Goal: Communication & Community: Answer question/provide support

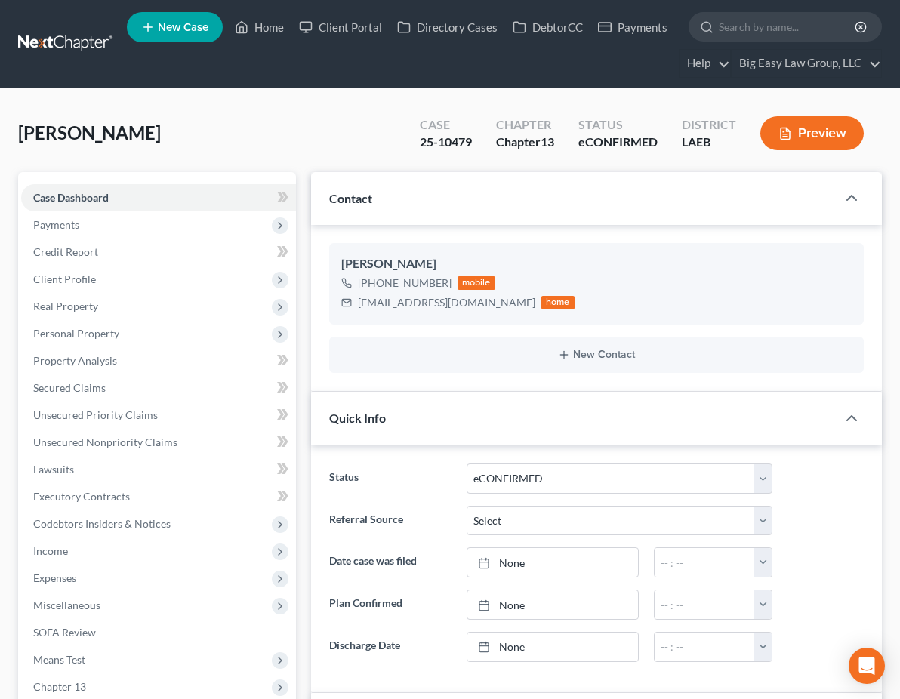
select select "13"
select select "0"
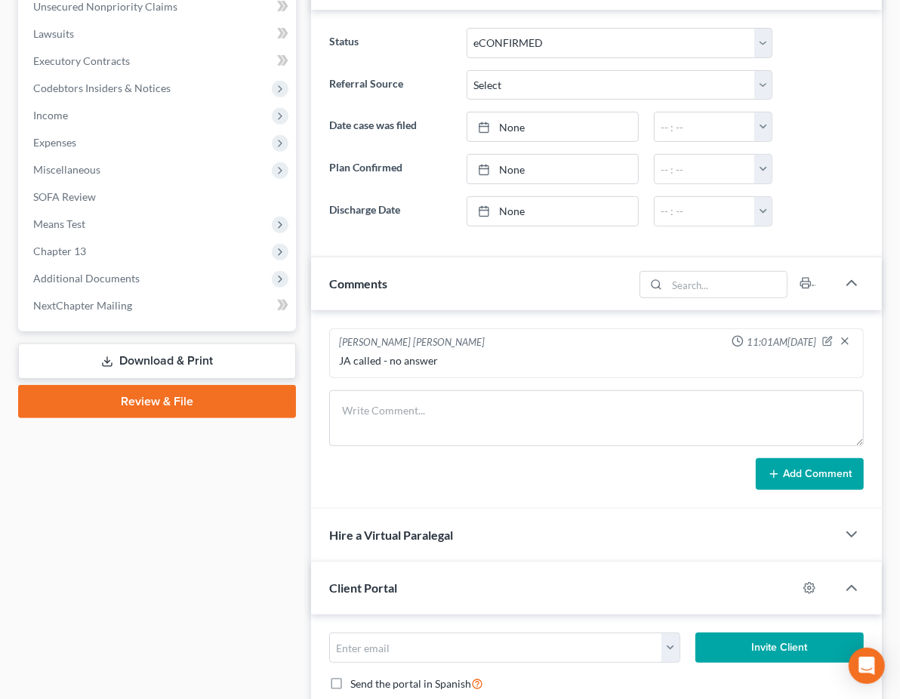
scroll to position [436, 0]
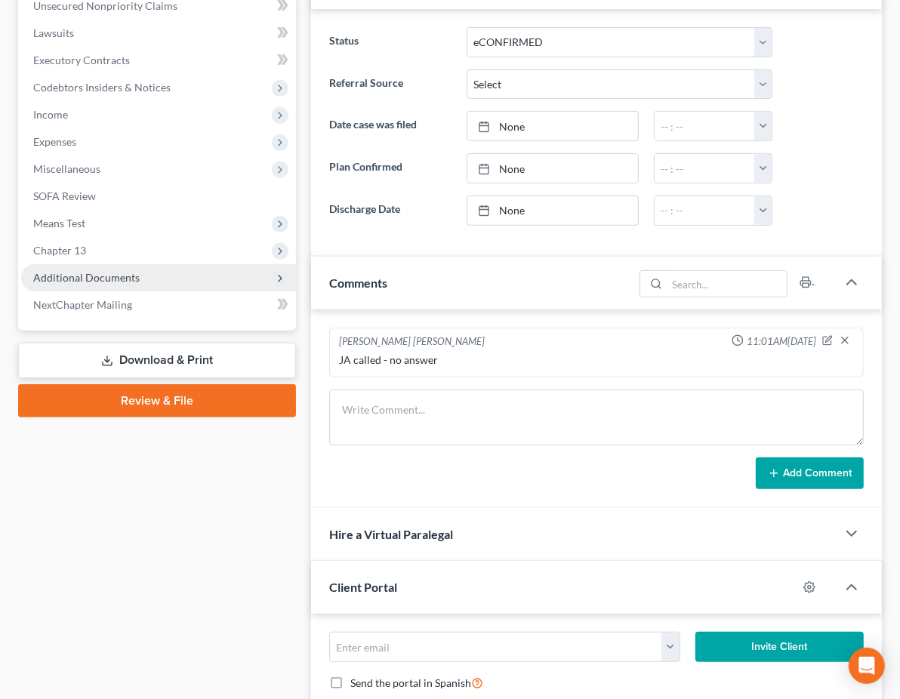
click at [165, 281] on span "Additional Documents" at bounding box center [158, 277] width 275 height 27
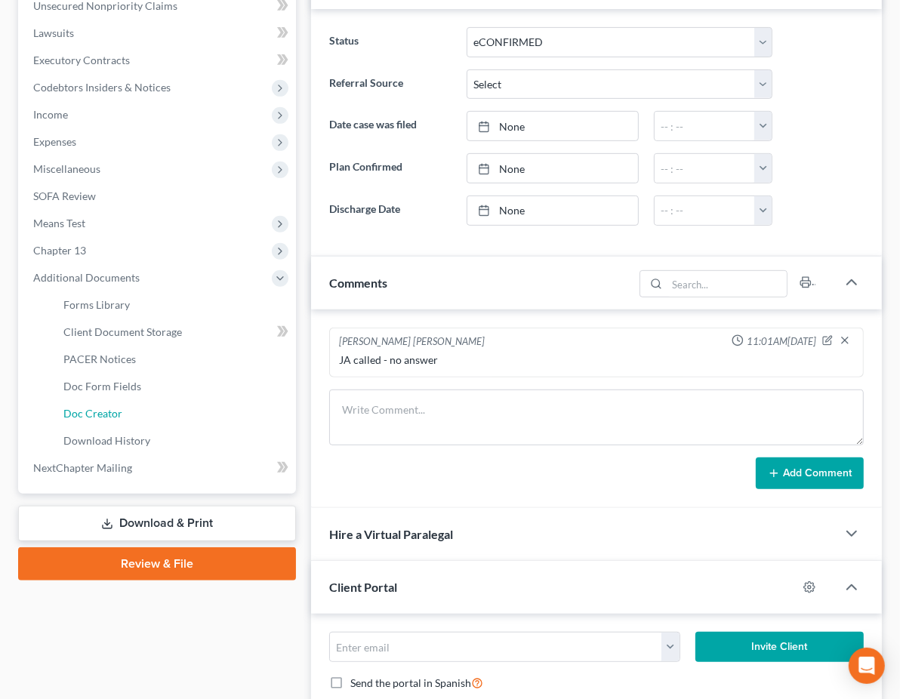
drag, startPoint x: 179, startPoint y: 404, endPoint x: 285, endPoint y: 348, distance: 120.2
click at [179, 404] on link "Doc Creator" at bounding box center [173, 413] width 245 height 27
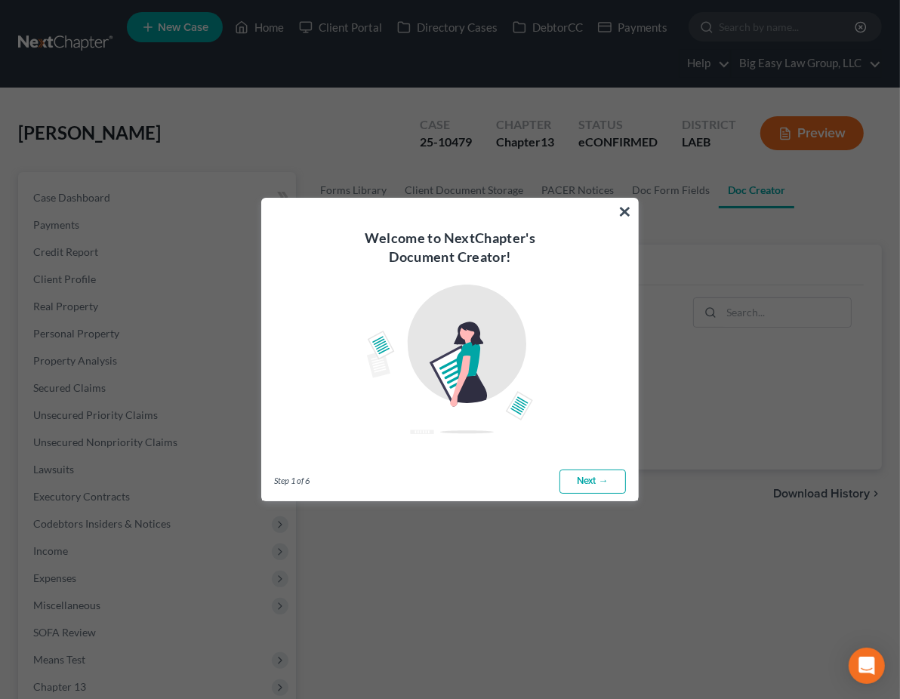
click at [620, 207] on button "×" at bounding box center [624, 211] width 14 height 24
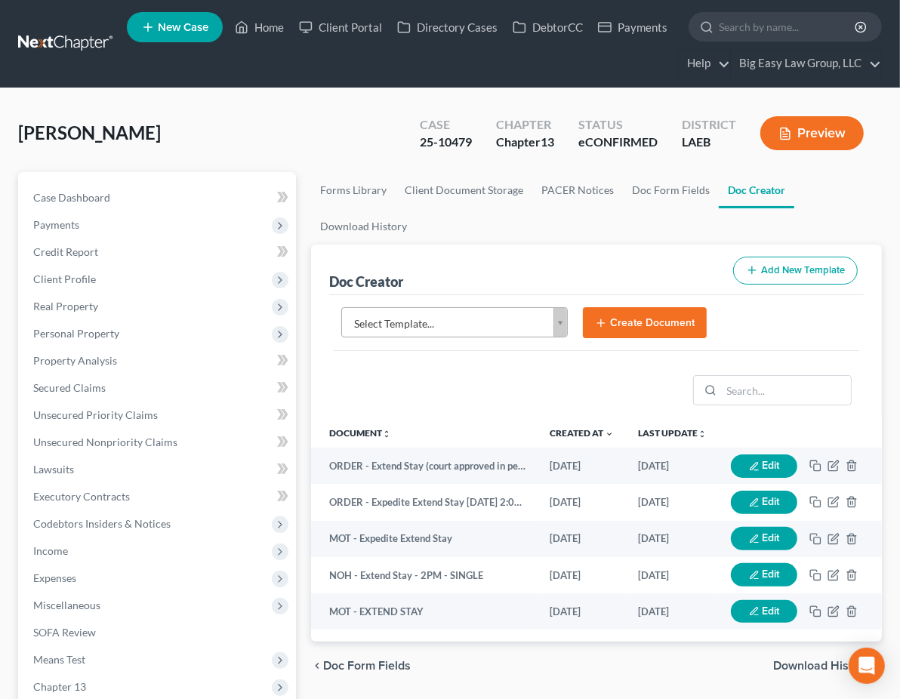
click at [436, 290] on body "Home New Case Client Portal Directory Cases DebtorCC Payments Big Easy Law Grou…" at bounding box center [450, 558] width 900 height 1116
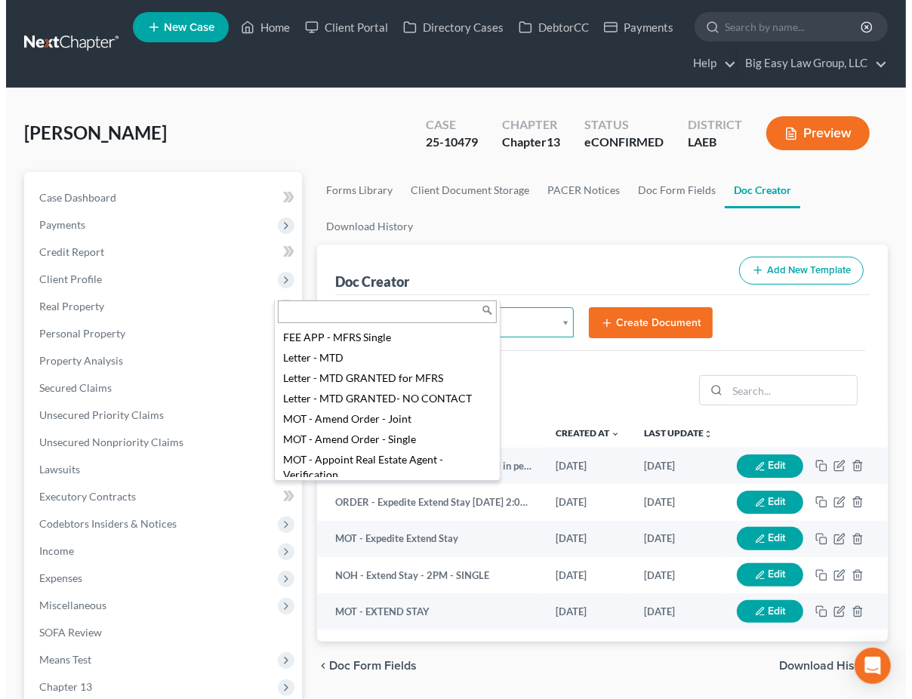
scroll to position [439, 0]
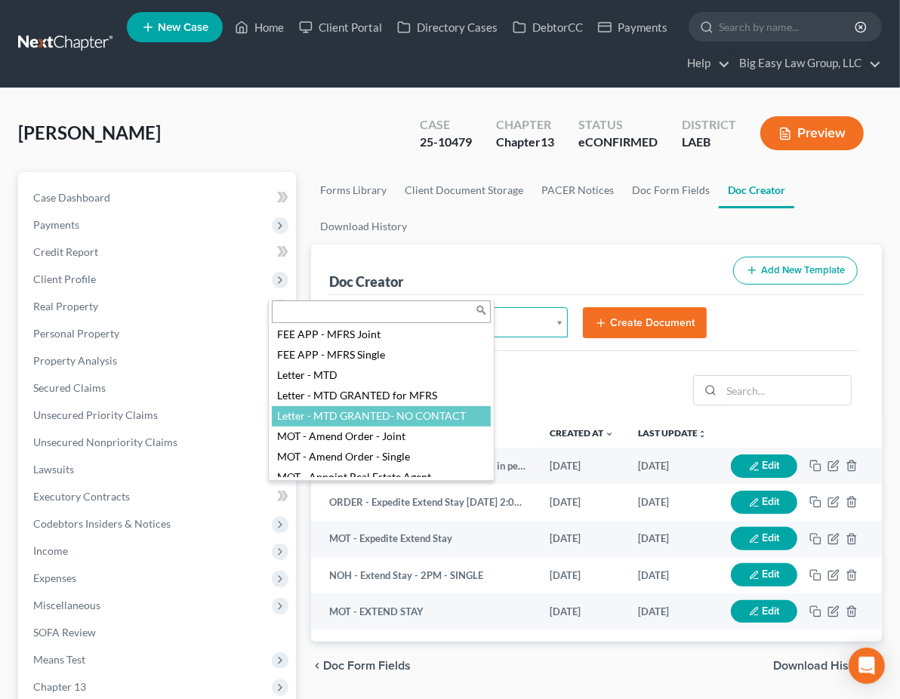
select select "100000"
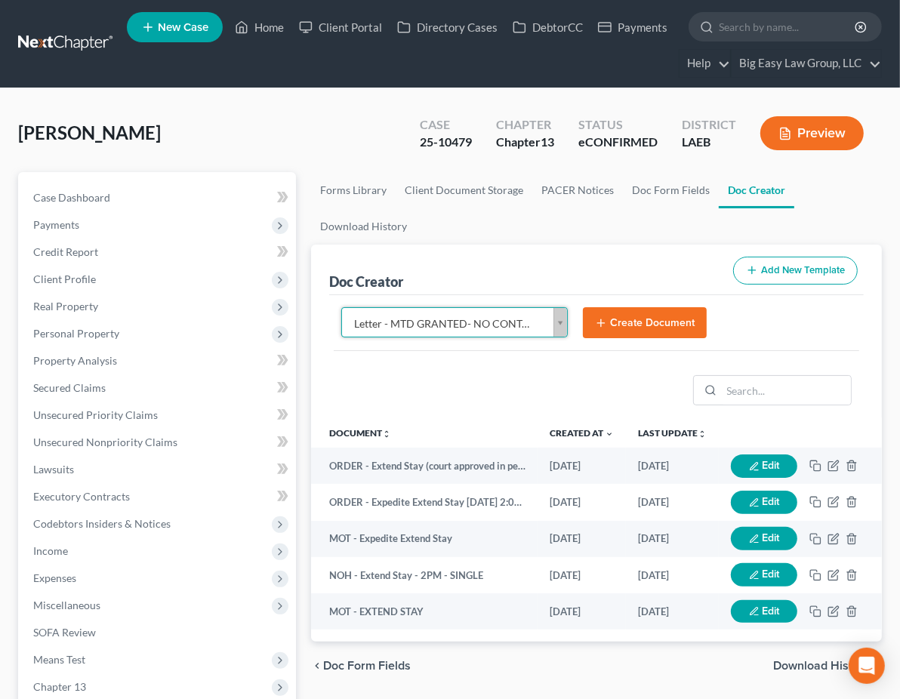
click at [583, 307] on button "Create Document" at bounding box center [645, 323] width 124 height 32
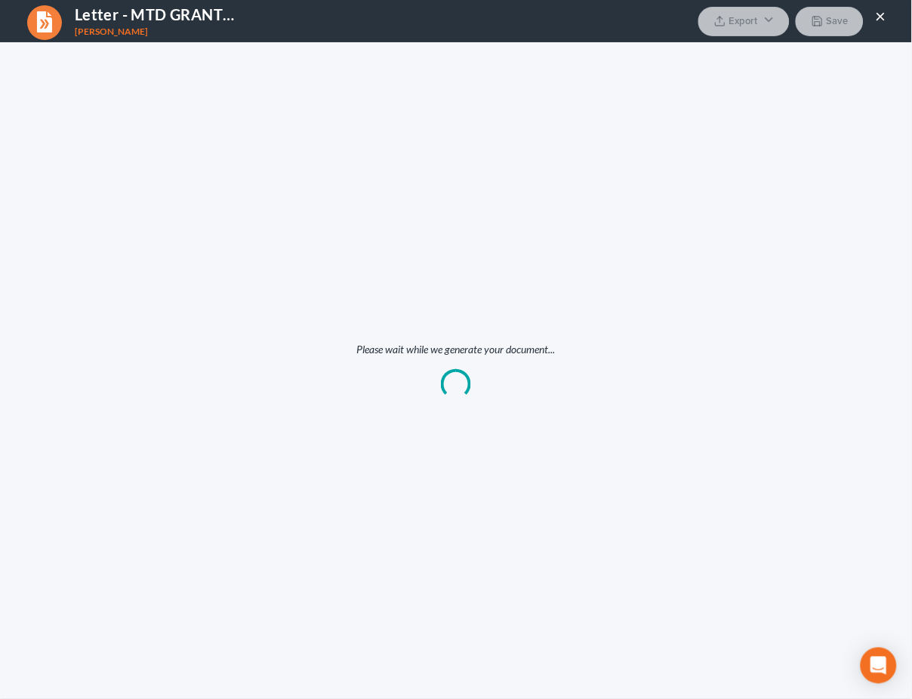
scroll to position [0, 0]
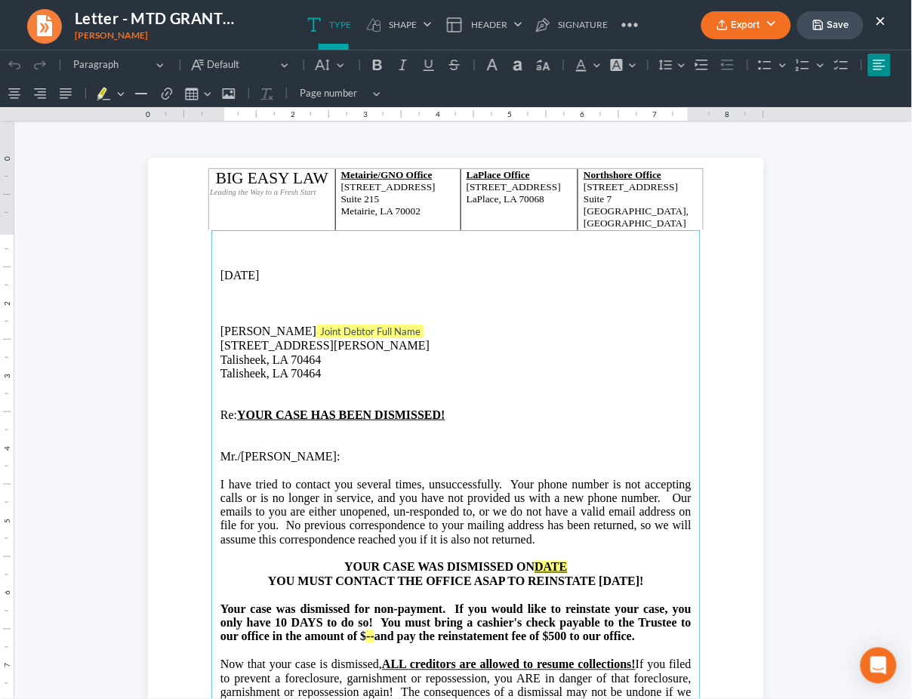
click at [405, 328] on p "Gary McClain Joint Debtor Full Name" at bounding box center [455, 331] width 471 height 15
drag, startPoint x: 272, startPoint y: 373, endPoint x: 345, endPoint y: 355, distance: 75.2
click at [177, 367] on section "BIG EASY LAW Leading the Way to a Fresh Start Metairie/GNO Office 3939 Veterans…" at bounding box center [456, 555] width 616 height 797
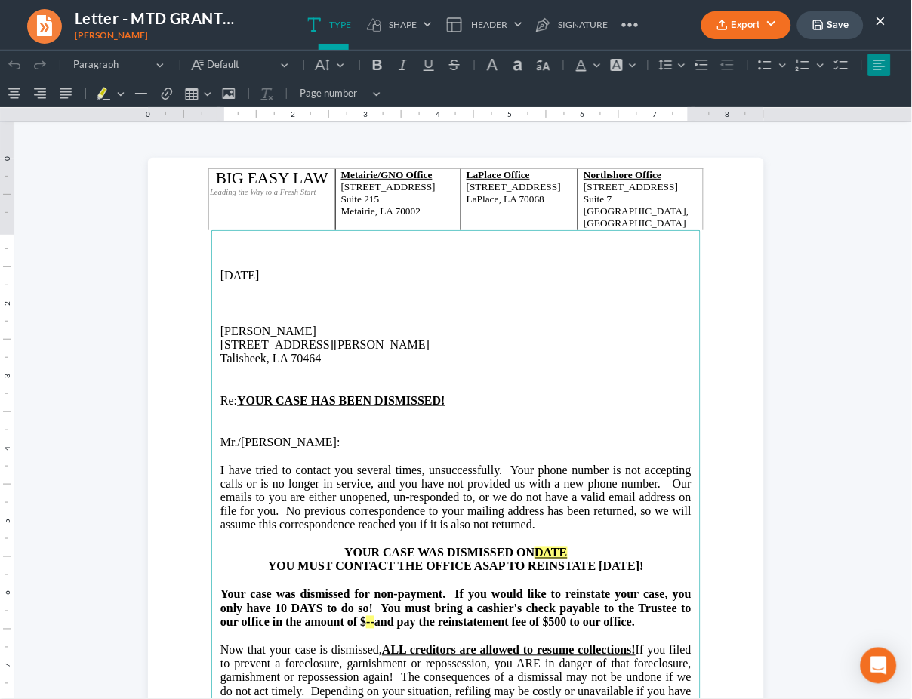
click at [463, 395] on p "Re: YOUR CASE HAS BEEN DISMISSED!" at bounding box center [455, 400] width 471 height 14
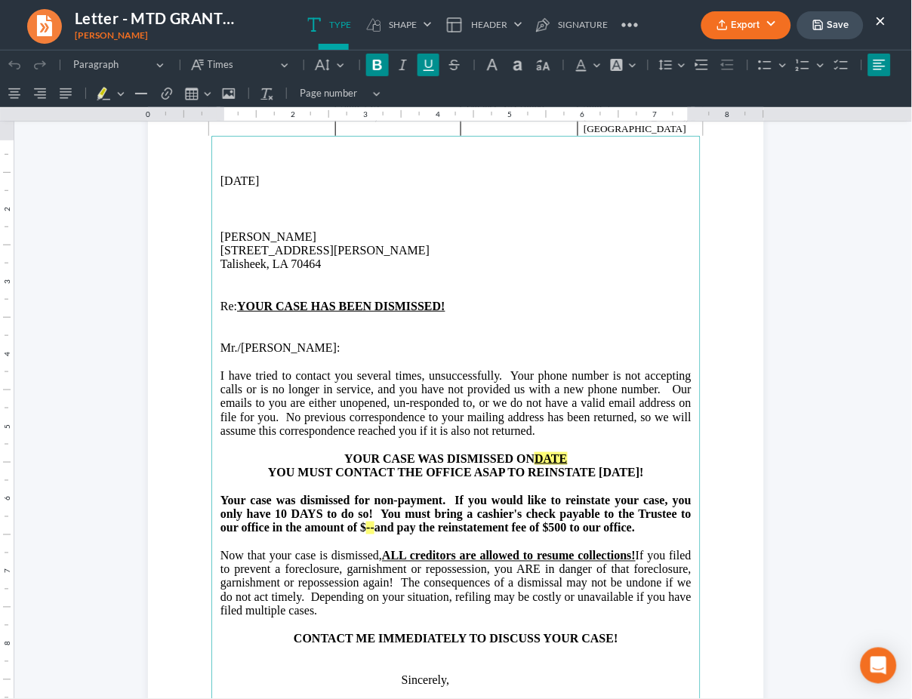
scroll to position [125, 0]
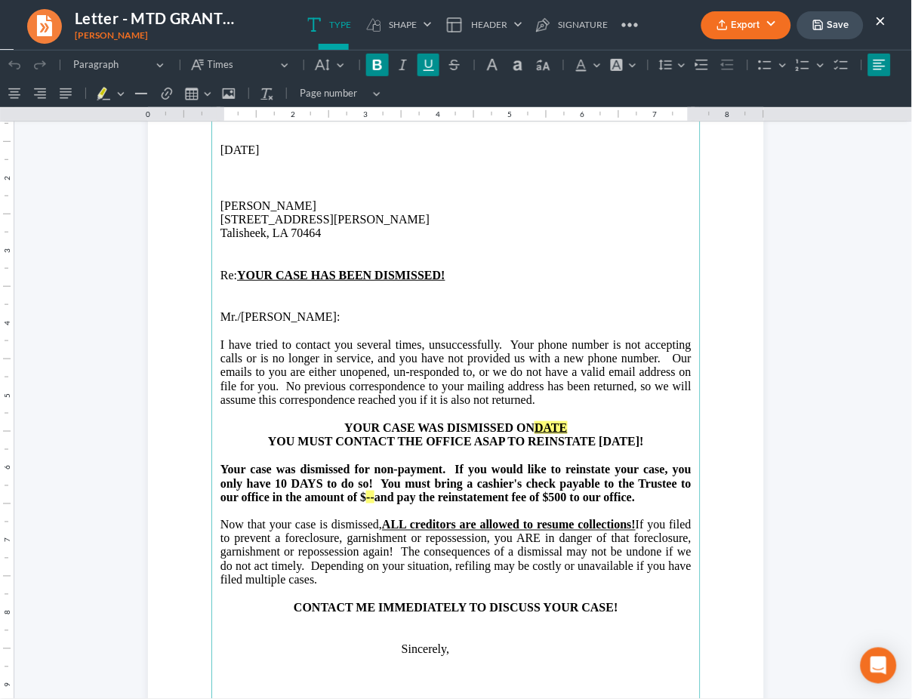
click at [253, 318] on span "Mr./Ms. McClain" at bounding box center [278, 315] width 116 height 13
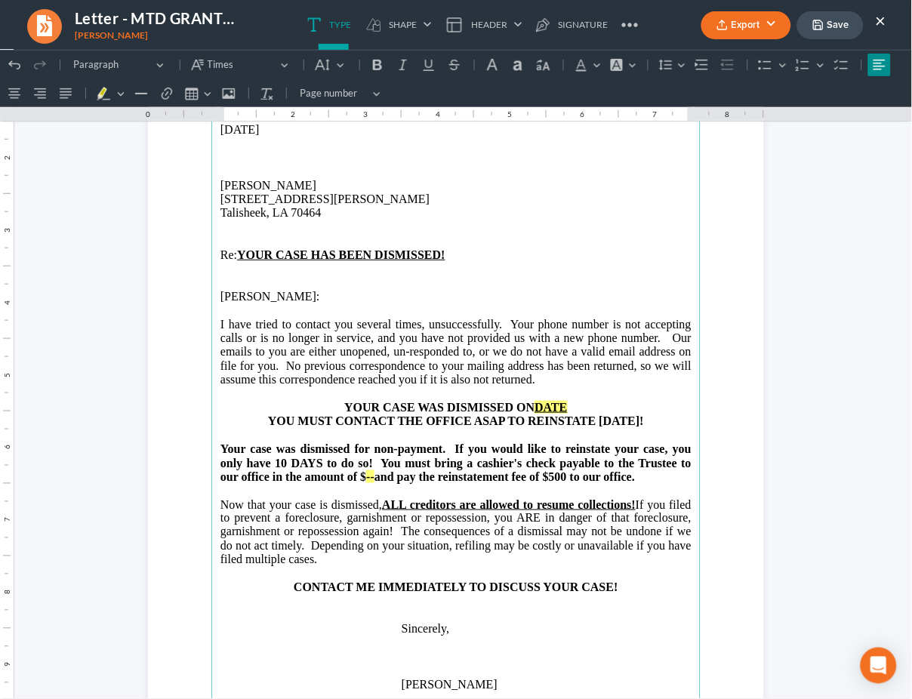
scroll to position [148, 0]
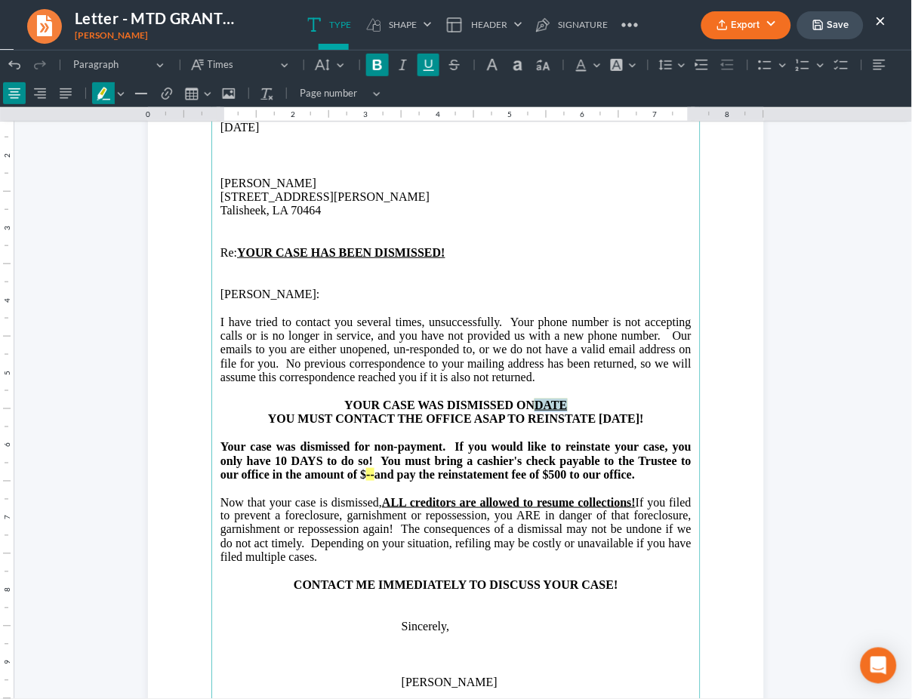
drag, startPoint x: 562, startPoint y: 404, endPoint x: 533, endPoint y: 405, distance: 28.7
click at [533, 405] on p "YOUR CASE WAS DISMISSED ON DATE" at bounding box center [455, 405] width 471 height 14
click at [565, 405] on strong "YOUR CASE WAS DISMISSED ON OCTOBER 1. 2025!" at bounding box center [456, 404] width 268 height 13
click at [469, 248] on p "Re: YOUR CASE HAS BEEN DISMISSED!" at bounding box center [455, 252] width 471 height 14
drag, startPoint x: 374, startPoint y: 475, endPoint x: 451, endPoint y: 503, distance: 82.6
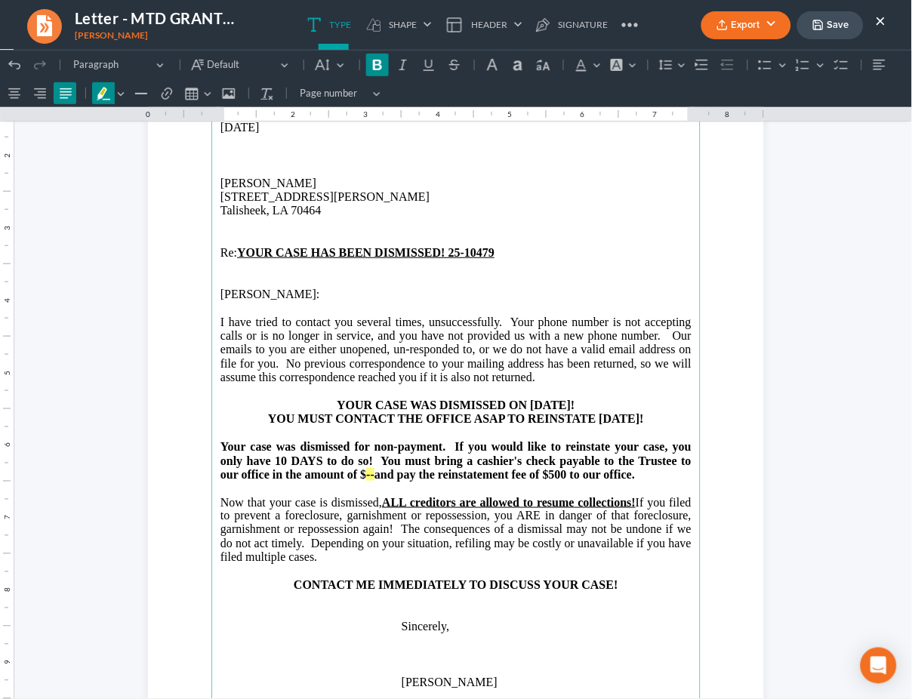
click at [374, 475] on strong "and pay the reinstatement fee of $500 to our office." at bounding box center [504, 473] width 260 height 13
click at [362, 472] on strong "Your case was dismissed for non-payment. If you would like to reinstate your ca…" at bounding box center [455, 459] width 471 height 41
click at [363, 472] on strong "Your case was dismissed for non-payment. If you would like to reinstate your ca…" at bounding box center [455, 459] width 471 height 41
click at [365, 475] on strong "Your case was dismissed for non-payment. If you would like to reinstate your ca…" at bounding box center [455, 459] width 471 height 41
click at [597, 474] on strong "Your case was dismissed for non-payment. If you would like to reinstate your ca…" at bounding box center [455, 459] width 471 height 41
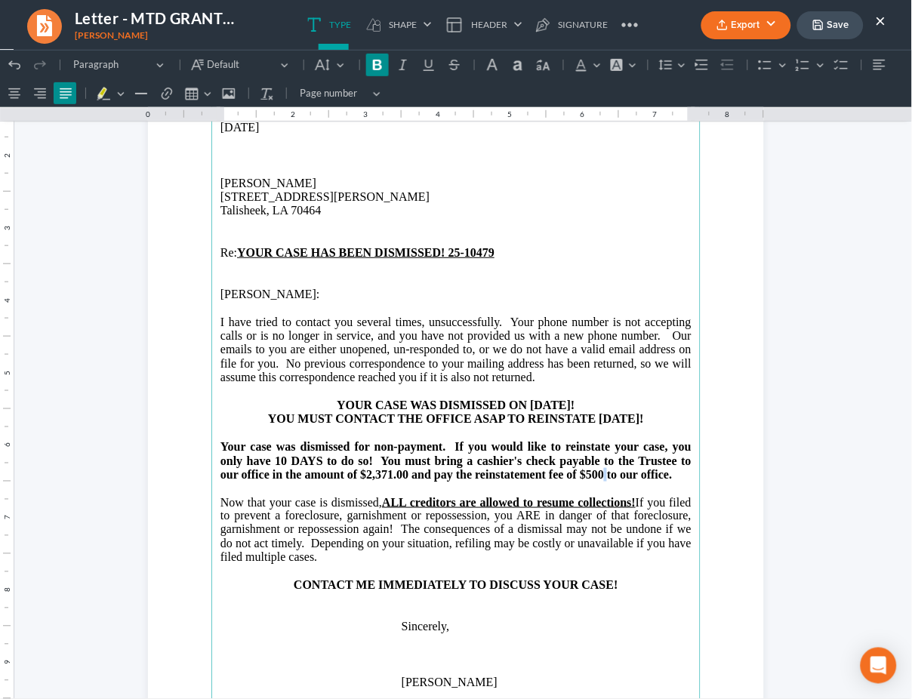
click at [597, 474] on strong "Your case was dismissed for non-payment. If you would like to reinstate your ca…" at bounding box center [455, 459] width 471 height 41
click at [595, 472] on strong "Your case was dismissed for non-payment. If you would like to reinstate your ca…" at bounding box center [455, 459] width 471 height 41
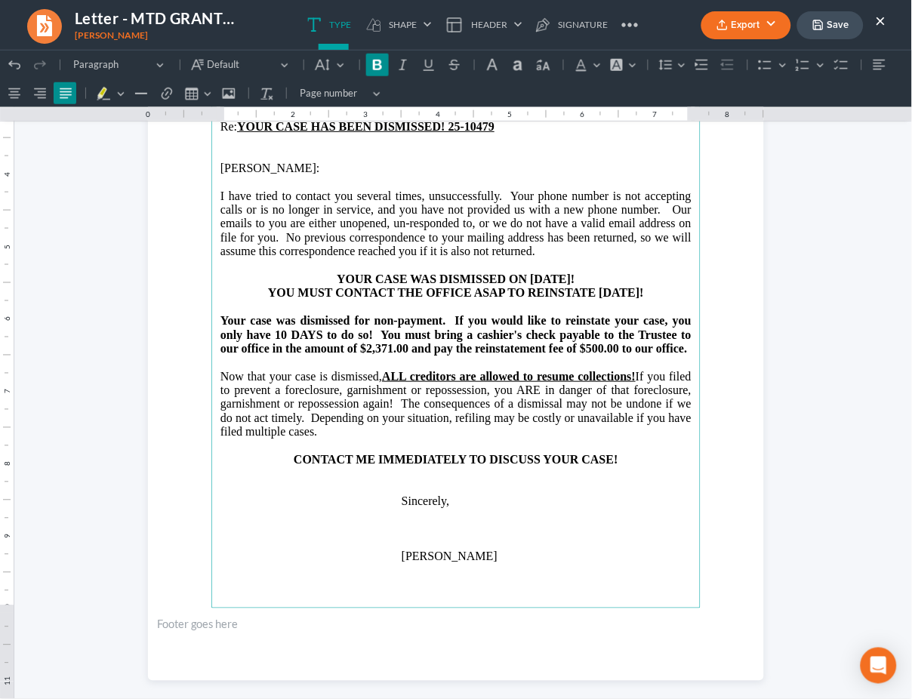
scroll to position [291, 0]
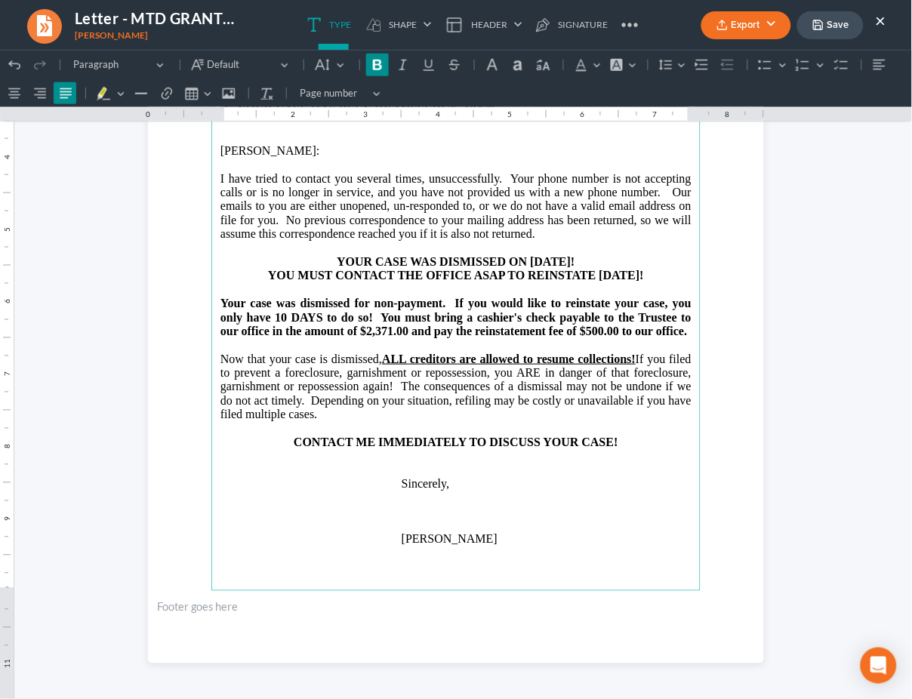
click at [759, 23] on button "Export" at bounding box center [746, 25] width 90 height 28
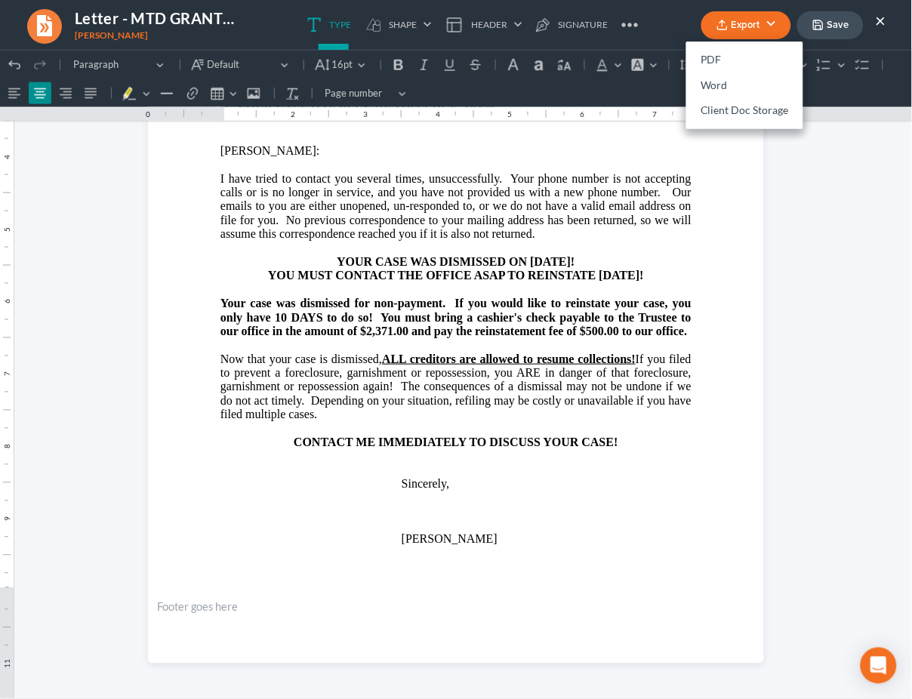
click at [790, 208] on html "1.00 10.00 0 1 1 2 2 3 3 4 4 5 5 6 6 7 7 8 8 9 9 10 10 11 11 Undo (⌘Z) Undo Red…" at bounding box center [456, 228] width 912 height 941
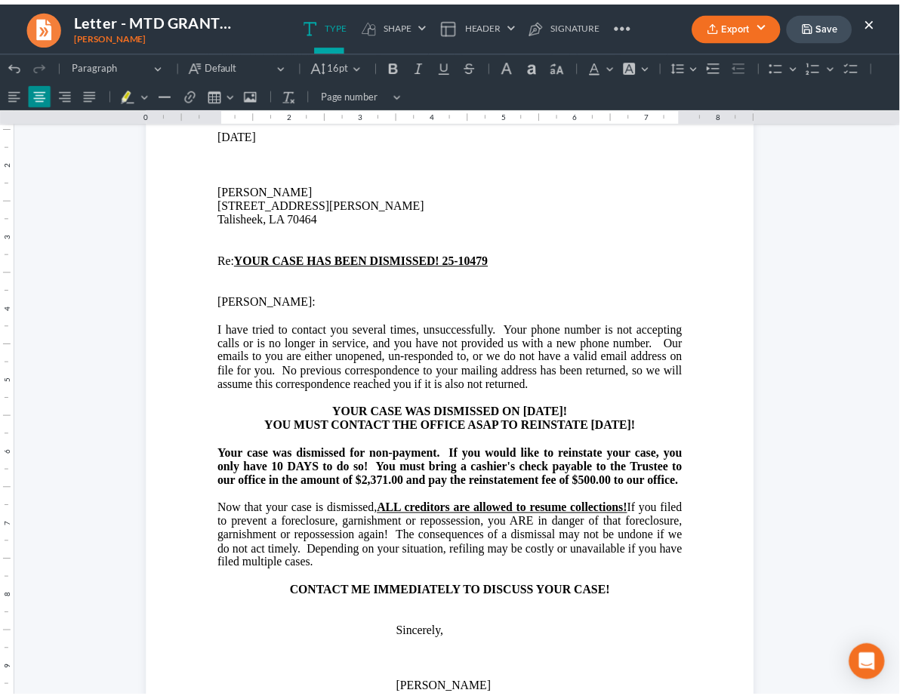
scroll to position [0, 0]
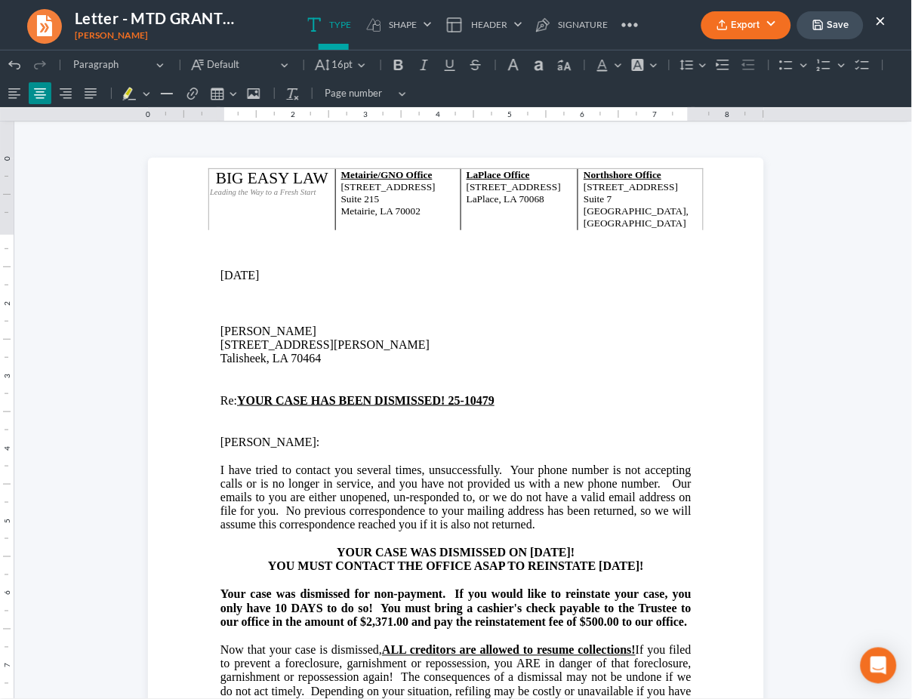
click at [756, 24] on button "Export" at bounding box center [746, 25] width 90 height 28
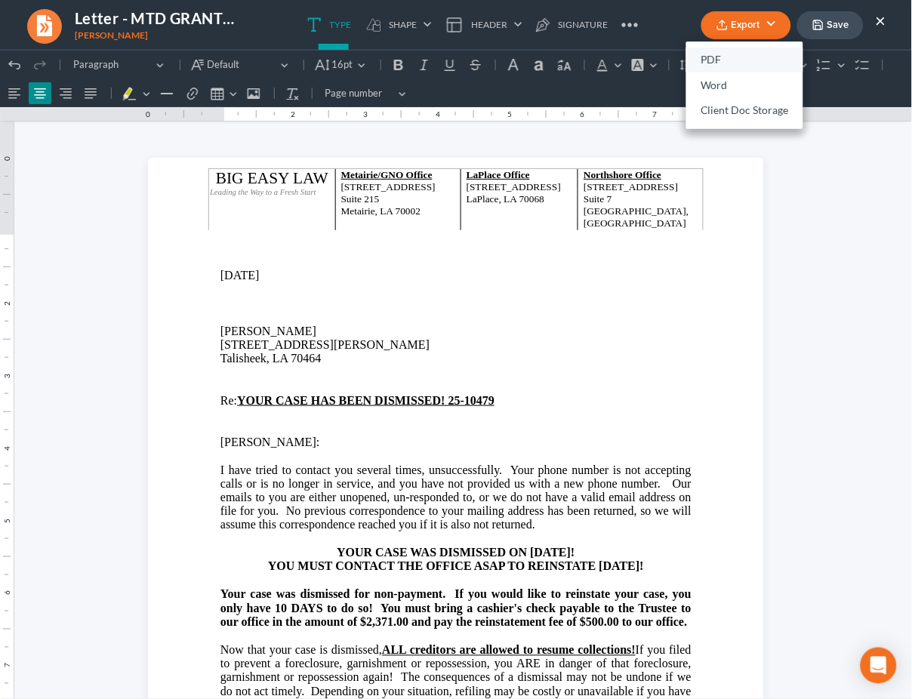
click at [728, 63] on link "PDF" at bounding box center [744, 61] width 117 height 26
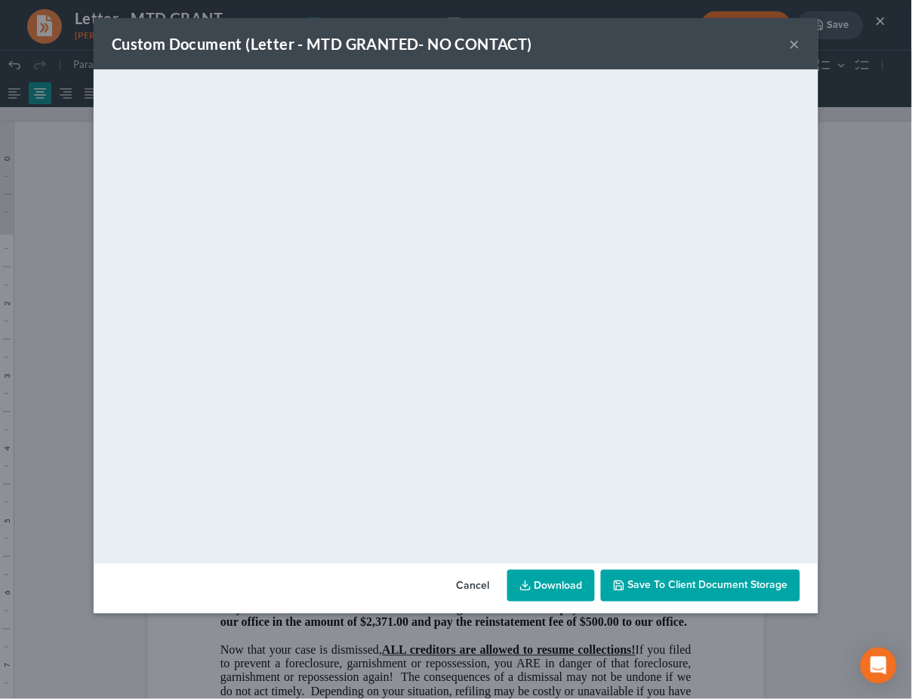
click at [794, 45] on button "×" at bounding box center [794, 44] width 11 height 18
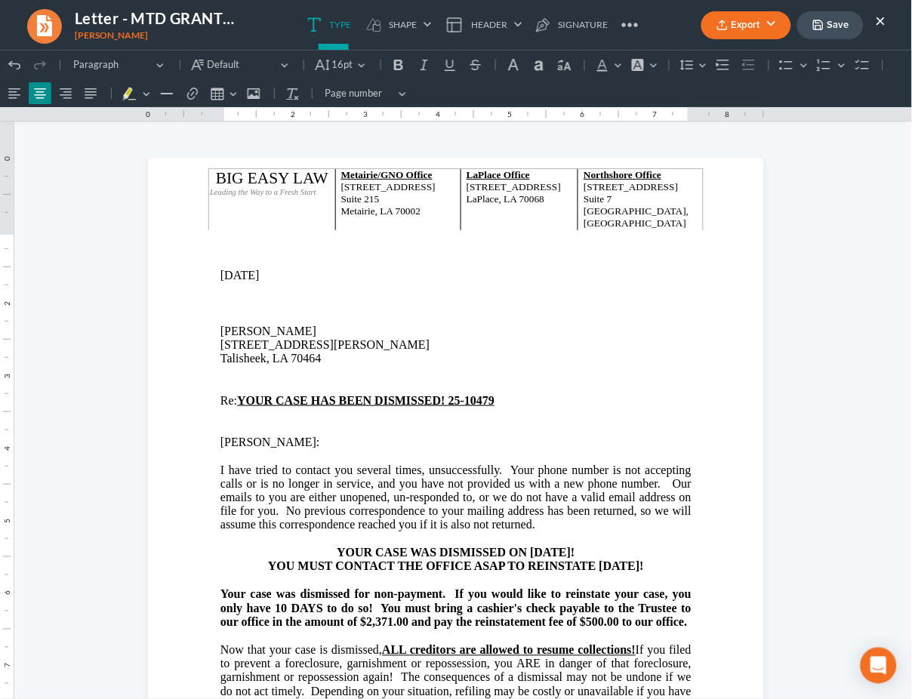
click at [823, 11] on button "Save" at bounding box center [830, 25] width 66 height 28
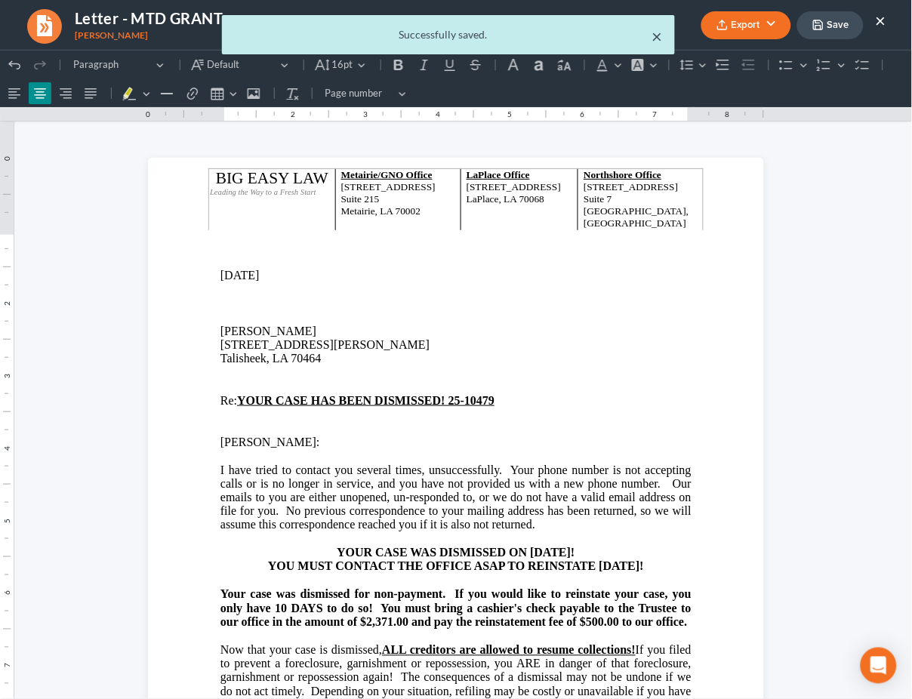
click at [657, 33] on button "×" at bounding box center [657, 36] width 11 height 18
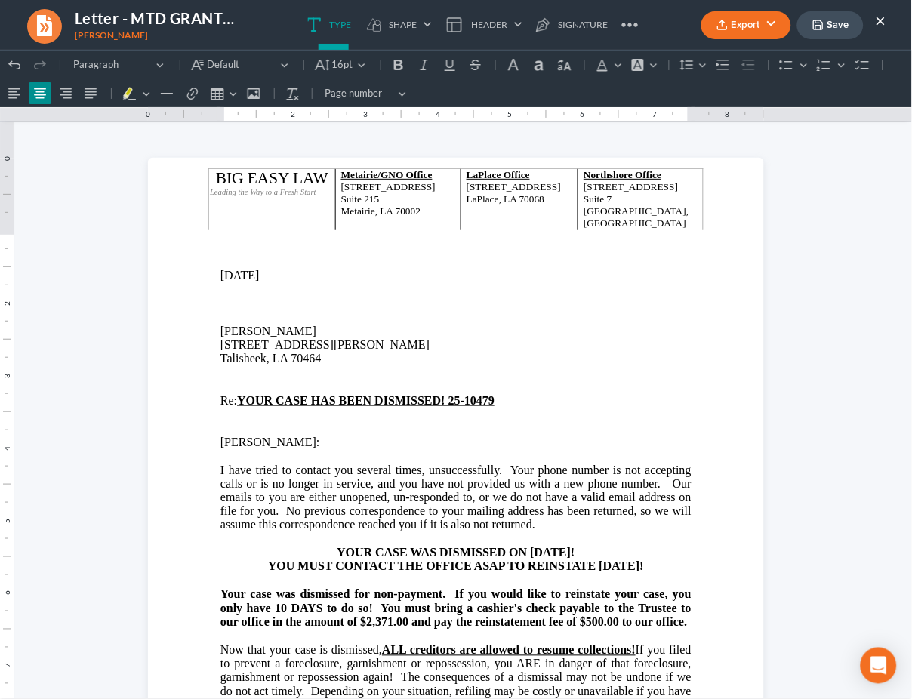
click at [879, 17] on button "×" at bounding box center [881, 20] width 11 height 18
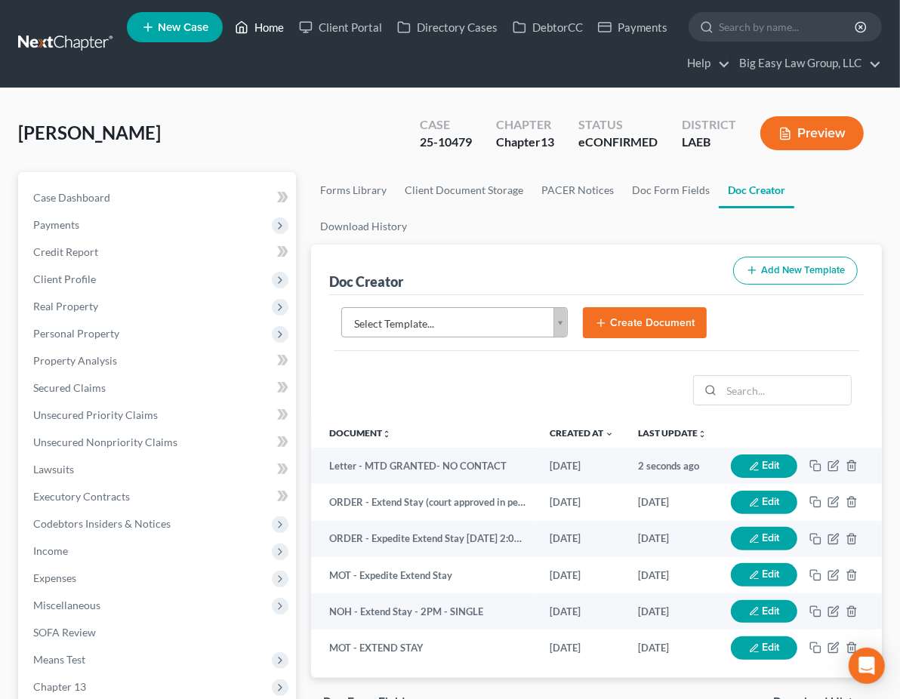
click at [257, 21] on link "Home" at bounding box center [259, 27] width 64 height 27
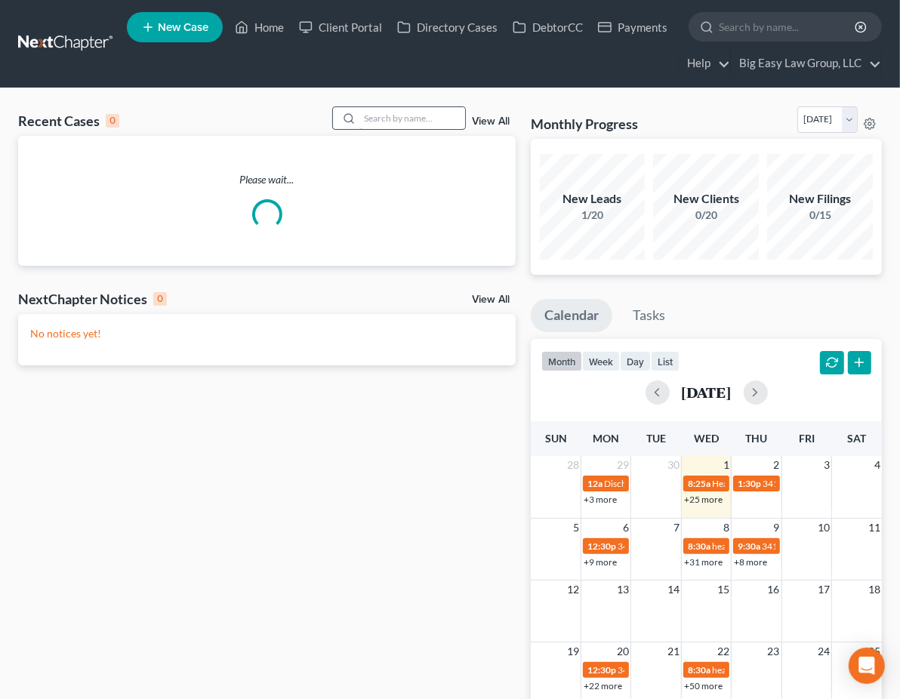
click at [433, 126] on input "search" at bounding box center [412, 118] width 106 height 22
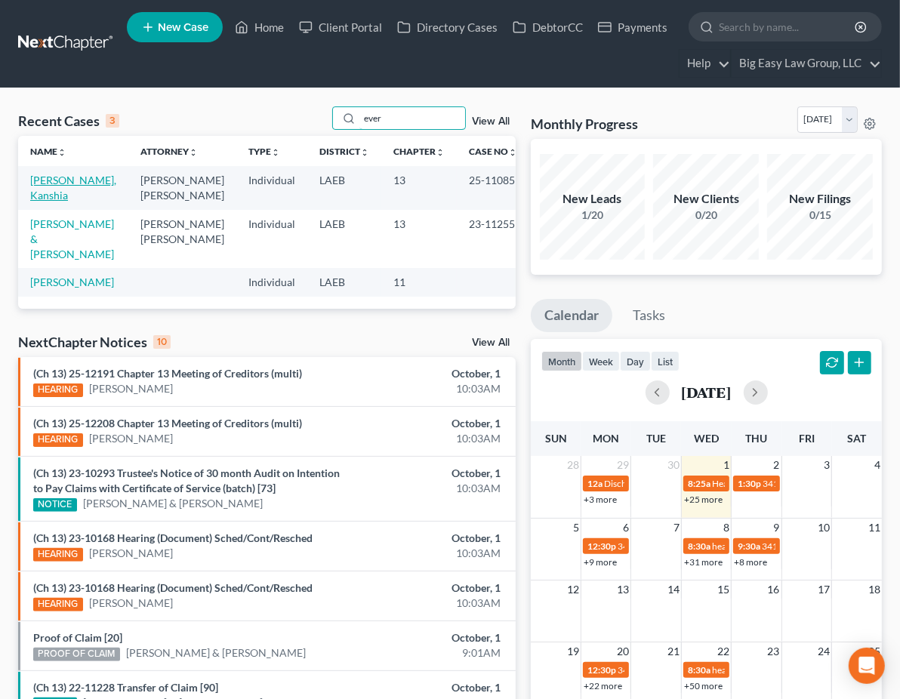
type input "ever"
click at [61, 180] on link "Everett, Kanshia" at bounding box center [73, 188] width 86 height 28
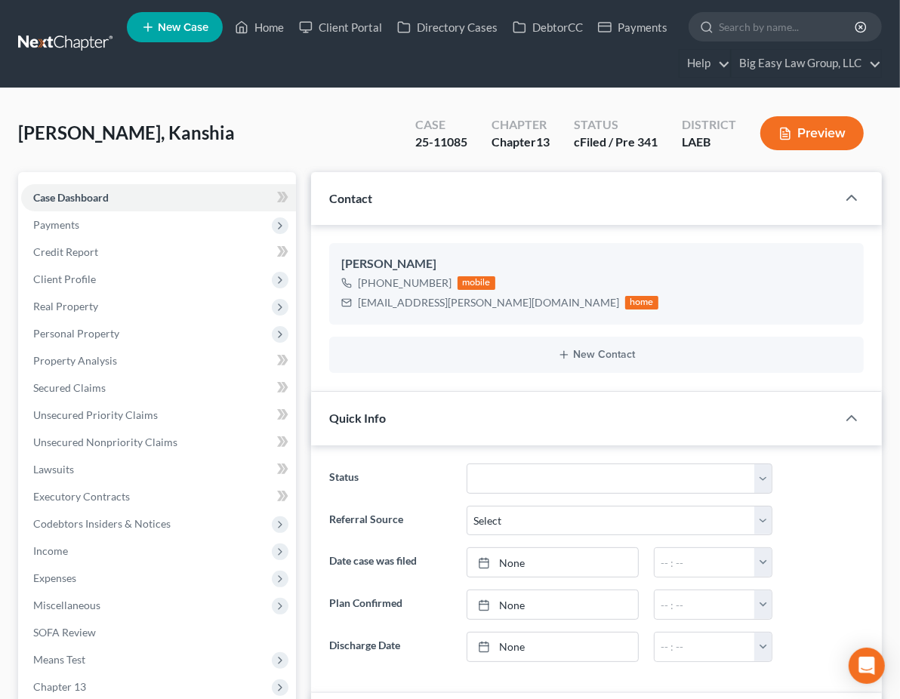
scroll to position [2257, 0]
click at [276, 23] on link "Home" at bounding box center [259, 27] width 64 height 27
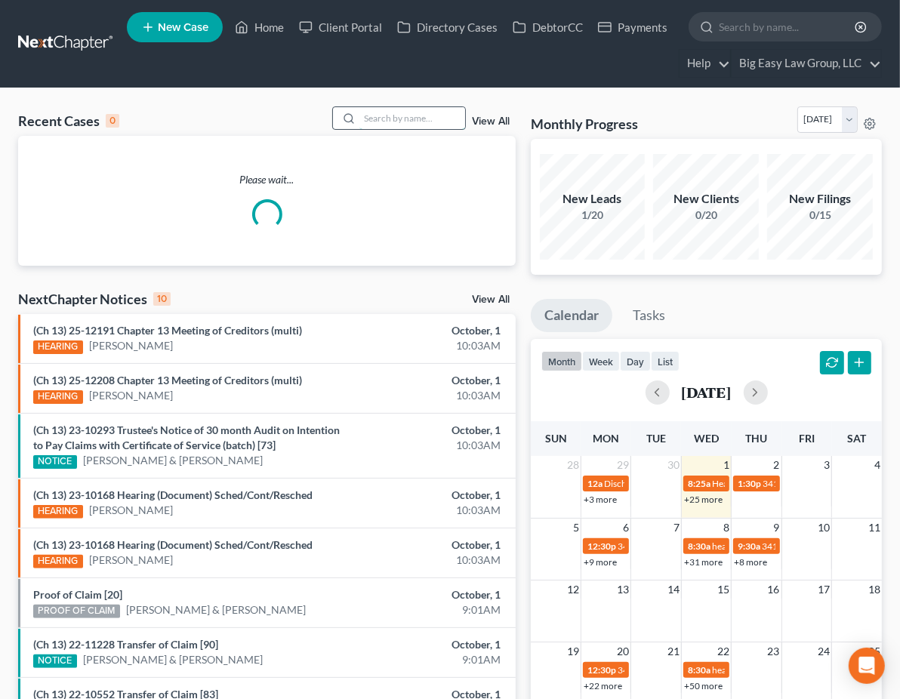
click at [408, 114] on input "search" at bounding box center [412, 118] width 106 height 22
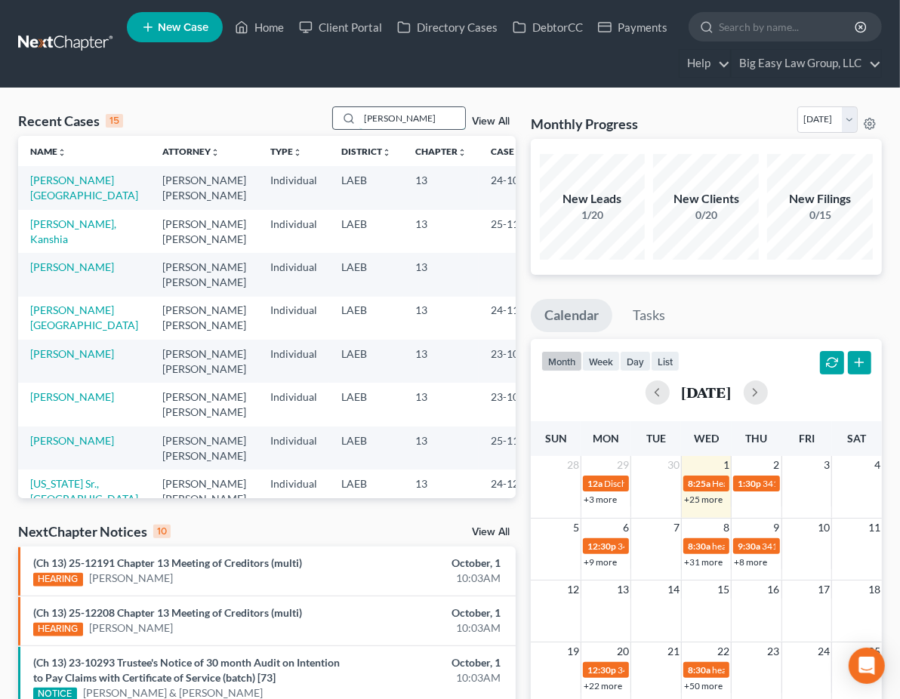
type input "robinson"
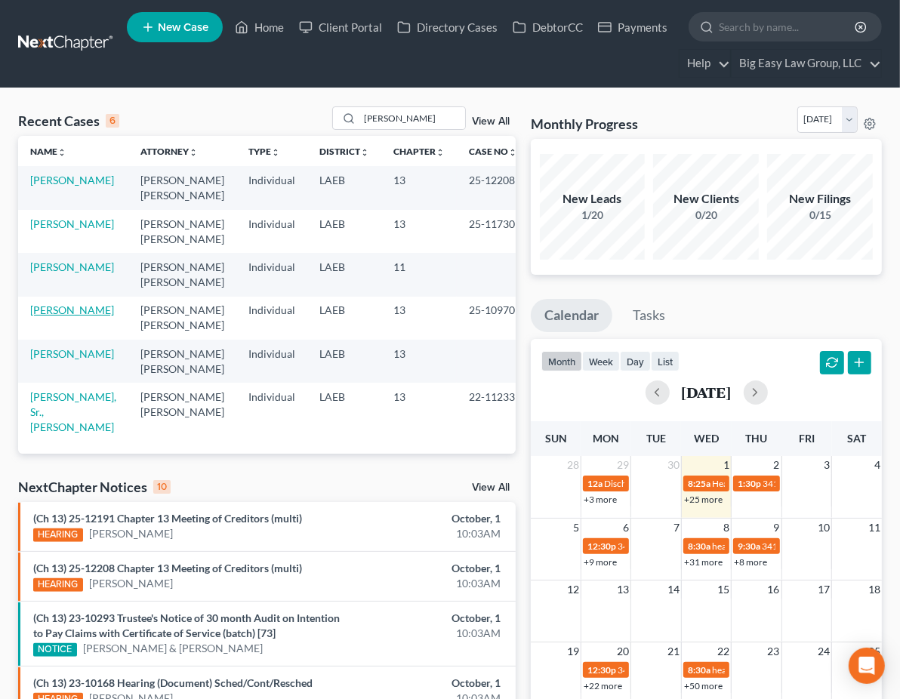
click at [52, 305] on link "Robinson, Jessie" at bounding box center [72, 309] width 84 height 13
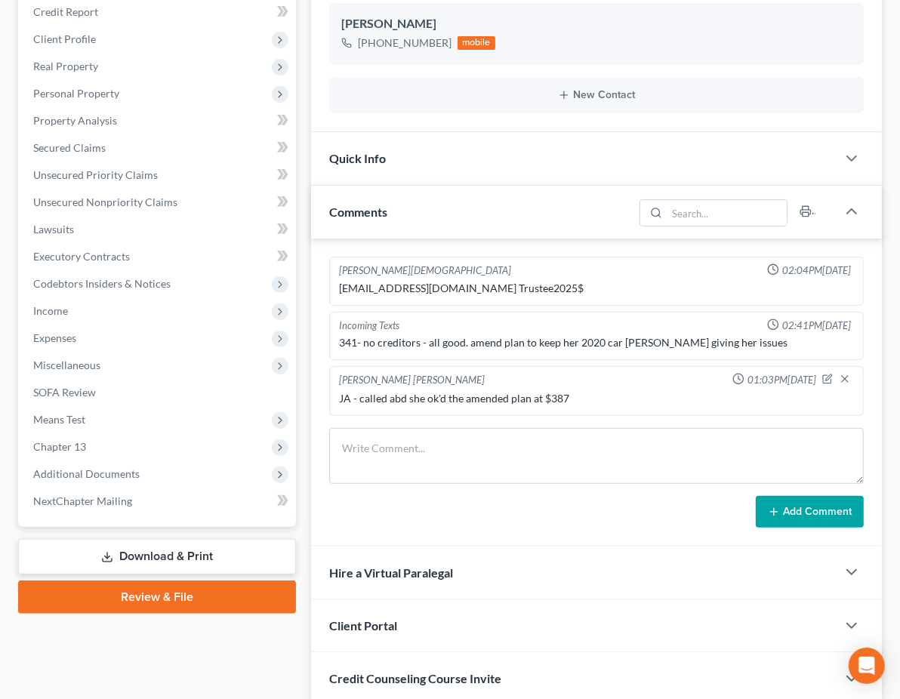
scroll to position [539, 0]
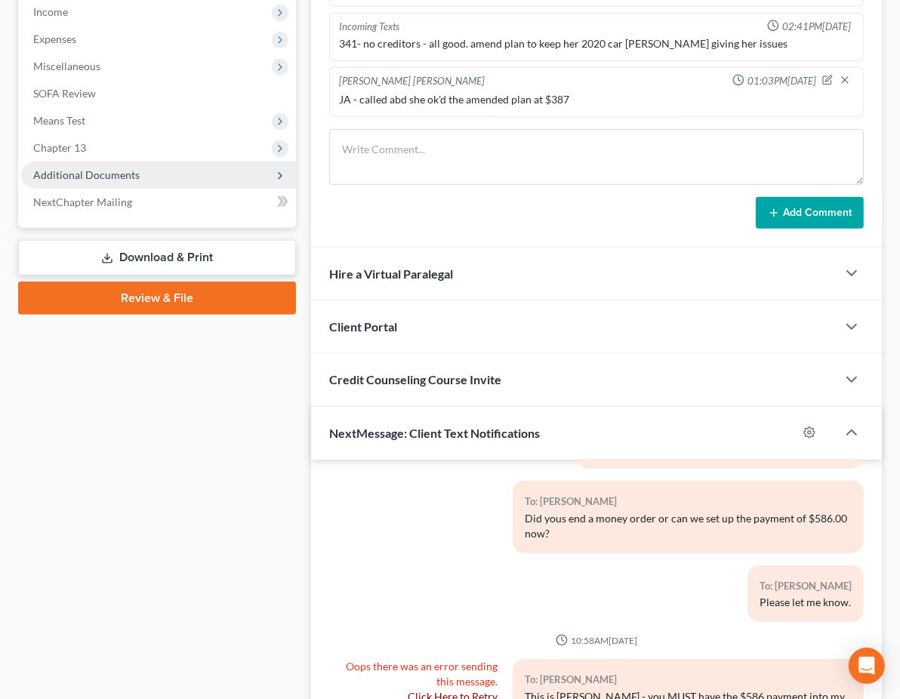
click at [89, 174] on span "Additional Documents" at bounding box center [86, 174] width 106 height 13
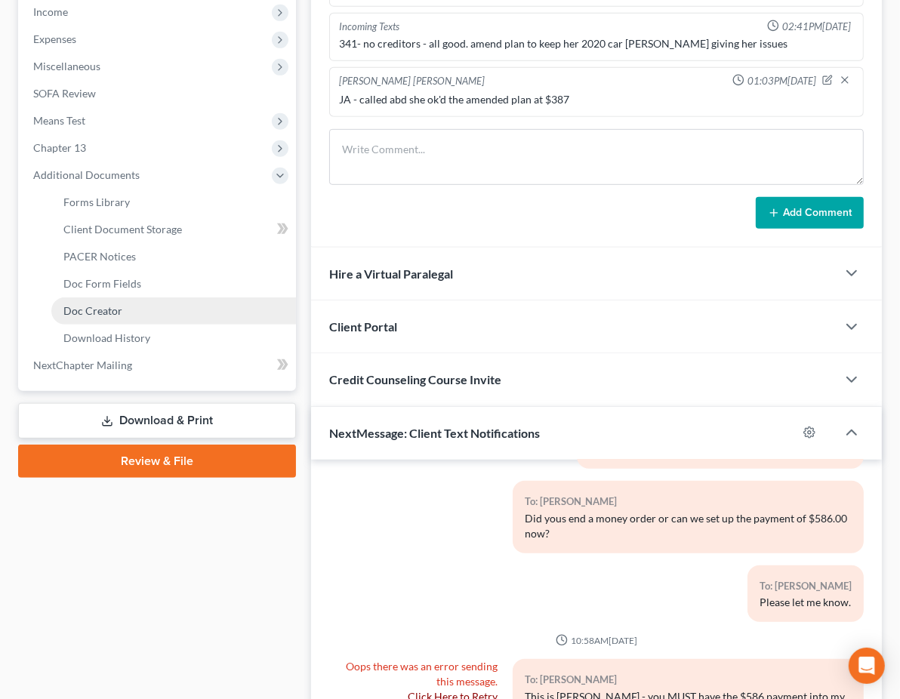
click at [135, 308] on link "Doc Creator" at bounding box center [173, 310] width 245 height 27
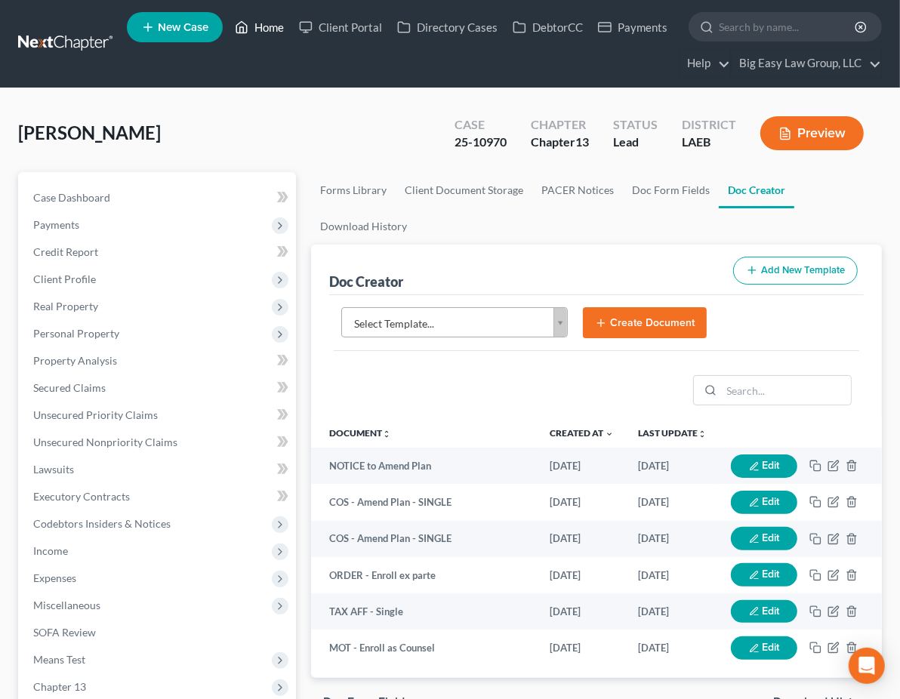
click at [253, 32] on link "Home" at bounding box center [259, 27] width 64 height 27
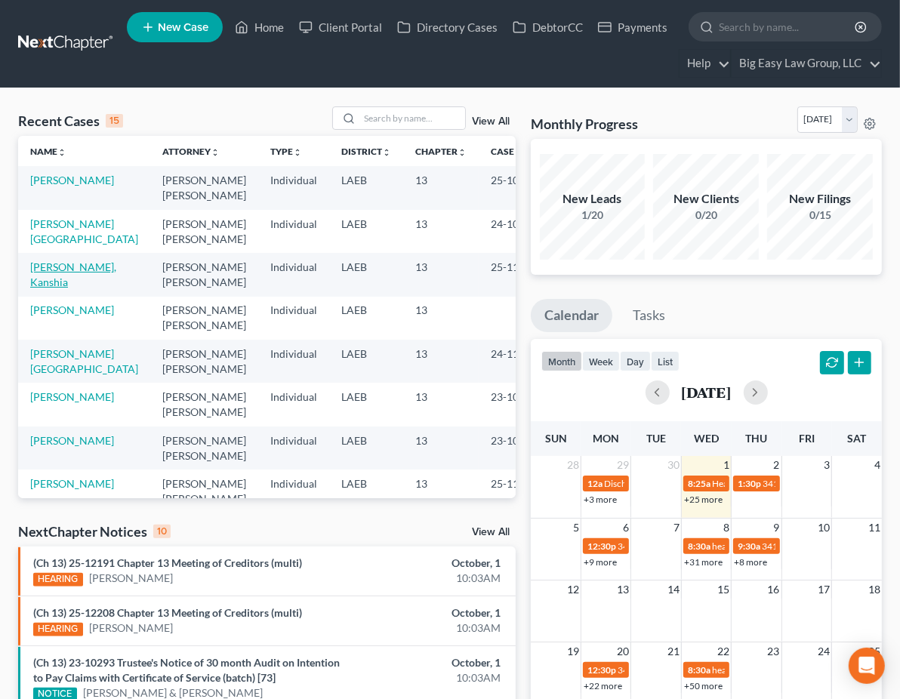
click at [42, 268] on link "Everett, Kanshia" at bounding box center [73, 274] width 86 height 28
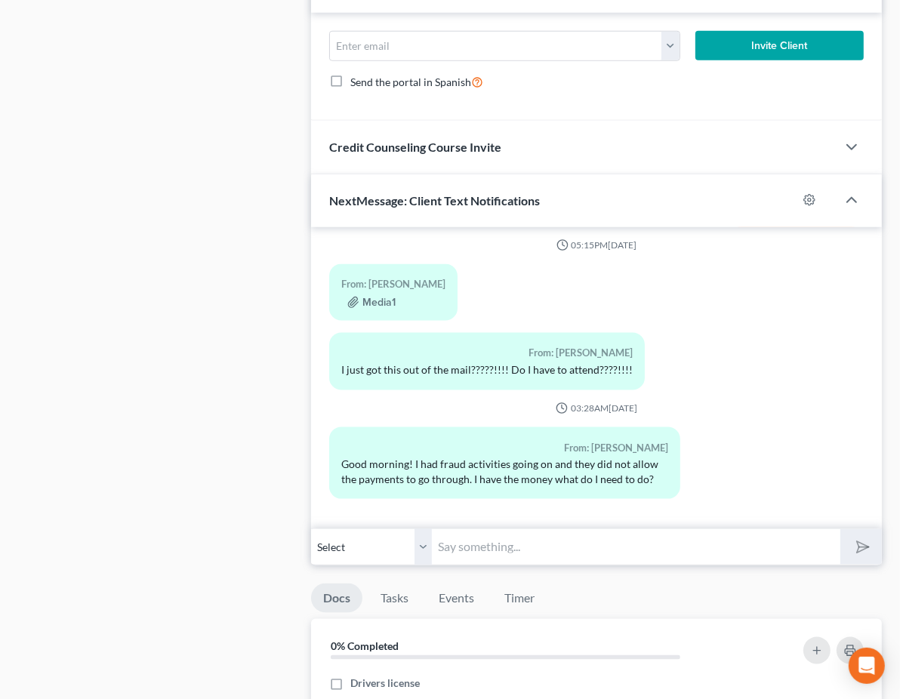
scroll to position [2216, 0]
click at [347, 309] on button "Media1" at bounding box center [371, 303] width 48 height 12
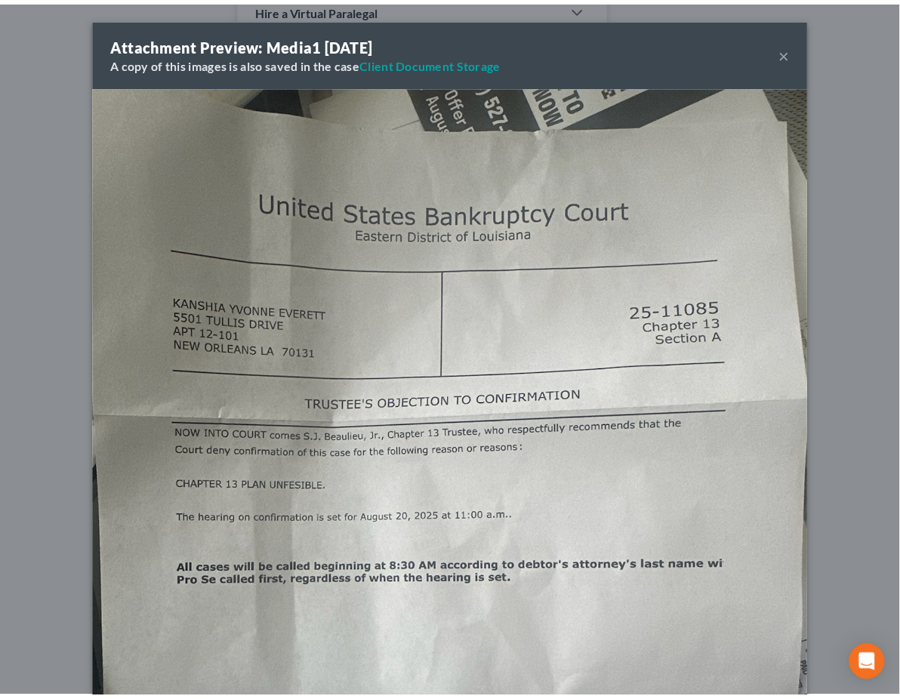
scroll to position [2186, 0]
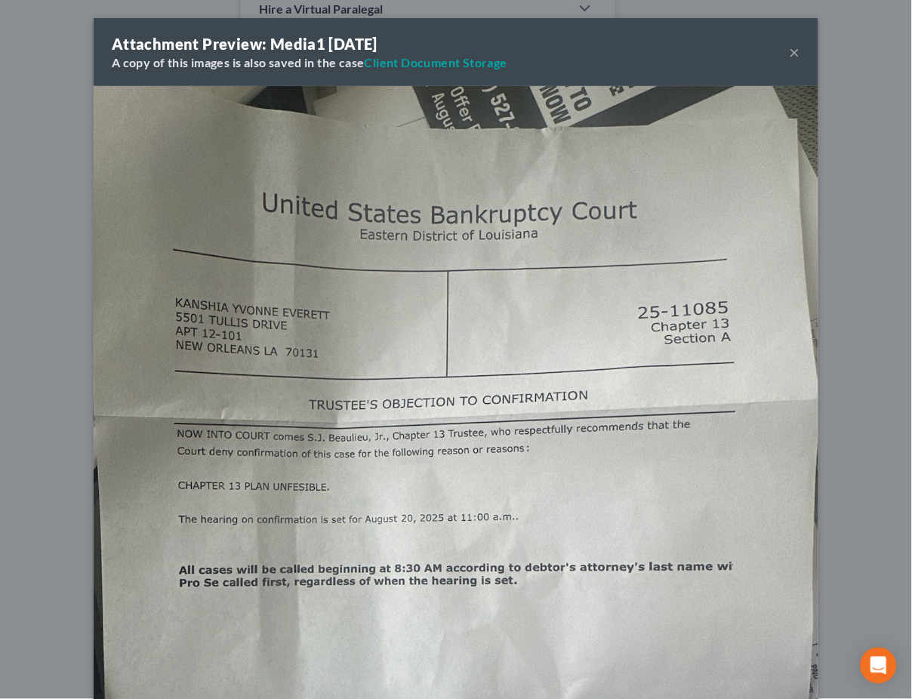
click at [792, 54] on button "×" at bounding box center [794, 52] width 11 height 18
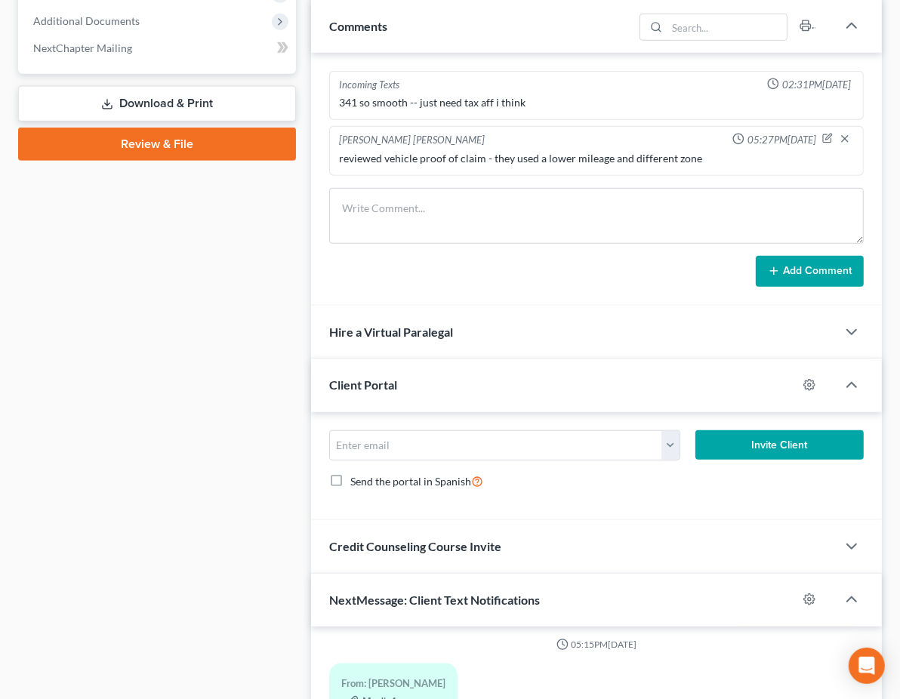
scroll to position [0, 0]
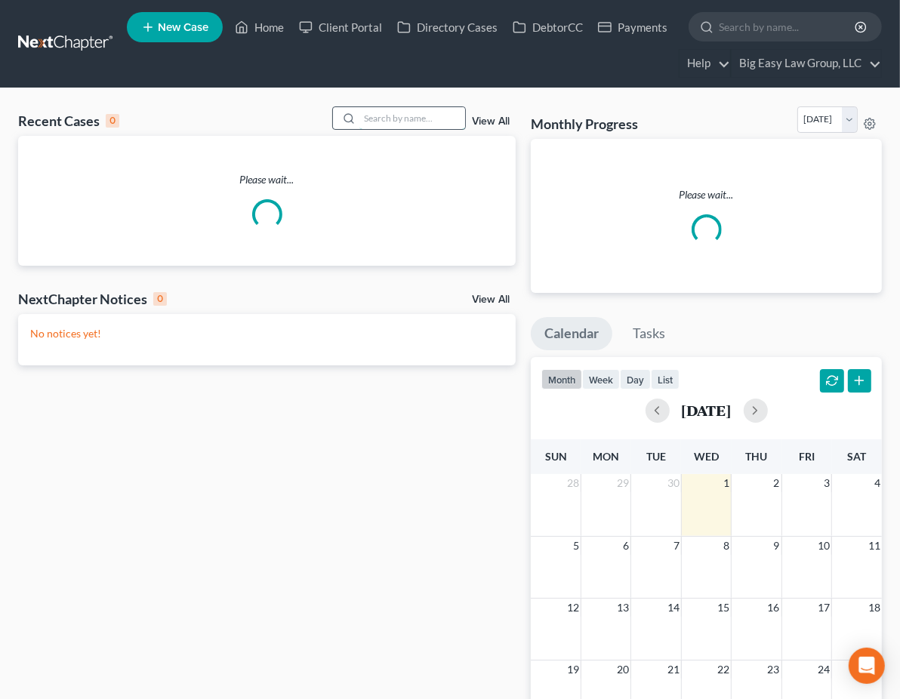
click at [381, 114] on input "search" at bounding box center [412, 118] width 106 height 22
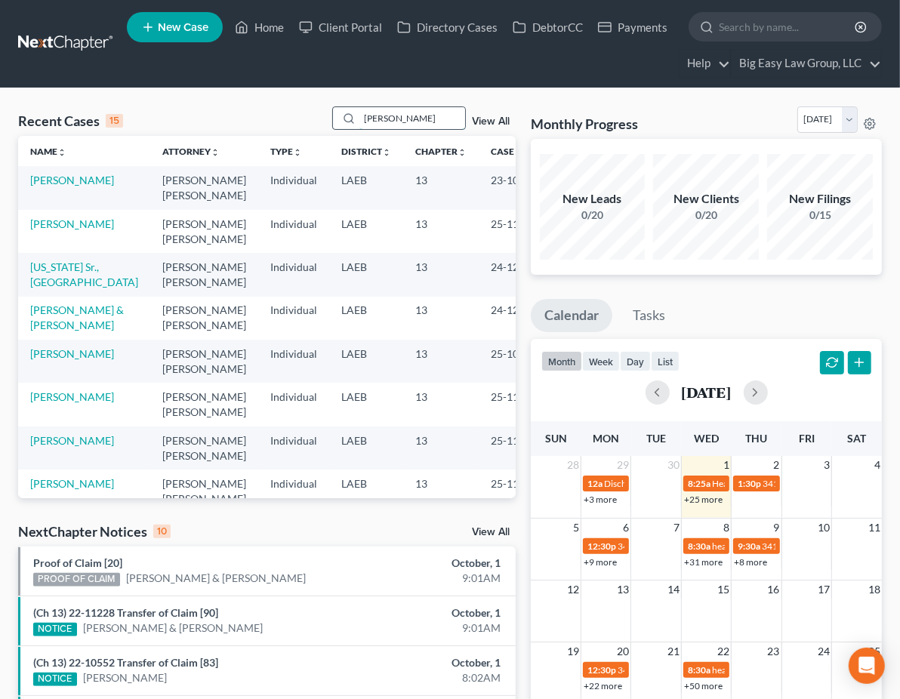
type input "rolando"
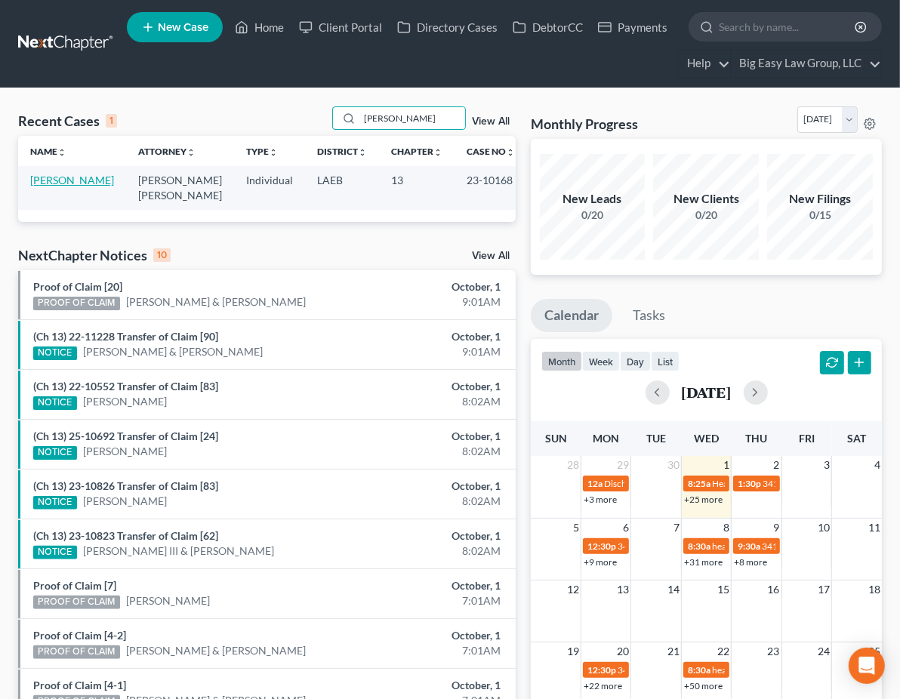
click at [38, 178] on link "[PERSON_NAME]" at bounding box center [72, 180] width 84 height 13
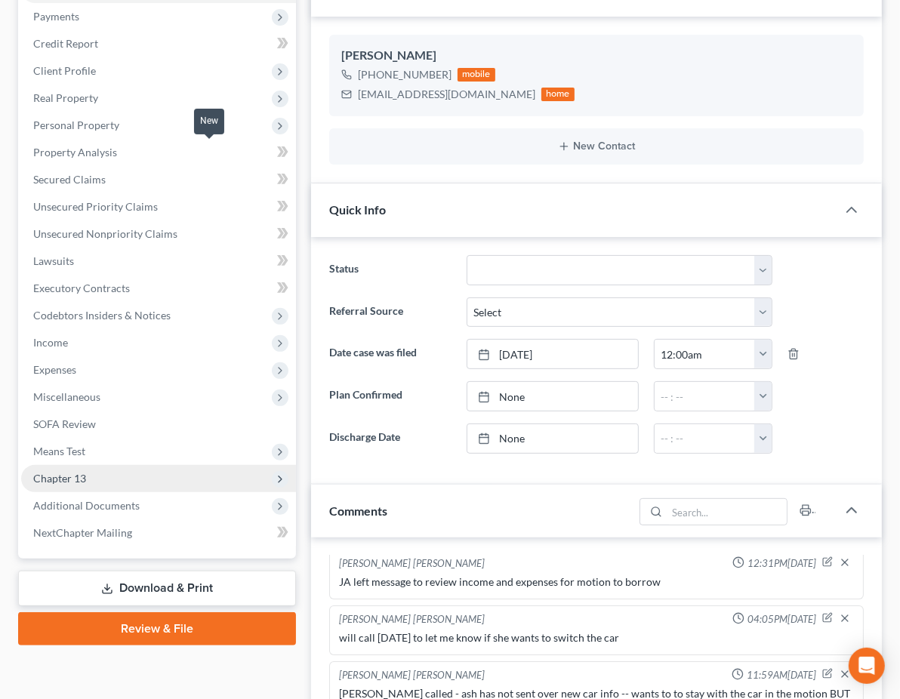
scroll to position [249, 0]
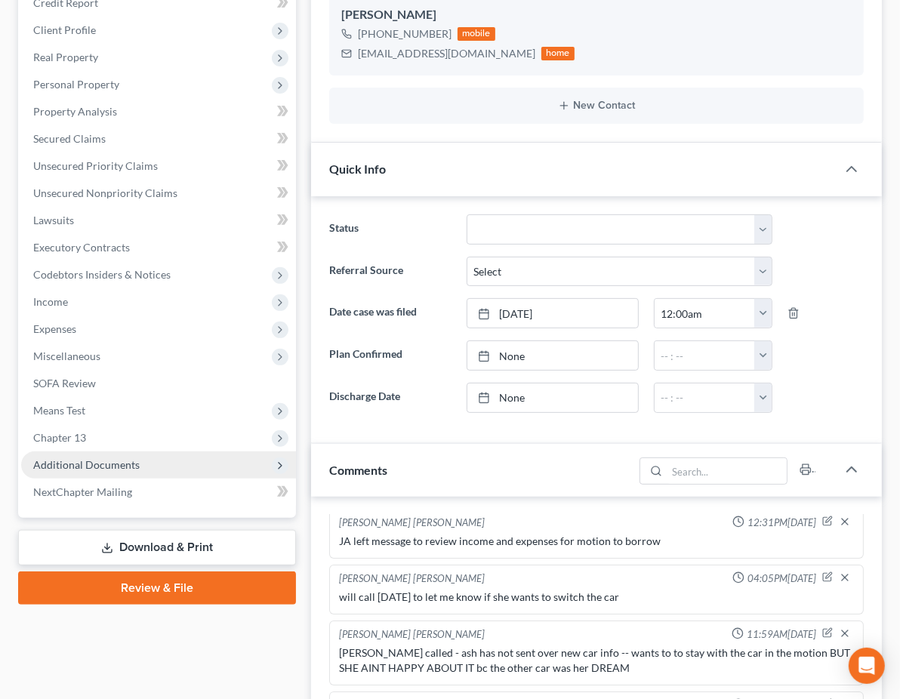
click at [137, 455] on span "Additional Documents" at bounding box center [158, 464] width 275 height 27
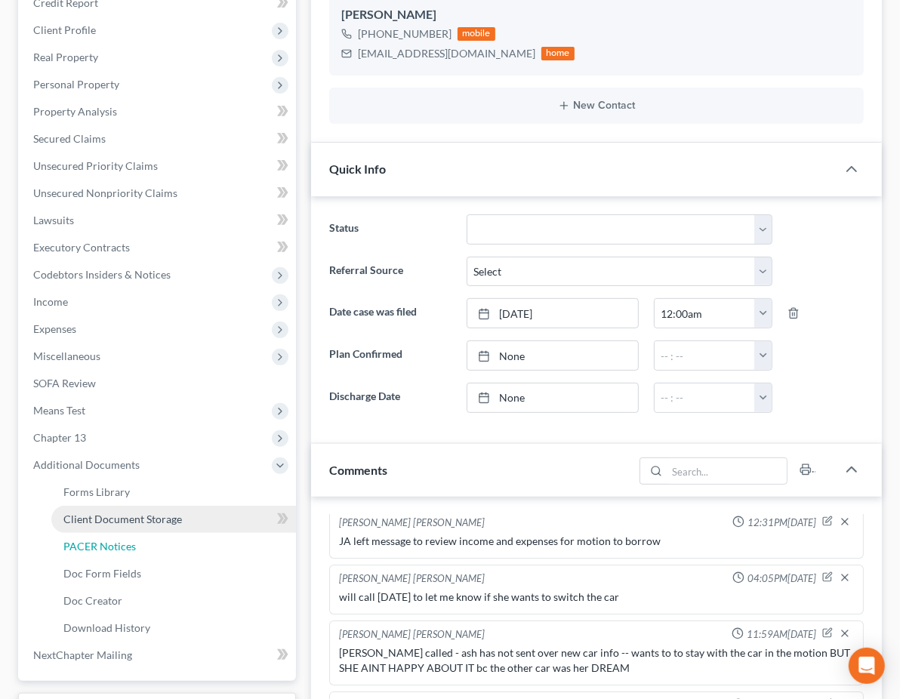
click at [157, 533] on link "PACER Notices" at bounding box center [173, 546] width 245 height 27
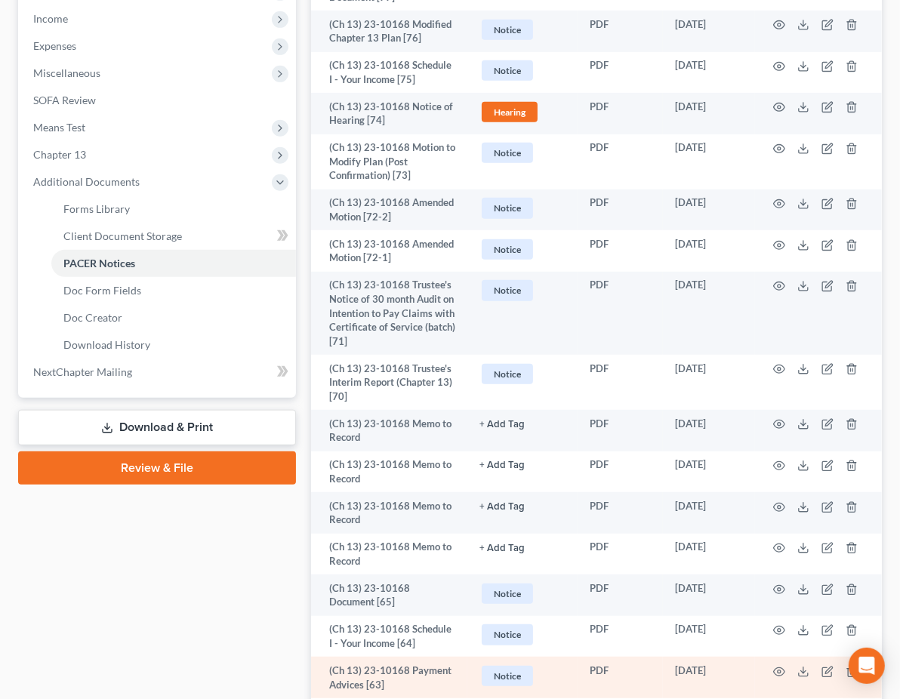
scroll to position [737, 0]
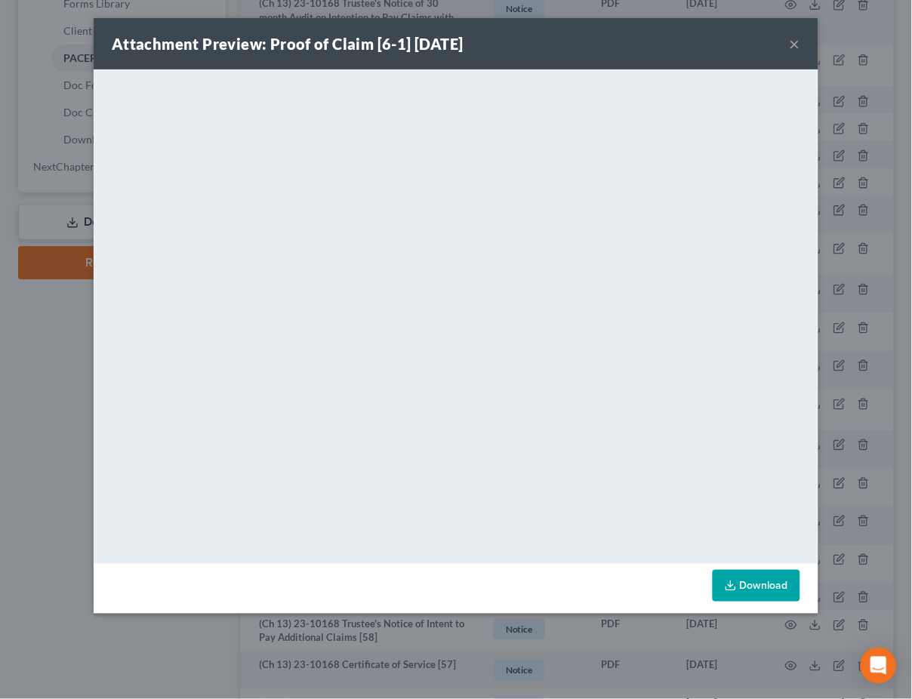
click at [795, 45] on button "×" at bounding box center [794, 44] width 11 height 18
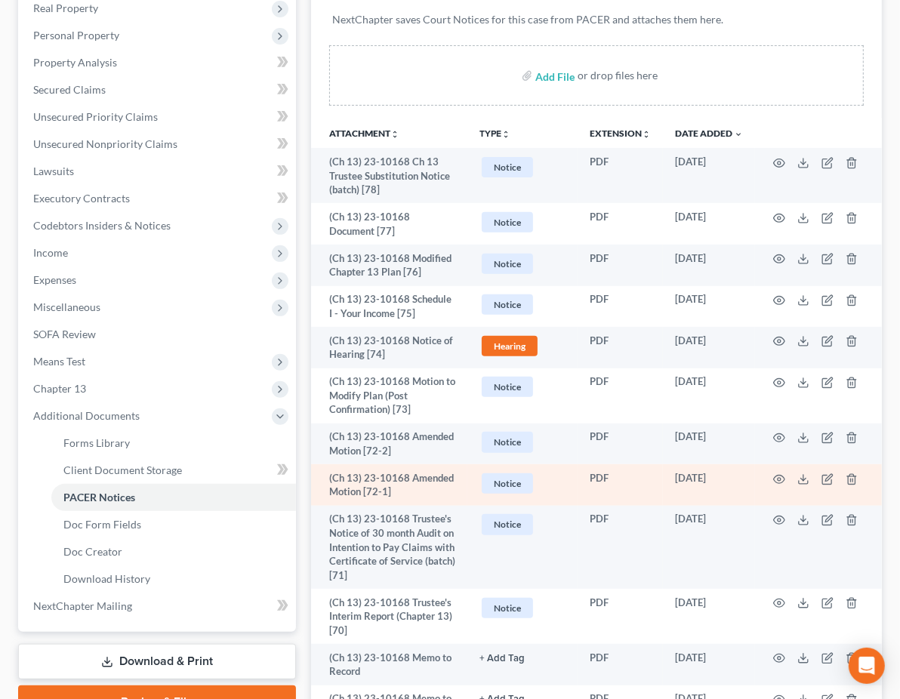
scroll to position [315, 0]
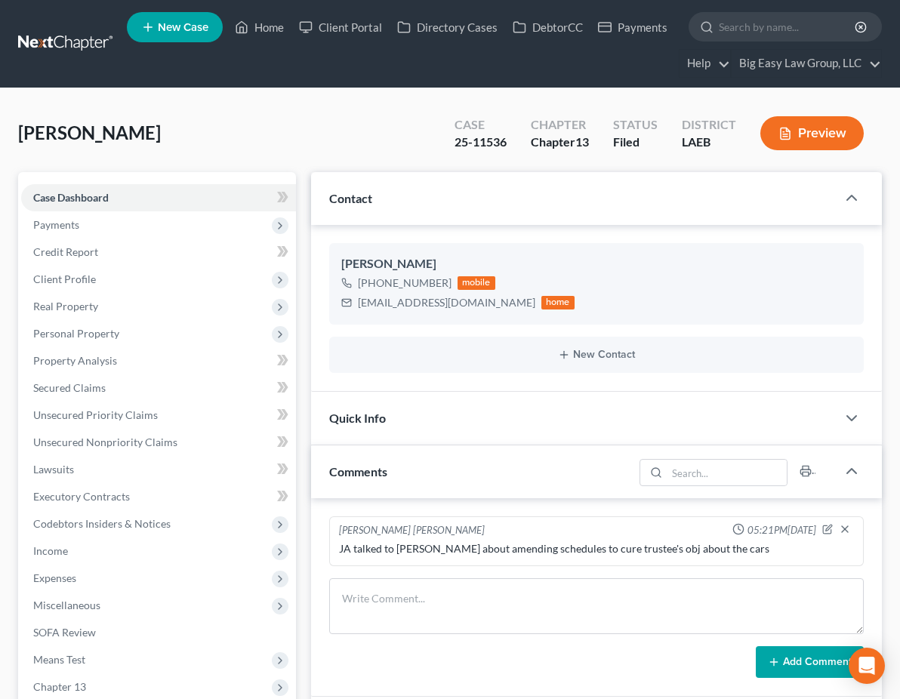
select select "0"
click at [266, 30] on link "Home" at bounding box center [259, 27] width 64 height 27
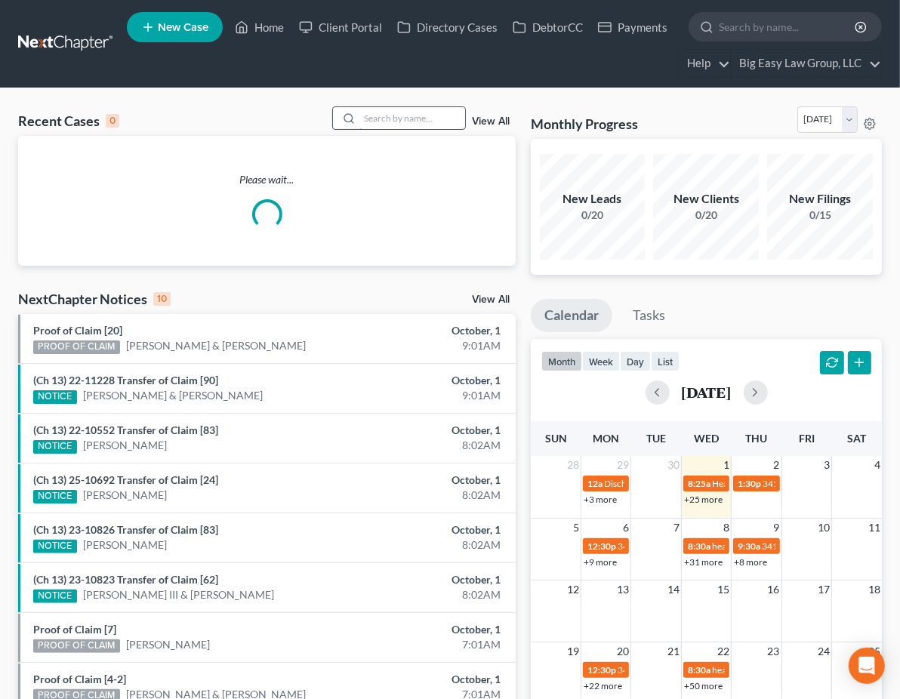
click at [373, 110] on input "search" at bounding box center [412, 118] width 106 height 22
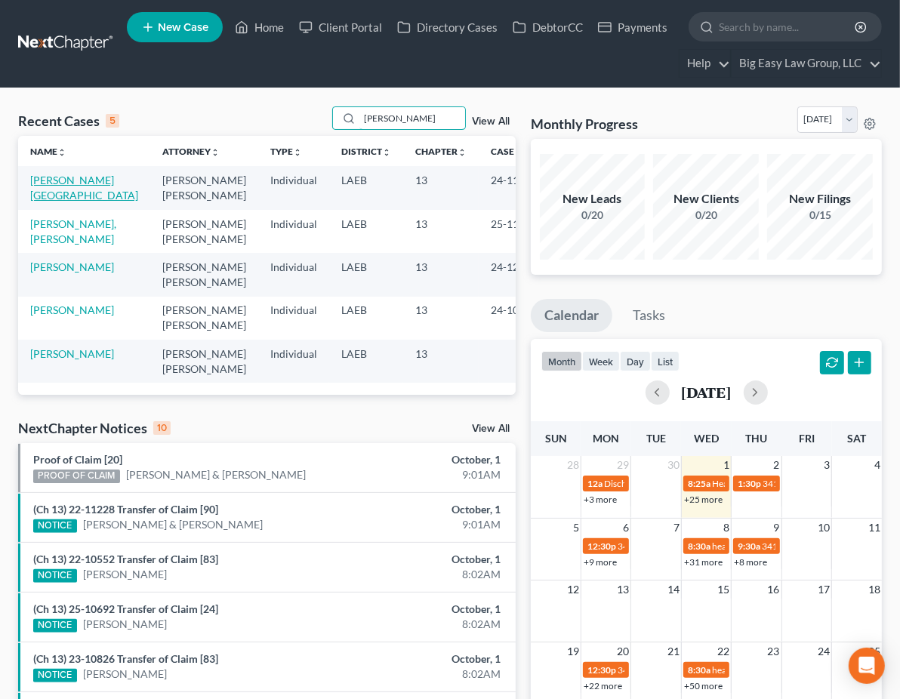
type input "lewis"
click at [51, 186] on link "[PERSON_NAME][GEOGRAPHIC_DATA]" at bounding box center [84, 188] width 108 height 28
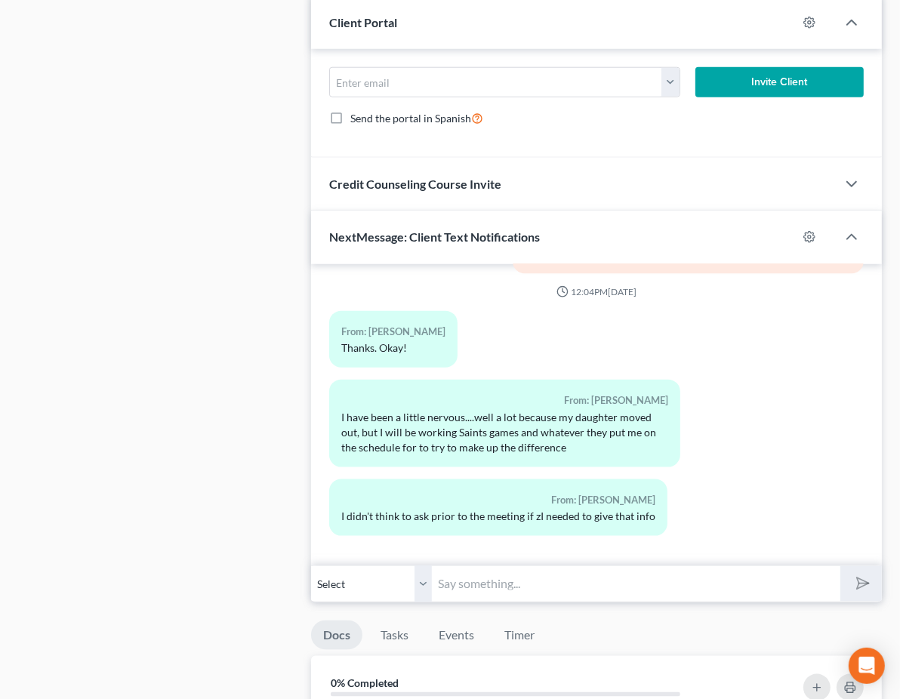
scroll to position [3722, 0]
click at [481, 602] on input "text" at bounding box center [636, 583] width 408 height 37
click at [499, 602] on input "Deneda - this is Jenny - the trustee hasn't receo" at bounding box center [636, 583] width 408 height 37
click at [519, 602] on input "Deneda - this is Jenny - the trustee hasn't receo" at bounding box center [636, 583] width 408 height 37
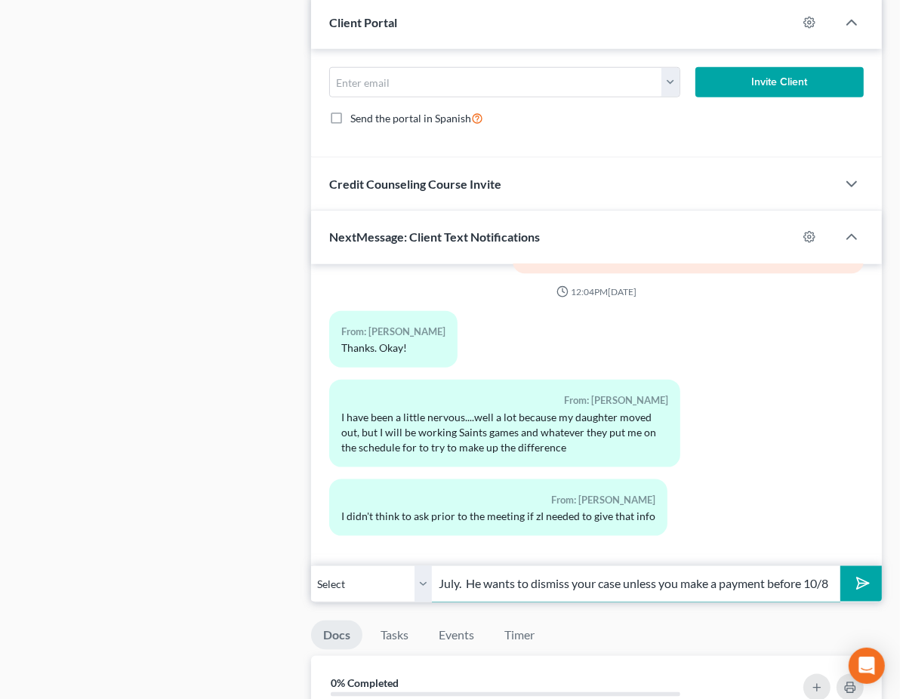
scroll to position [0, 556]
type input "Deneda - this is Jenny - the trustee hasn't received a payment since July. He w…"
click at [840, 566] on button "submit" at bounding box center [861, 583] width 42 height 35
type input "y"
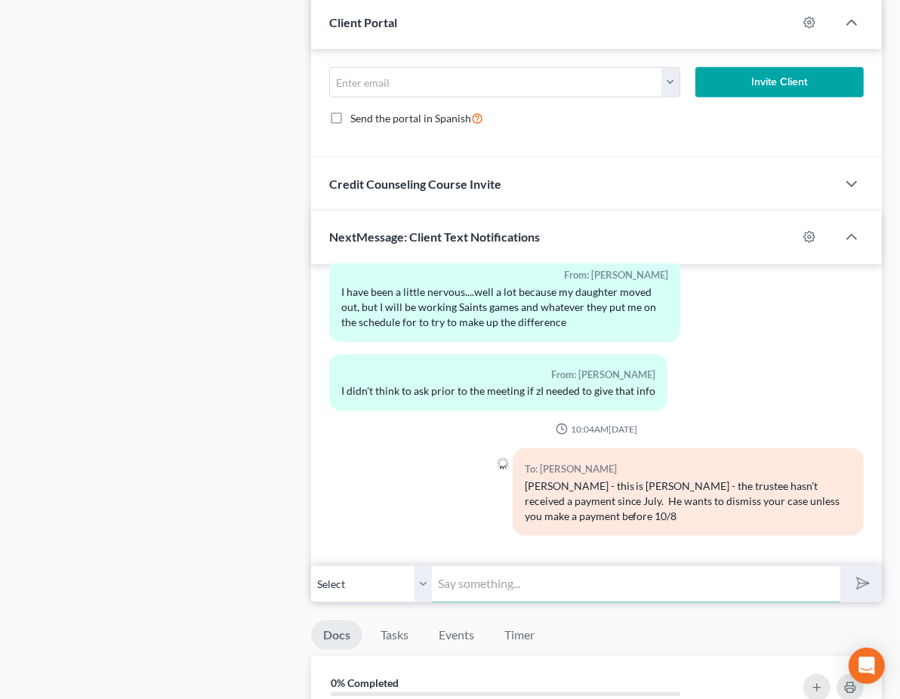
scroll to position [3861, 0]
type input "o"
type input "Y"
type input "o"
type input "You are behind $450 as of today"
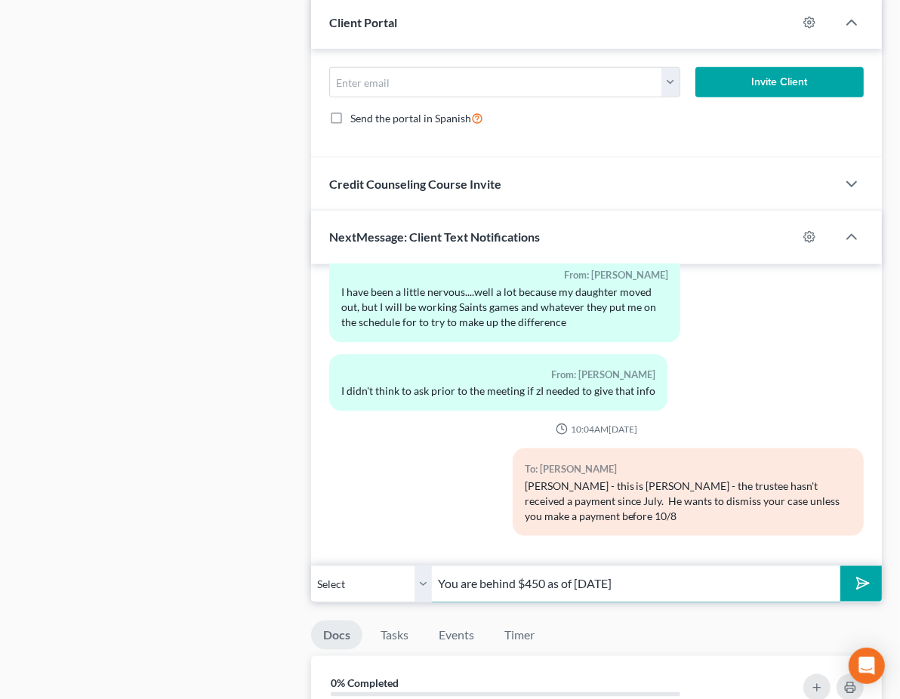
click at [840, 566] on button "submit" at bounding box center [861, 583] width 42 height 35
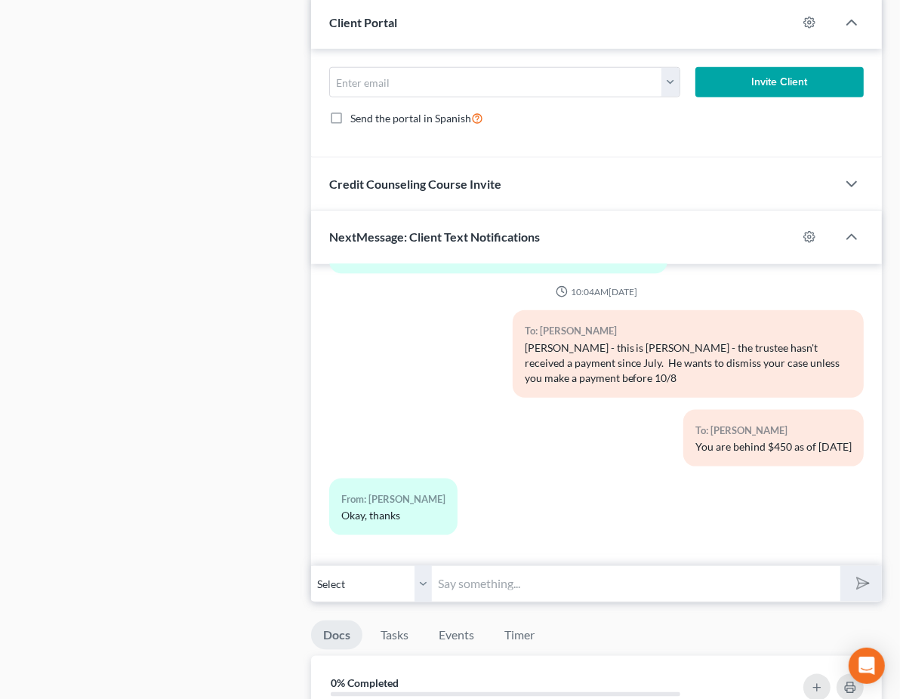
scroll to position [3999, 0]
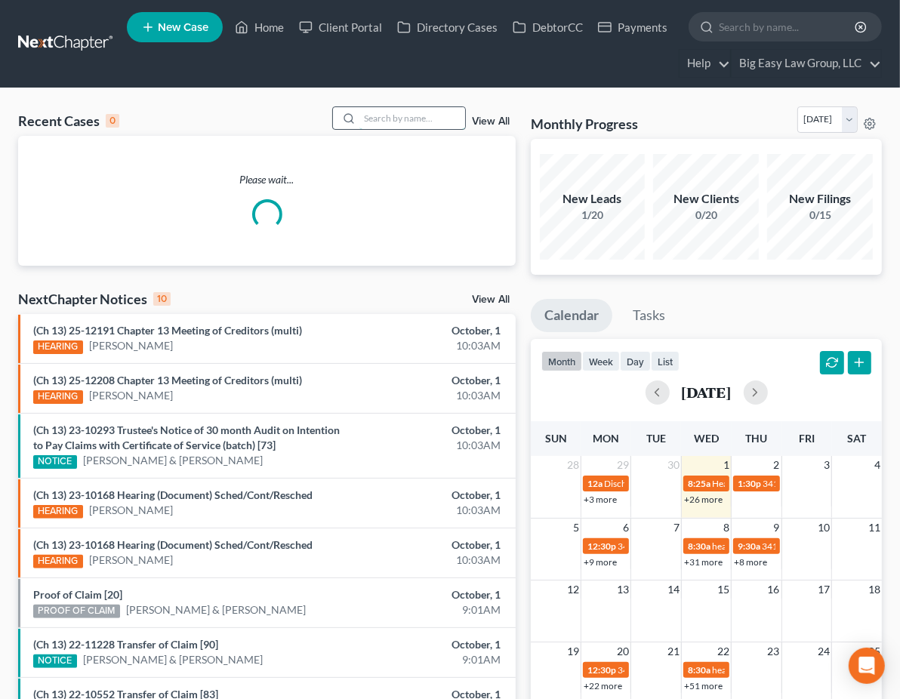
click at [430, 120] on input "search" at bounding box center [412, 118] width 106 height 22
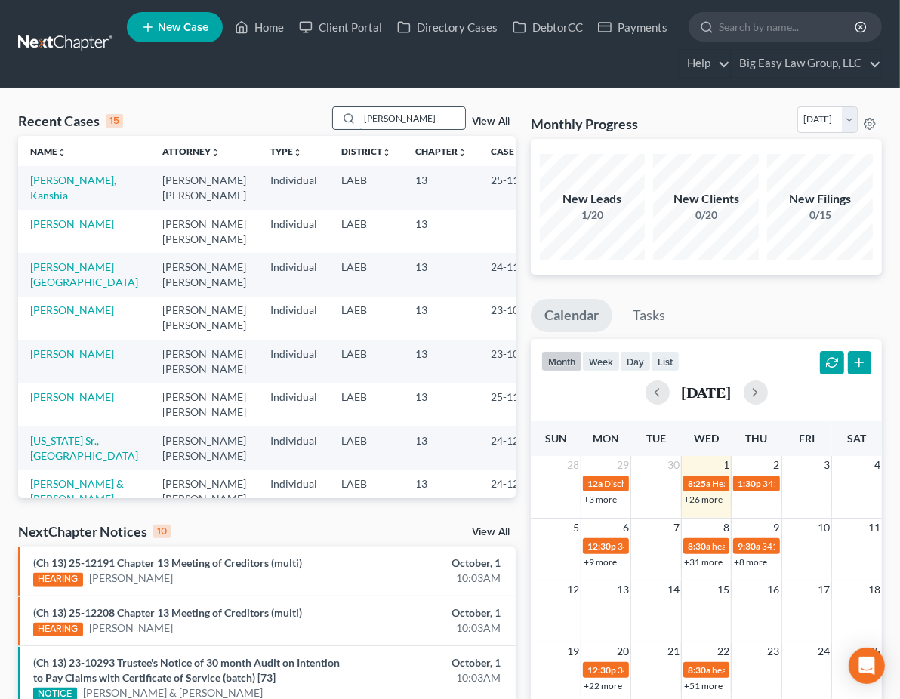
type input "goodman"
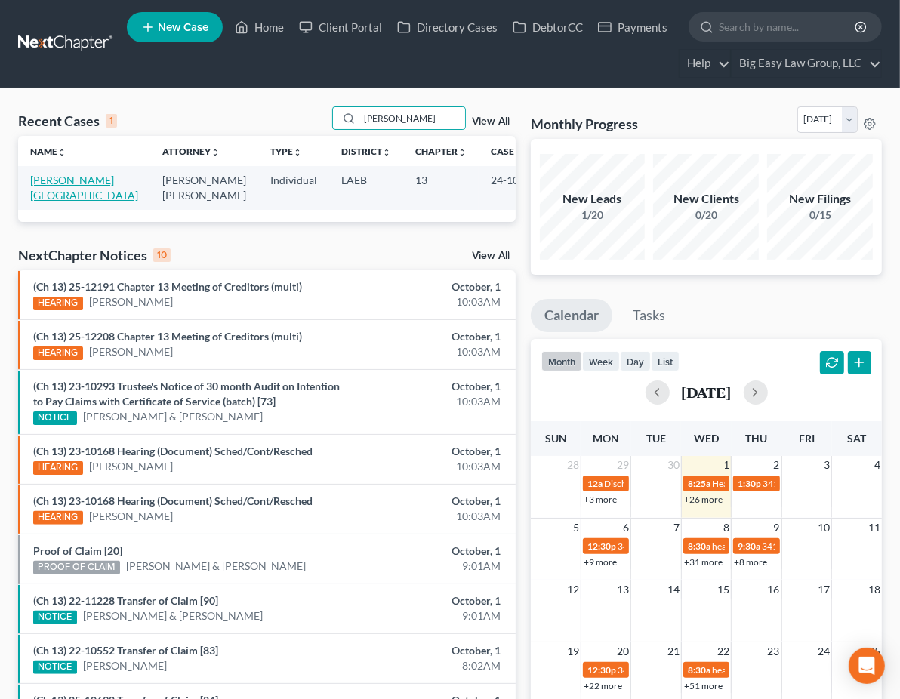
click at [54, 194] on link "Goodman, Alberta" at bounding box center [84, 188] width 108 height 28
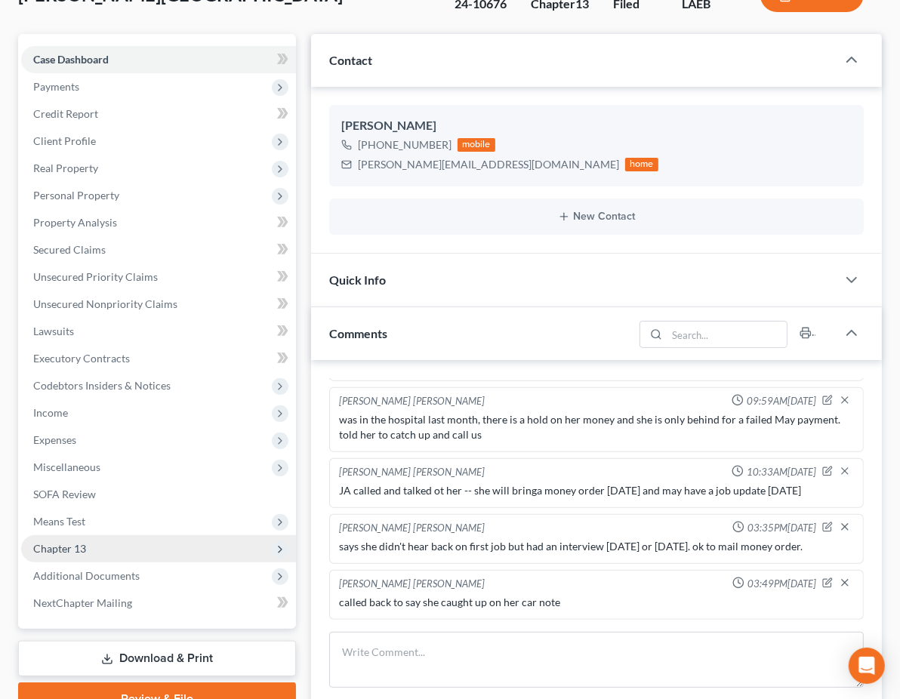
scroll to position [8617, 0]
drag, startPoint x: 156, startPoint y: 570, endPoint x: 190, endPoint y: 547, distance: 40.8
click at [156, 570] on span "Additional Documents" at bounding box center [158, 575] width 275 height 27
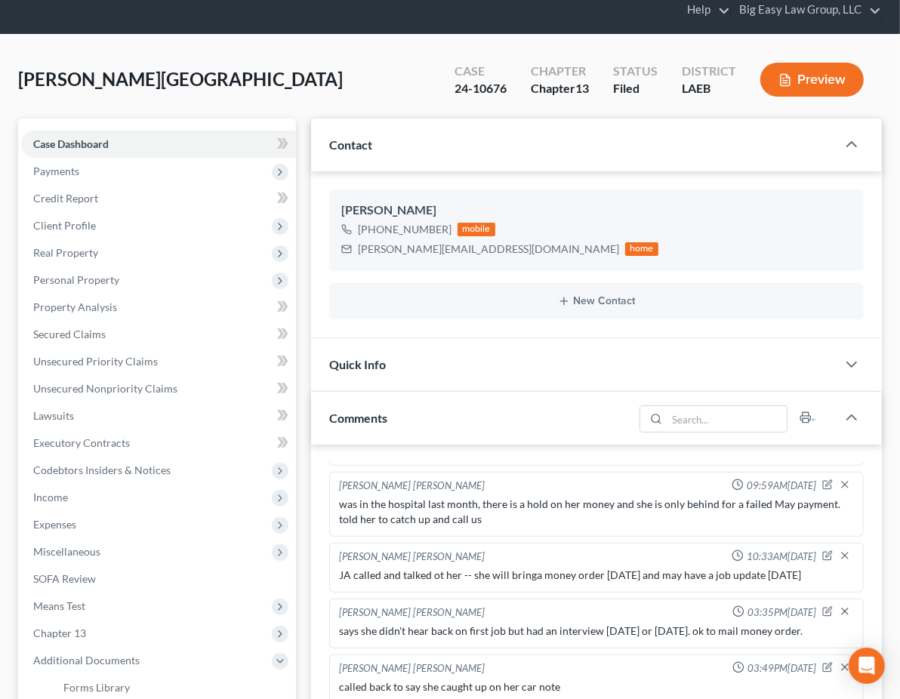
scroll to position [0, 0]
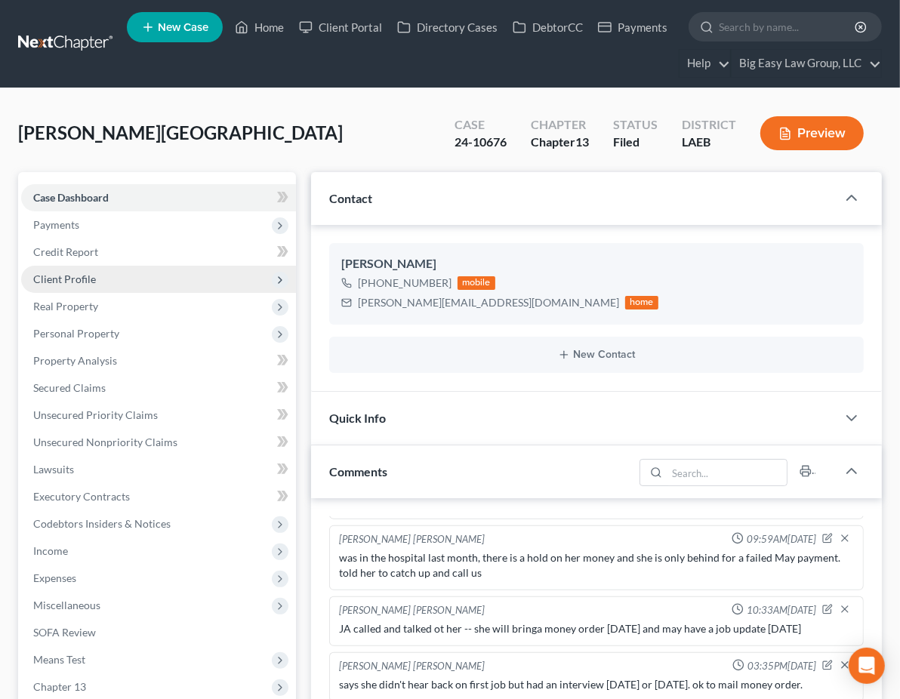
click at [156, 281] on span "Client Profile" at bounding box center [158, 279] width 275 height 27
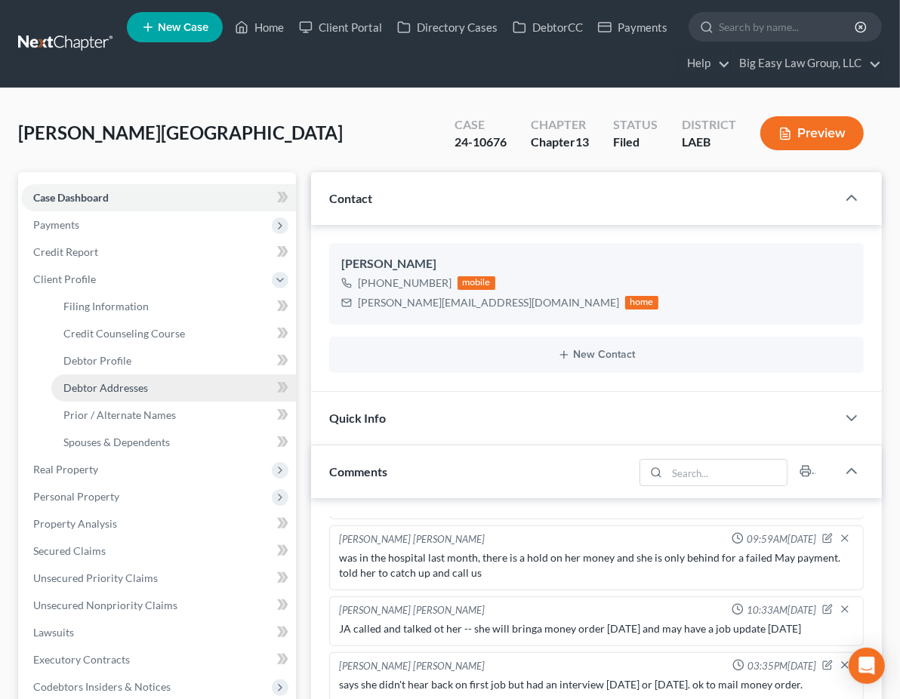
click at [144, 382] on span "Debtor Addresses" at bounding box center [105, 387] width 85 height 13
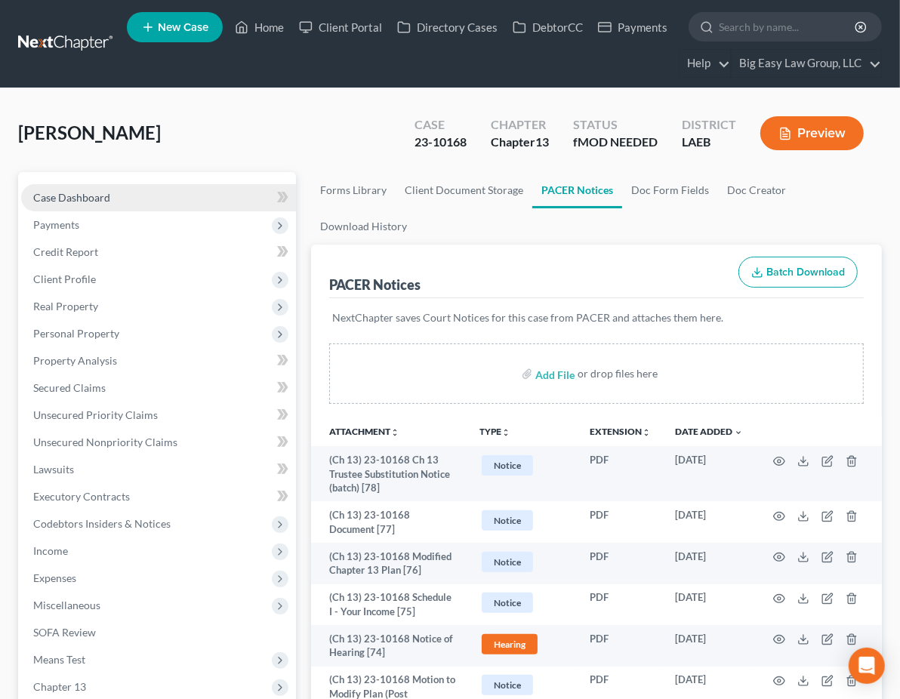
click at [136, 201] on link "Case Dashboard" at bounding box center [158, 197] width 275 height 27
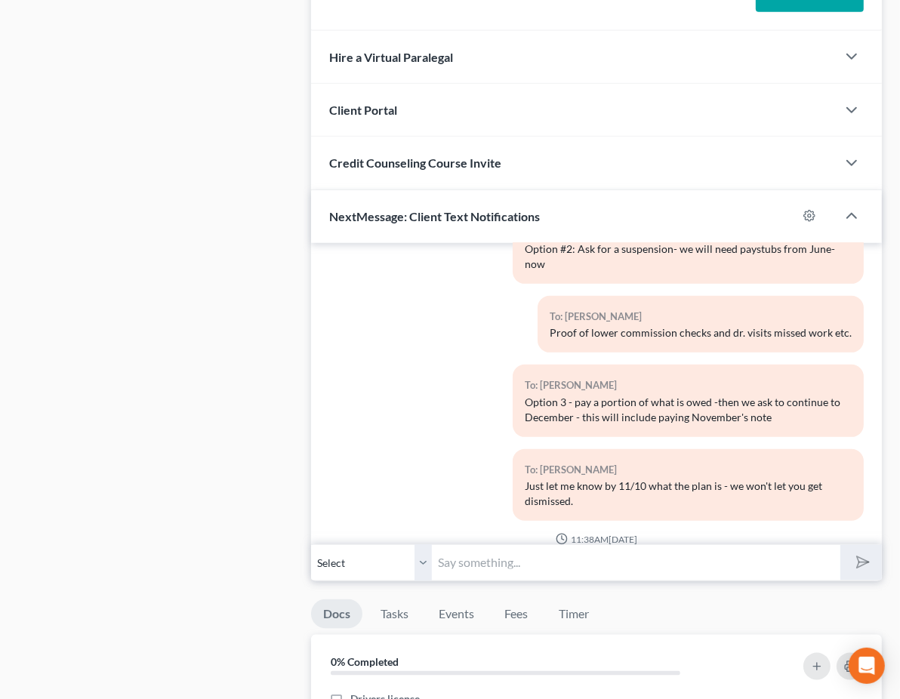
scroll to position [7504, 0]
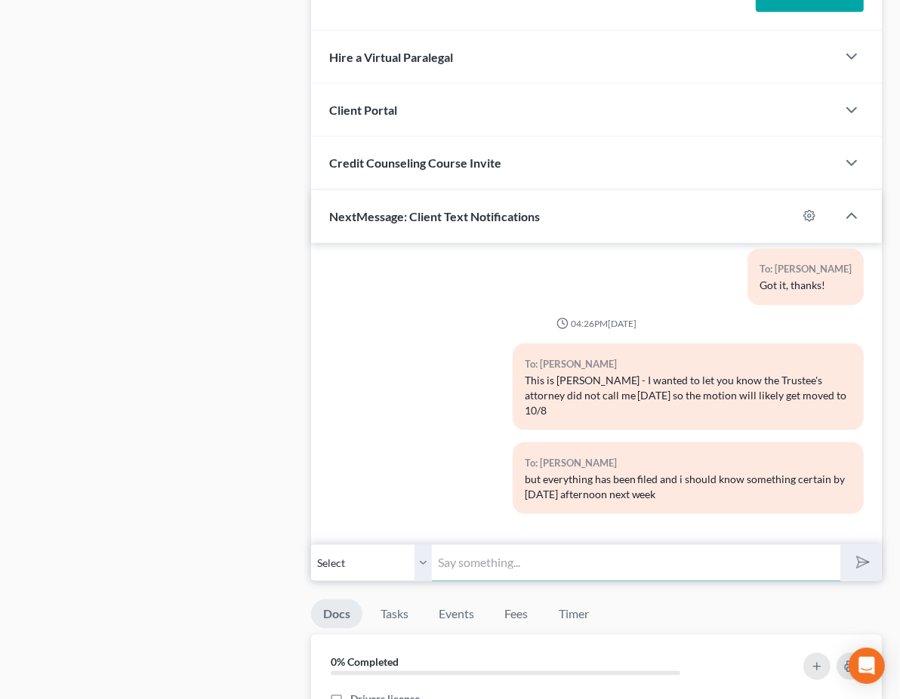
click at [502, 581] on input "text" at bounding box center [636, 562] width 408 height 37
type input "Good morning - this is Jenny - the case was continued to 10/8"
click at [840, 545] on button "submit" at bounding box center [861, 562] width 42 height 35
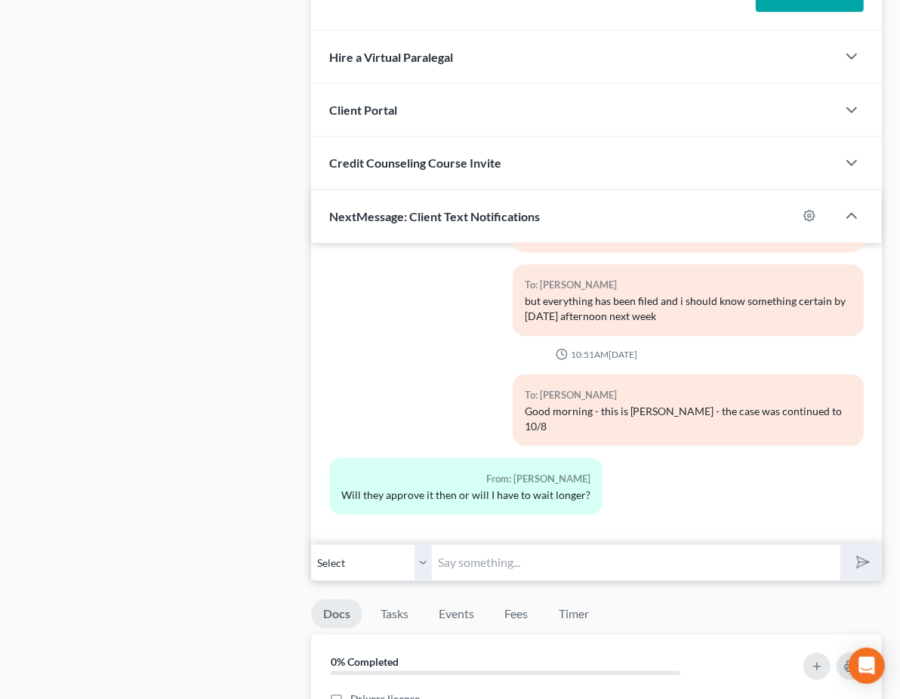
scroll to position [7697, 0]
click at [439, 581] on input "text" at bounding box center [636, 562] width 408 height 37
type input "They should have everything to be able to approve it"
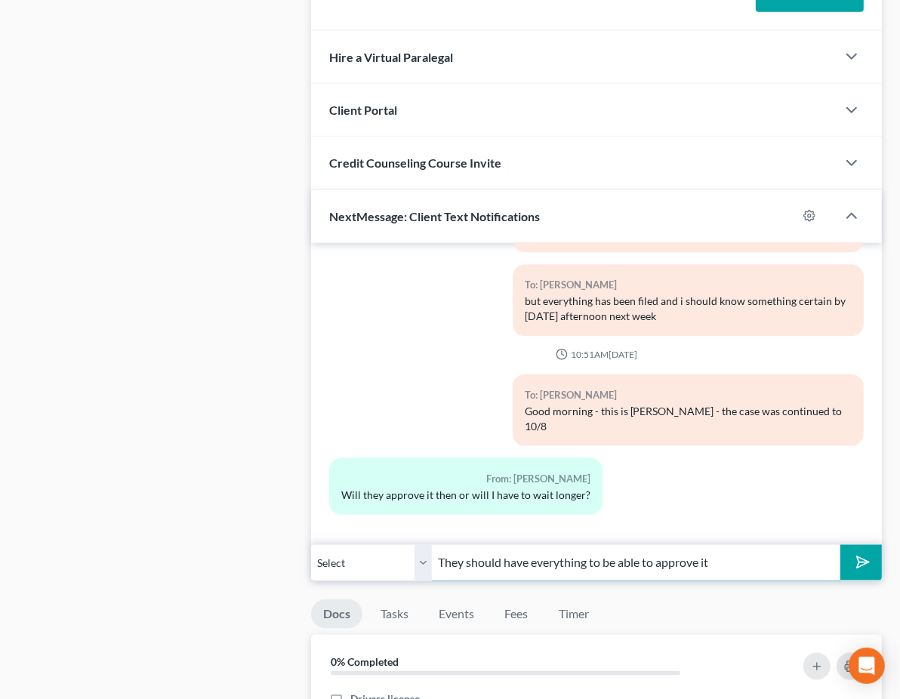
click at [840, 545] on button "submit" at bounding box center [861, 562] width 42 height 35
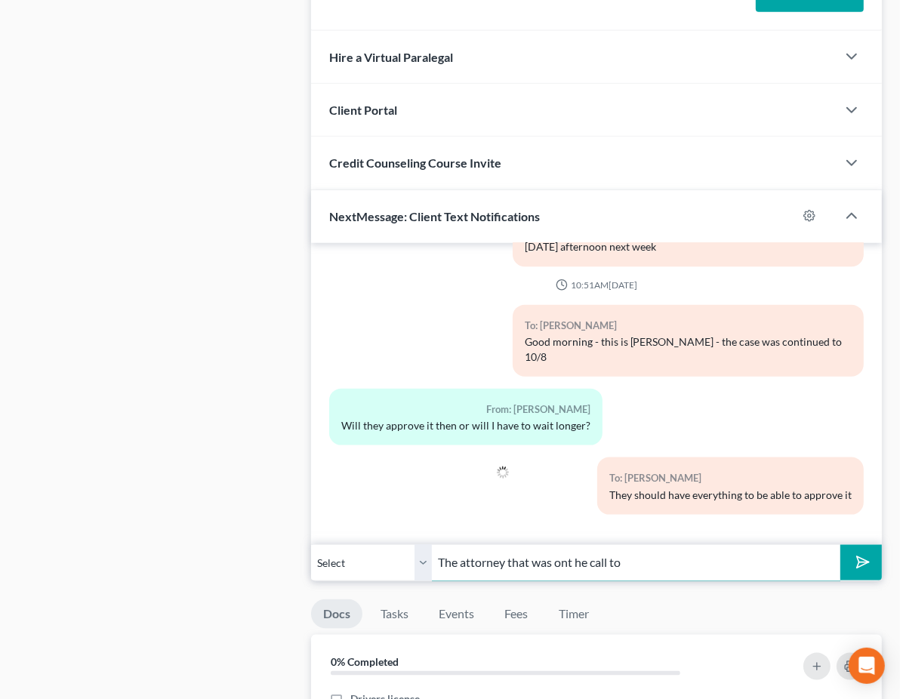
scroll to position [0, 0]
type input "T"
type input "i"
drag, startPoint x: 407, startPoint y: 623, endPoint x: 325, endPoint y: 648, distance: 85.2
click at [325, 648] on div "Petition Navigation Case Dashboard Payments Invoices Payments Payments Credit R…" at bounding box center [449, 149] width 863 height 2164
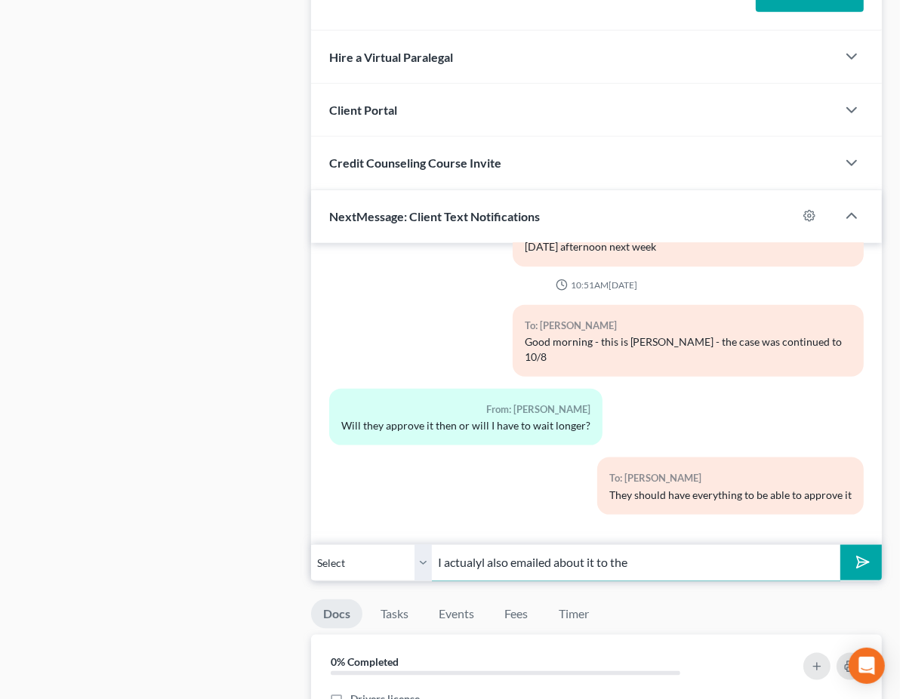
click at [432, 581] on input "I actualyl also emailed about it to the" at bounding box center [636, 562] width 408 height 37
drag, startPoint x: 415, startPoint y: 623, endPoint x: 374, endPoint y: 626, distance: 41.6
click at [432, 581] on input "I actualyl also emailed about it to the" at bounding box center [636, 562] width 408 height 37
drag, startPoint x: 509, startPoint y: 620, endPoint x: 437, endPoint y: 630, distance: 72.4
click at [437, 581] on input "I also emailed about it to the" at bounding box center [636, 562] width 408 height 37
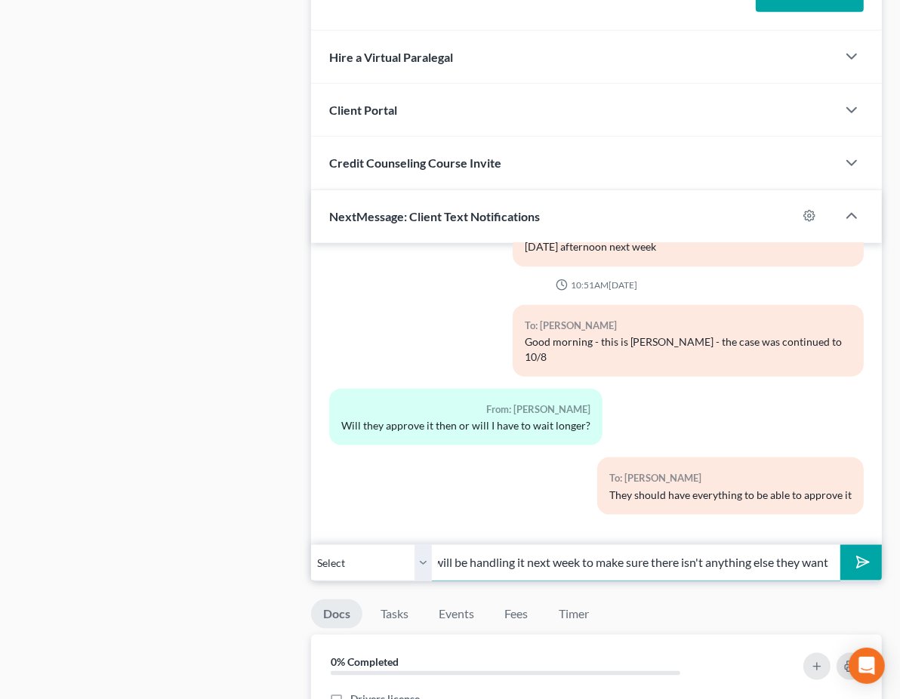
scroll to position [0, 377]
type input "I also emailed the attorney who will be handling it next week to make sure ther…"
click at [840, 580] on button "submit" at bounding box center [861, 562] width 42 height 35
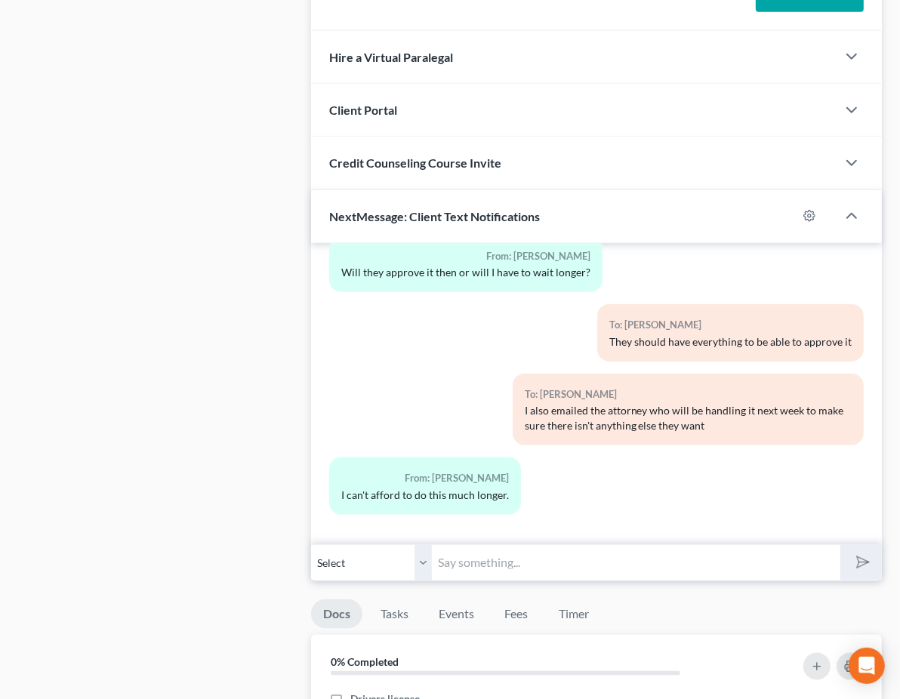
scroll to position [7949, 0]
click at [458, 581] on input "text" at bounding box center [636, 562] width 408 height 37
click at [477, 581] on input "text" at bounding box center [636, 562] width 408 height 37
drag, startPoint x: 688, startPoint y: 524, endPoint x: 500, endPoint y: 694, distance: 252.7
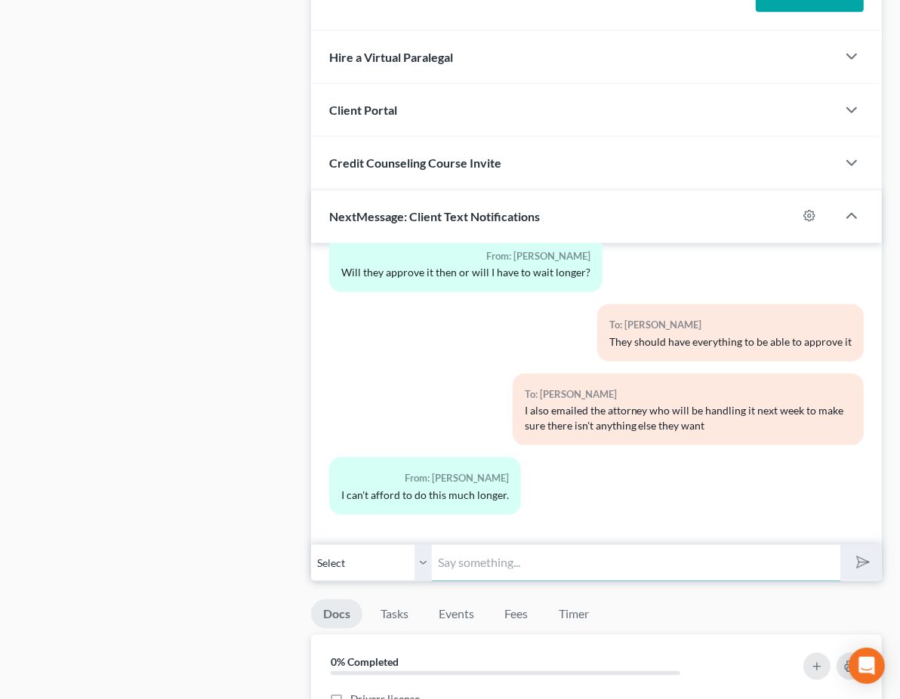
click at [473, 581] on input "text" at bounding box center [636, 562] width 408 height 37
click at [494, 581] on input "text" at bounding box center [636, 562] width 408 height 37
drag, startPoint x: 807, startPoint y: 503, endPoint x: 797, endPoint y: 512, distance: 13.9
click at [483, 581] on input "text" at bounding box center [636, 562] width 408 height 37
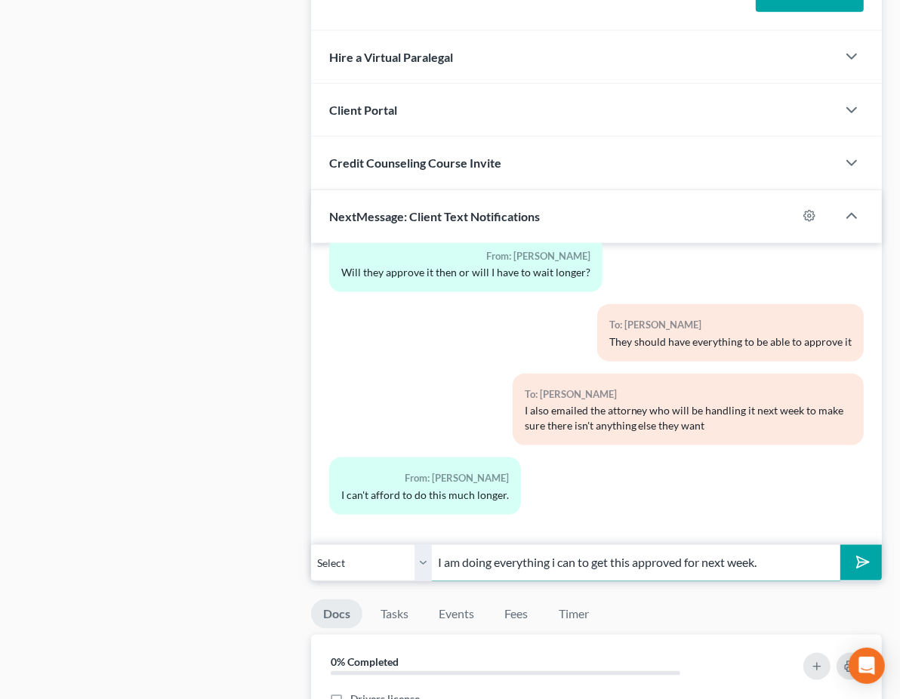
scroll to position [0, 136]
type input "I am doing everything i can to get this approved for next week."
click at [840, 545] on button "submit" at bounding box center [861, 562] width 42 height 35
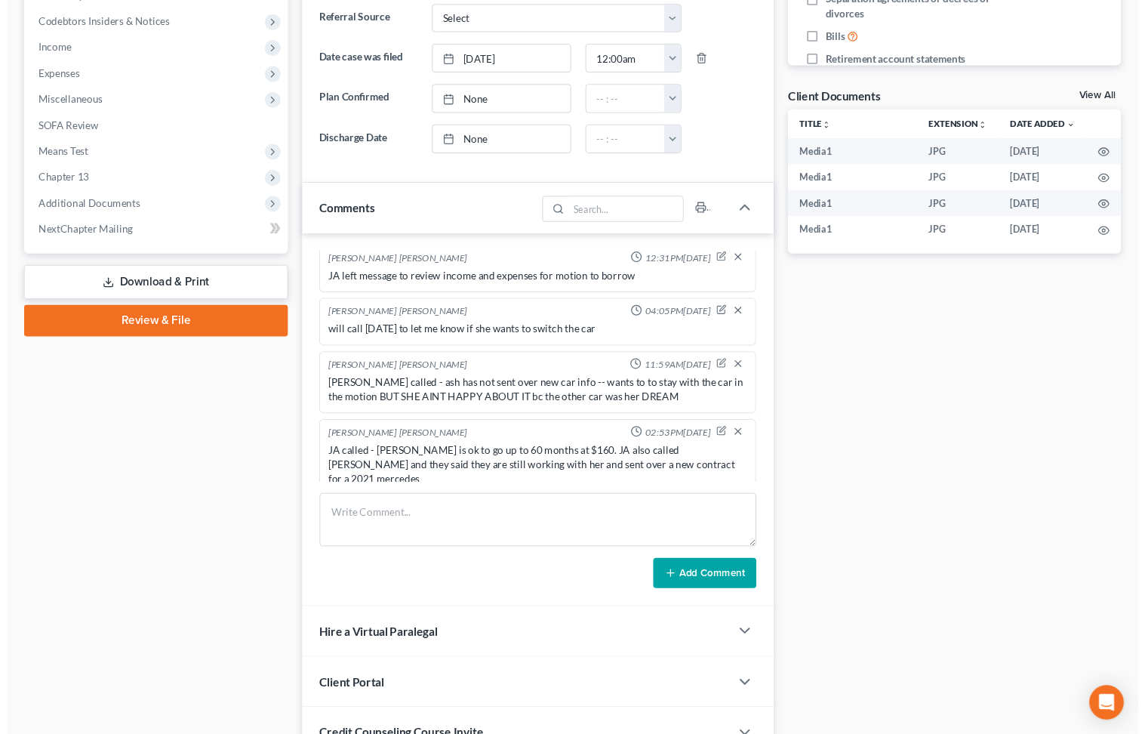
scroll to position [0, 0]
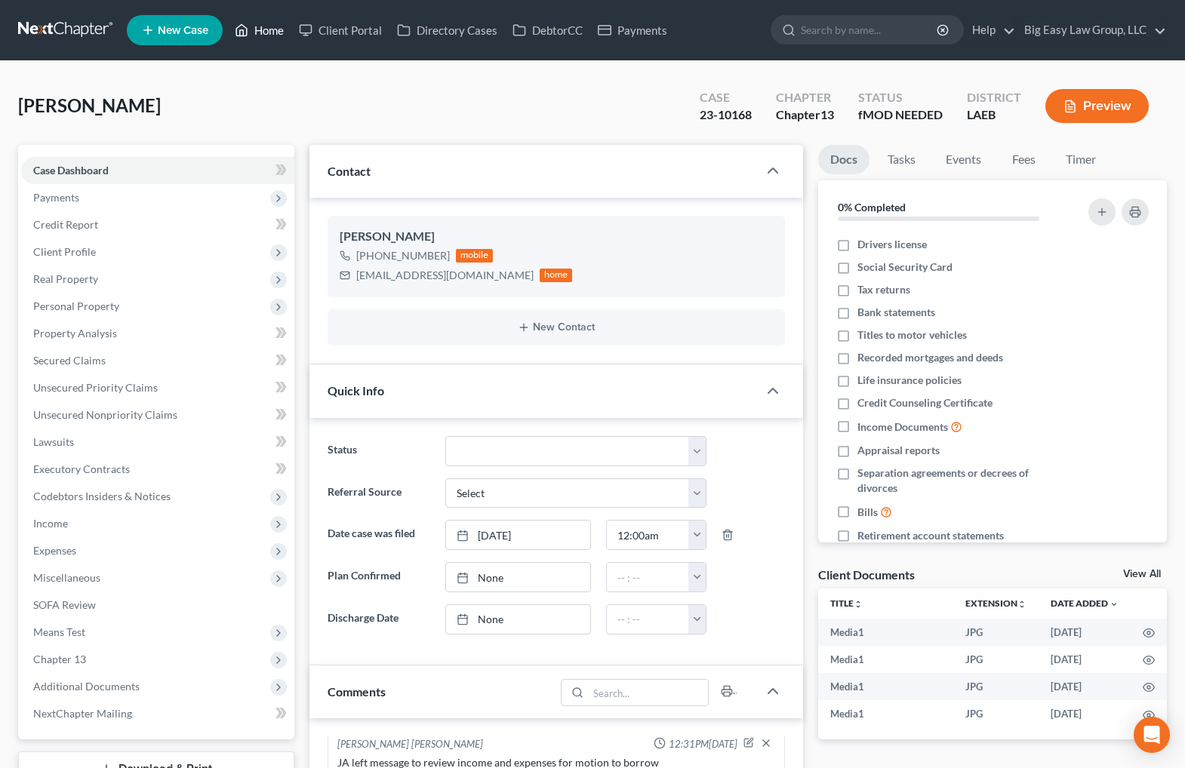
click at [279, 18] on link "Home" at bounding box center [259, 30] width 64 height 27
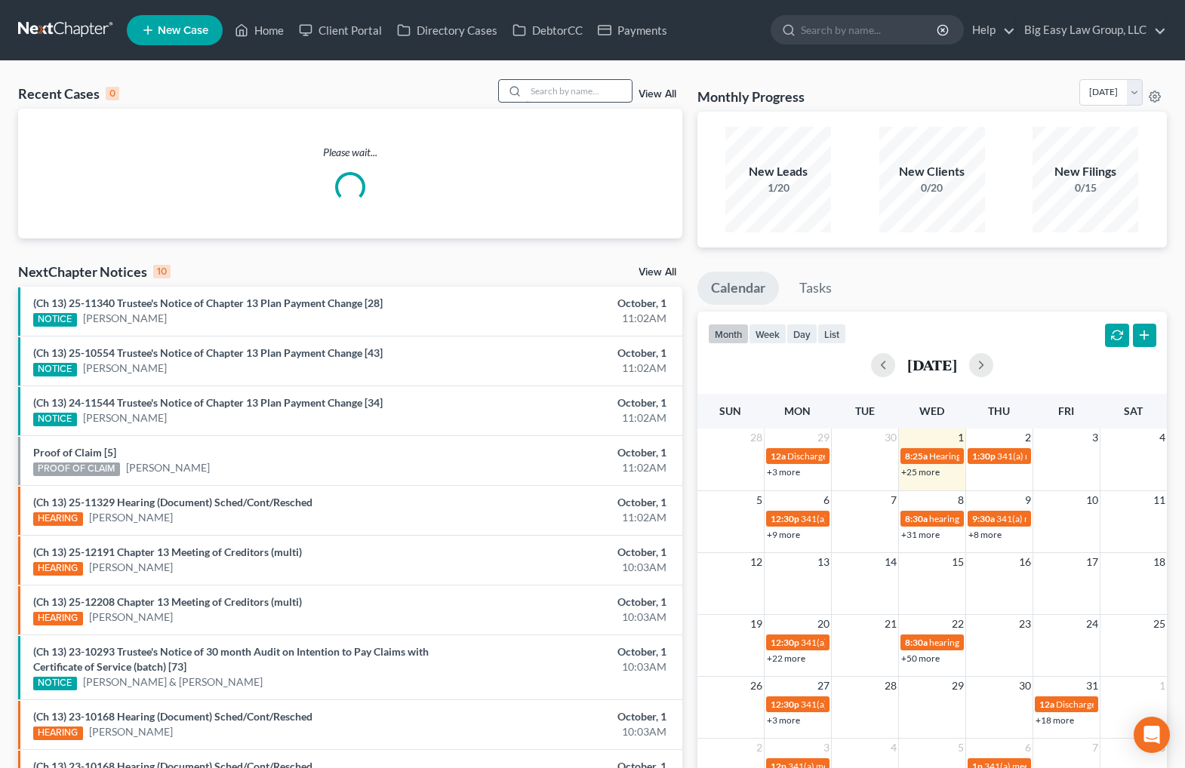
click at [545, 96] on input "search" at bounding box center [579, 91] width 106 height 22
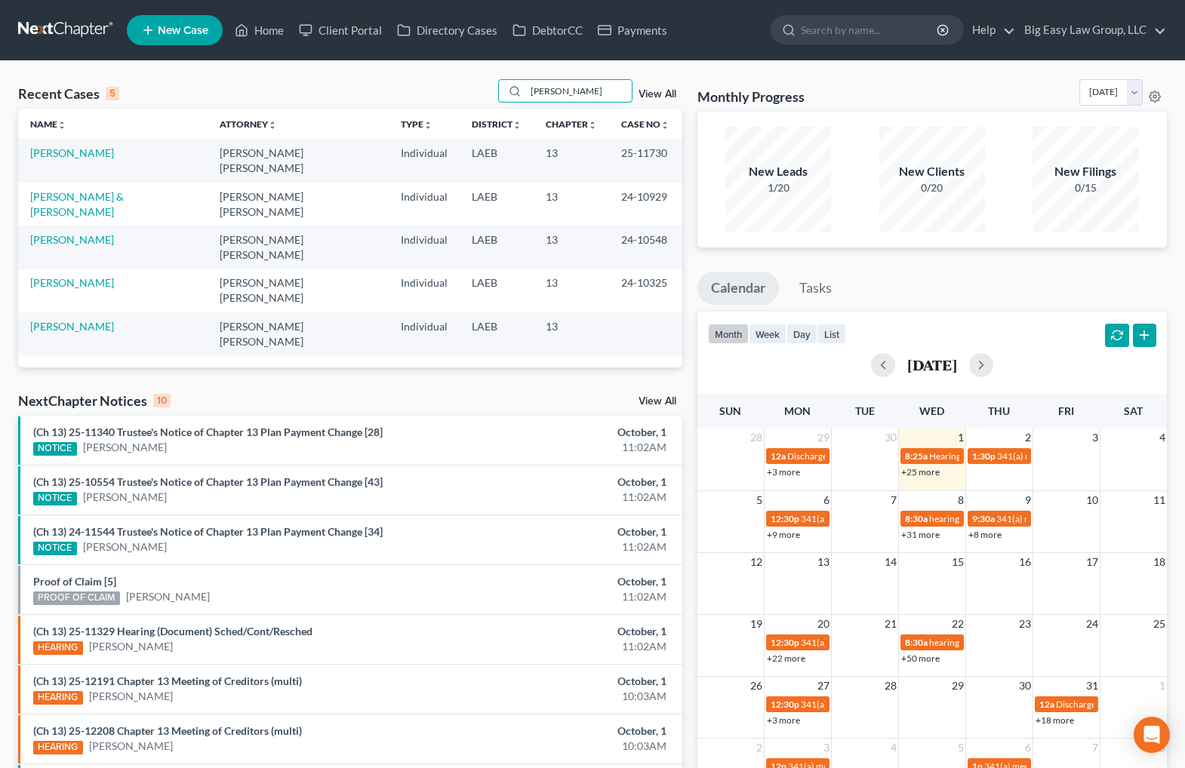
drag, startPoint x: 505, startPoint y: 96, endPoint x: 367, endPoint y: 67, distance: 141.1
click at [367, 67] on div "Recent Cases 5 michel View All Name unfold_more expand_more expand_less Attorne…" at bounding box center [592, 515] width 1185 height 909
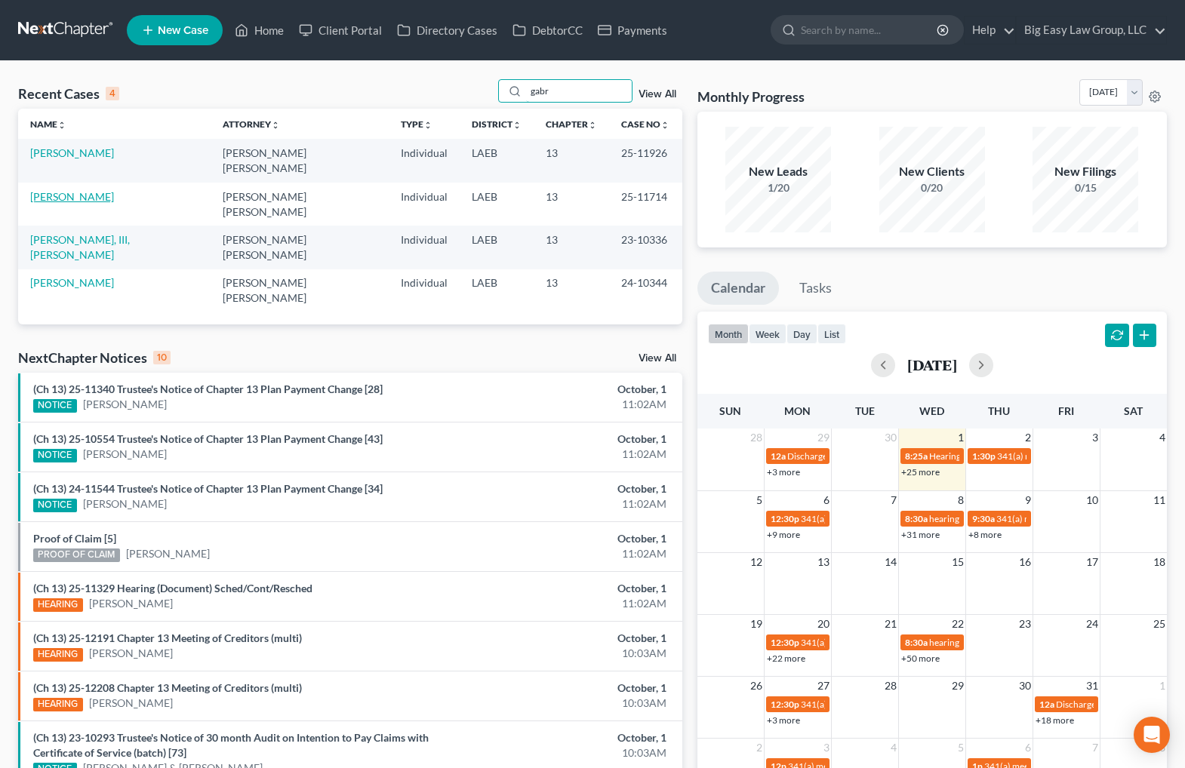
type input "gabr"
click at [90, 190] on link "Mitchell, Gabrielle" at bounding box center [72, 196] width 84 height 13
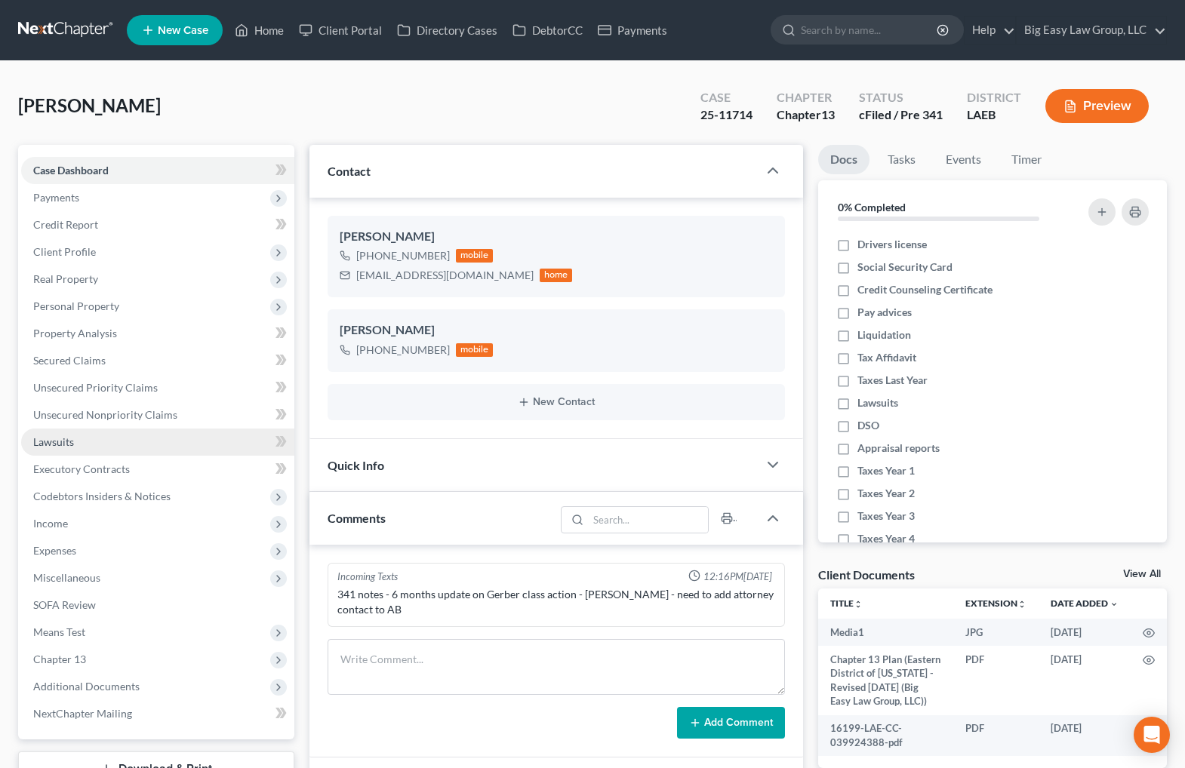
click at [82, 442] on link "Lawsuits" at bounding box center [157, 442] width 273 height 27
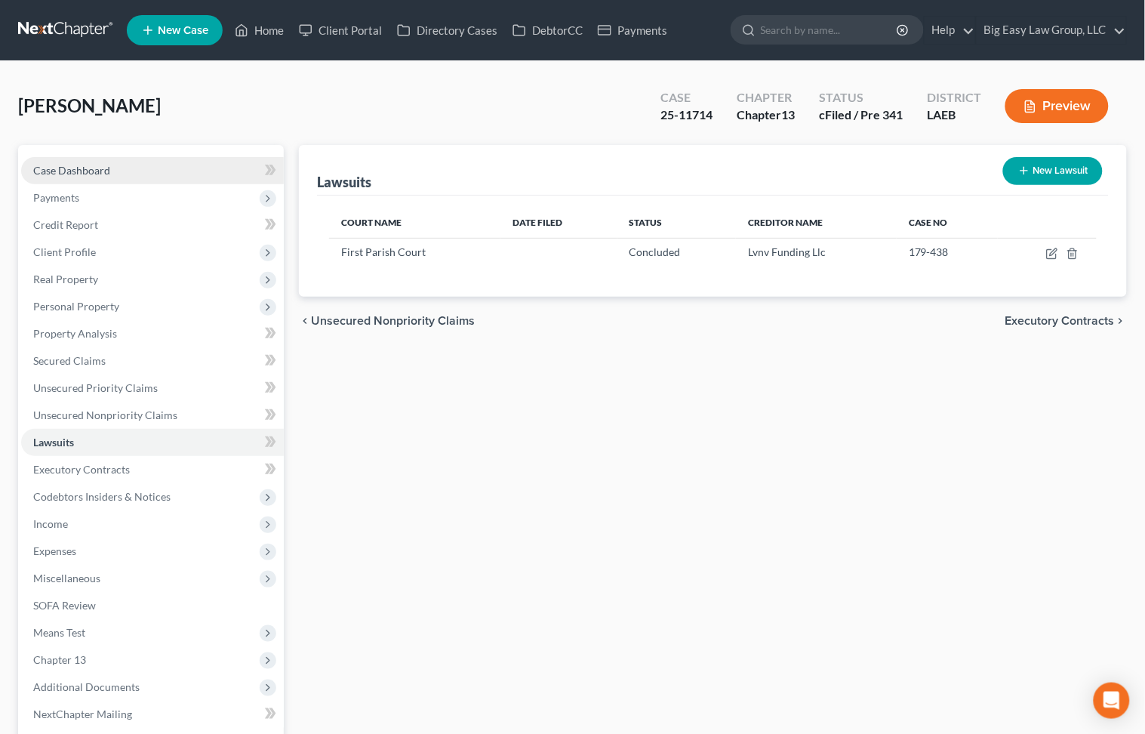
click at [101, 169] on span "Case Dashboard" at bounding box center [71, 170] width 77 height 13
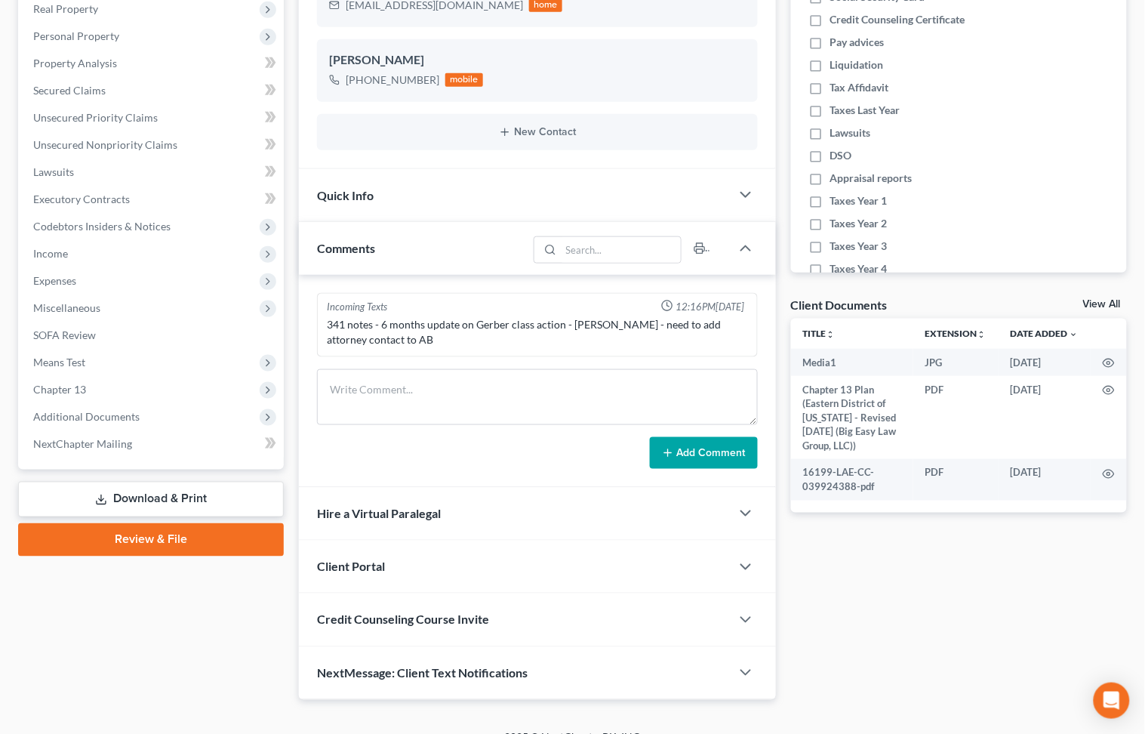
scroll to position [293, 0]
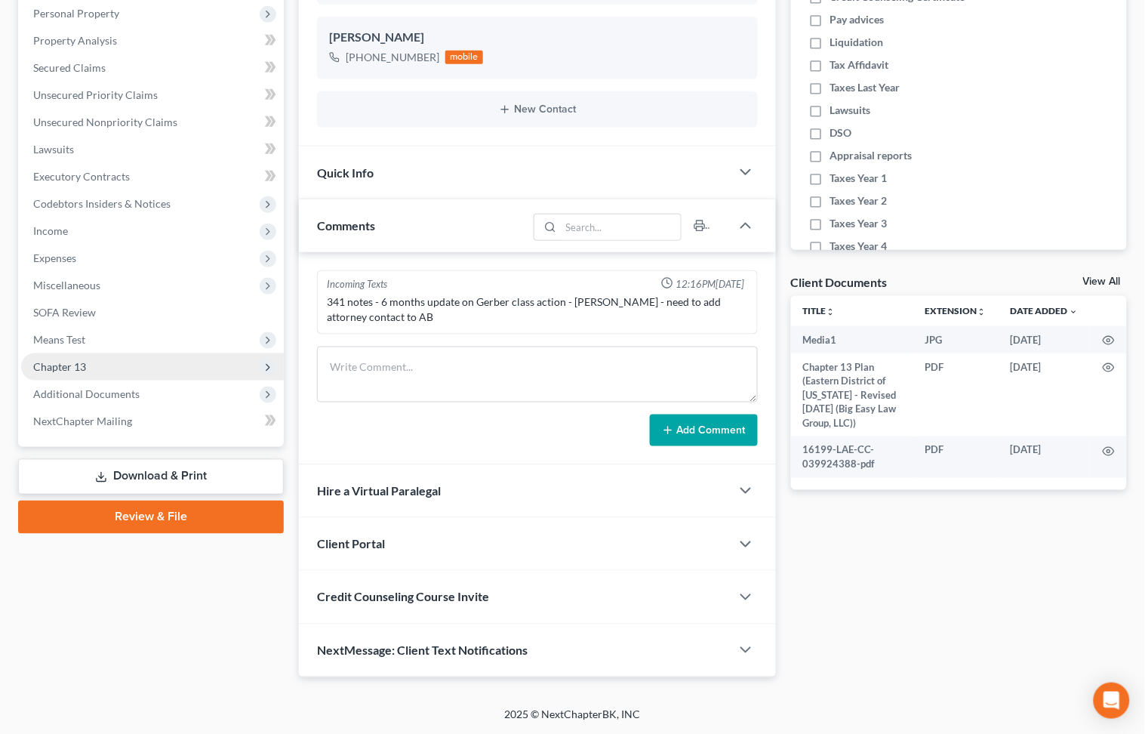
drag, startPoint x: 224, startPoint y: 389, endPoint x: 236, endPoint y: 375, distance: 18.2
click at [224, 389] on span "Additional Documents" at bounding box center [152, 393] width 263 height 27
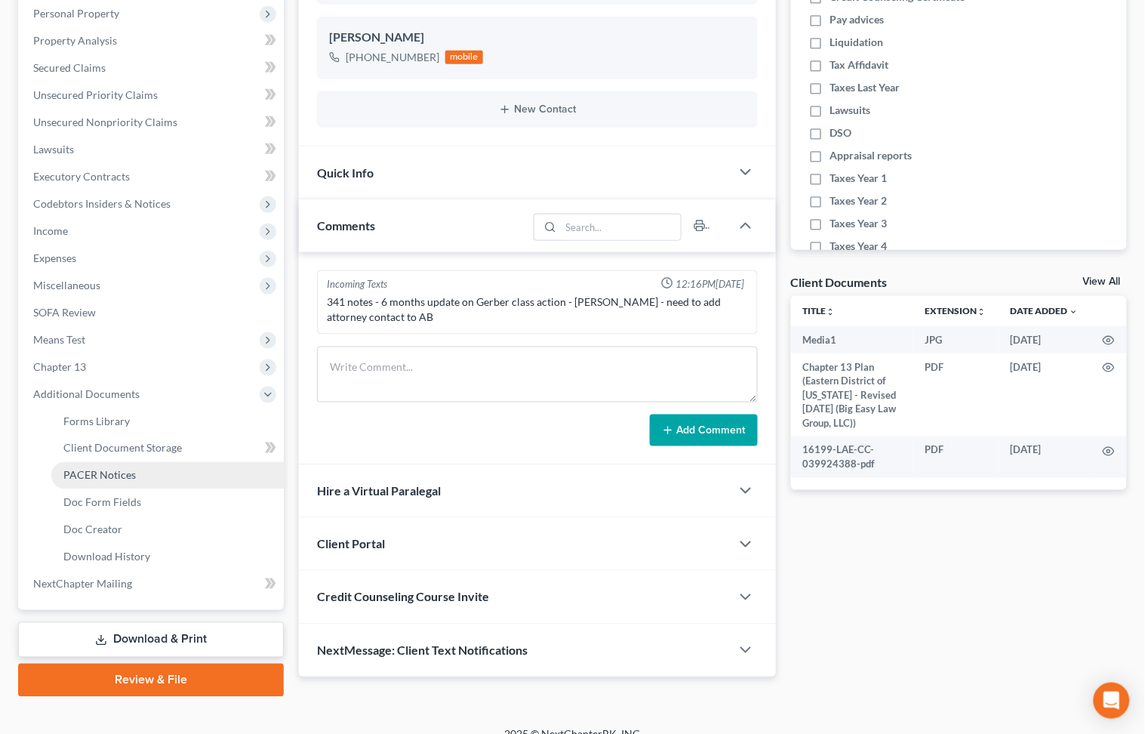
click at [195, 470] on link "PACER Notices" at bounding box center [167, 475] width 232 height 27
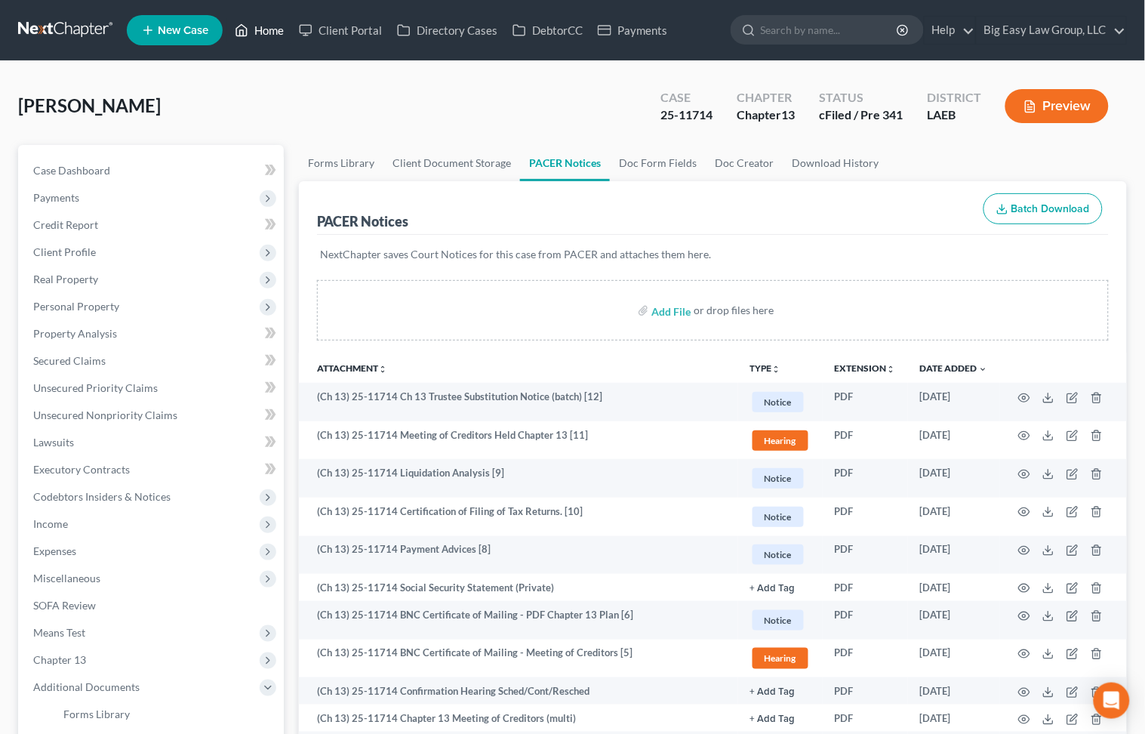
click at [267, 27] on link "Home" at bounding box center [259, 30] width 64 height 27
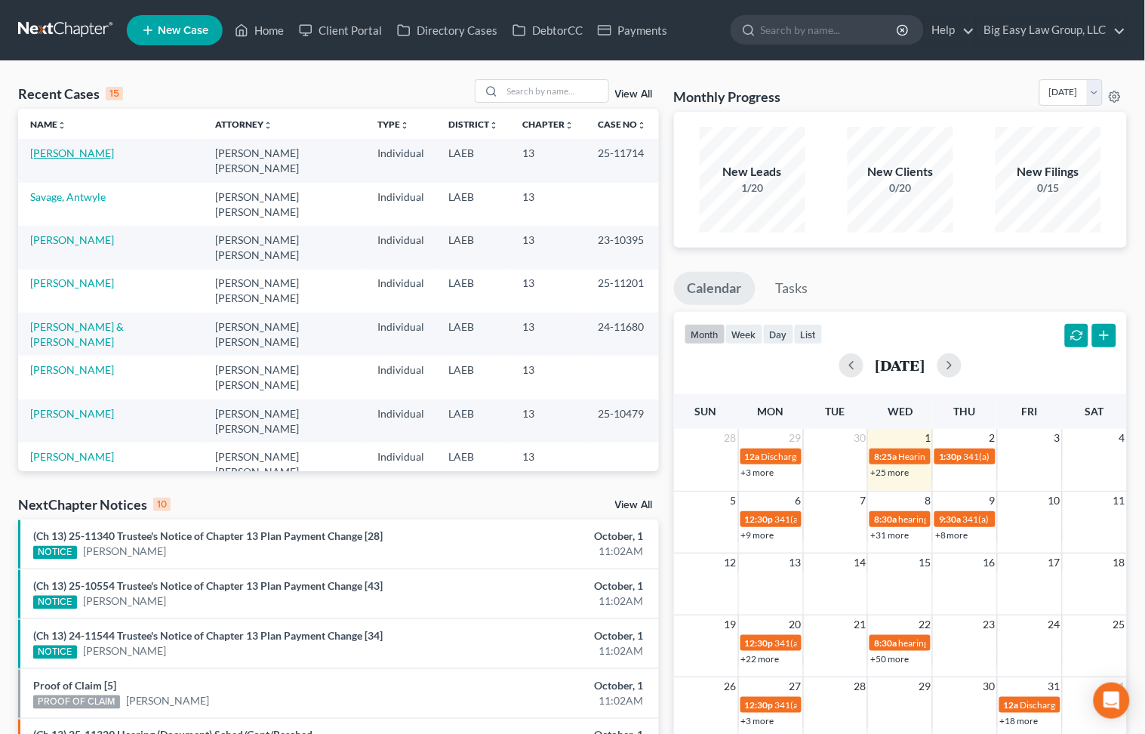
click at [74, 150] on link "[PERSON_NAME]" at bounding box center [72, 152] width 84 height 13
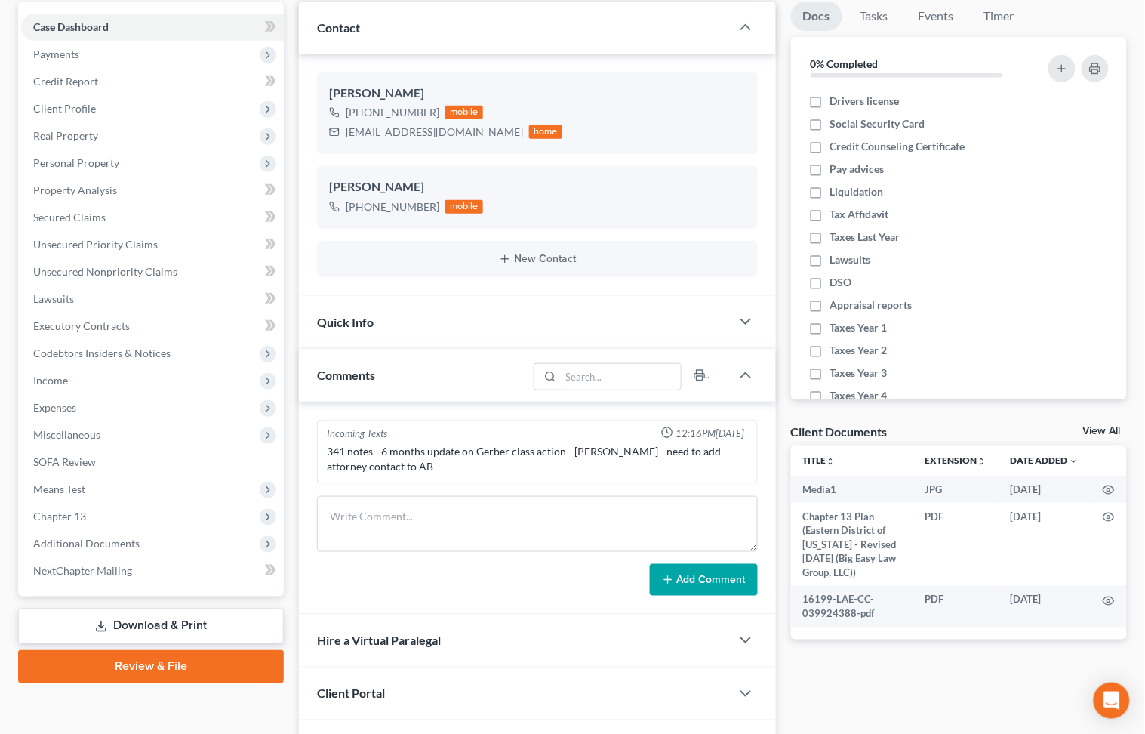
scroll to position [260, 0]
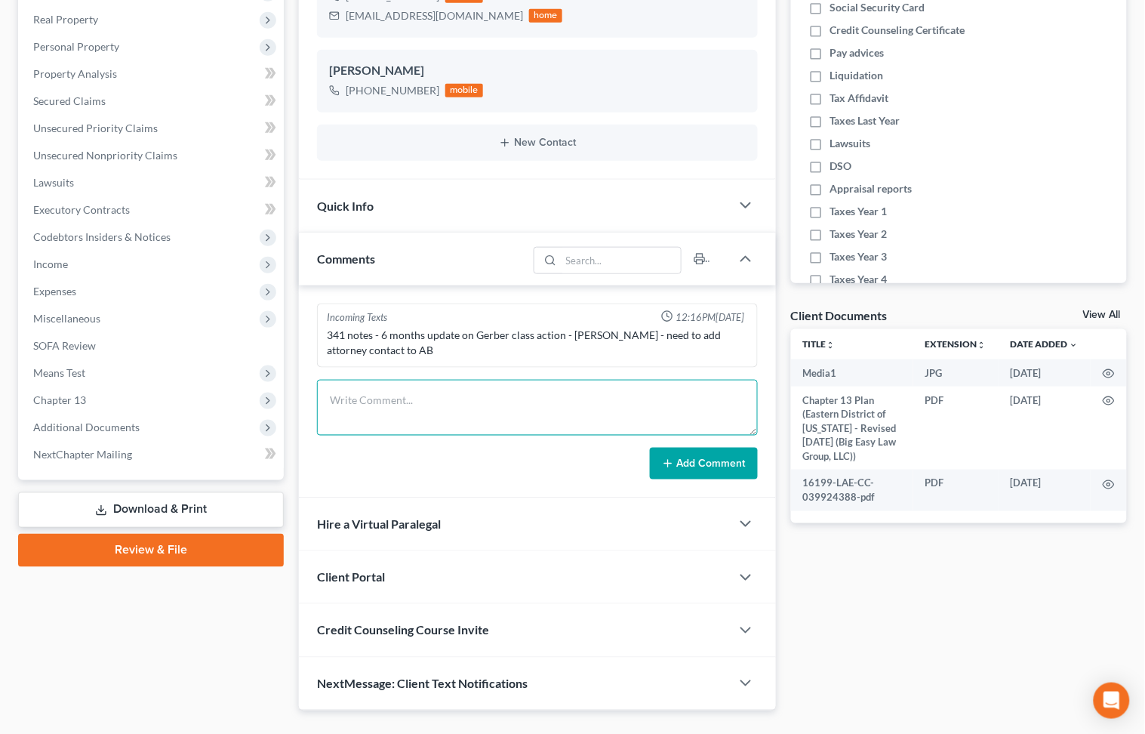
click at [482, 392] on textarea at bounding box center [537, 408] width 440 height 56
type textarea "H"
click at [349, 394] on textarea "JAc check First Parish Court records -" at bounding box center [537, 408] width 440 height 56
click at [369, 397] on textarea "JA check First Parish Court records -" at bounding box center [537, 408] width 440 height 56
click at [516, 401] on textarea "JA checked First Parish Court records -" at bounding box center [537, 408] width 440 height 56
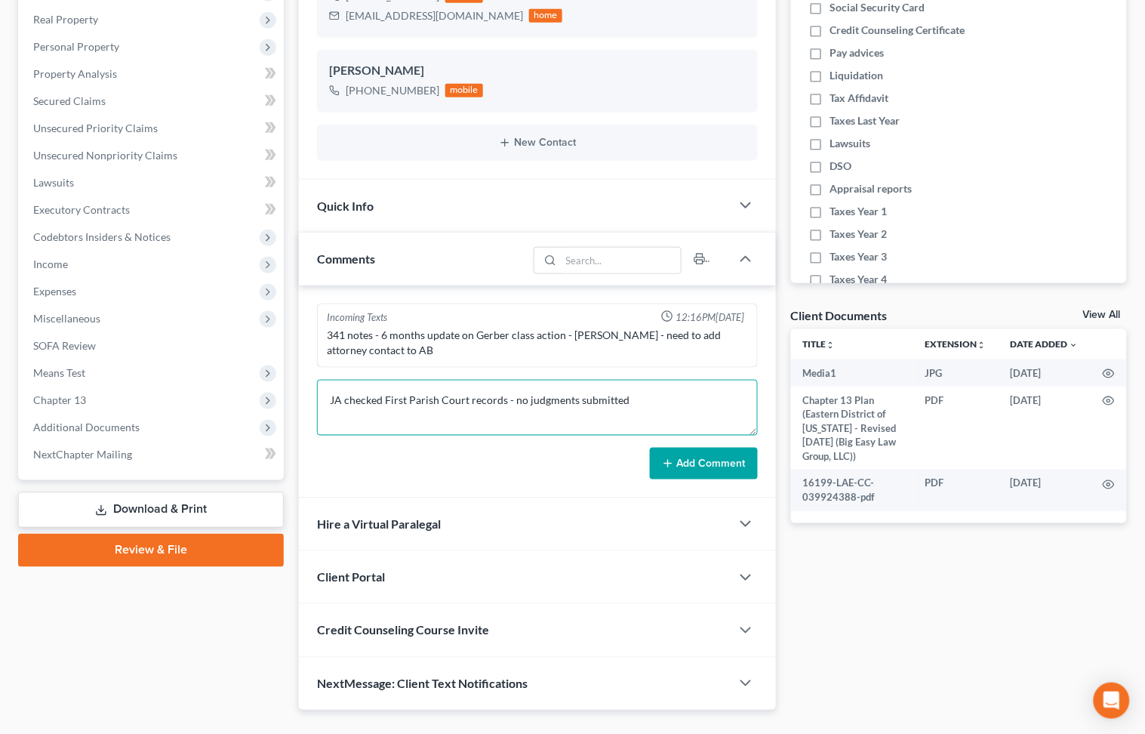
type textarea "JA checked First Parish Court records - no judgments submitted"
click at [688, 462] on button "Add Comment" at bounding box center [704, 464] width 108 height 32
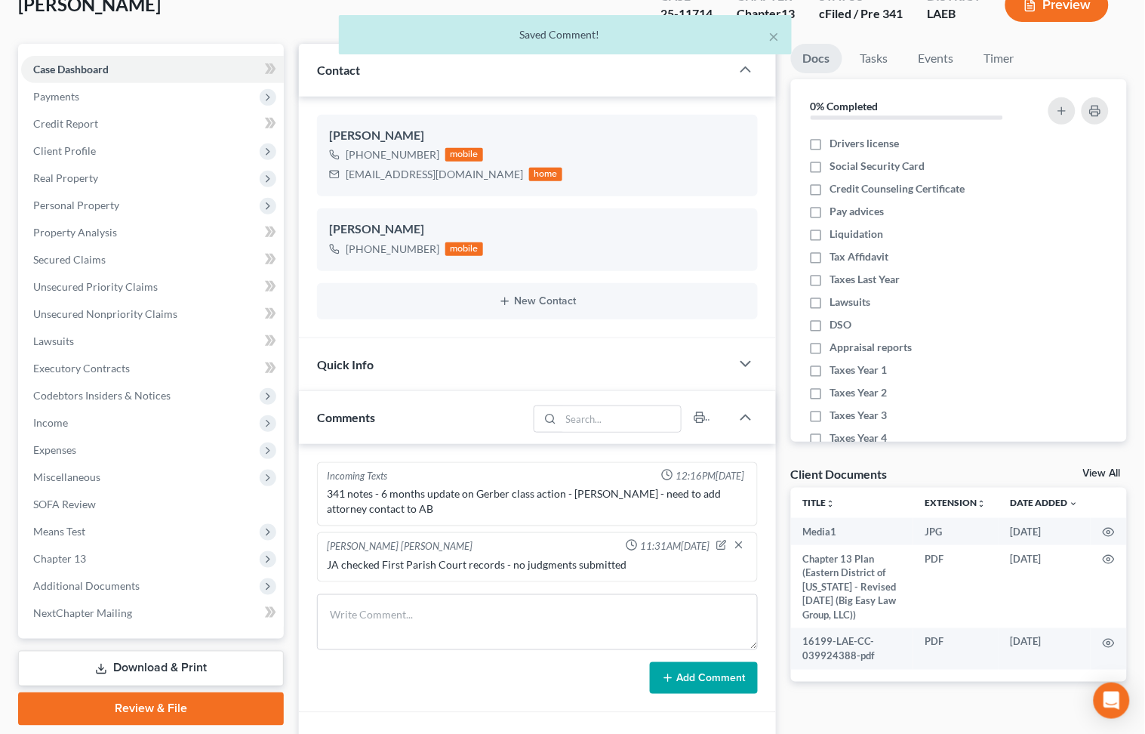
scroll to position [0, 0]
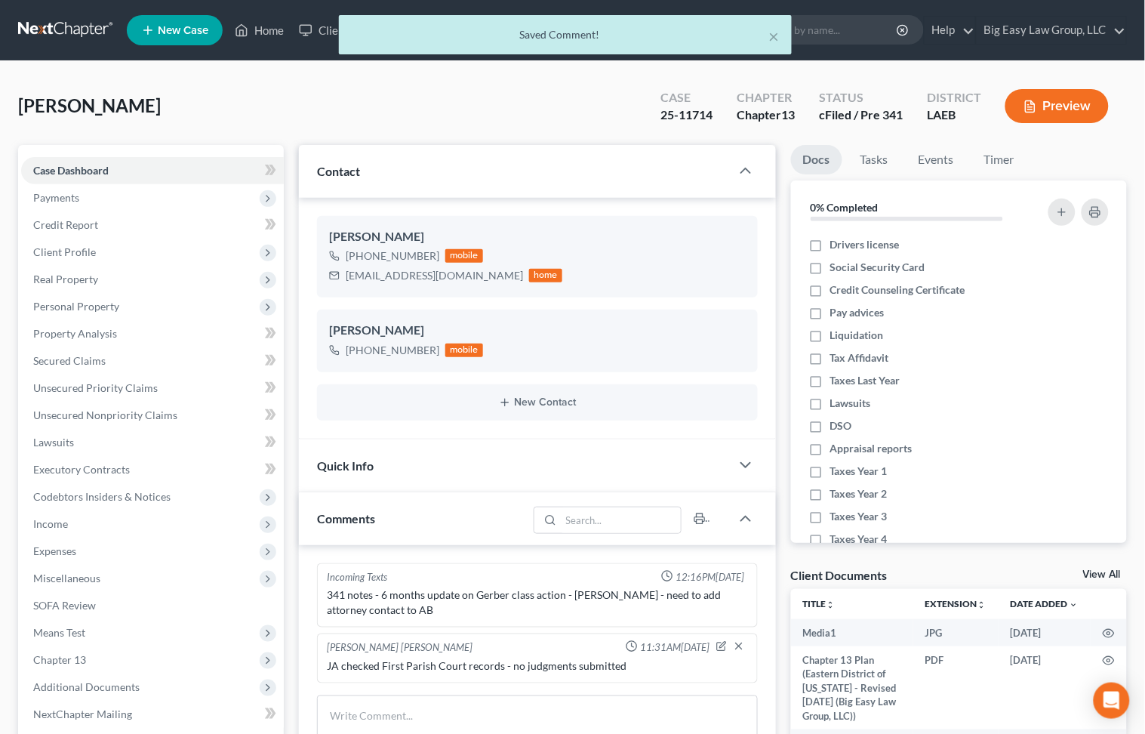
click at [257, 27] on div "× Saved Comment!" at bounding box center [564, 38] width 1145 height 47
click at [259, 29] on div "× Saved Comment!" at bounding box center [564, 38] width 1145 height 47
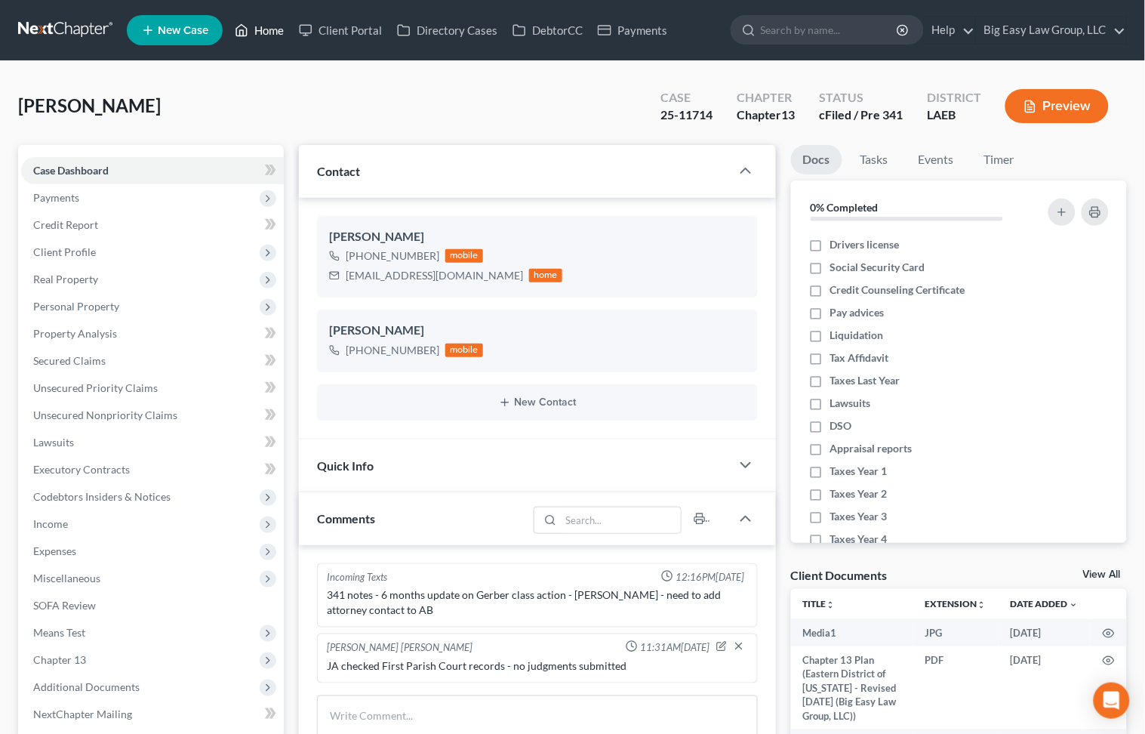
click at [266, 41] on link "Home" at bounding box center [259, 30] width 64 height 27
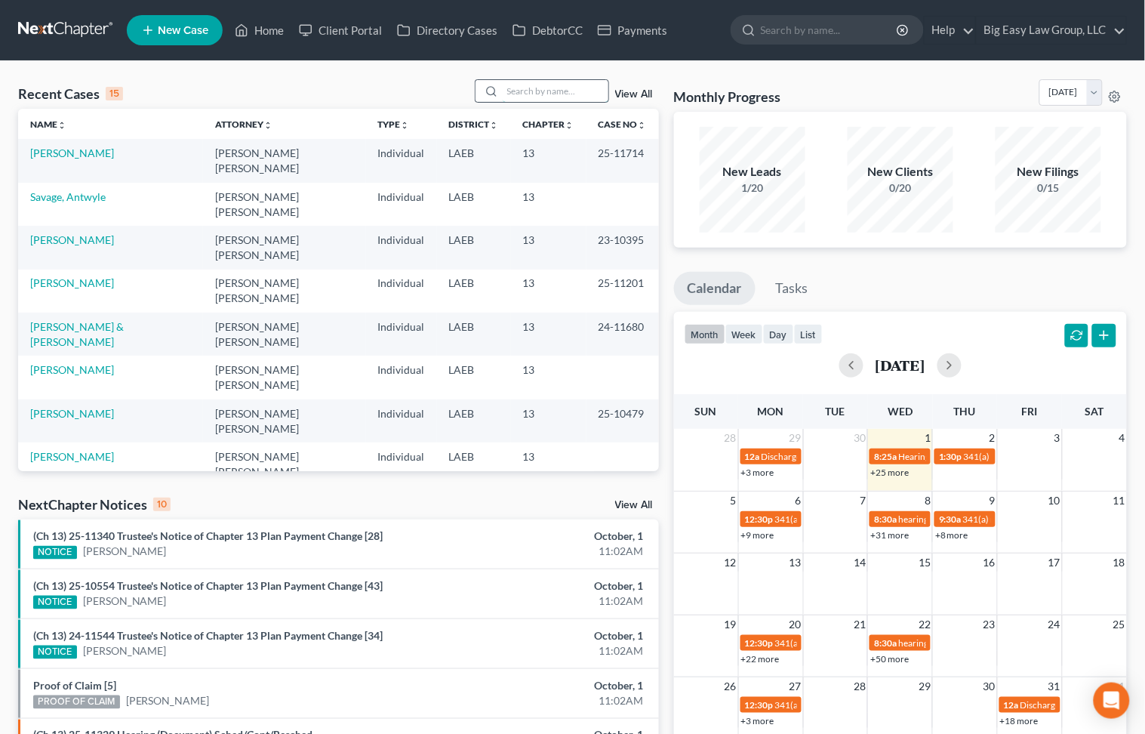
click at [586, 93] on input "search" at bounding box center [556, 91] width 106 height 22
type input "otto"
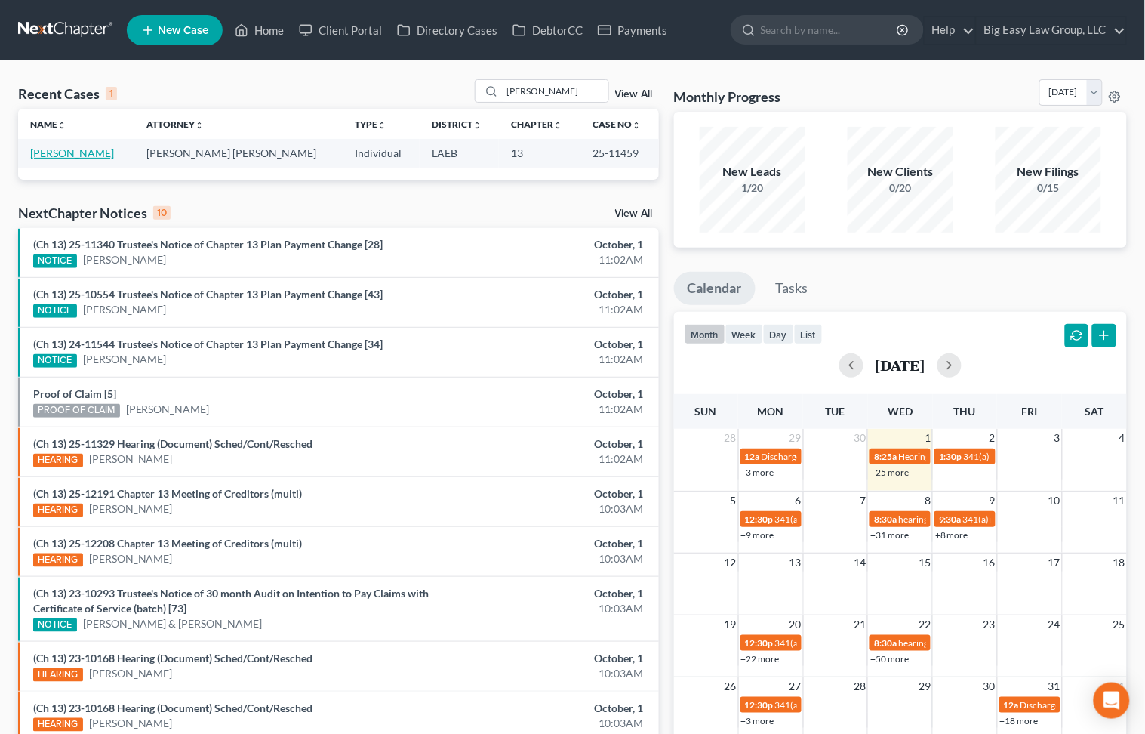
click at [82, 149] on link "[PERSON_NAME]" at bounding box center [72, 152] width 84 height 13
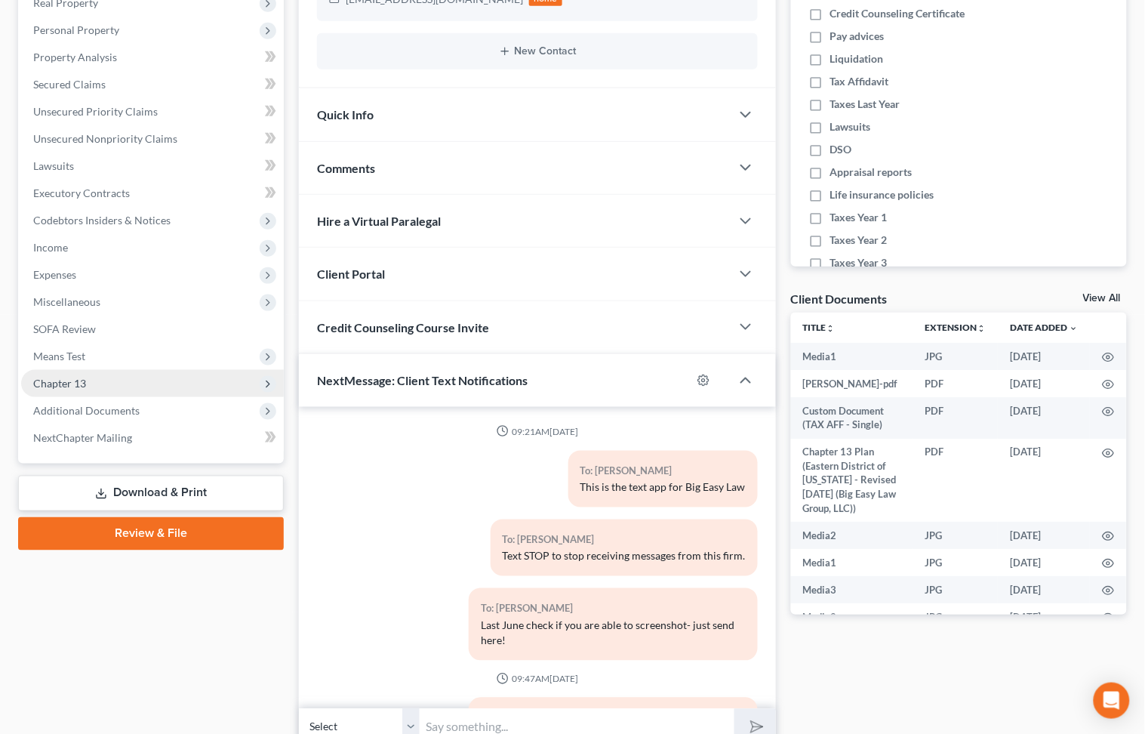
scroll to position [3126, 0]
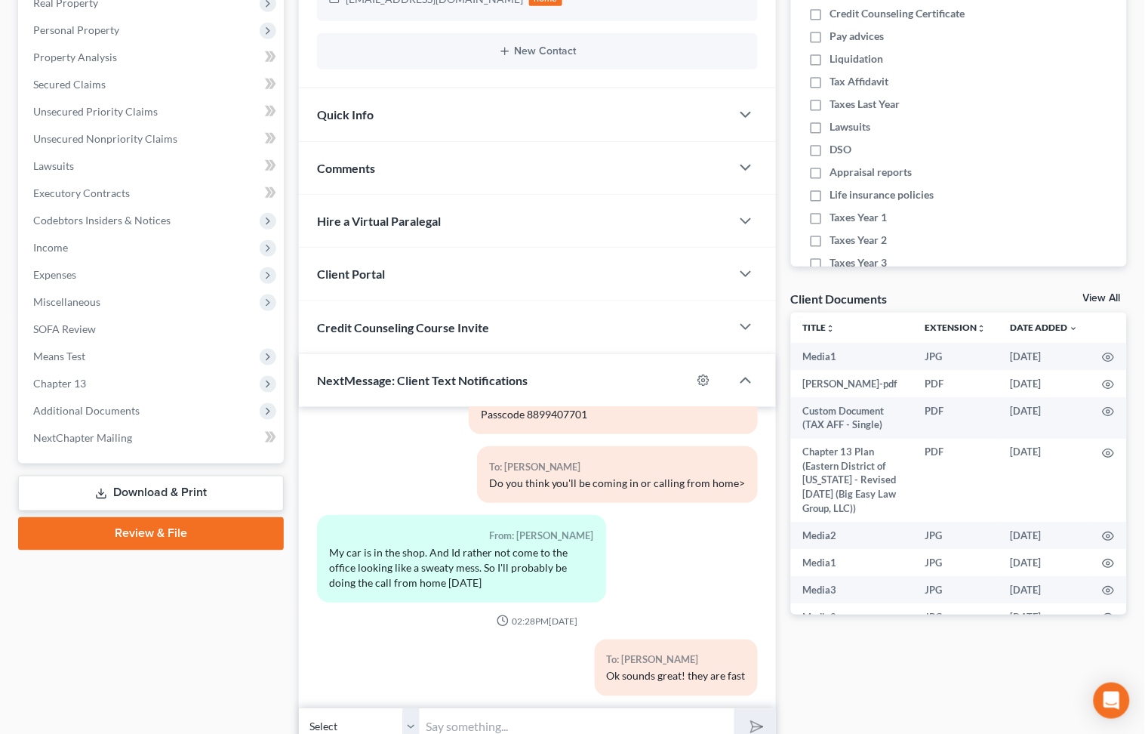
drag, startPoint x: 181, startPoint y: 410, endPoint x: 266, endPoint y: 423, distance: 86.2
click at [181, 410] on span "Additional Documents" at bounding box center [152, 410] width 263 height 27
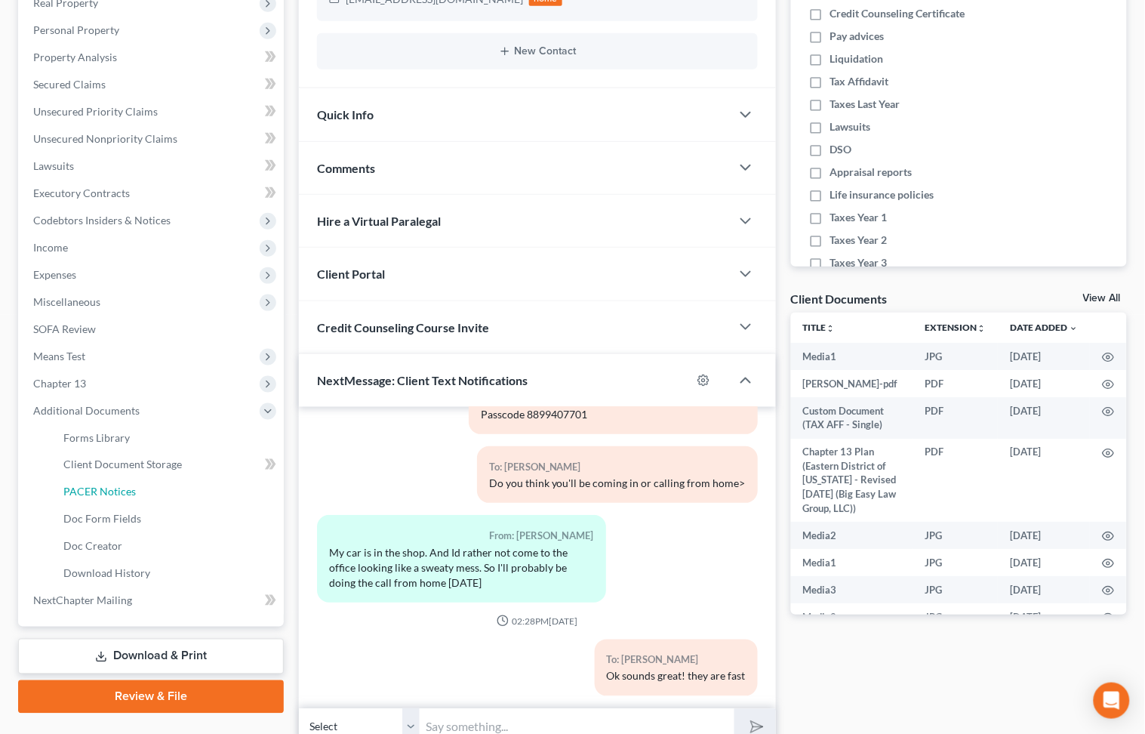
drag, startPoint x: 197, startPoint y: 487, endPoint x: 545, endPoint y: 373, distance: 366.1
click at [198, 486] on link "PACER Notices" at bounding box center [167, 492] width 232 height 27
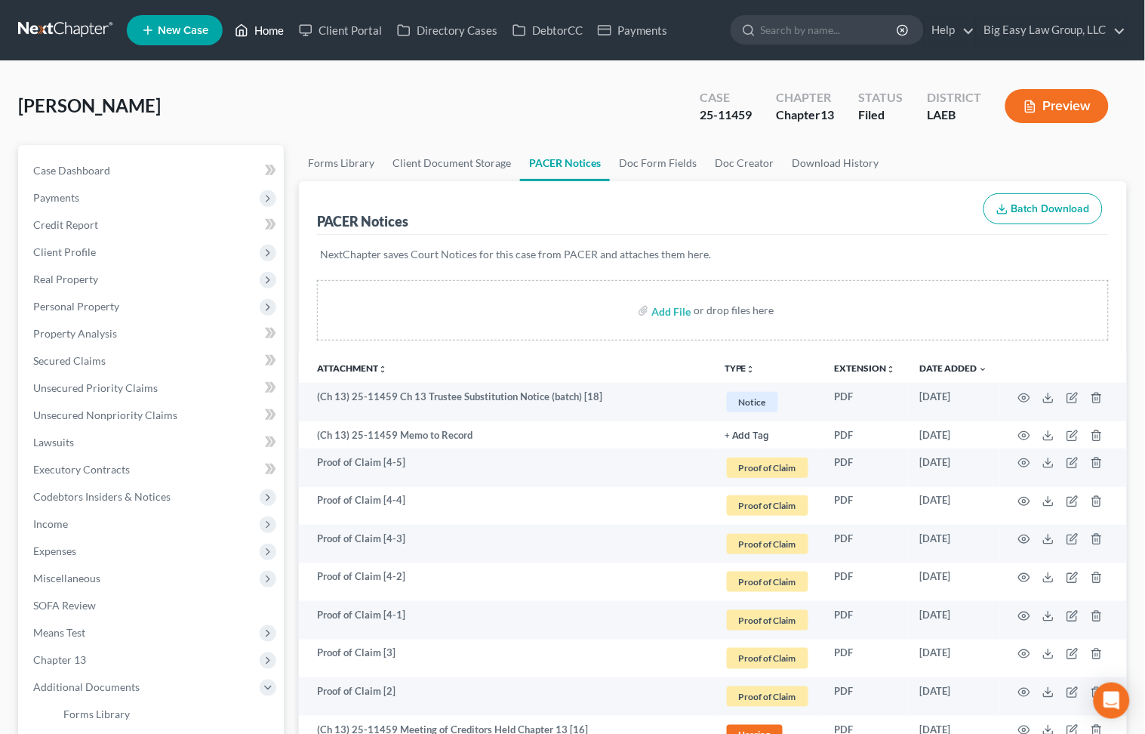
click at [254, 39] on link "Home" at bounding box center [259, 30] width 64 height 27
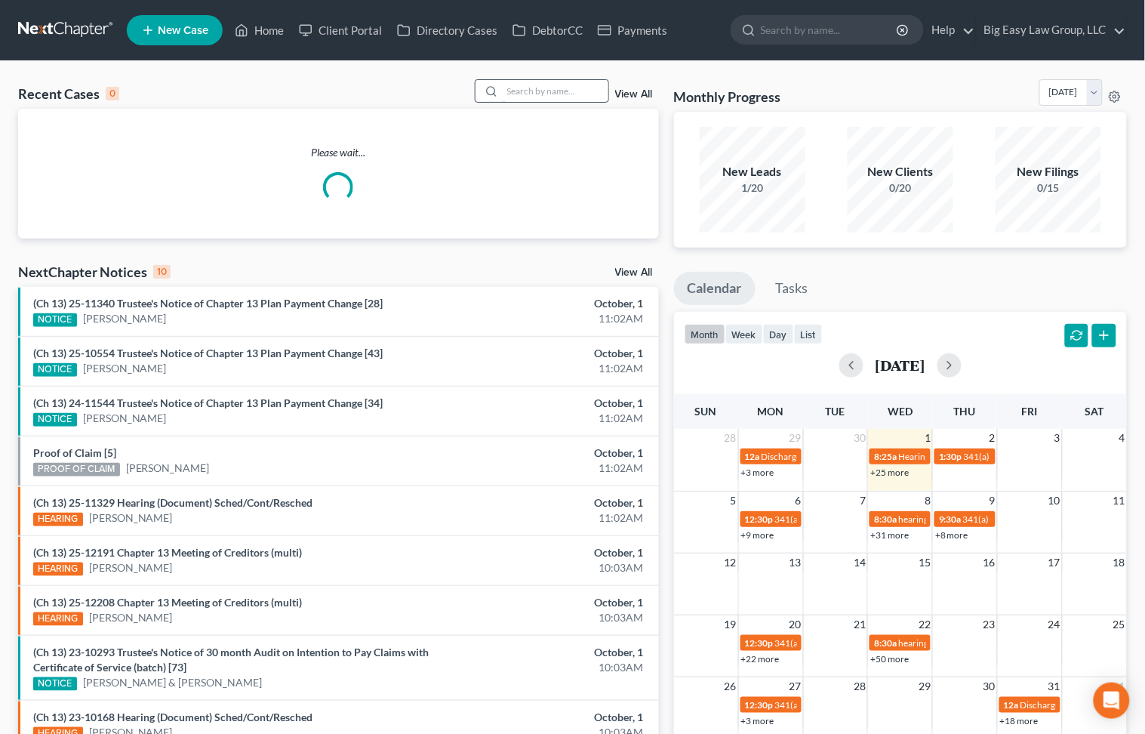
drag, startPoint x: 509, startPoint y: 98, endPoint x: 516, endPoint y: 94, distance: 8.8
click at [509, 98] on input "search" at bounding box center [556, 91] width 106 height 22
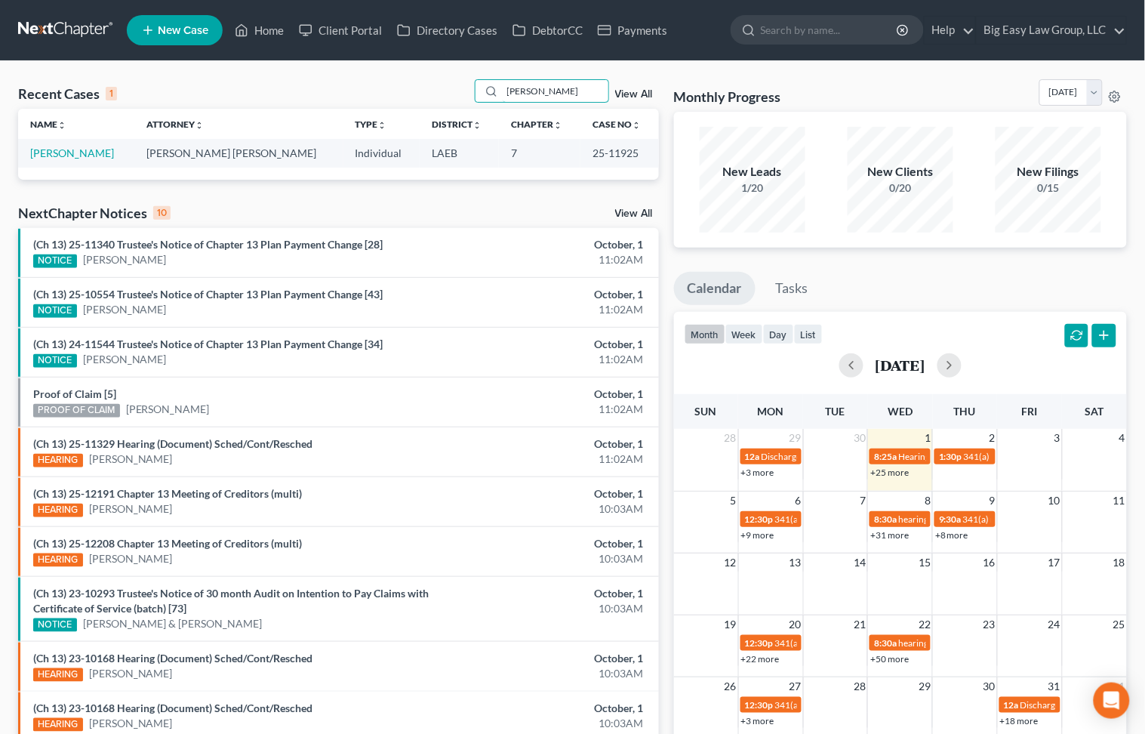
type input "cain"
click at [78, 144] on td "[PERSON_NAME]" at bounding box center [76, 153] width 116 height 28
click at [77, 150] on link "[PERSON_NAME]" at bounding box center [72, 152] width 84 height 13
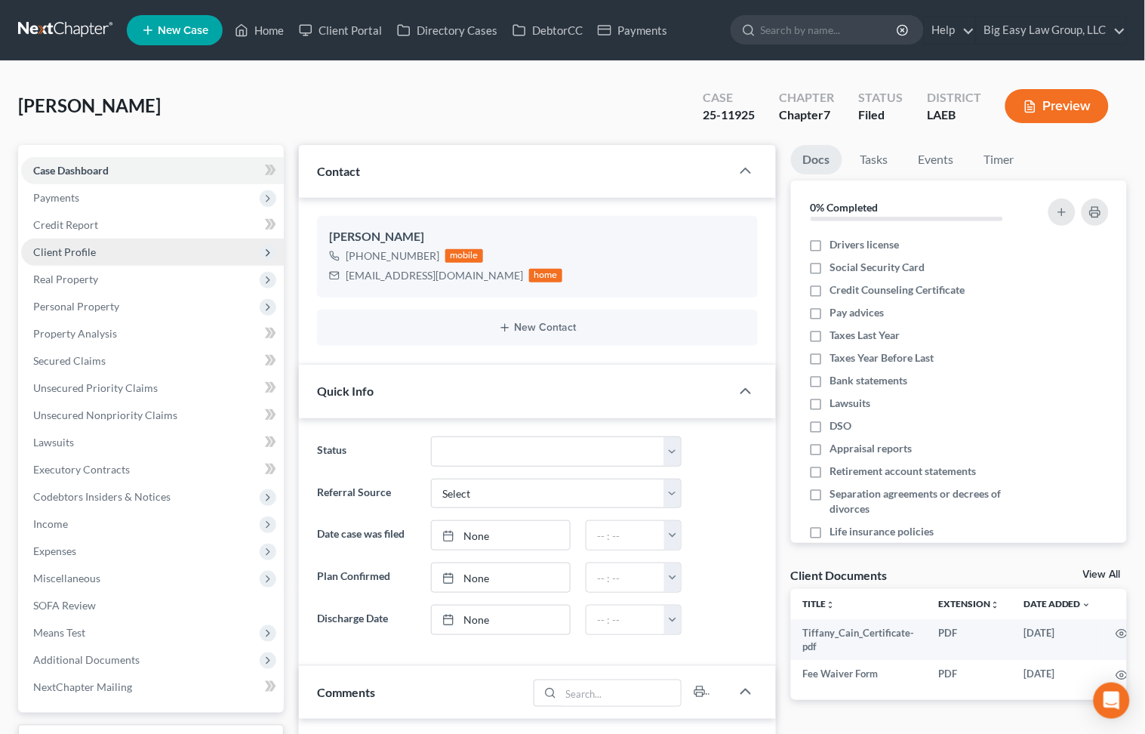
scroll to position [1348, 0]
click at [146, 252] on span "Client Profile" at bounding box center [152, 252] width 263 height 27
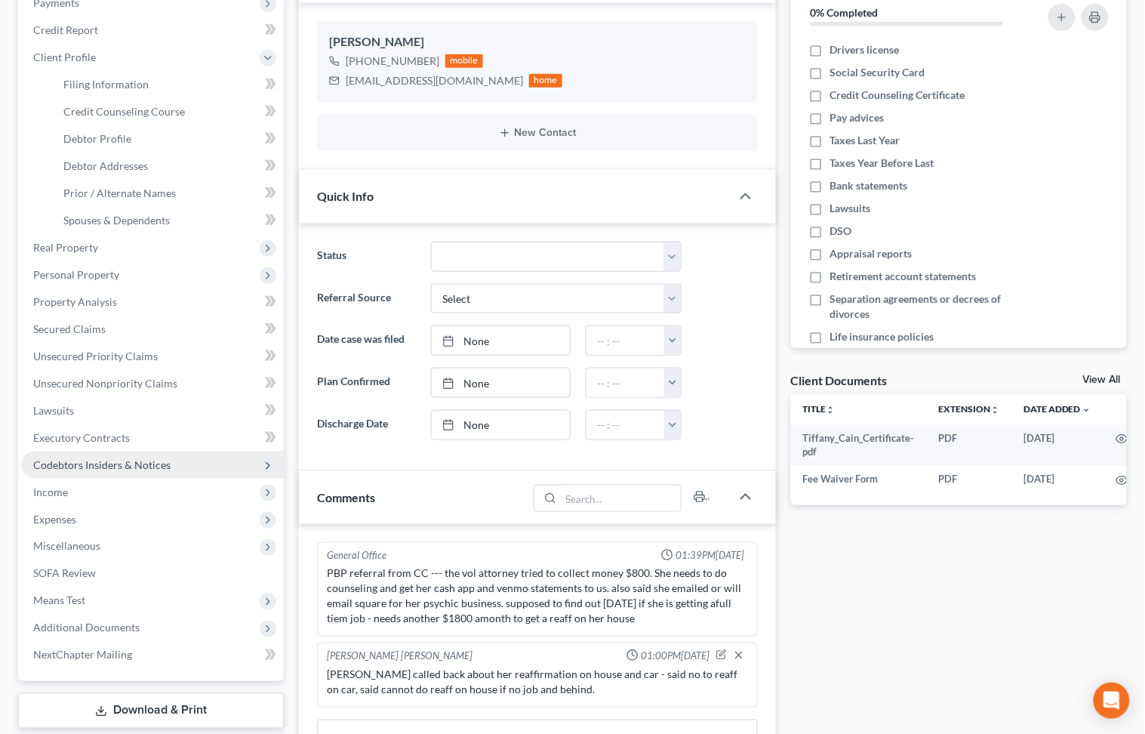
scroll to position [204, 0]
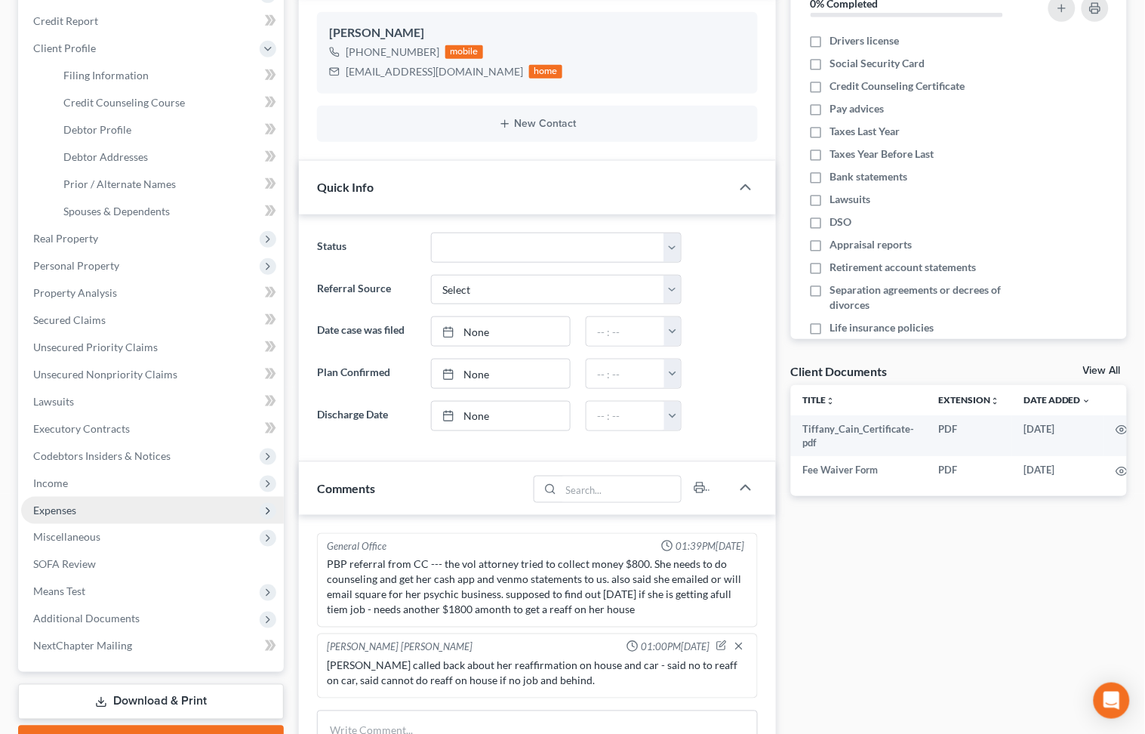
drag, startPoint x: 175, startPoint y: 503, endPoint x: 165, endPoint y: 516, distance: 16.8
click at [174, 502] on span "Expenses" at bounding box center [152, 510] width 263 height 27
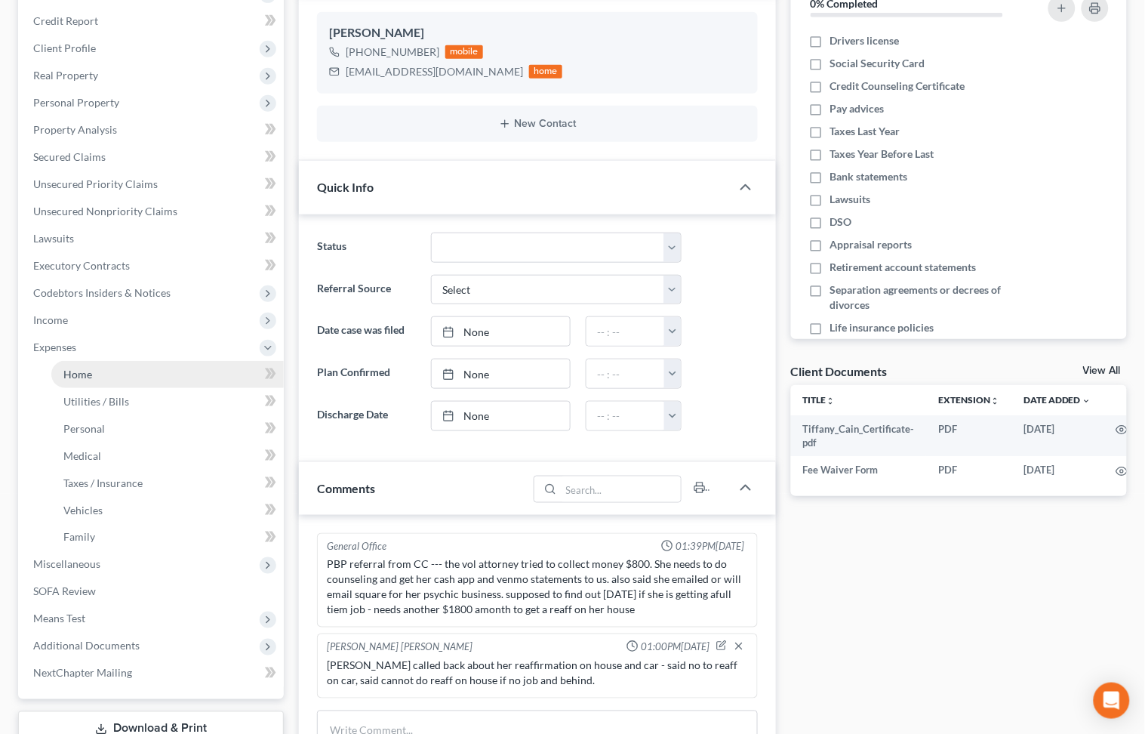
click at [176, 381] on link "Home" at bounding box center [167, 374] width 232 height 27
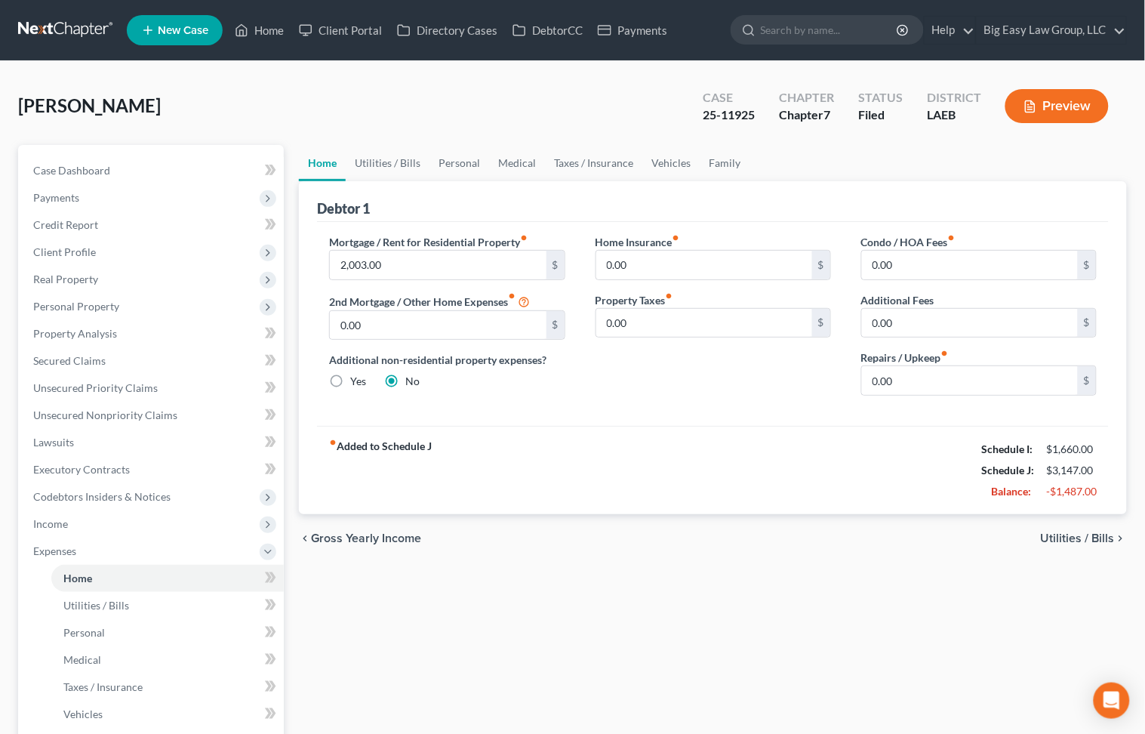
click at [643, 113] on div "Cain, Tiffany Upgraded Case 25-11925 Chapter Chapter 7 Status Filed District LA…" at bounding box center [572, 112] width 1109 height 66
click at [335, 120] on div "Cain, Tiffany Upgraded Case 25-11925 Chapter Chapter 7 Status Filed District LA…" at bounding box center [572, 112] width 1109 height 66
click at [248, 30] on icon at bounding box center [242, 30] width 14 height 18
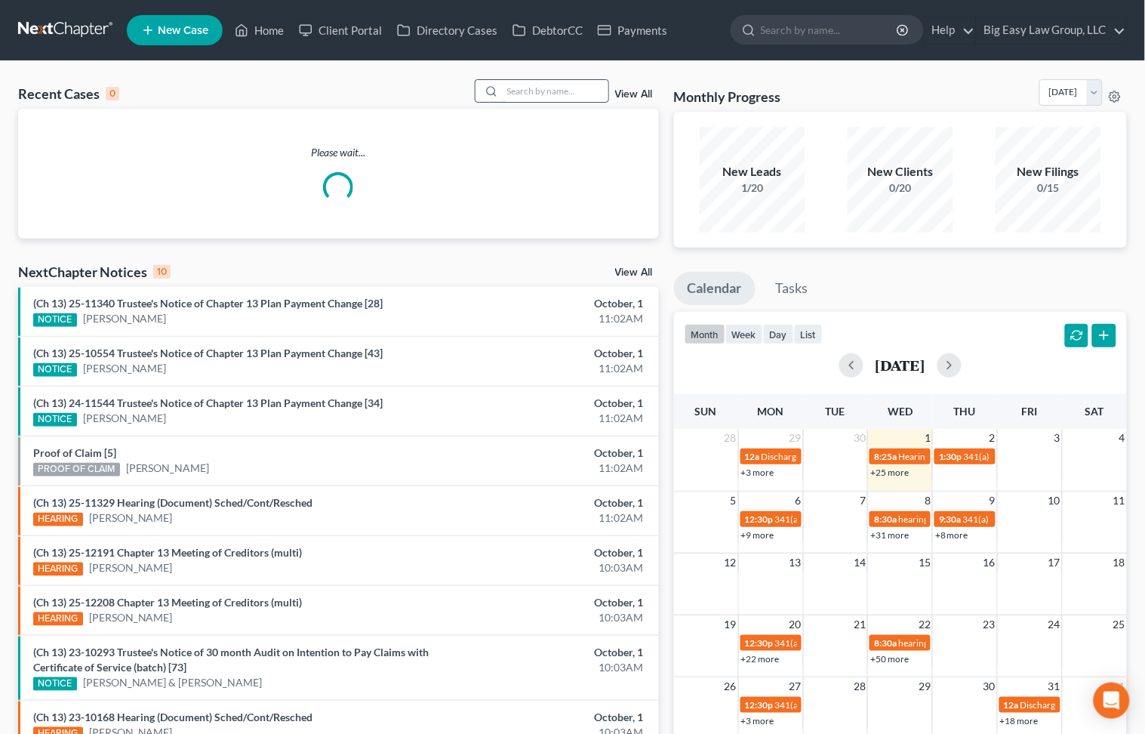
click at [573, 100] on input "search" at bounding box center [556, 91] width 106 height 22
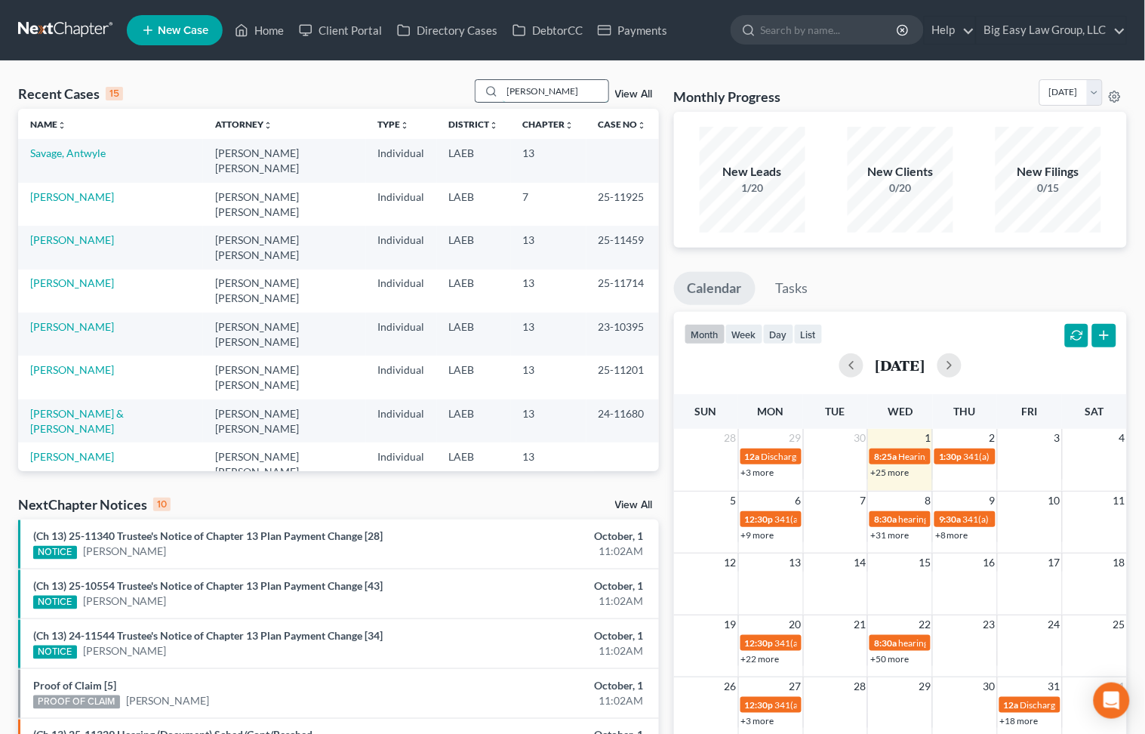
type input "johnson"
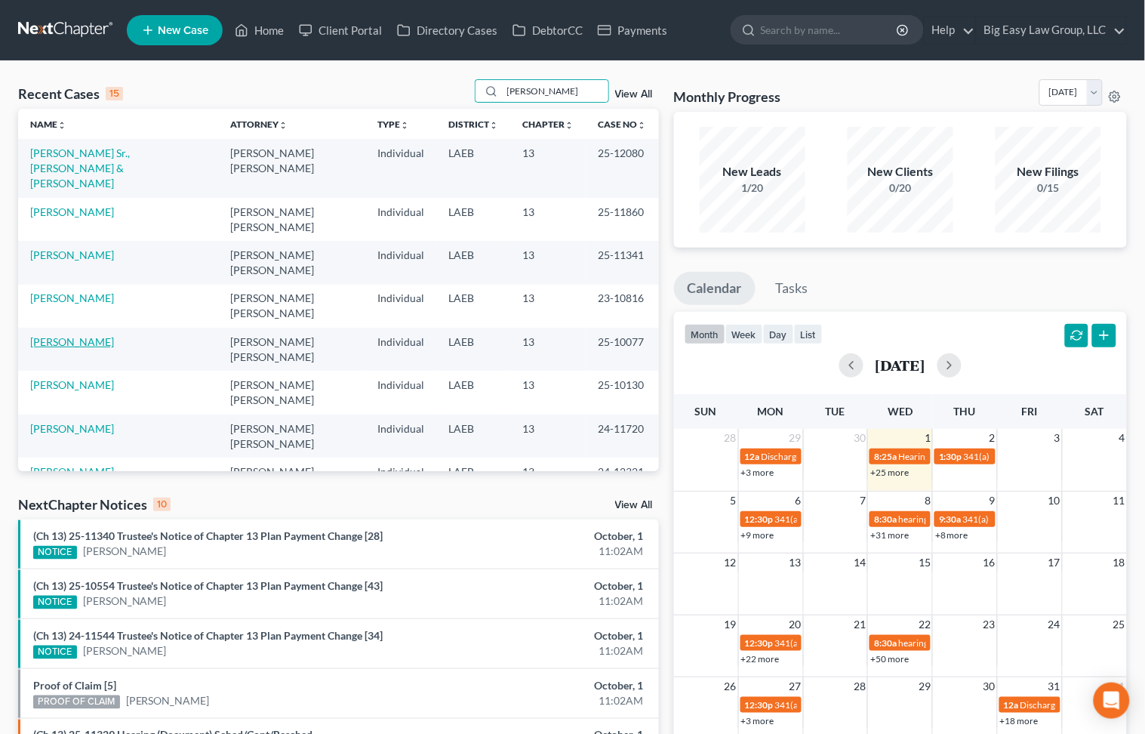
drag, startPoint x: 90, startPoint y: 322, endPoint x: 98, endPoint y: 322, distance: 8.3
click at [90, 335] on link "[PERSON_NAME]" at bounding box center [72, 341] width 84 height 13
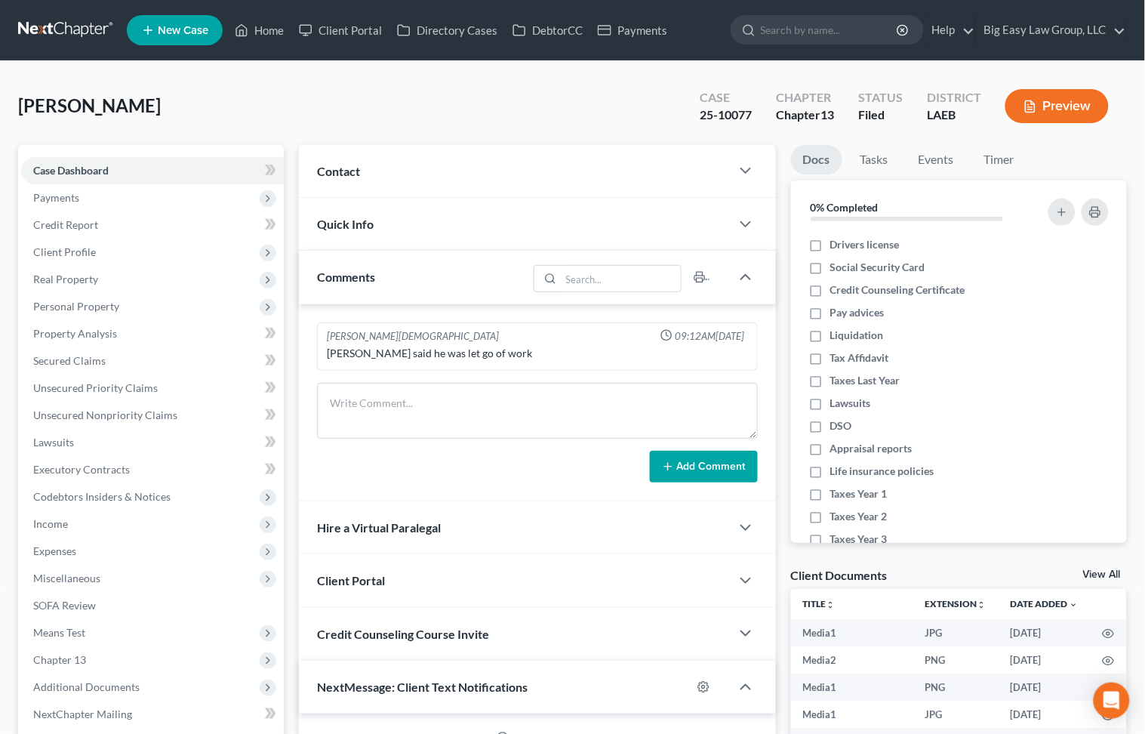
click at [412, 192] on div "Contact" at bounding box center [514, 171] width 431 height 52
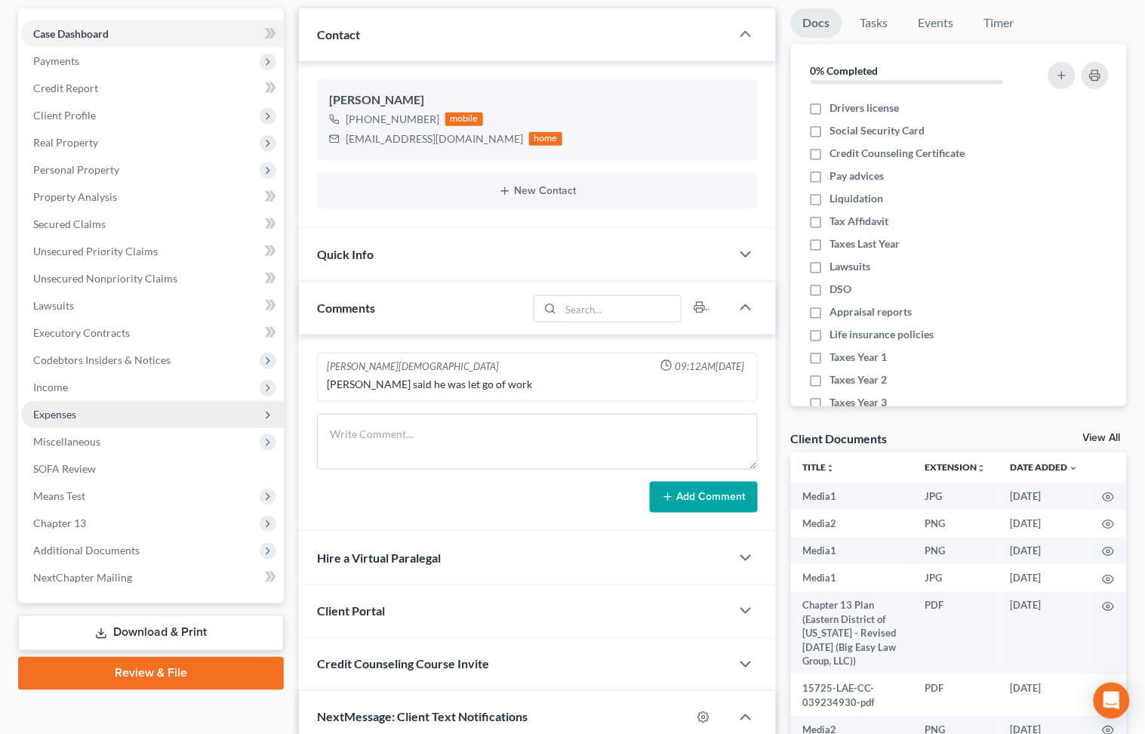
scroll to position [137, 0]
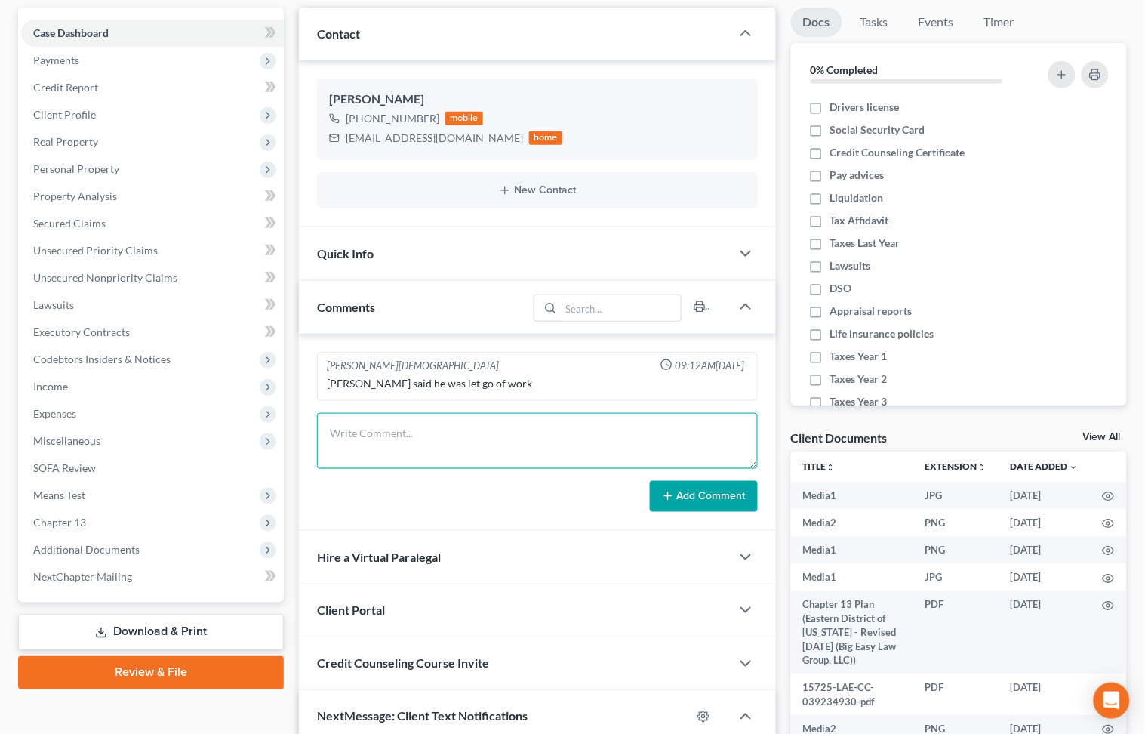
click at [411, 426] on textarea at bounding box center [537, 441] width 440 height 56
paste textarea "JA called - doc sin file from when he last worked - should be starting another …"
type textarea "JA called - doc sin file from when he last worked - should be starting another …"
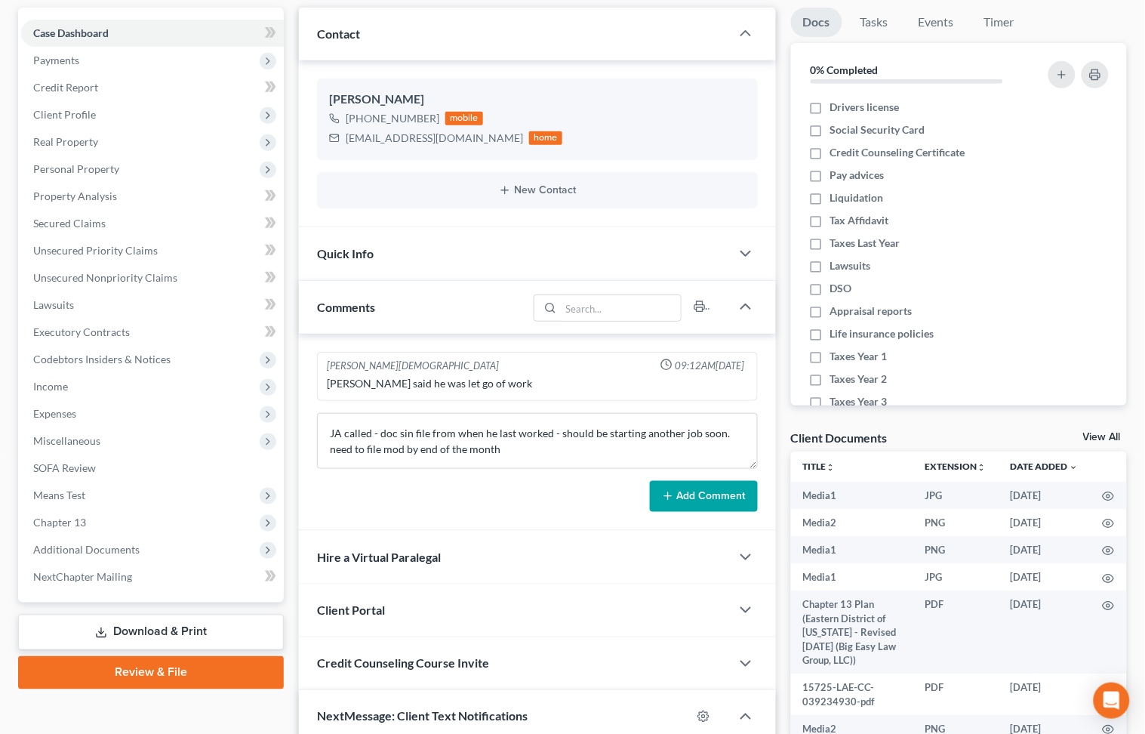
click at [712, 488] on button "Add Comment" at bounding box center [704, 497] width 108 height 32
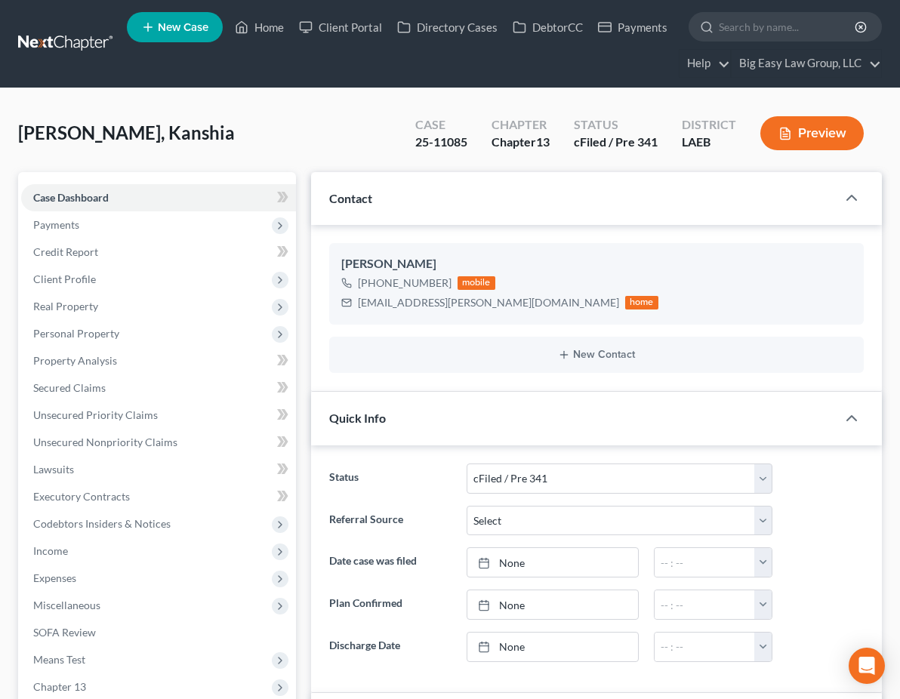
select select "10"
select select "0"
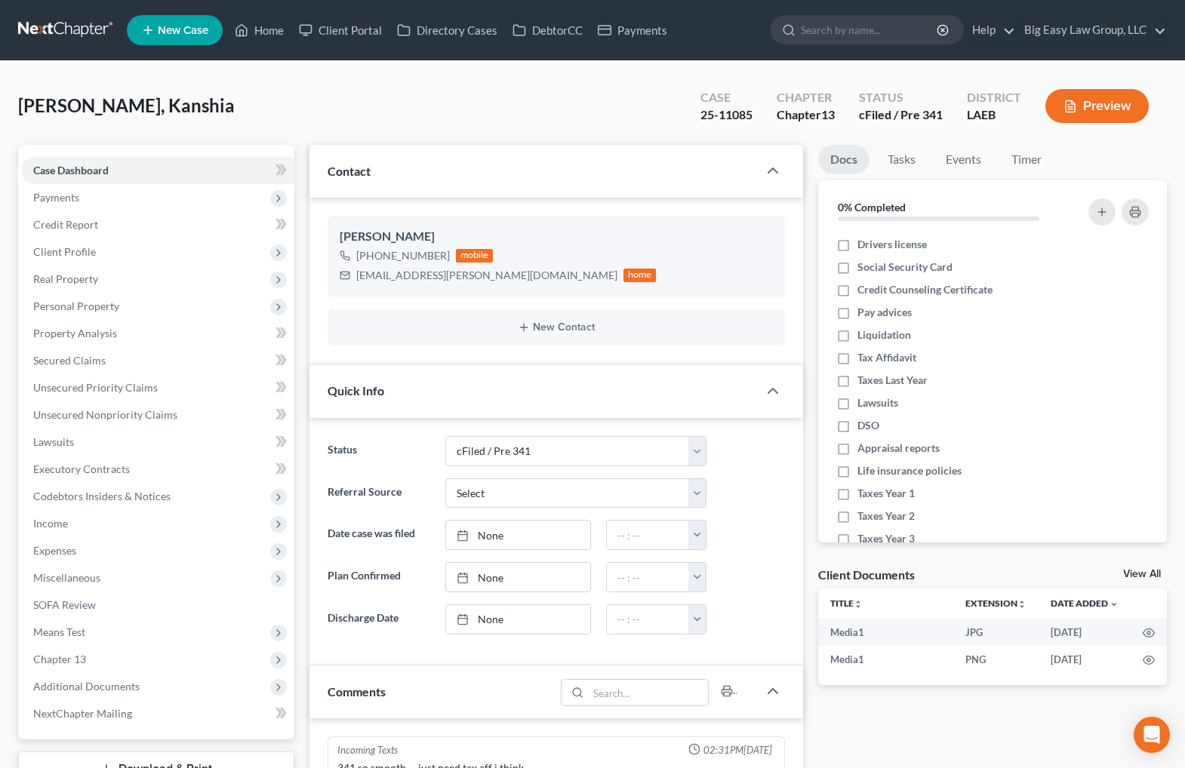
scroll to position [2091, 0]
drag, startPoint x: 288, startPoint y: 23, endPoint x: 450, endPoint y: 74, distance: 170.0
click at [288, 23] on link "Home" at bounding box center [259, 30] width 64 height 27
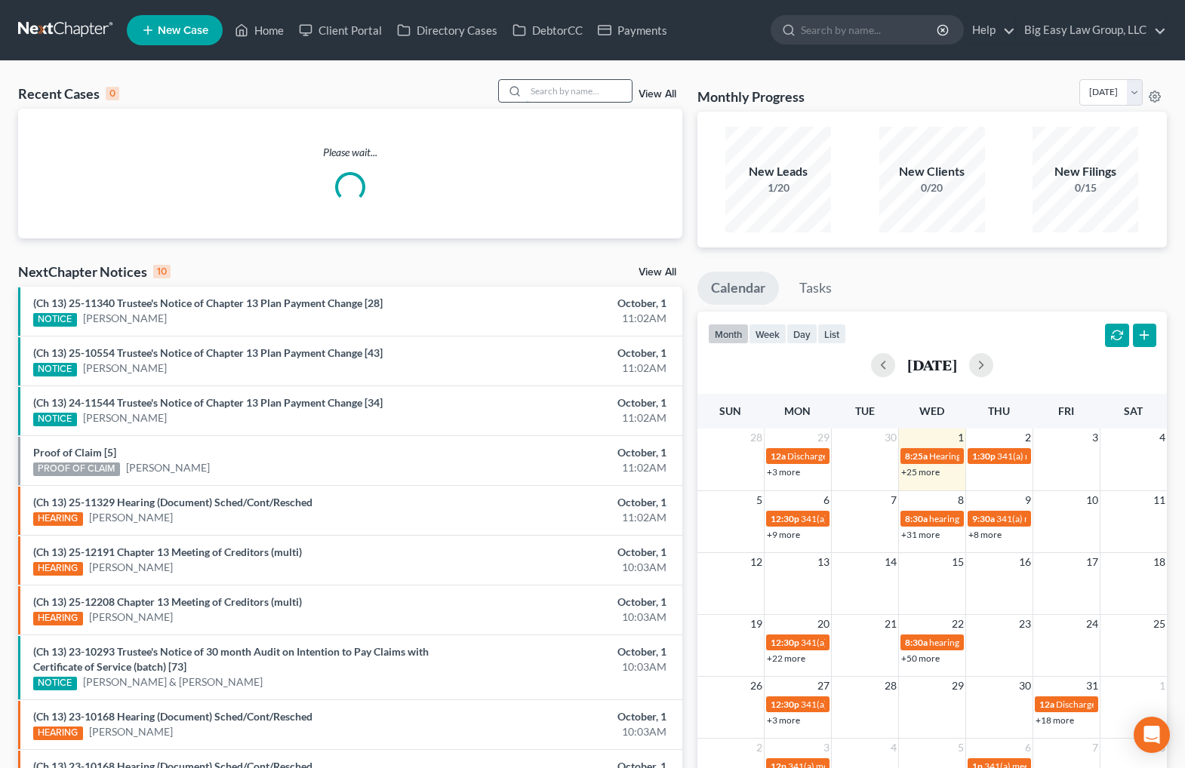
click at [602, 94] on input "search" at bounding box center [579, 91] width 106 height 22
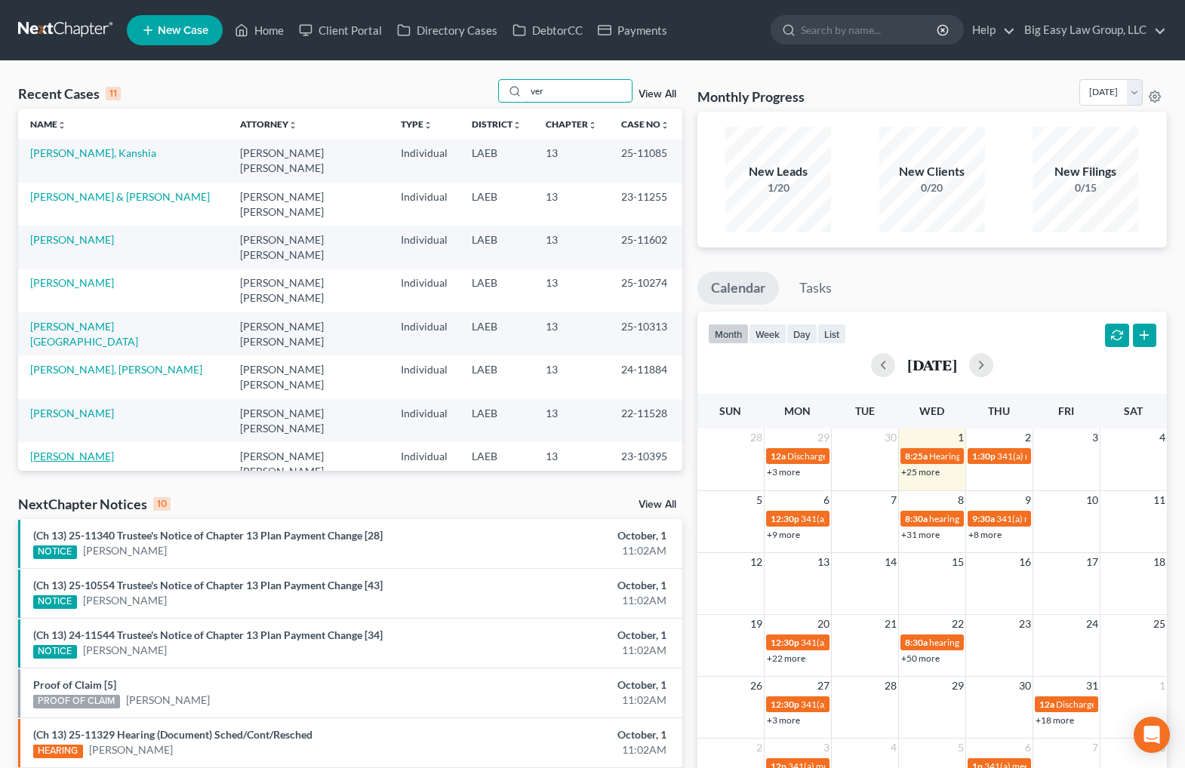
type input "ver"
click at [74, 450] on link "[PERSON_NAME]" at bounding box center [72, 456] width 84 height 13
select select "6"
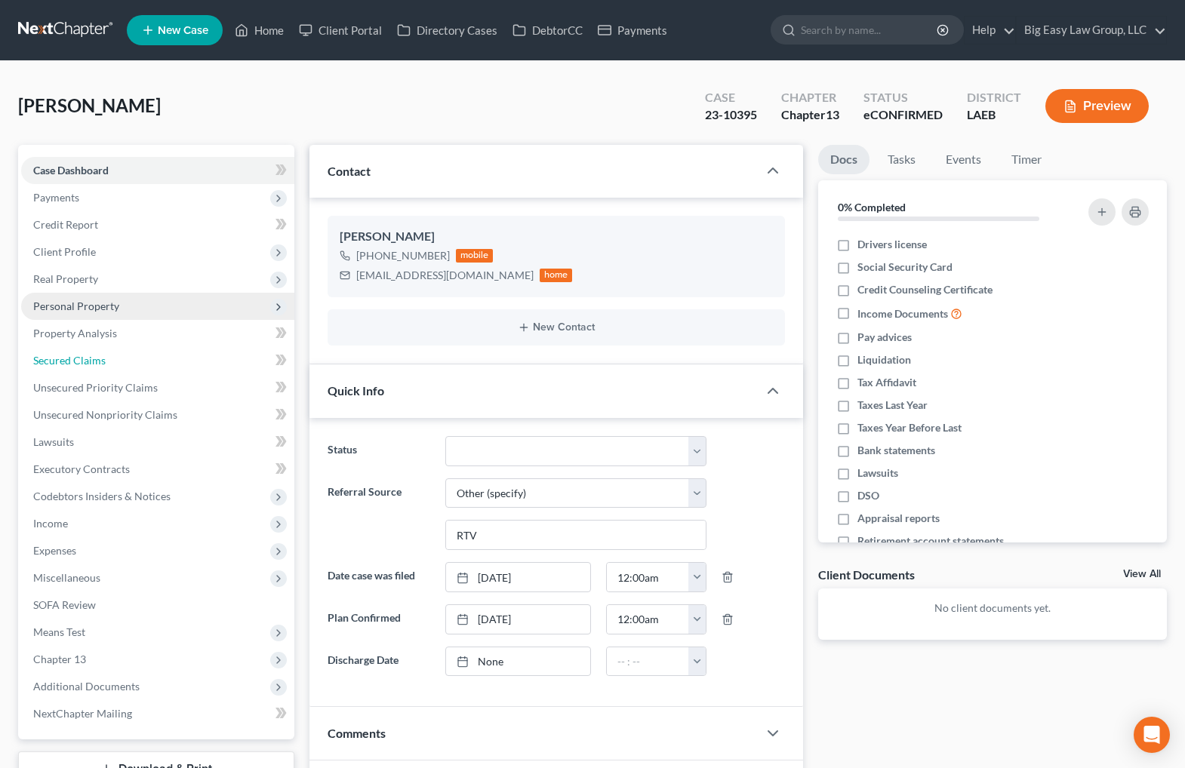
drag, startPoint x: 92, startPoint y: 347, endPoint x: 291, endPoint y: 294, distance: 206.1
click at [94, 347] on link "Secured Claims" at bounding box center [157, 360] width 273 height 27
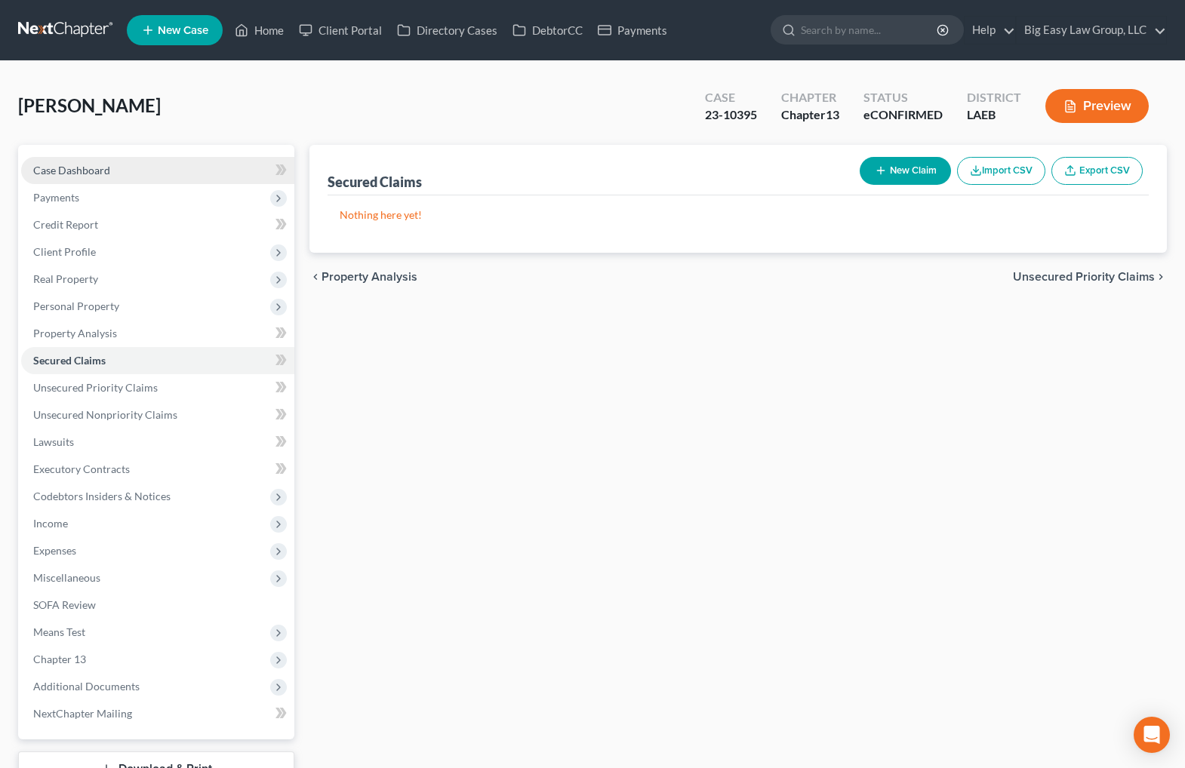
click at [82, 157] on link "Case Dashboard" at bounding box center [157, 170] width 273 height 27
select select "6"
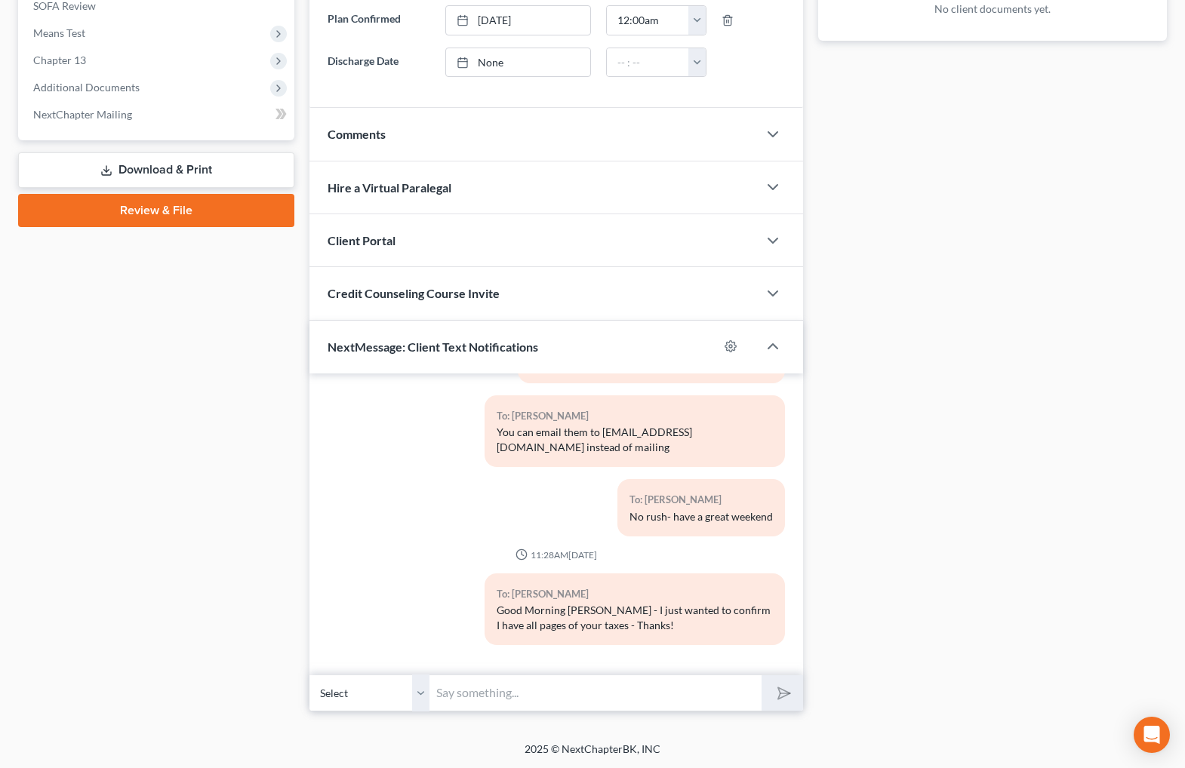
scroll to position [600, 0]
click at [665, 685] on input "text" at bounding box center [595, 692] width 331 height 37
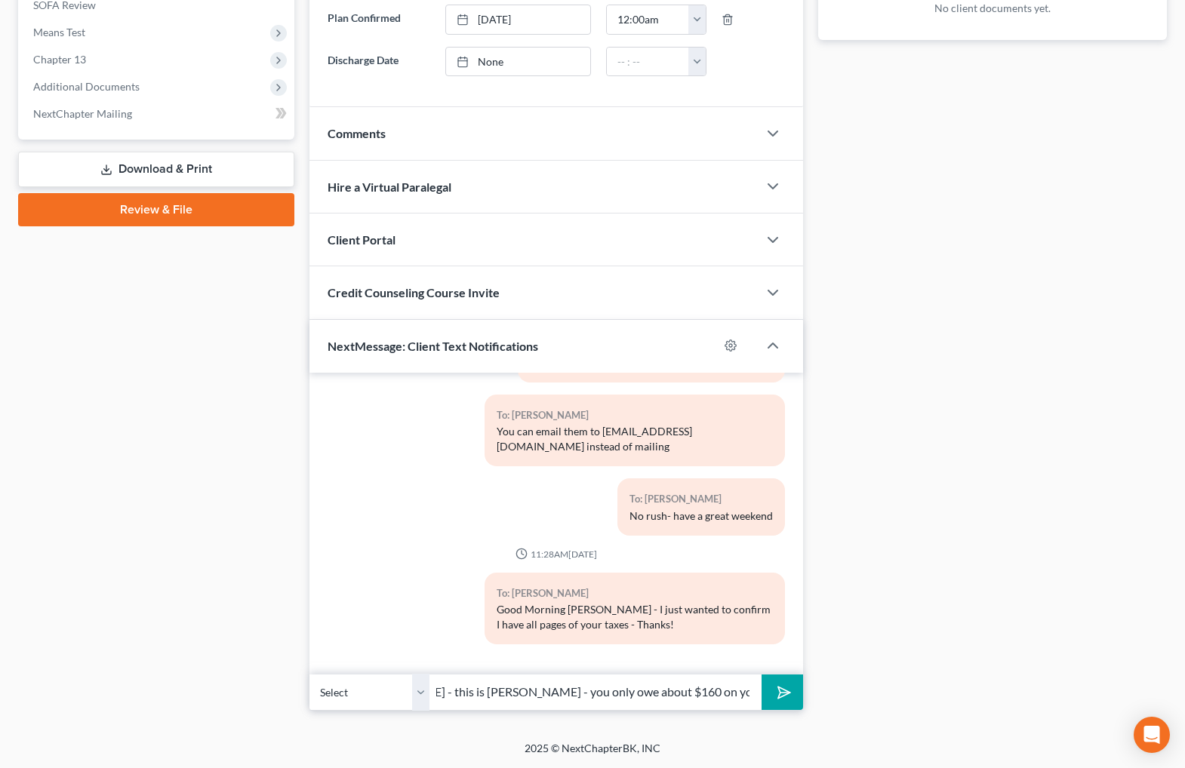
type input "Good morning [PERSON_NAME] - this is [PERSON_NAME] - you only owe about $160 on…"
click at [773, 693] on icon "submit" at bounding box center [781, 692] width 21 height 21
click at [652, 686] on input "text" at bounding box center [595, 692] width 331 height 37
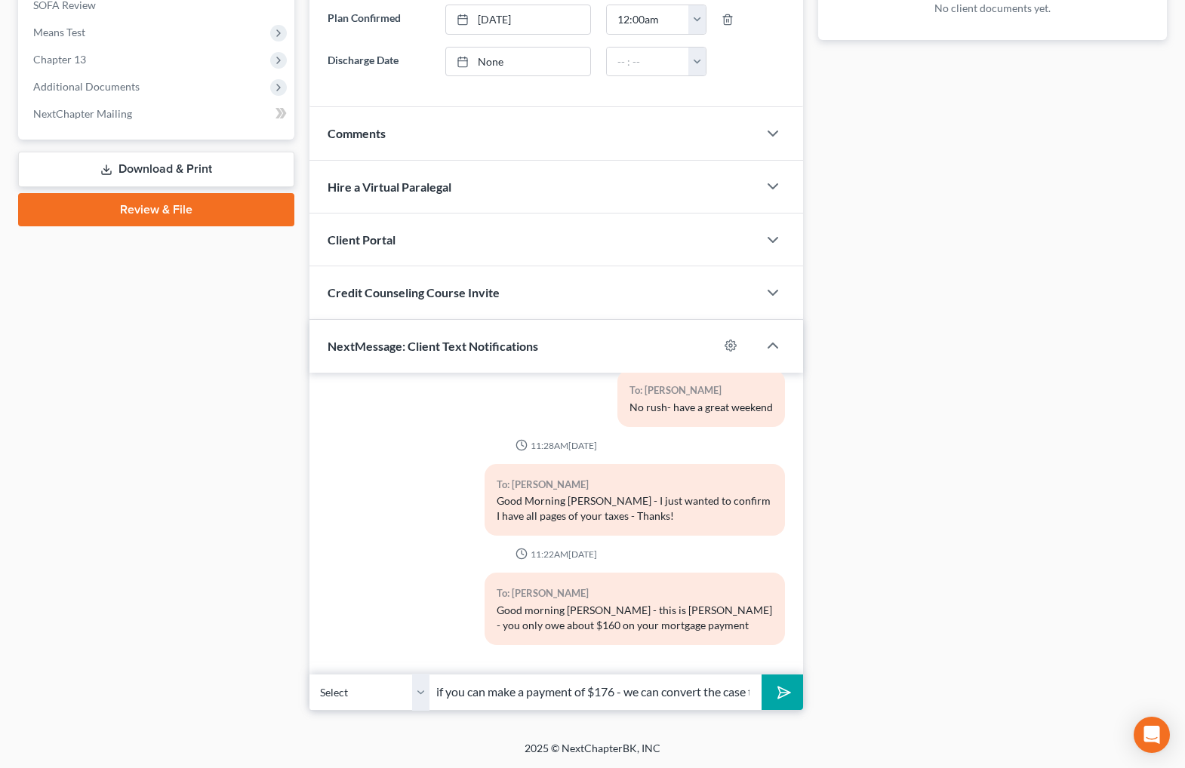
click at [738, 691] on input "if you can make a payment of $176 - we can convert the case to" at bounding box center [595, 692] width 331 height 37
click at [675, 689] on input "if you can make a payment of $176 - we can convert the case to" at bounding box center [595, 692] width 331 height 37
drag, startPoint x: 627, startPoint y: 694, endPoint x: 921, endPoint y: 691, distance: 293.6
click at [899, 691] on div "Updates & News × Louisiana Eastern District Notes: Take a look at NextChapter's…" at bounding box center [738, 128] width 873 height 1166
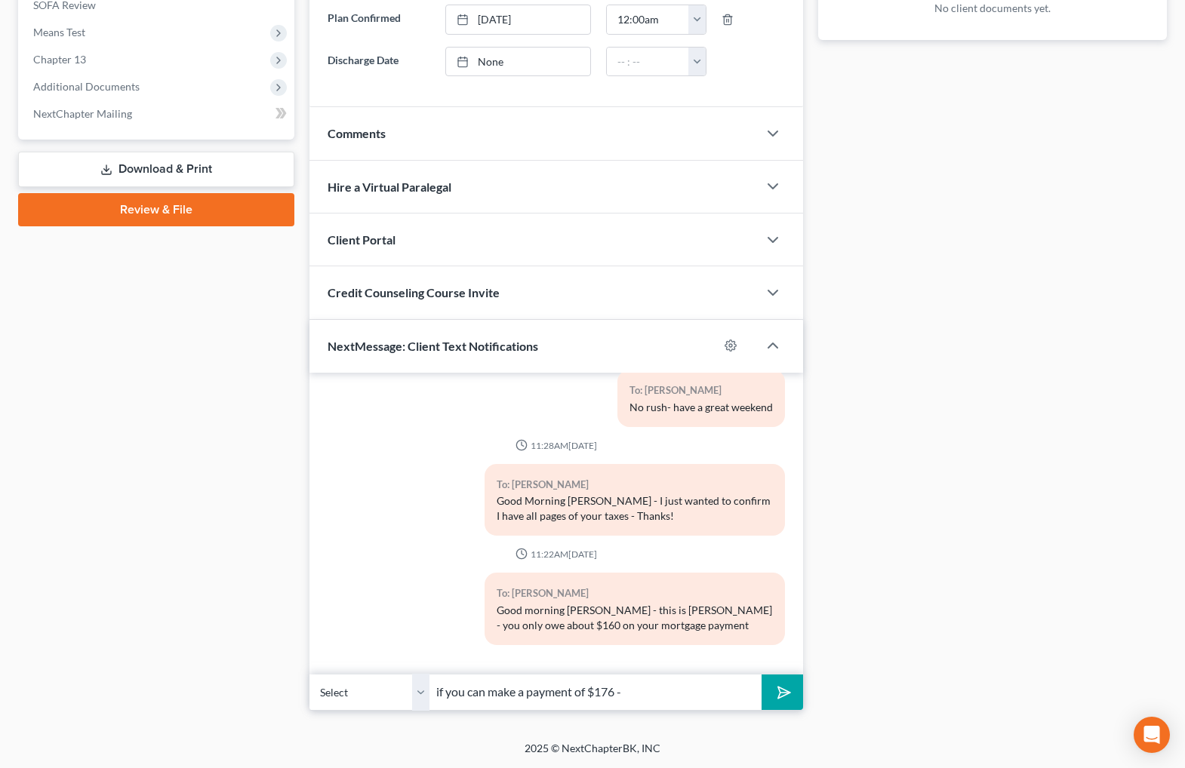
scroll to position [0, 0]
type input "i"
click at [529, 696] on input "there are" at bounding box center [595, 692] width 331 height 37
click at [494, 689] on input "there are 5 months left to complete your case." at bounding box center [595, 692] width 331 height 37
click at [749, 683] on input "there are 5-6 months left to complete your case." at bounding box center [595, 692] width 331 height 37
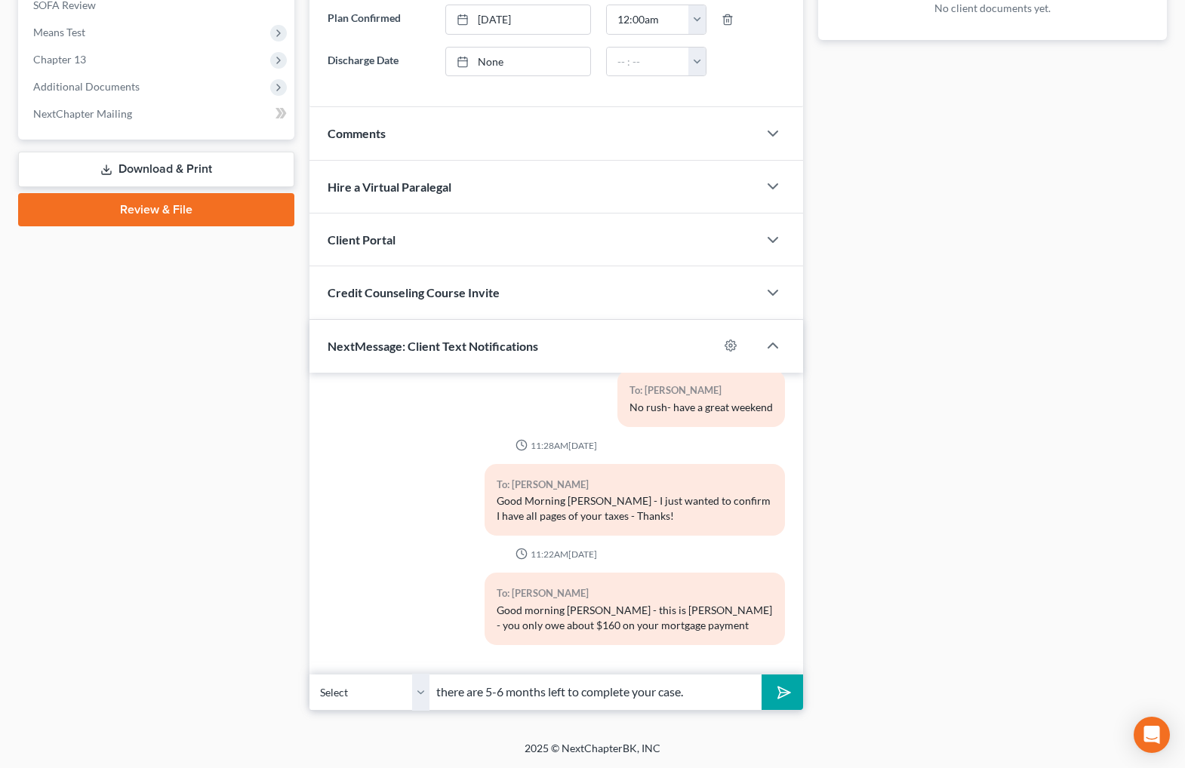
click at [730, 695] on input "there are 5-6 months left to complete your case." at bounding box center [595, 692] width 331 height 37
type input "there are 5-6 months left to complete your case."
click at [762, 675] on button "submit" at bounding box center [783, 692] width 42 height 35
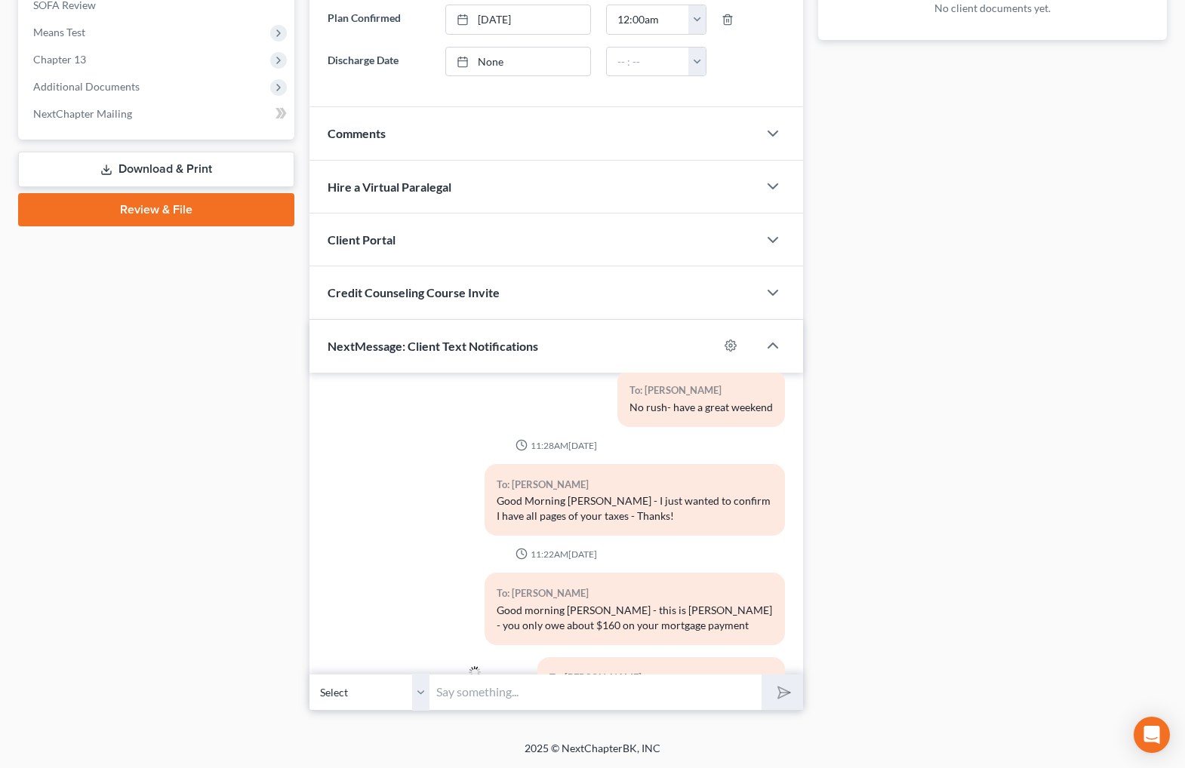
scroll to position [367, 0]
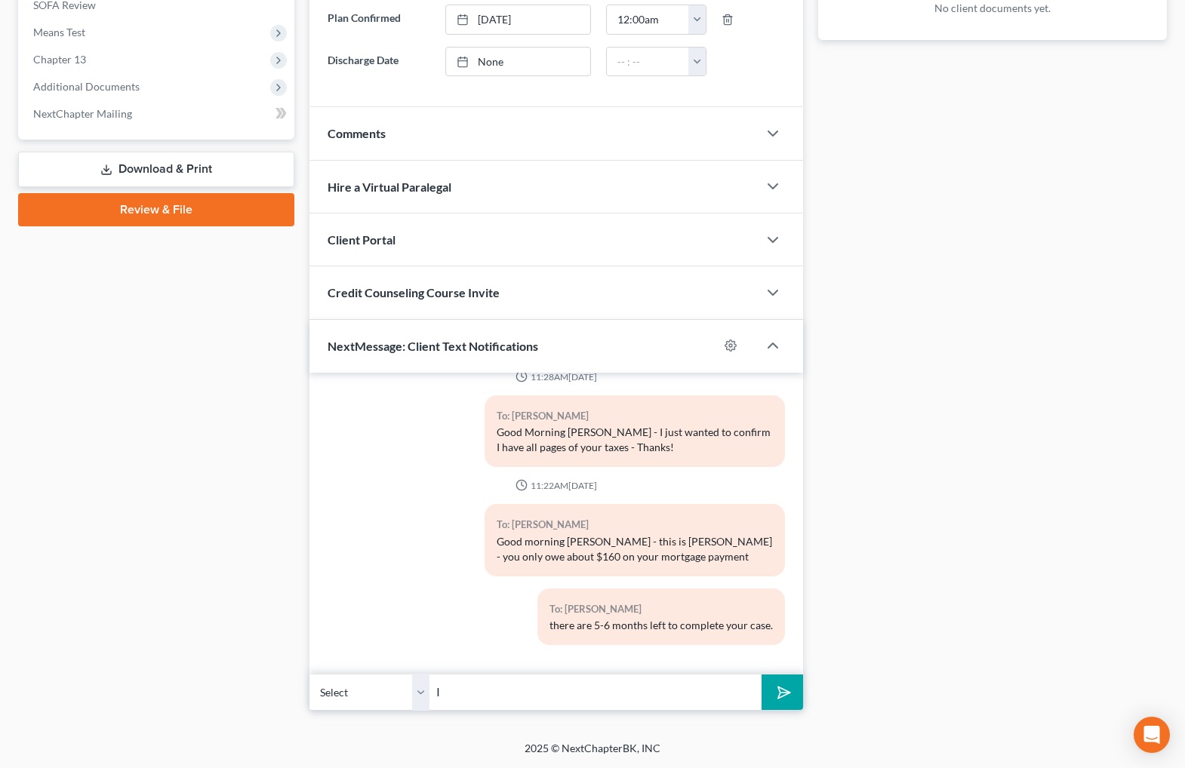
type input "I"
type input "Please do your best to continue to send in whatever you can and hopefully you c…"
click at [762, 675] on button "submit" at bounding box center [783, 692] width 42 height 35
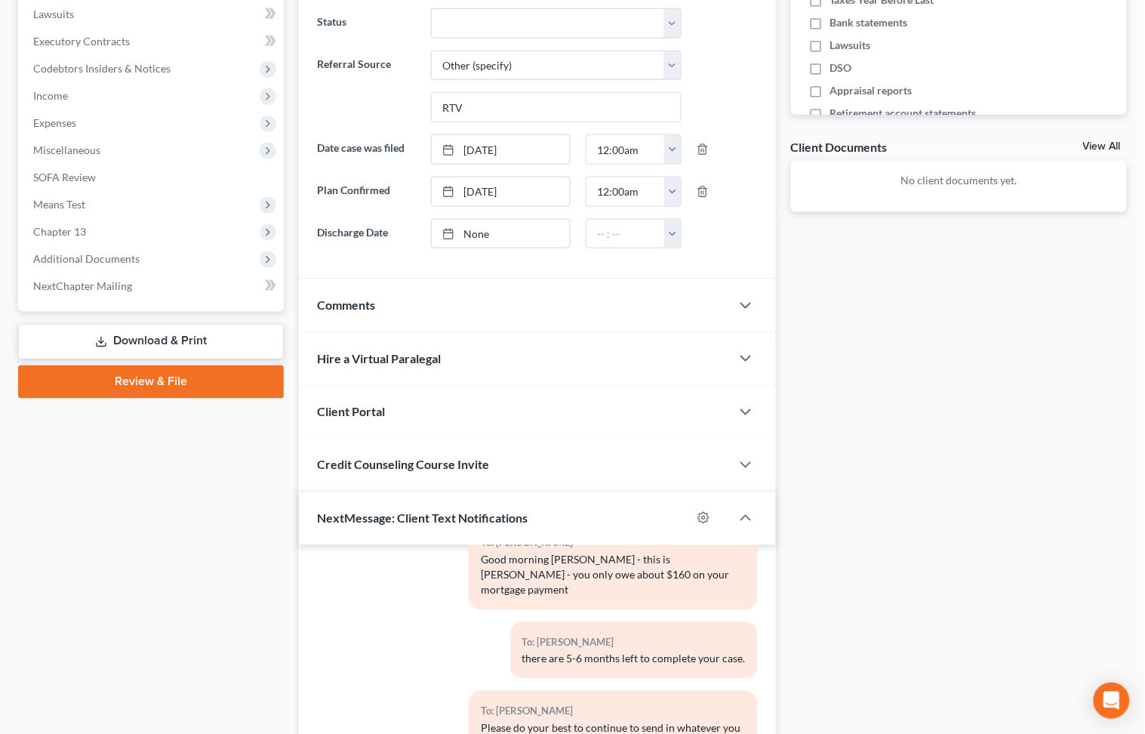
scroll to position [635, 0]
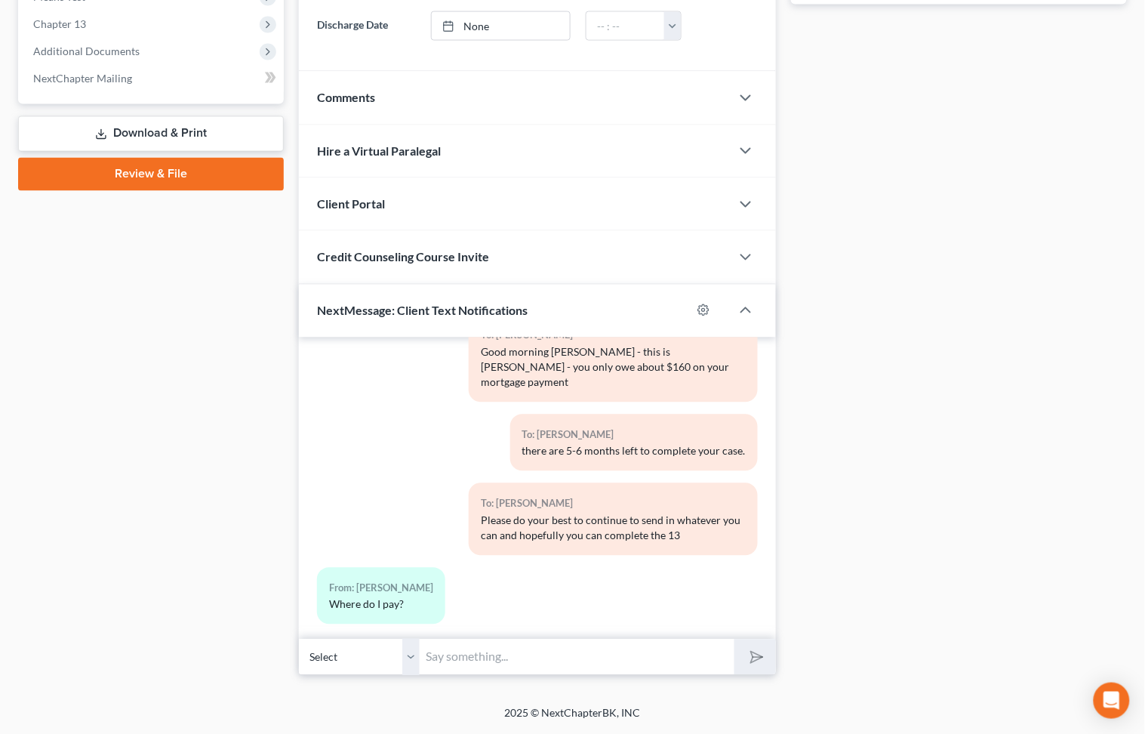
click at [561, 651] on input "text" at bounding box center [577, 657] width 314 height 37
click at [561, 658] on input "text" at bounding box center [577, 657] width 314 height 37
type input "tfsbillpay.com"
click at [734, 639] on button "submit" at bounding box center [755, 656] width 42 height 35
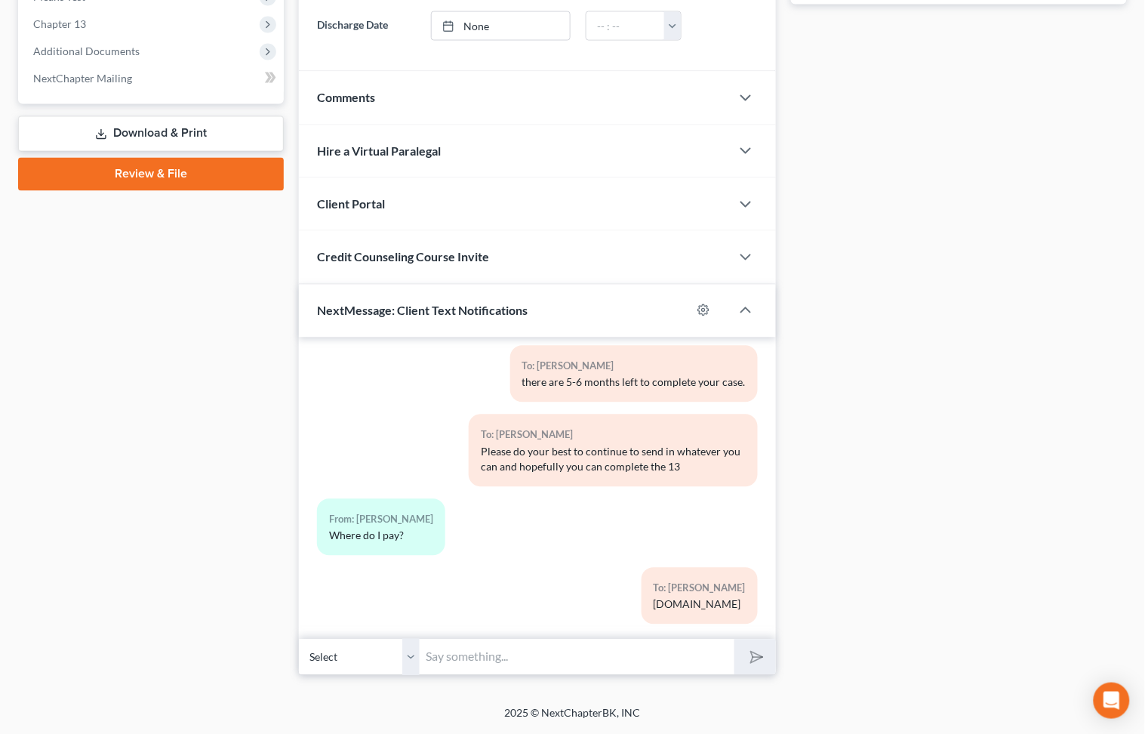
type input "s"
type input "set up an acct using your case number 23-10395"
click at [740, 665] on button "submit" at bounding box center [755, 656] width 42 height 35
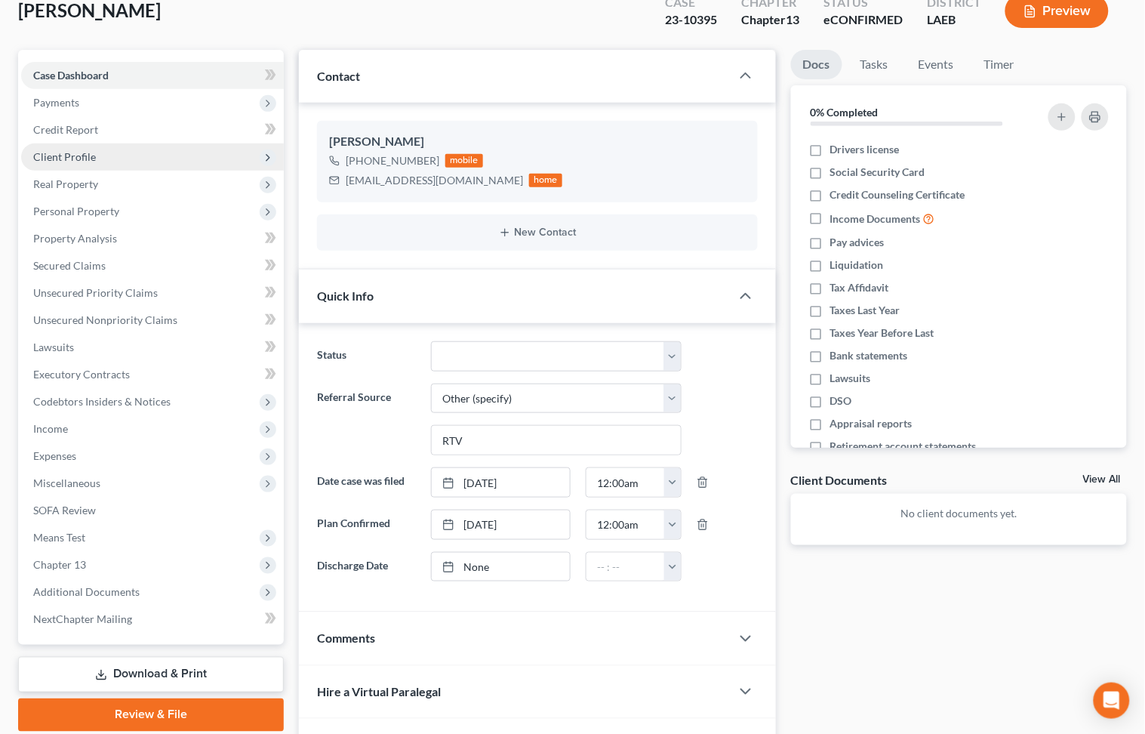
scroll to position [0, 0]
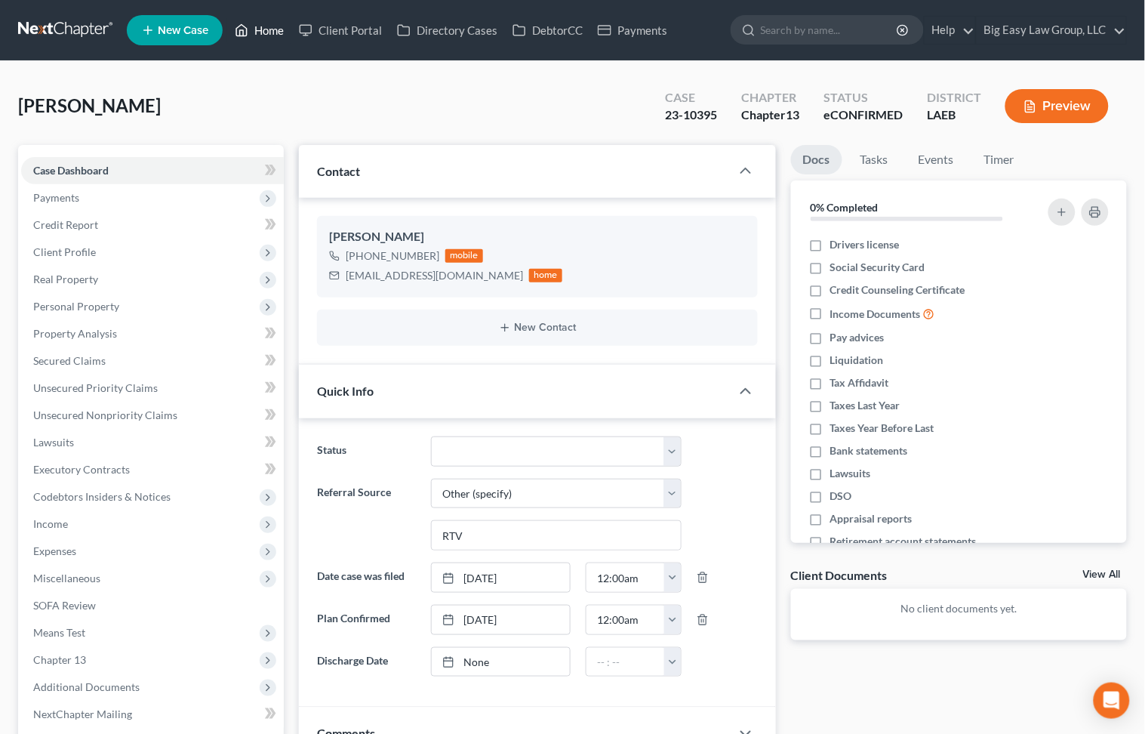
click at [271, 29] on link "Home" at bounding box center [259, 30] width 64 height 27
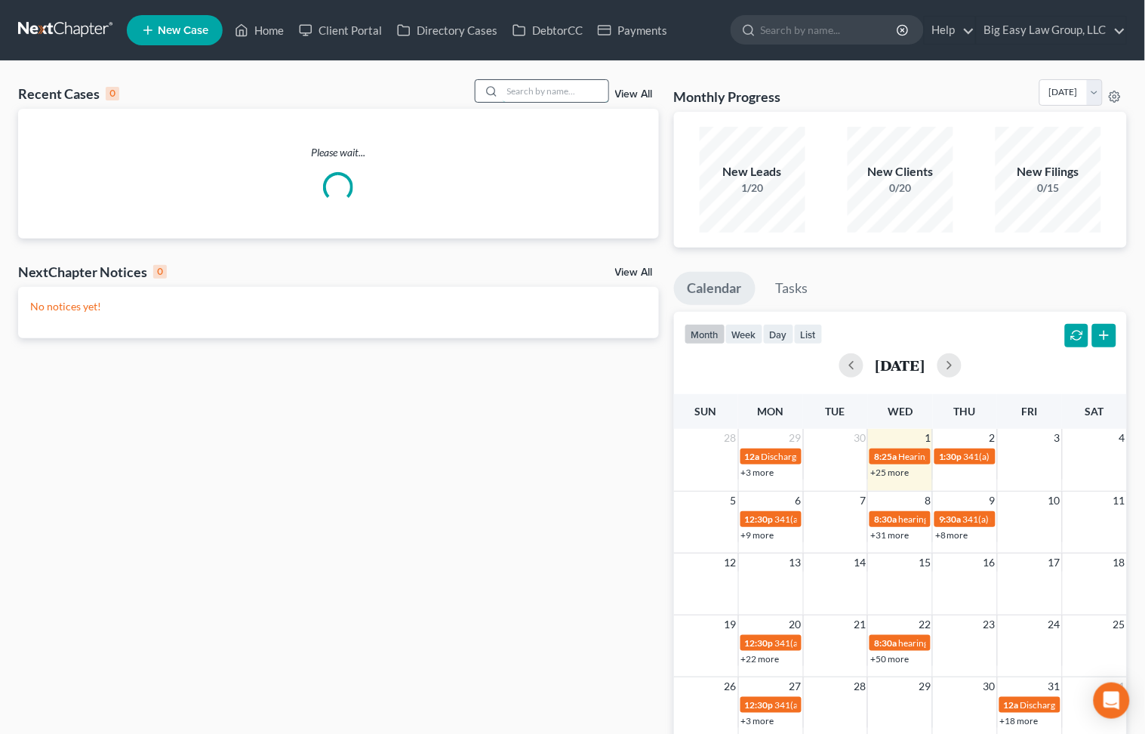
click at [586, 94] on input "search" at bounding box center [556, 91] width 106 height 22
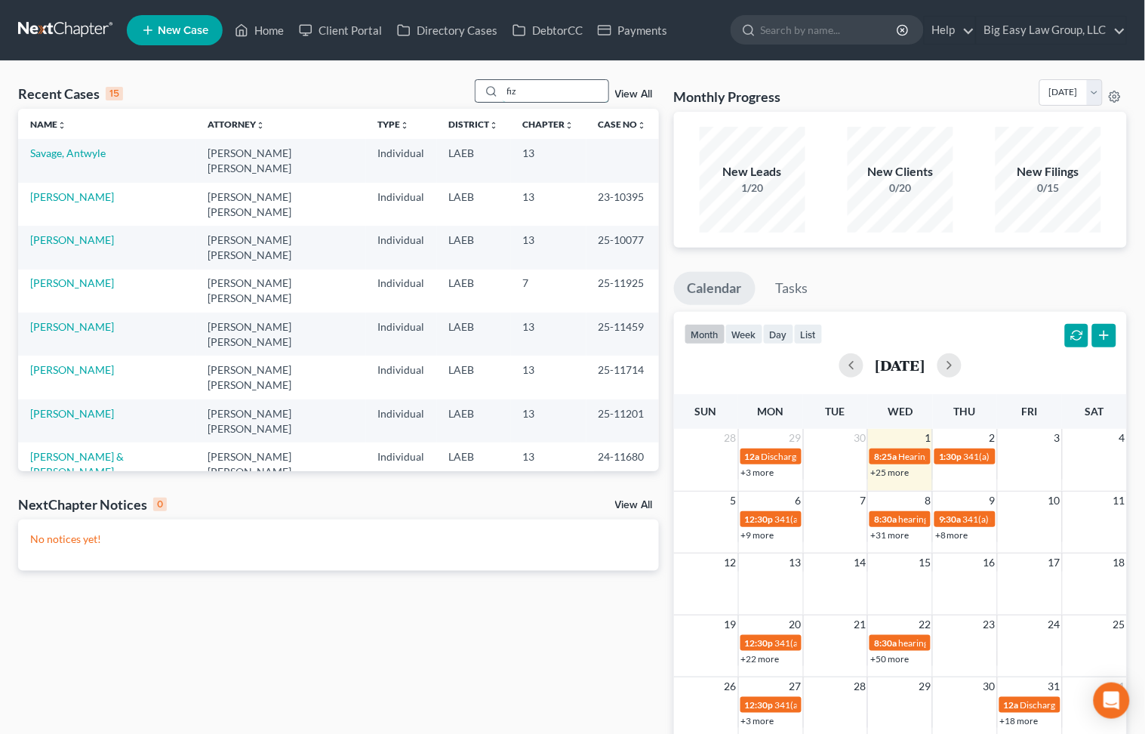
type input "fiz"
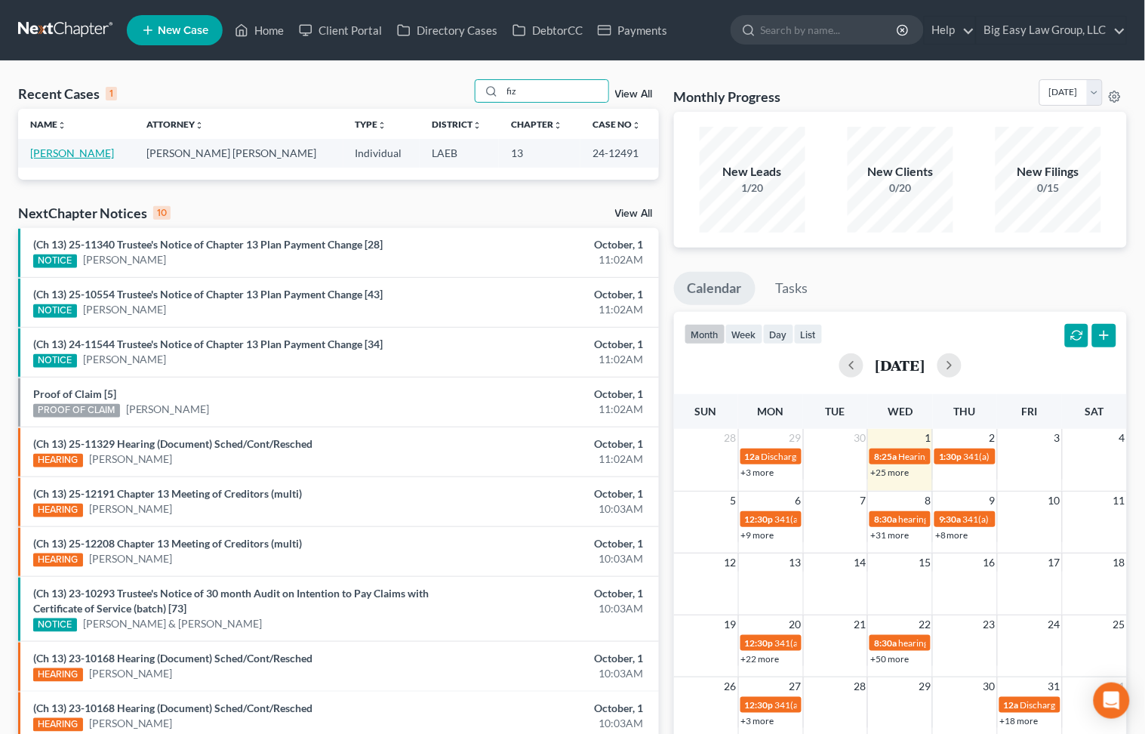
click at [86, 152] on link "[PERSON_NAME]" at bounding box center [72, 152] width 84 height 13
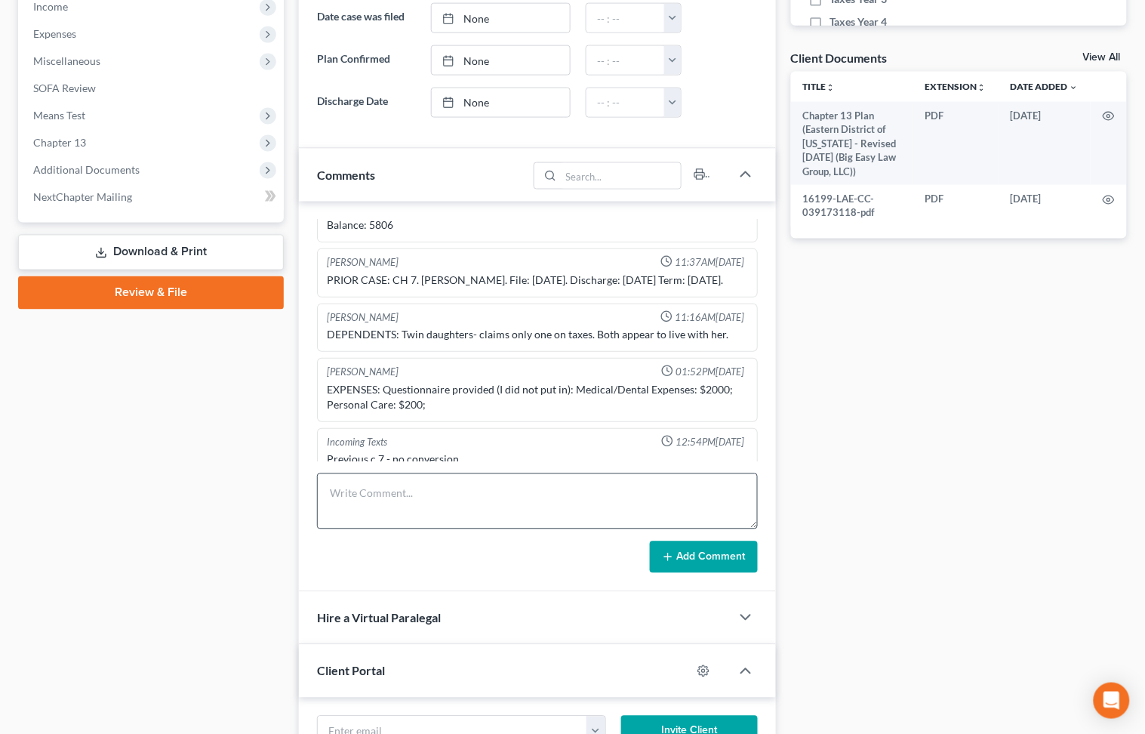
scroll to position [514, 0]
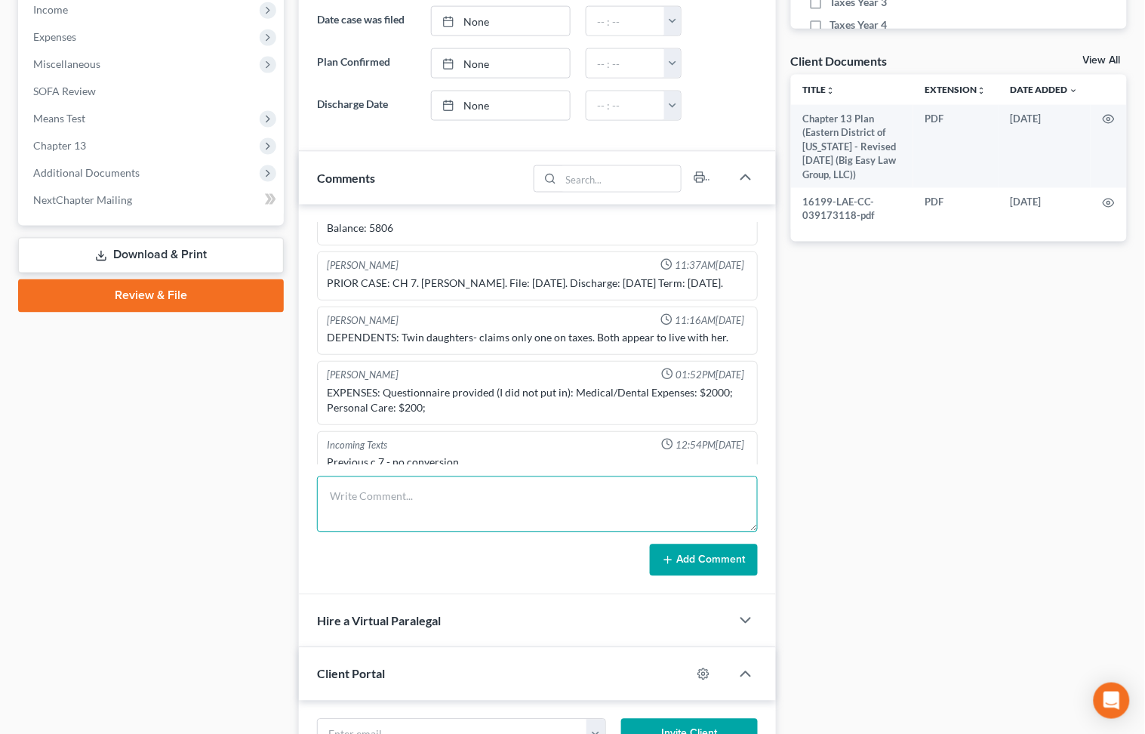
click at [552, 488] on textarea at bounding box center [537, 504] width 440 height 56
drag, startPoint x: 430, startPoint y: 495, endPoint x: 498, endPoint y: 505, distance: 68.6
click at [430, 495] on textarea "ja calledback about asing for a car - left vm" at bounding box center [537, 504] width 440 height 56
click at [369, 495] on textarea "ja calledback about asking for a car - left vm" at bounding box center [537, 504] width 440 height 56
drag, startPoint x: 575, startPoint y: 501, endPoint x: 430, endPoint y: 488, distance: 145.5
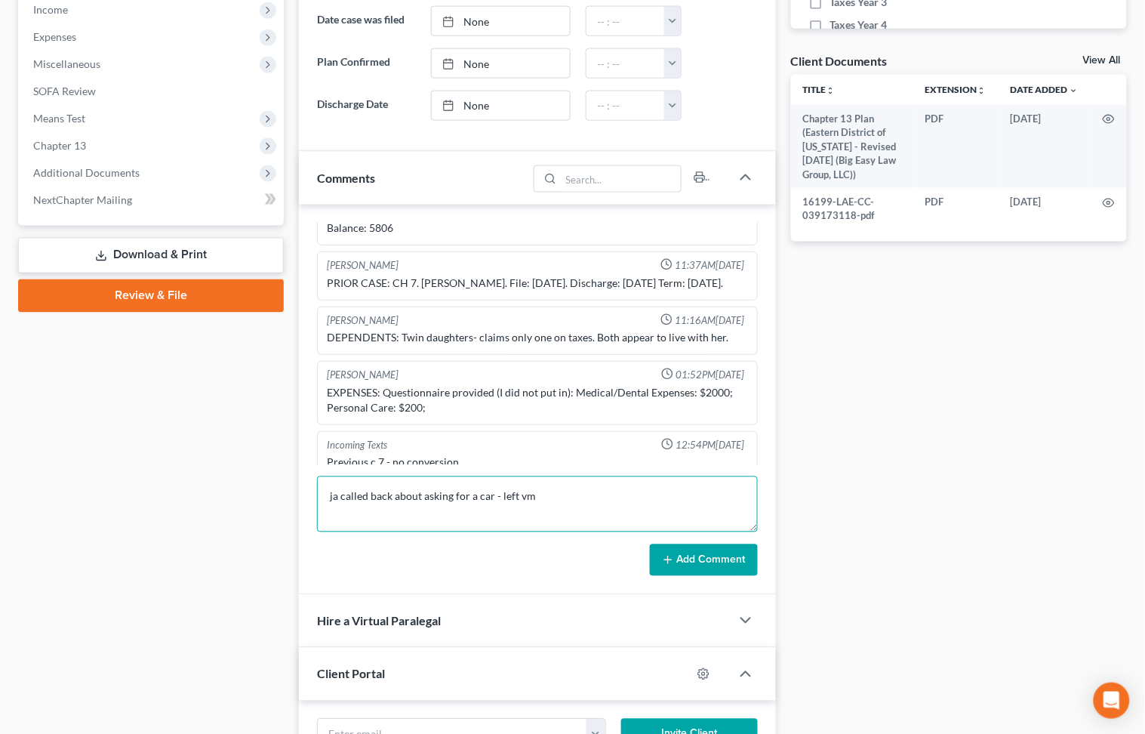
click at [575, 501] on textarea "ja called back about asking for a car - left vm" at bounding box center [537, 504] width 440 height 56
drag, startPoint x: 337, startPoint y: 497, endPoint x: 309, endPoint y: 487, distance: 28.9
click at [309, 487] on div "Bryce Murray 11:17AM, 11/15/2024 HOUSE: I used average of Redfin, Realtor, Zill…" at bounding box center [537, 400] width 476 height 390
click at [615, 522] on textarea "JA called back about asking for a car - left vm" at bounding box center [537, 504] width 440 height 56
type textarea "JA called back about asking for a car - left vm"
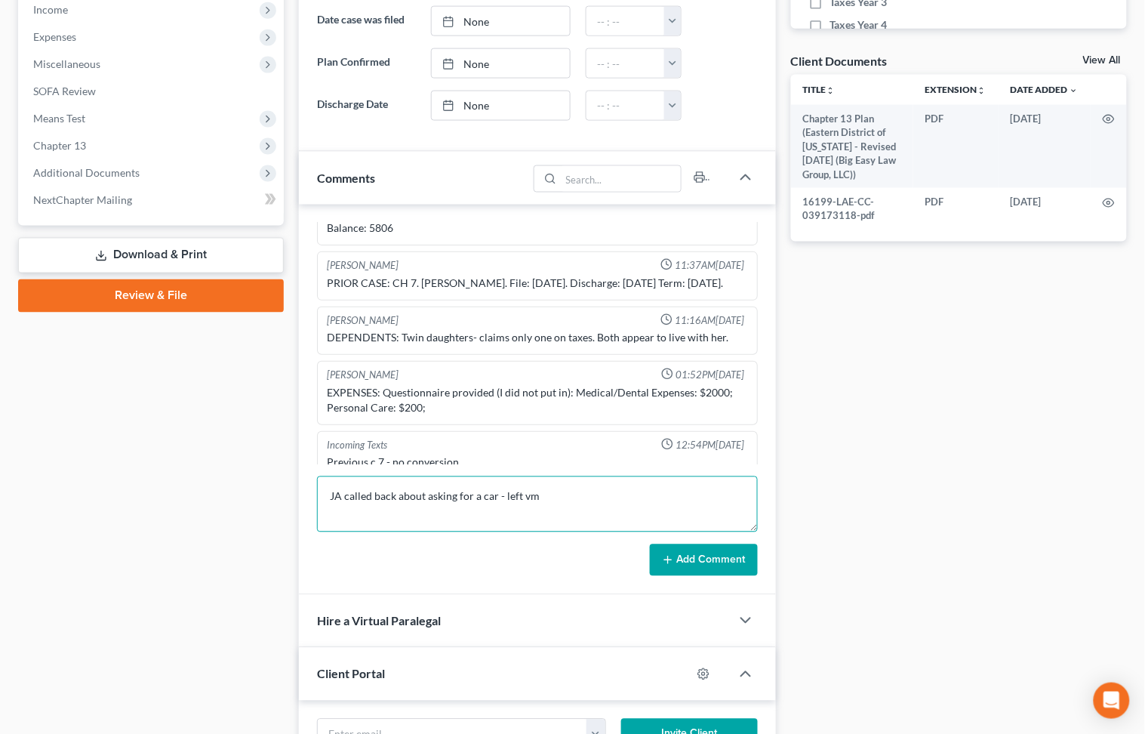
click at [622, 504] on textarea "JA called back about asking for a car - left vm" at bounding box center [537, 504] width 440 height 56
drag, startPoint x: 731, startPoint y: 551, endPoint x: 753, endPoint y: 536, distance: 26.6
click at [730, 549] on button "Add Comment" at bounding box center [704, 560] width 108 height 32
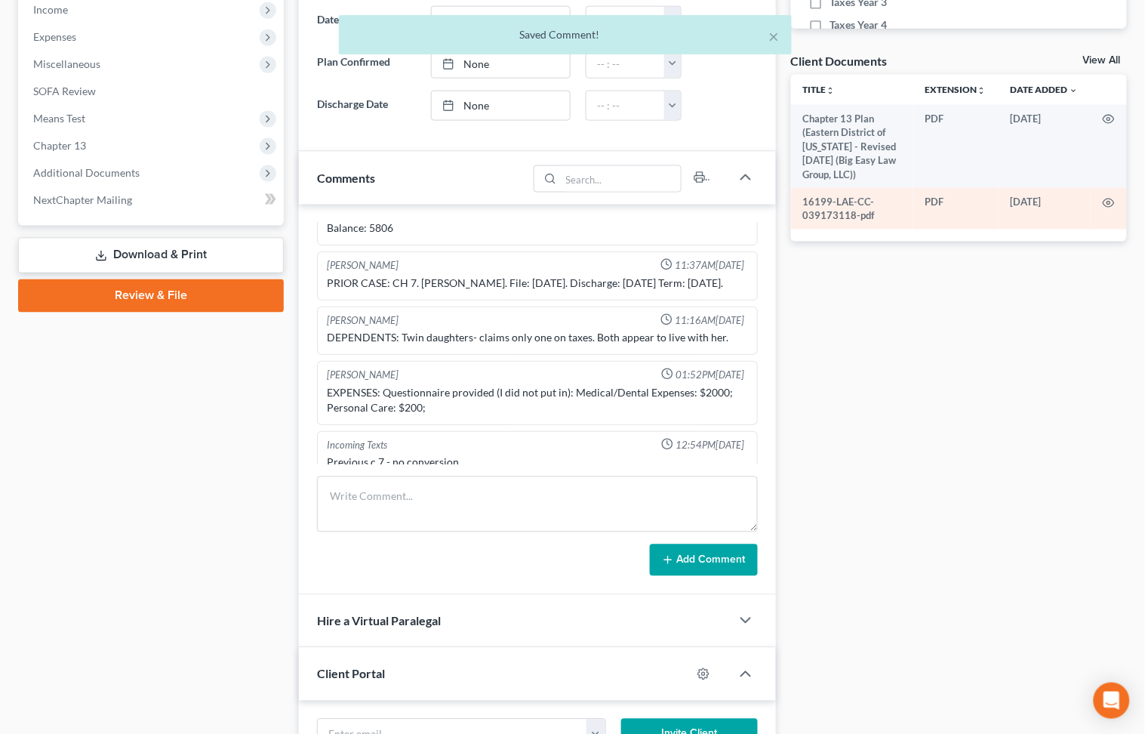
scroll to position [213, 0]
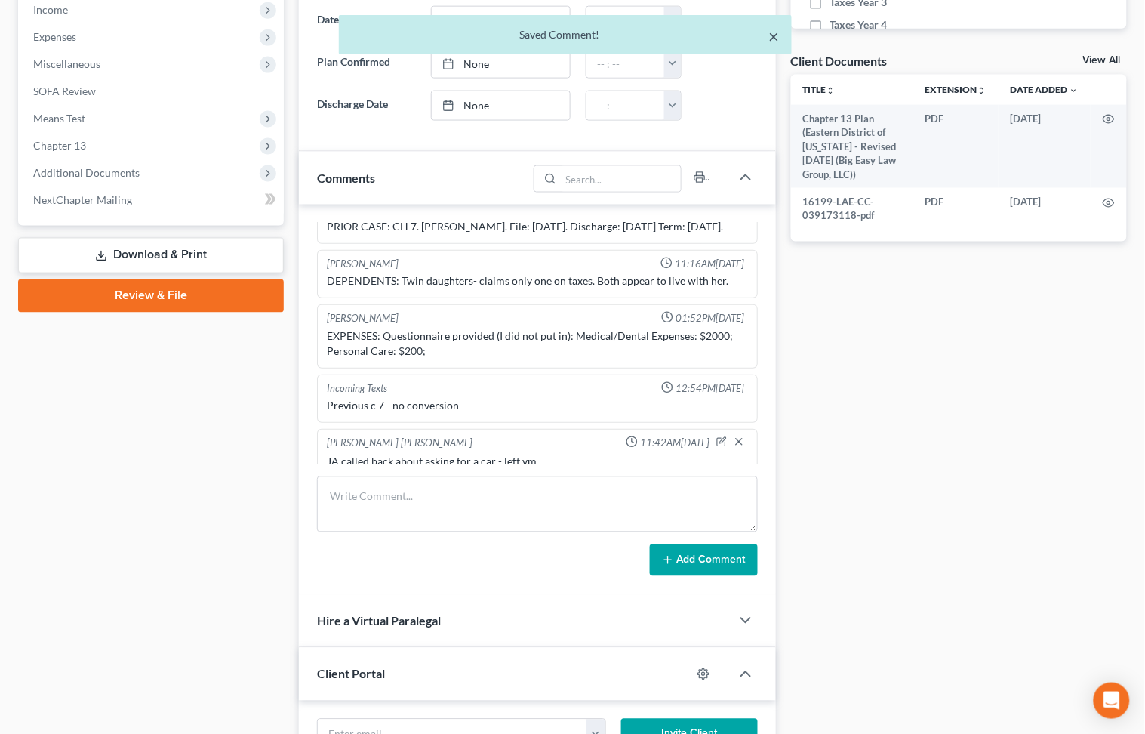
click at [776, 35] on button "×" at bounding box center [774, 36] width 11 height 18
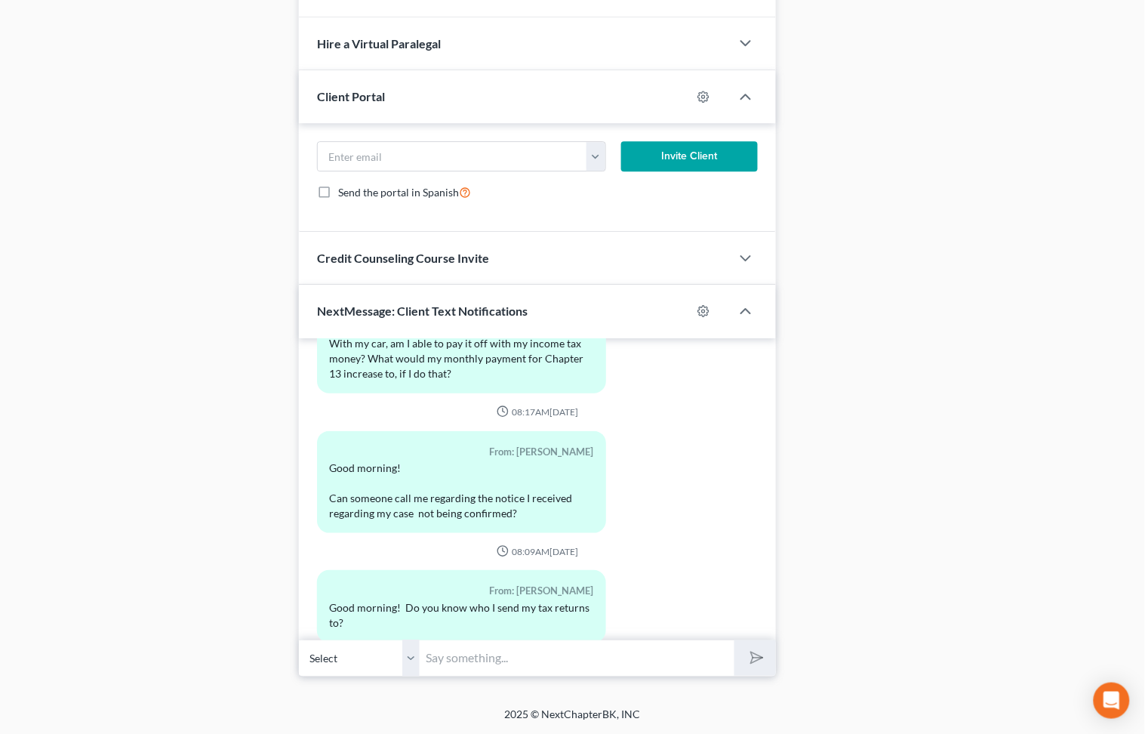
scroll to position [4870, 0]
click at [617, 648] on input "text" at bounding box center [577, 657] width 314 height 37
type input "ASH Auto Group www.ashautogroup.com 888-910-1201"
click at [765, 667] on button "submit" at bounding box center [755, 657] width 42 height 35
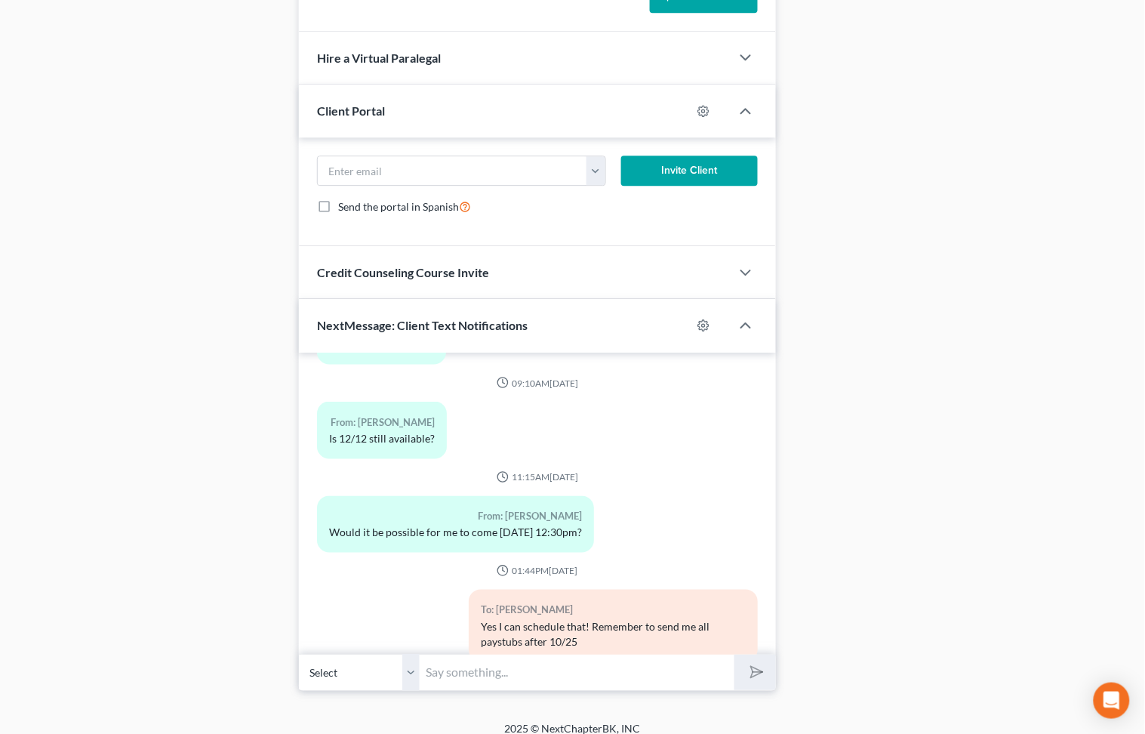
scroll to position [0, 0]
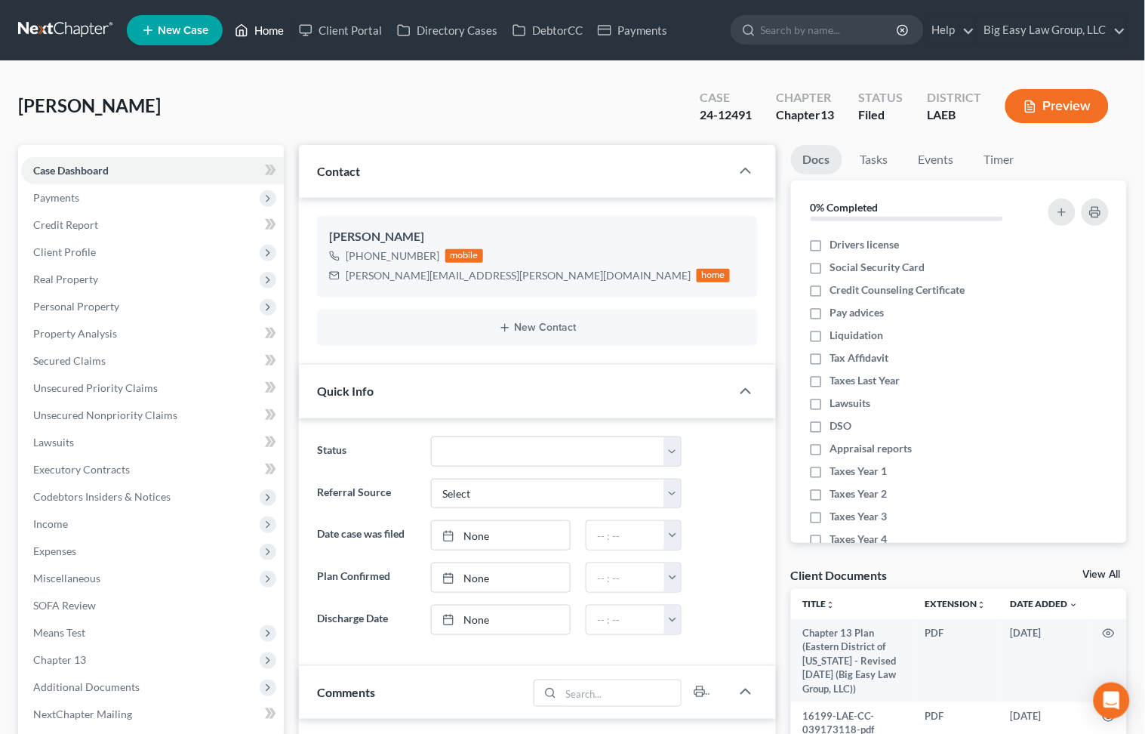
click at [258, 27] on link "Home" at bounding box center [259, 30] width 64 height 27
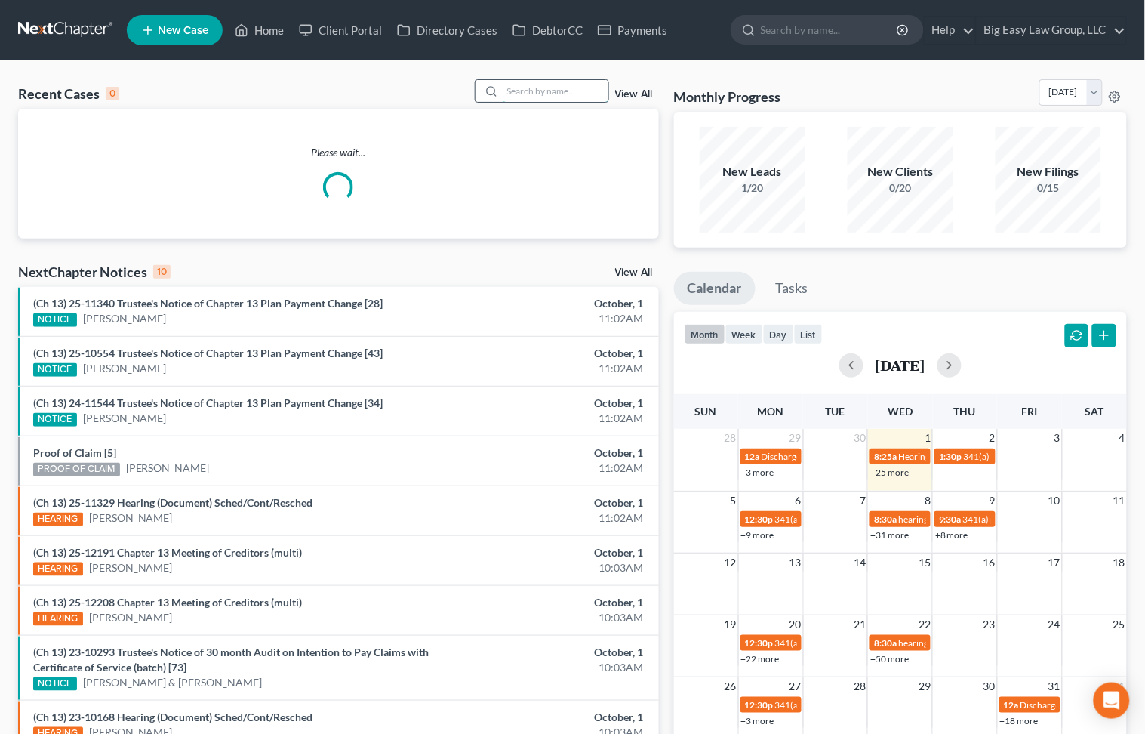
click at [571, 95] on input "search" at bounding box center [556, 91] width 106 height 22
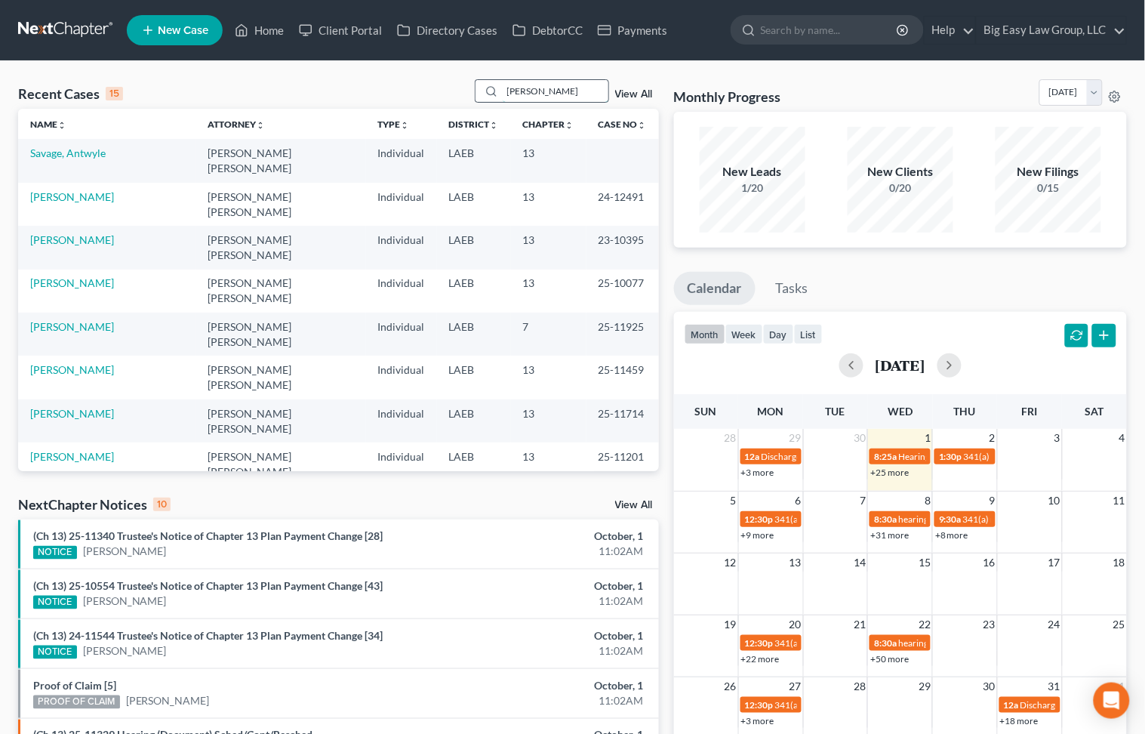
type input "lewis"
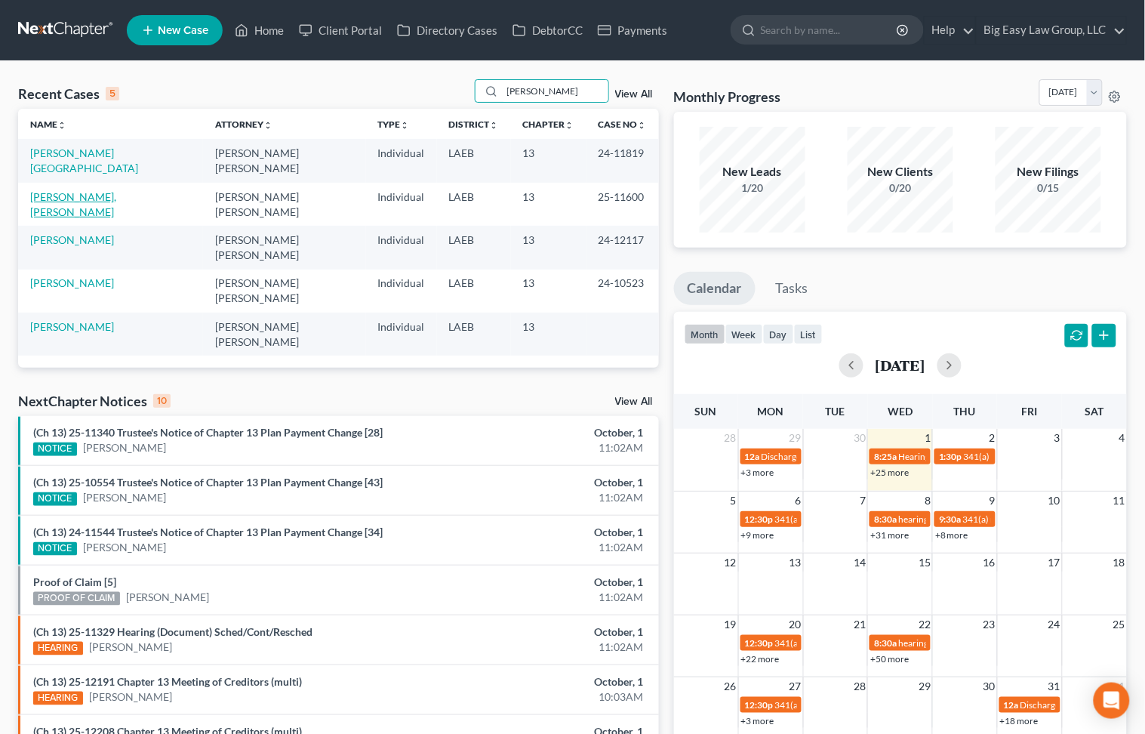
drag, startPoint x: 73, startPoint y: 180, endPoint x: 122, endPoint y: 189, distance: 49.1
click at [73, 190] on link "[PERSON_NAME], [PERSON_NAME]" at bounding box center [73, 204] width 86 height 28
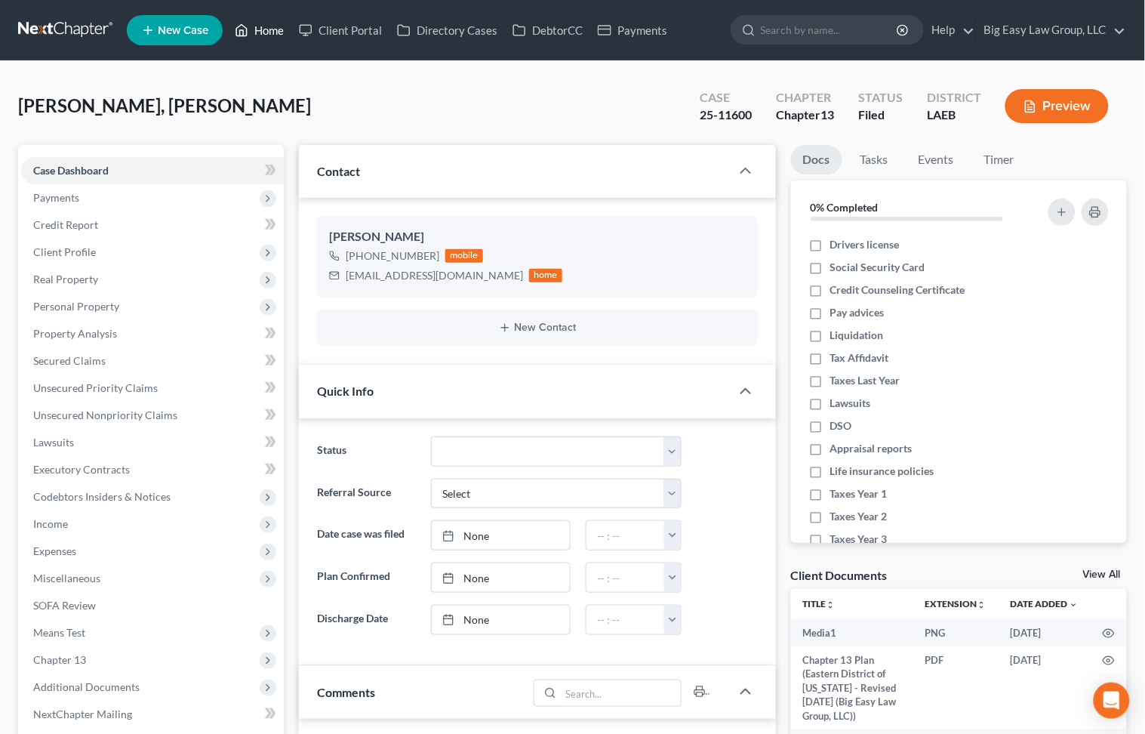
click at [266, 26] on link "Home" at bounding box center [259, 30] width 64 height 27
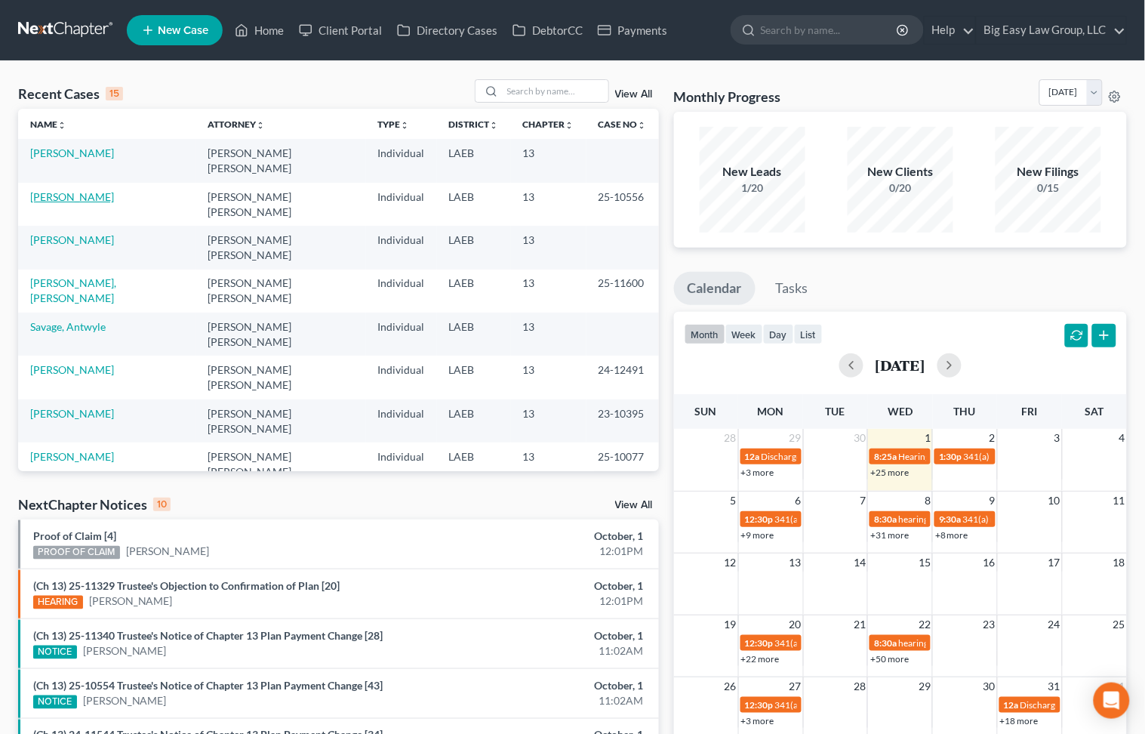
click at [45, 190] on link "[PERSON_NAME]" at bounding box center [72, 196] width 84 height 13
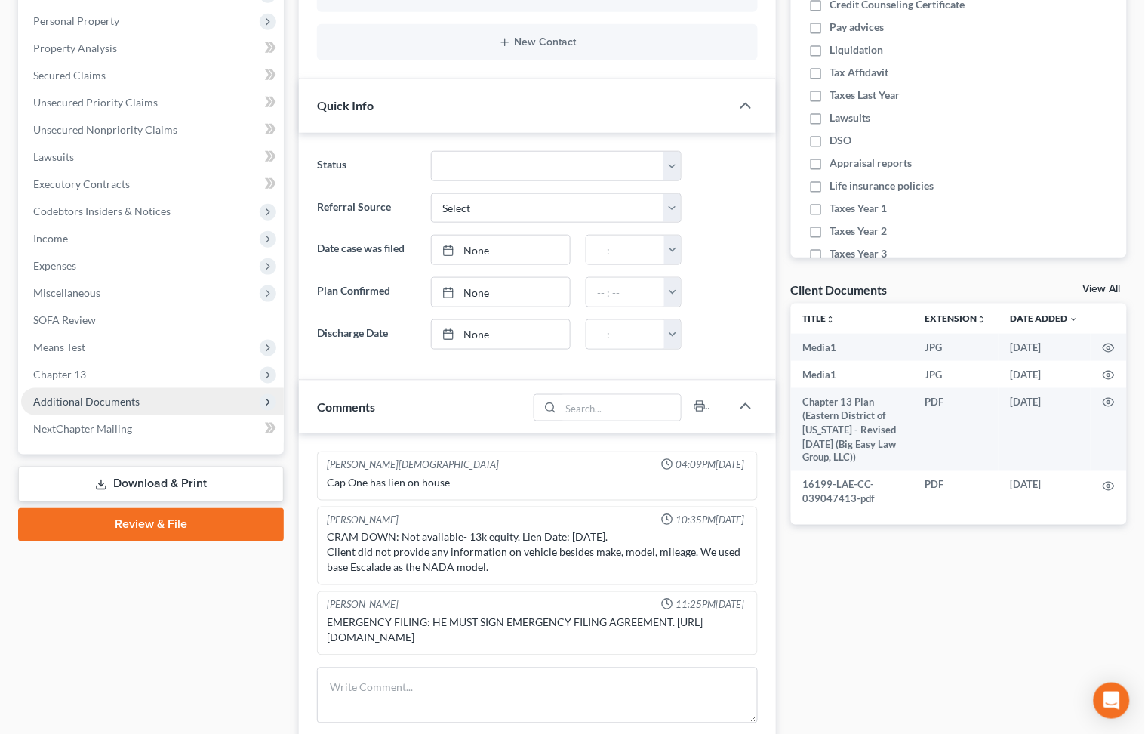
scroll to position [18636, 0]
click at [103, 396] on span "Additional Documents" at bounding box center [86, 401] width 106 height 13
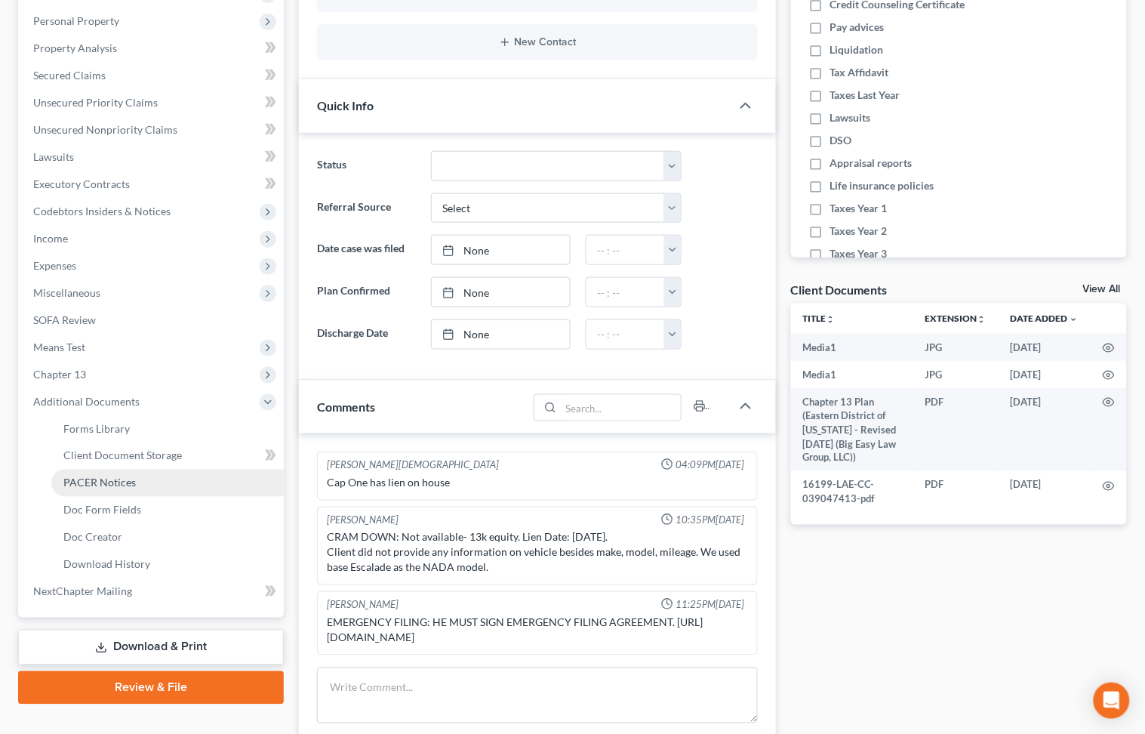
click at [159, 481] on link "PACER Notices" at bounding box center [167, 482] width 232 height 27
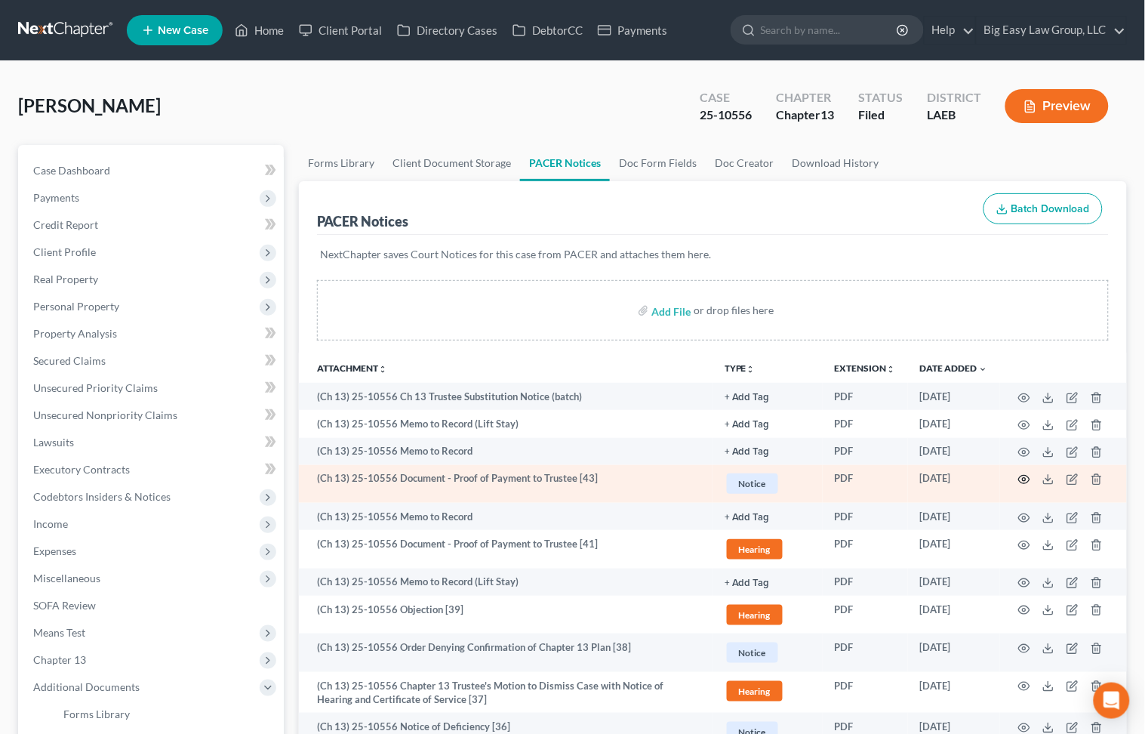
click at [899, 477] on icon "button" at bounding box center [1024, 479] width 11 height 8
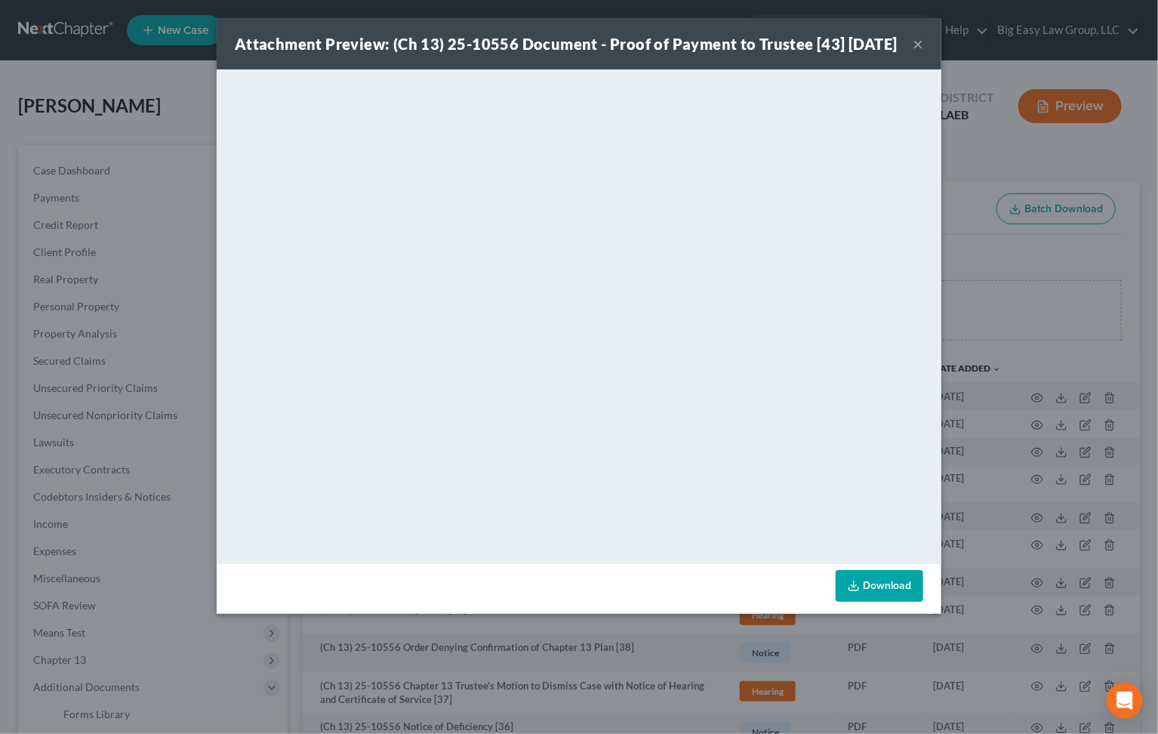
click at [899, 53] on button "×" at bounding box center [917, 44] width 11 height 18
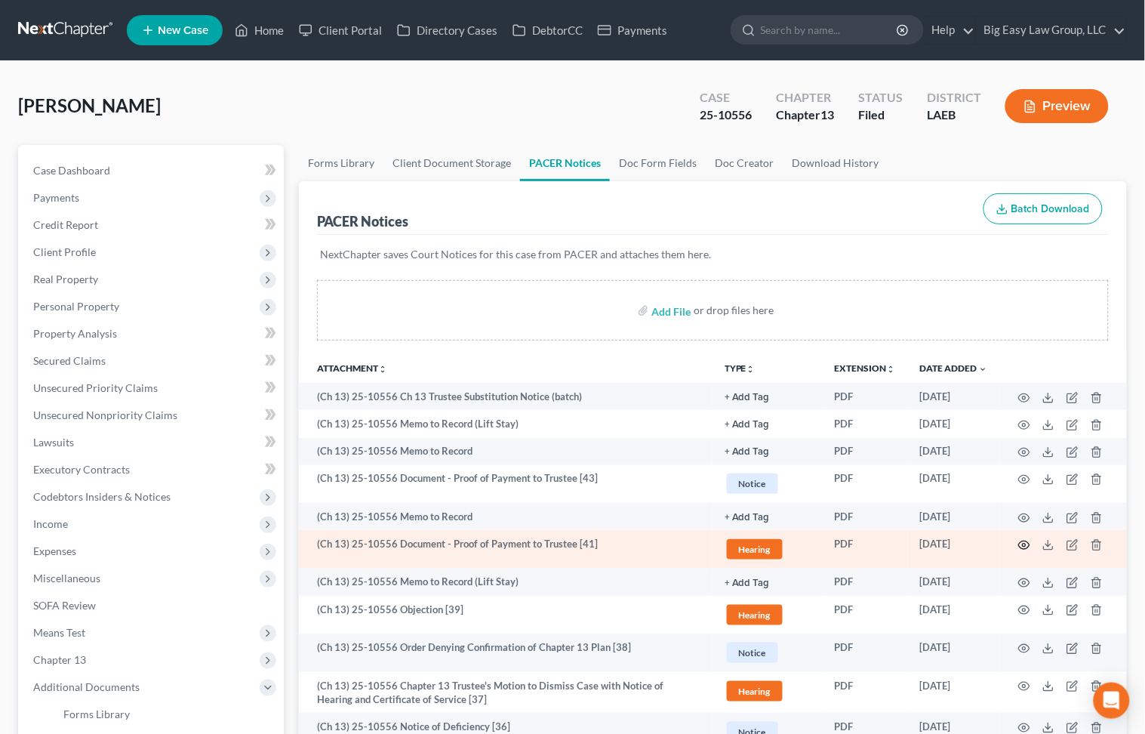
click at [899, 545] on icon "button" at bounding box center [1024, 545] width 12 height 12
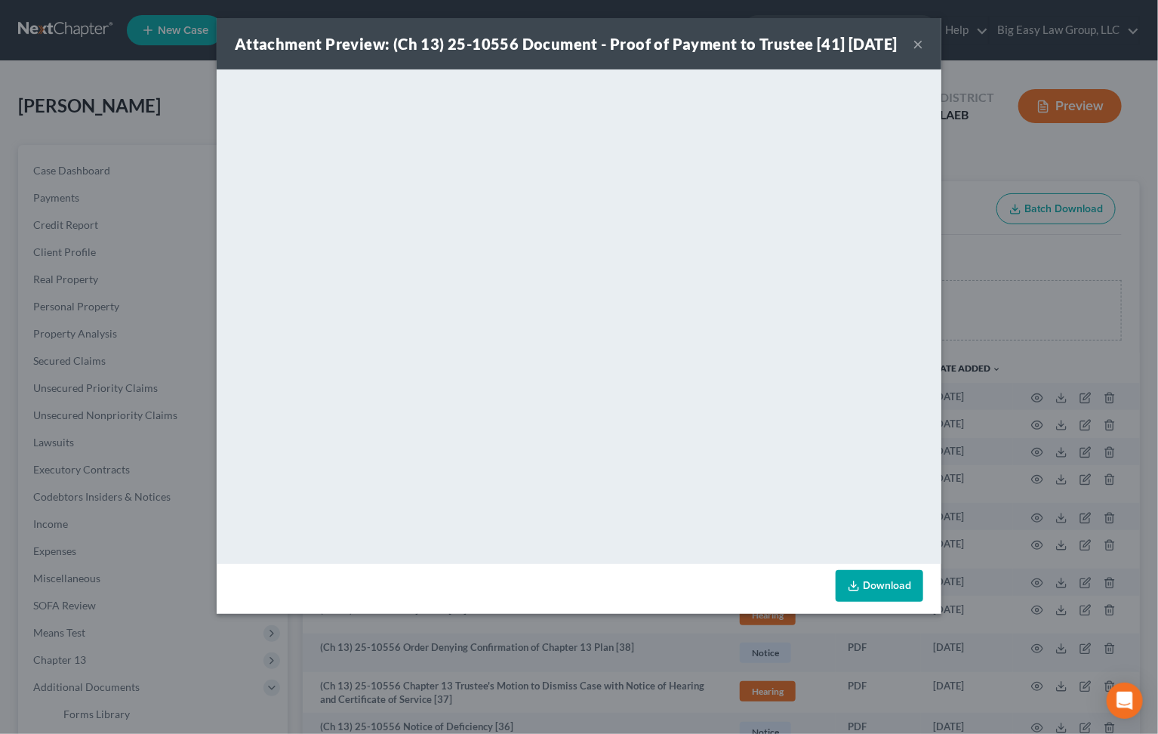
drag, startPoint x: 920, startPoint y: 54, endPoint x: 903, endPoint y: 66, distance: 20.7
click at [899, 53] on button "×" at bounding box center [917, 44] width 11 height 18
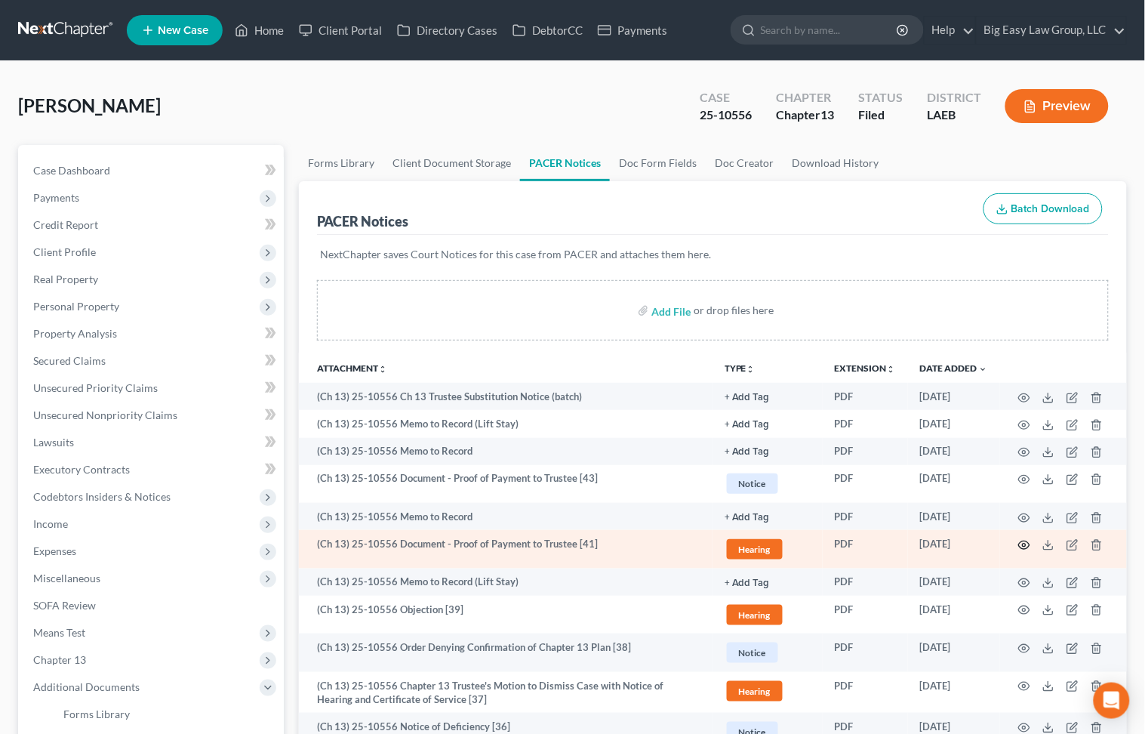
click at [899, 548] on icon "button" at bounding box center [1024, 544] width 11 height 8
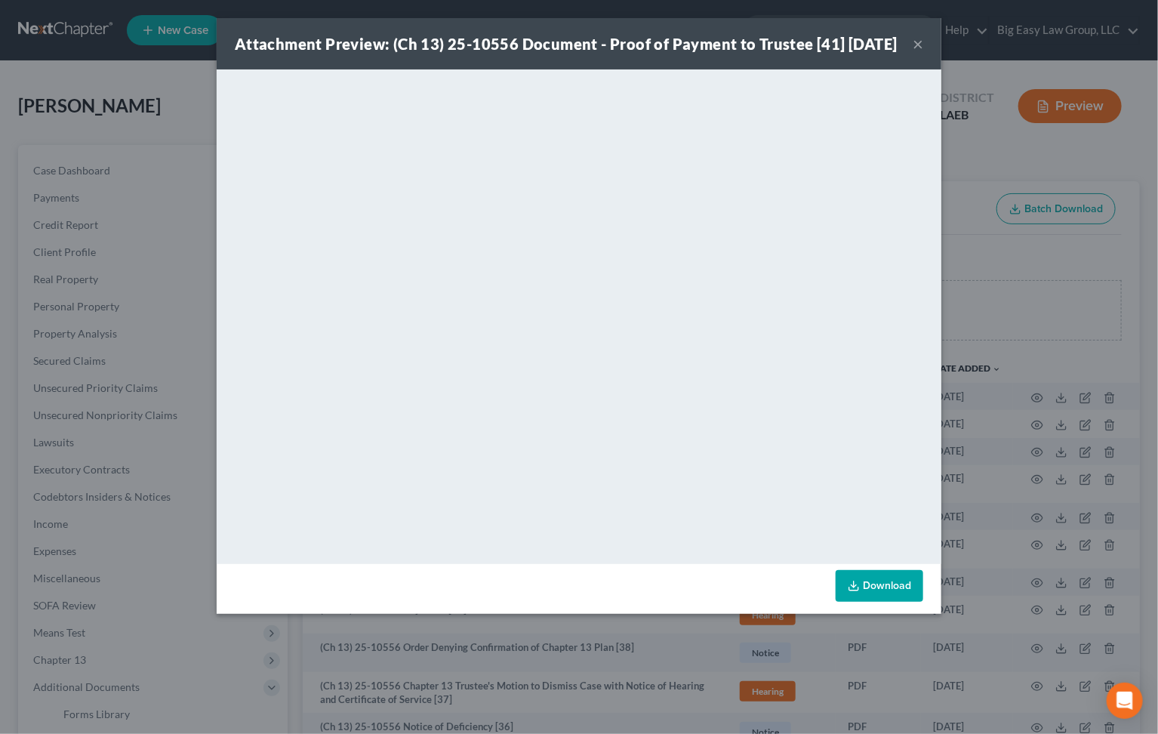
click at [899, 53] on button "×" at bounding box center [917, 44] width 11 height 18
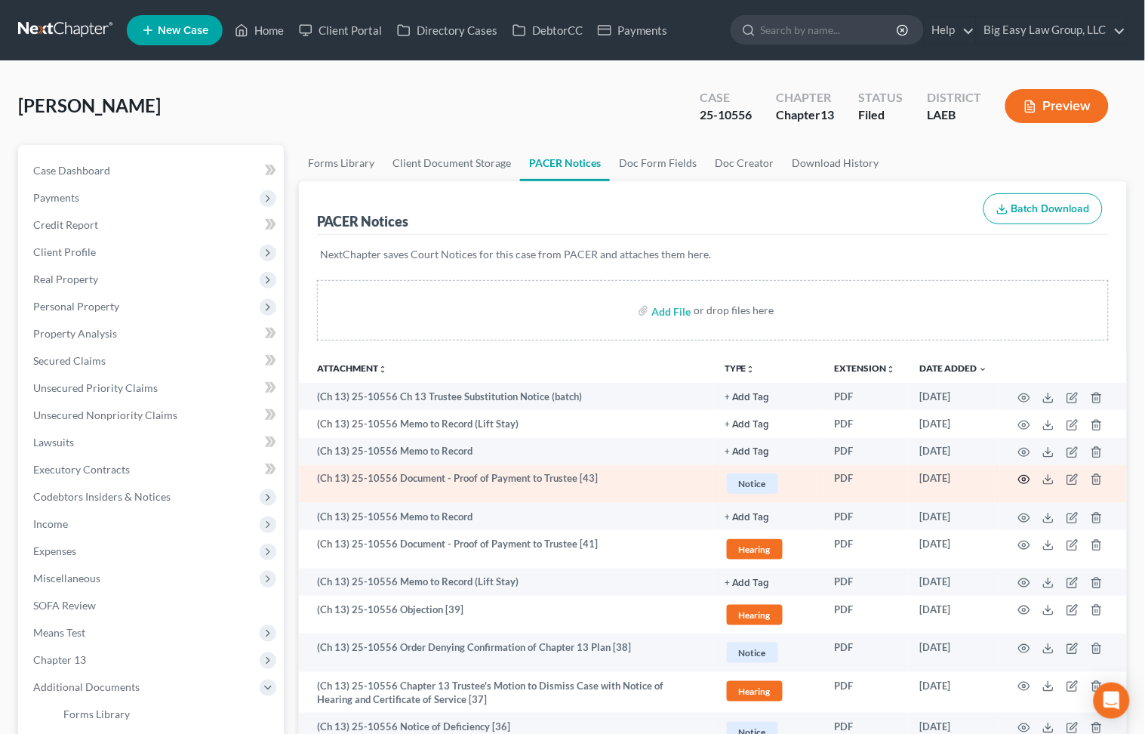
click at [899, 475] on icon "button" at bounding box center [1024, 479] width 12 height 12
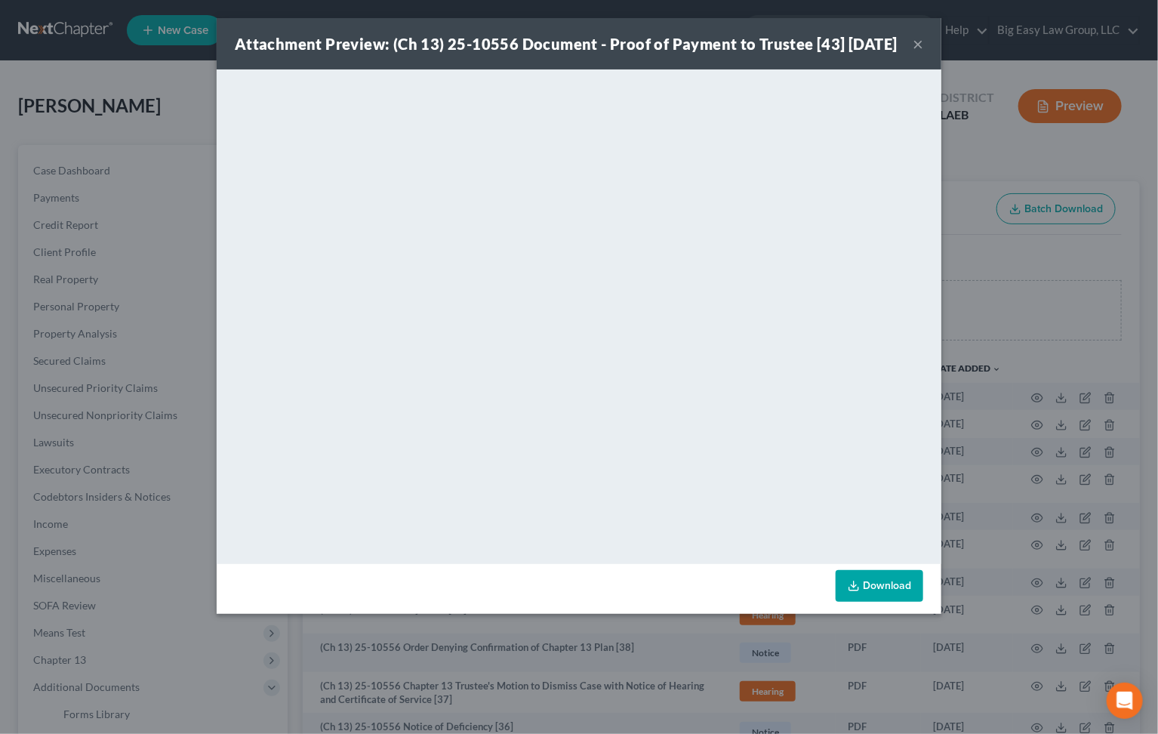
click at [899, 51] on button "×" at bounding box center [917, 44] width 11 height 18
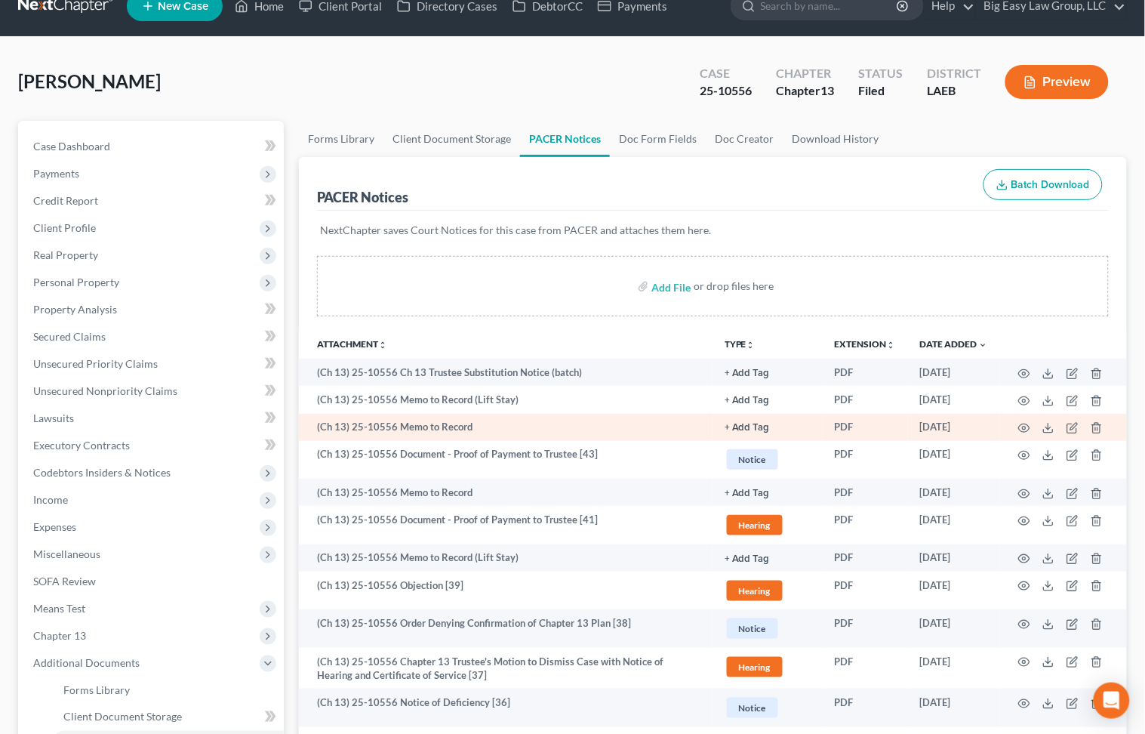
scroll to position [25, 0]
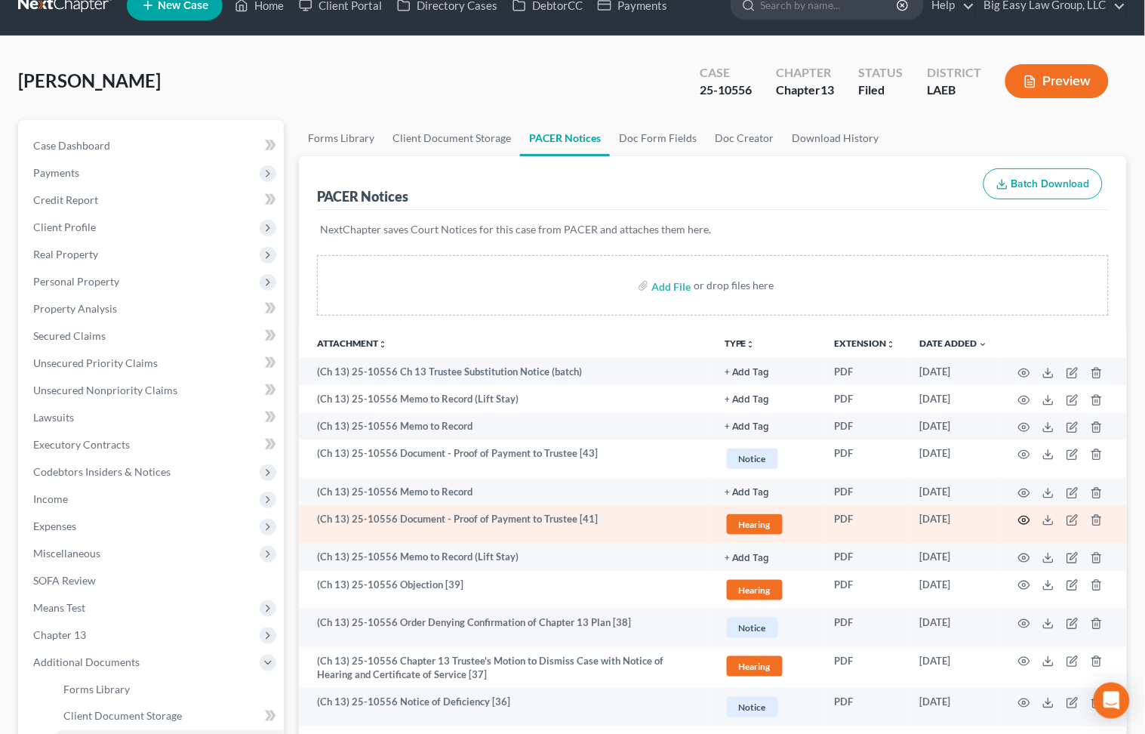
click at [899, 521] on icon "button" at bounding box center [1024, 520] width 12 height 12
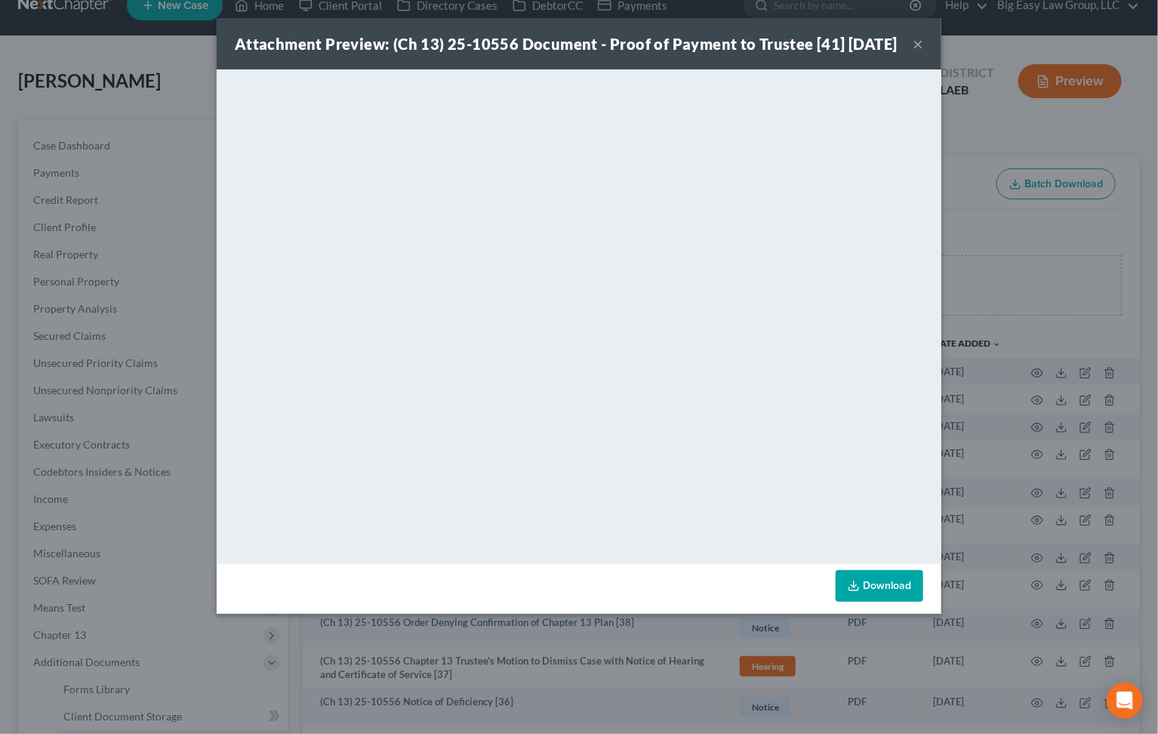
click at [899, 52] on button "×" at bounding box center [917, 44] width 11 height 18
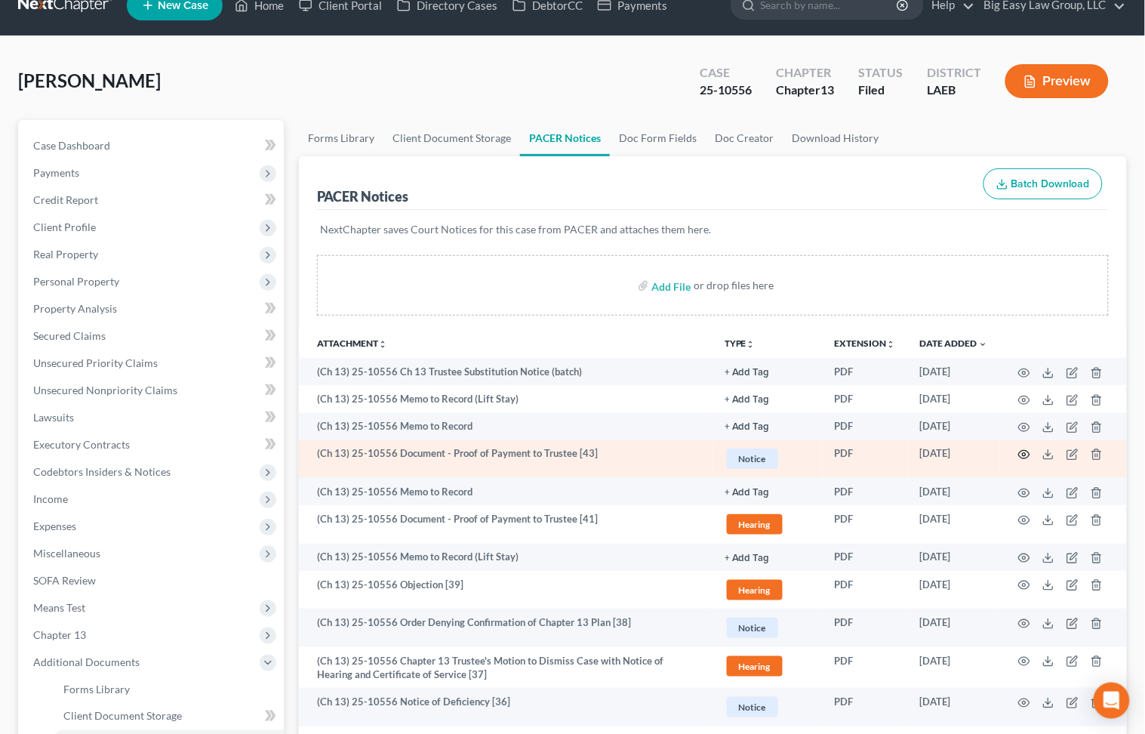
click at [899, 453] on icon "button" at bounding box center [1024, 454] width 12 height 12
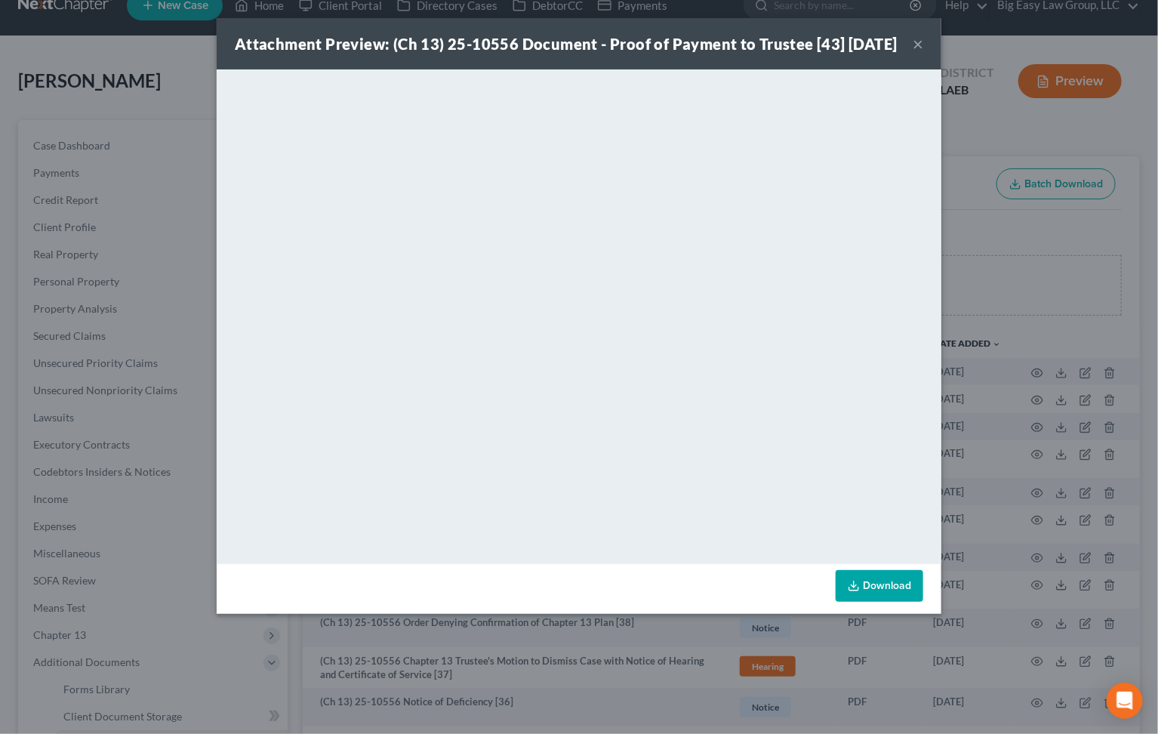
click at [899, 53] on button "×" at bounding box center [917, 44] width 11 height 18
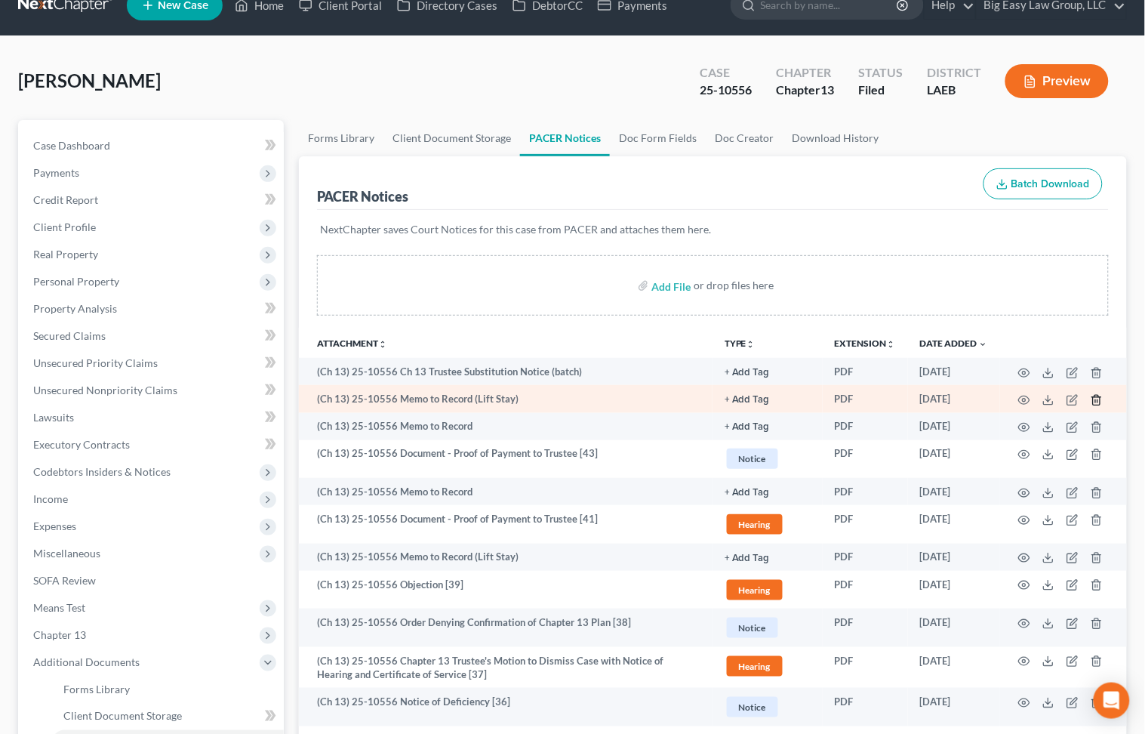
drag, startPoint x: 445, startPoint y: 88, endPoint x: 1095, endPoint y: 400, distance: 721.4
click at [445, 88] on div "Fousch, Jared Upgraded Case 25-10556 Chapter Chapter 13 Status Filed District L…" at bounding box center [572, 87] width 1109 height 66
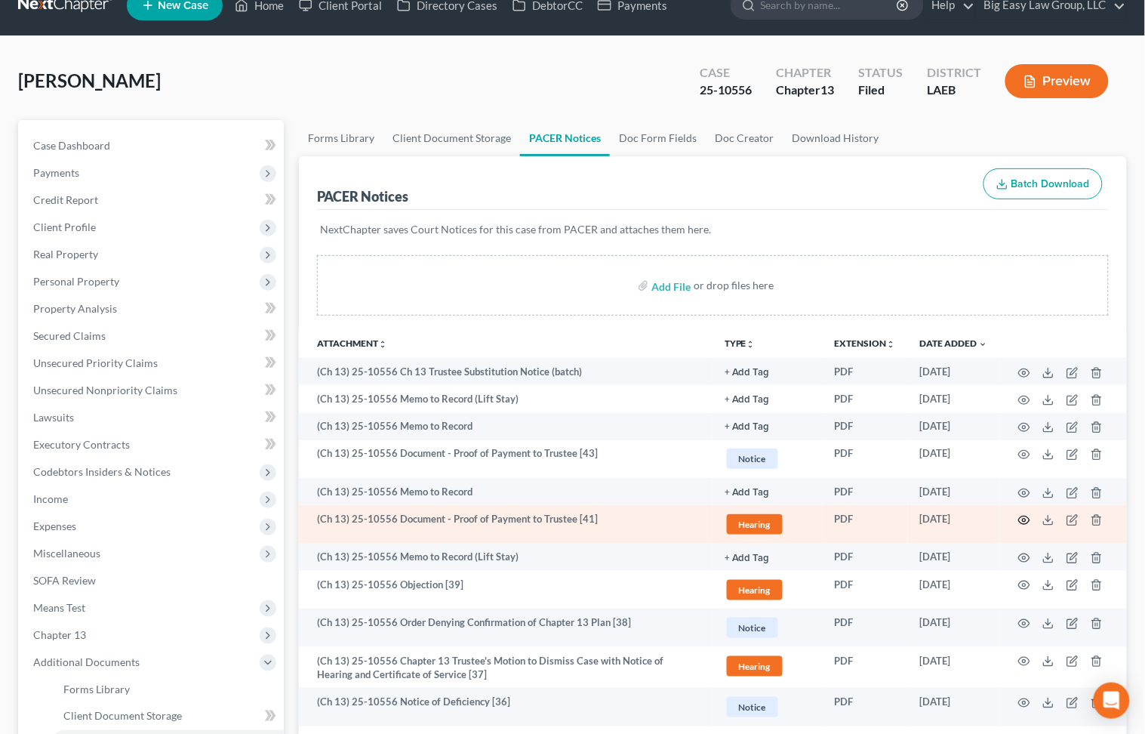
click at [899, 522] on icon "button" at bounding box center [1024, 520] width 12 height 12
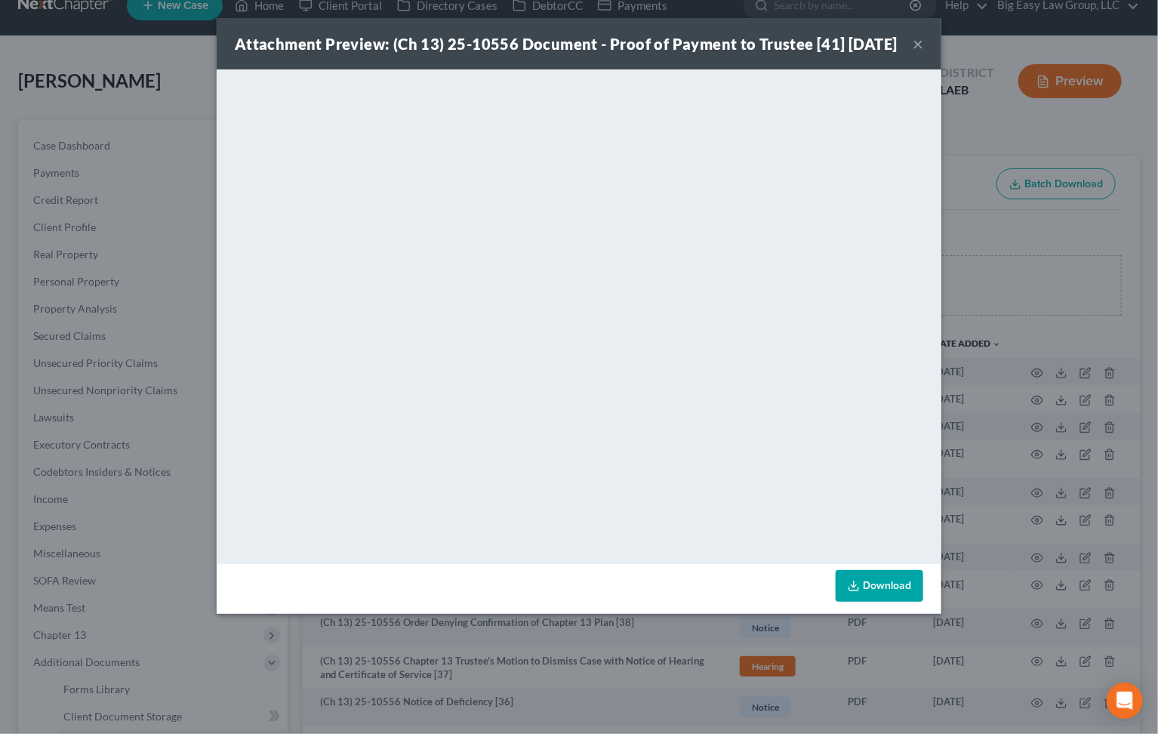
click at [899, 51] on button "×" at bounding box center [917, 44] width 11 height 18
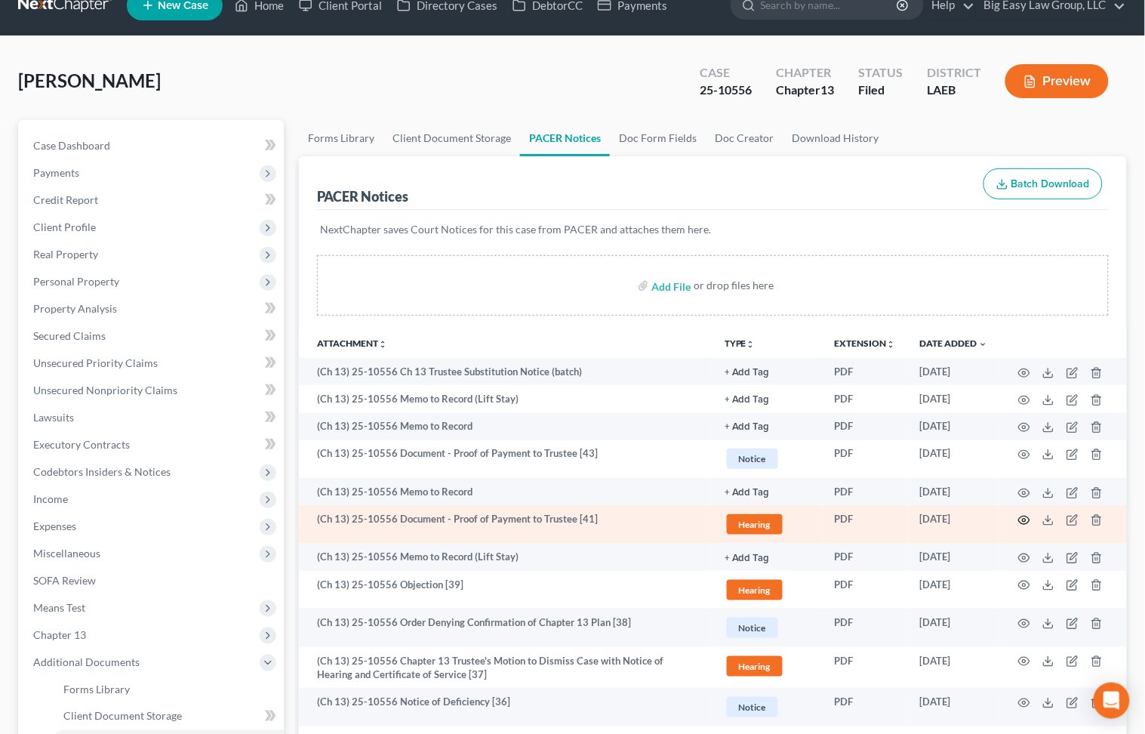
click at [899, 520] on icon "button" at bounding box center [1024, 520] width 12 height 12
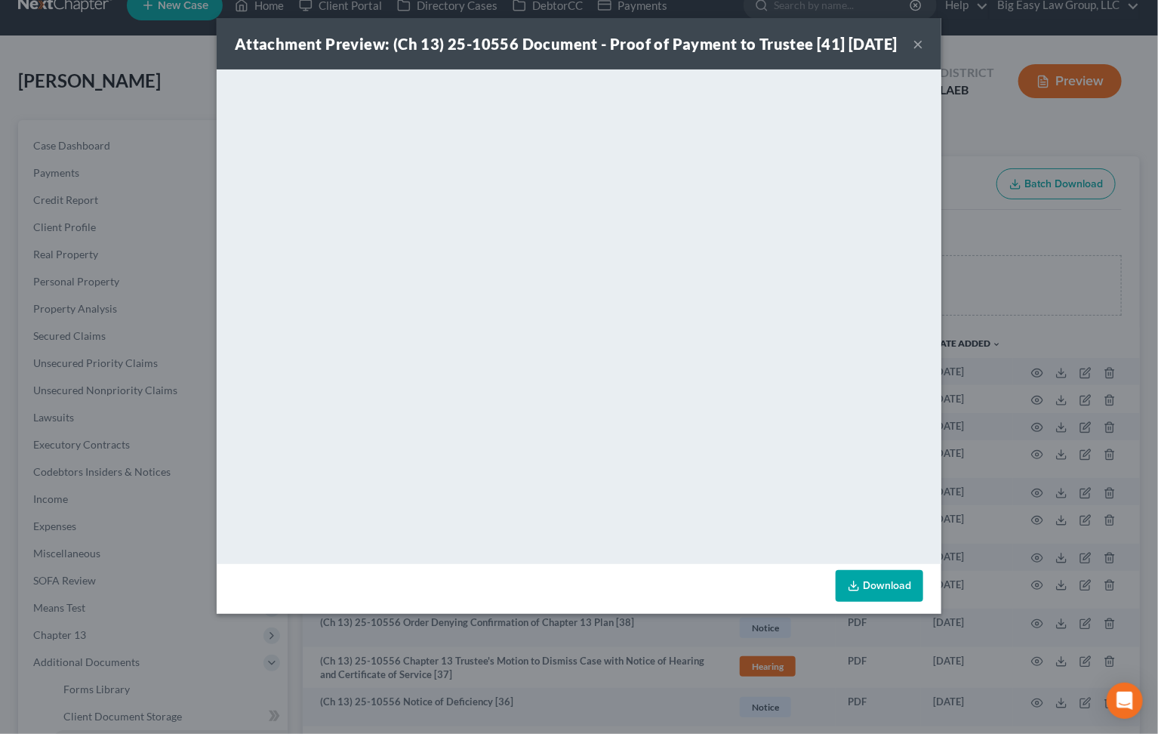
click at [899, 53] on button "×" at bounding box center [917, 44] width 11 height 18
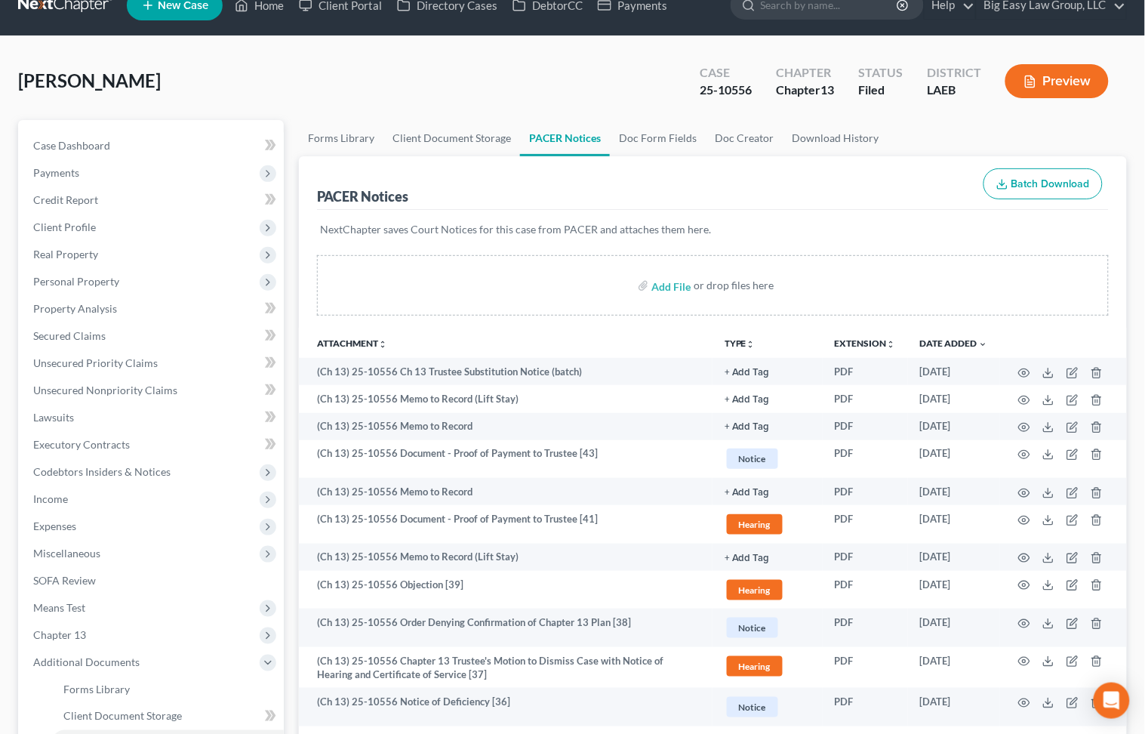
click at [390, 70] on div "Fousch, Jared Upgraded Case 25-10556 Chapter Chapter 13 Status Filed District L…" at bounding box center [572, 87] width 1109 height 66
click at [483, 88] on div "Fousch, Jared Upgraded Case 25-10556 Chapter Chapter 13 Status Filed District L…" at bounding box center [572, 87] width 1109 height 66
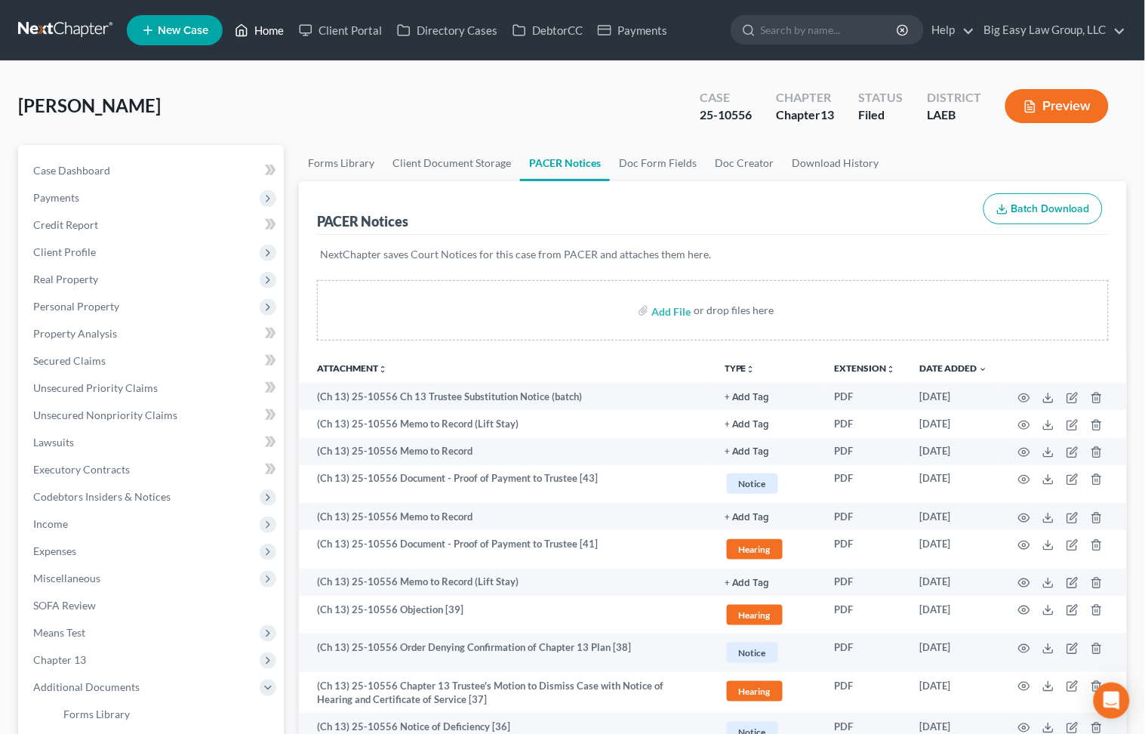
click at [281, 34] on link "Home" at bounding box center [259, 30] width 64 height 27
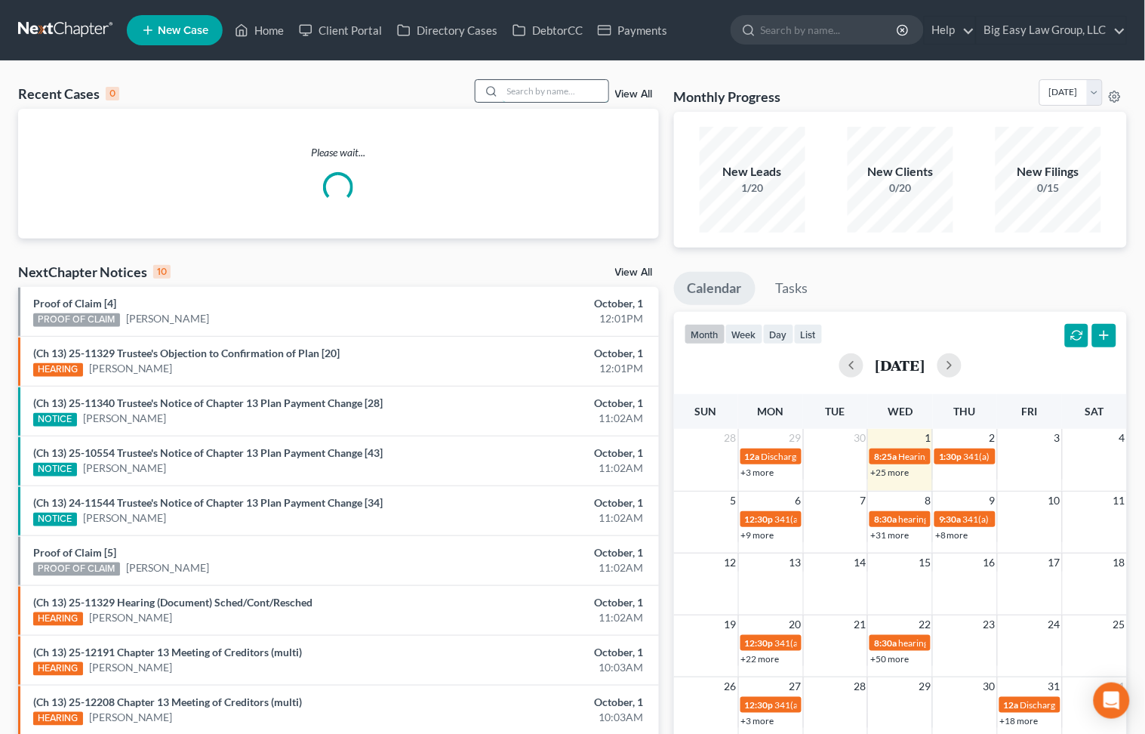
click at [532, 84] on input "search" at bounding box center [556, 91] width 106 height 22
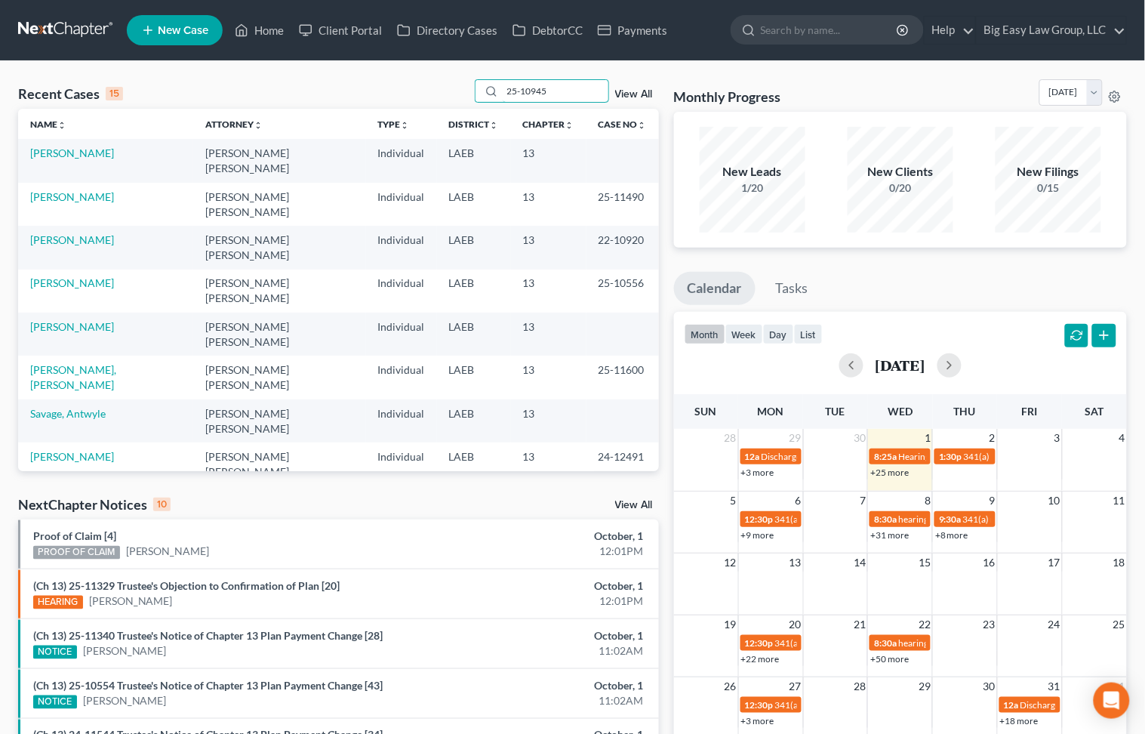
type input "25-10945"
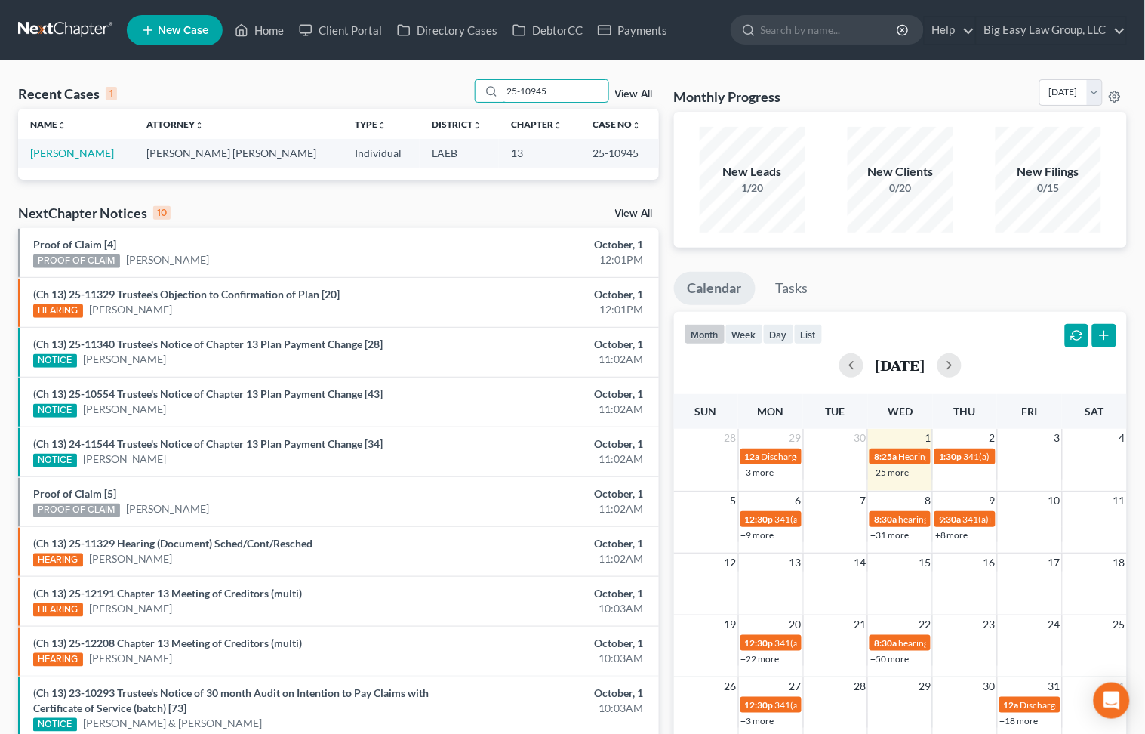
drag, startPoint x: 584, startPoint y: 90, endPoint x: 119, endPoint y: 48, distance: 466.8
click at [274, 65] on div "Recent Cases 1 25-10945 View All Name unfold_more expand_more expand_less Attor…" at bounding box center [572, 452] width 1145 height 783
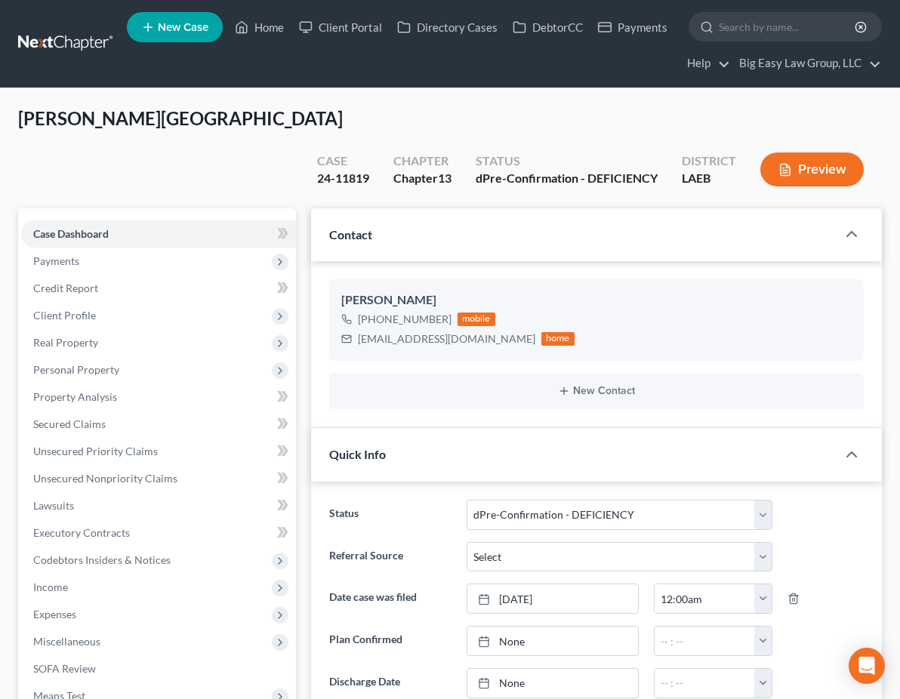
select select "11"
select select "0"
click at [252, 28] on link "Home" at bounding box center [259, 27] width 64 height 27
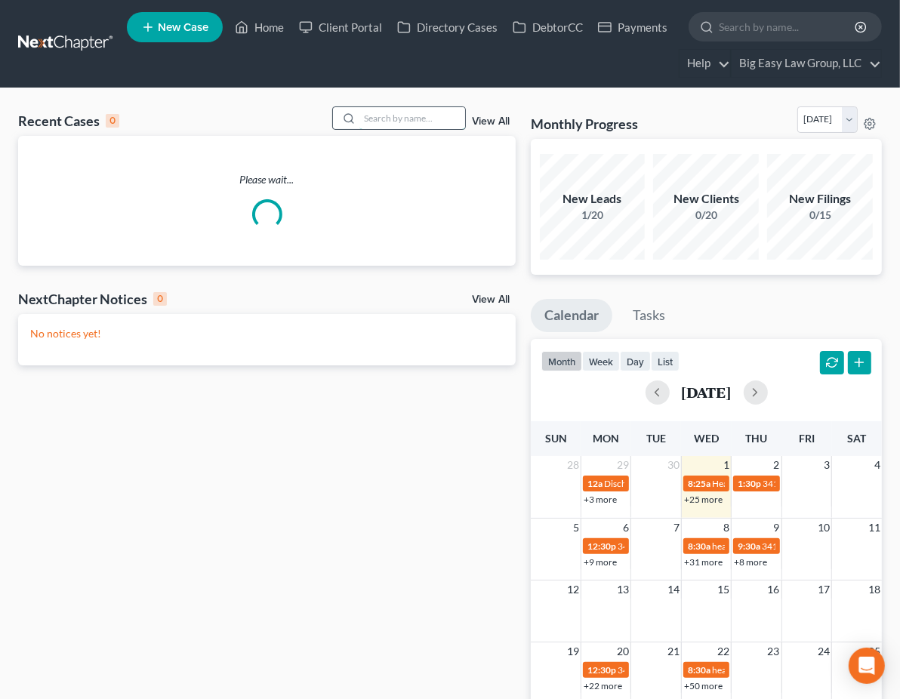
click at [442, 125] on input "search" at bounding box center [412, 118] width 106 height 22
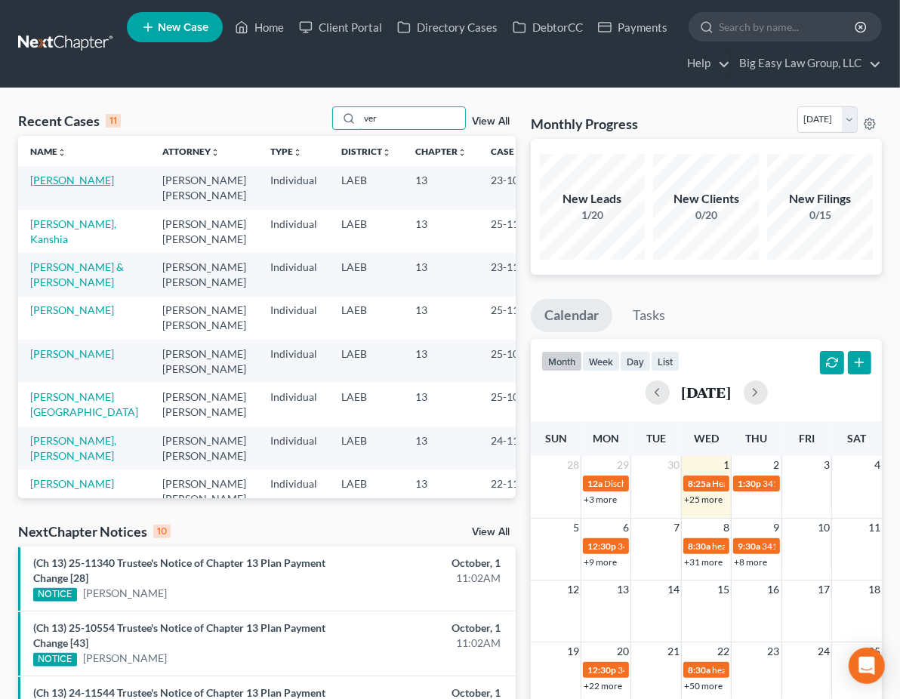
type input "ver"
click at [36, 183] on link "[PERSON_NAME]" at bounding box center [72, 180] width 84 height 13
select select "6"
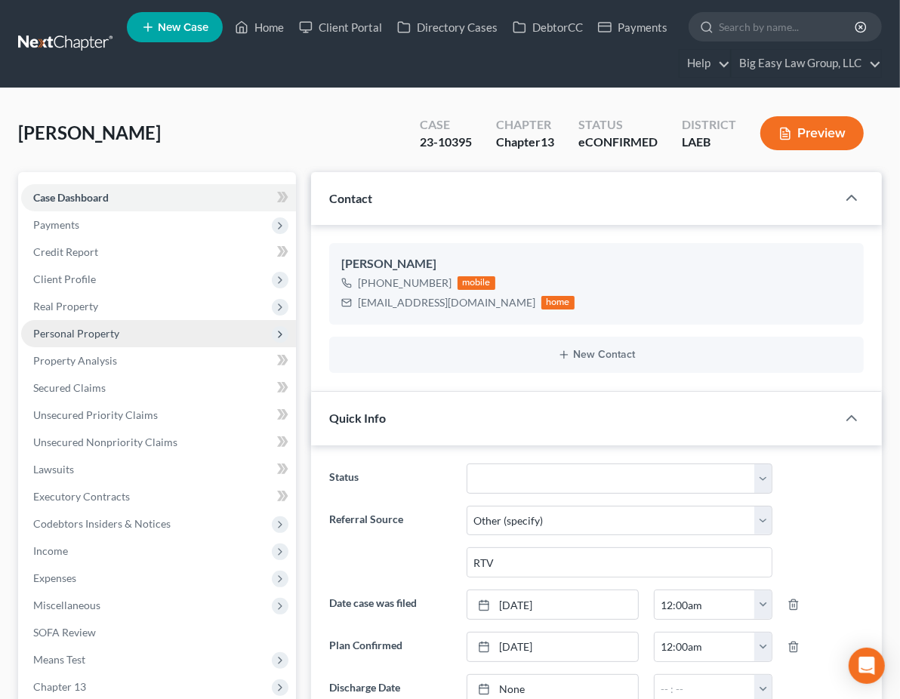
scroll to position [374, 0]
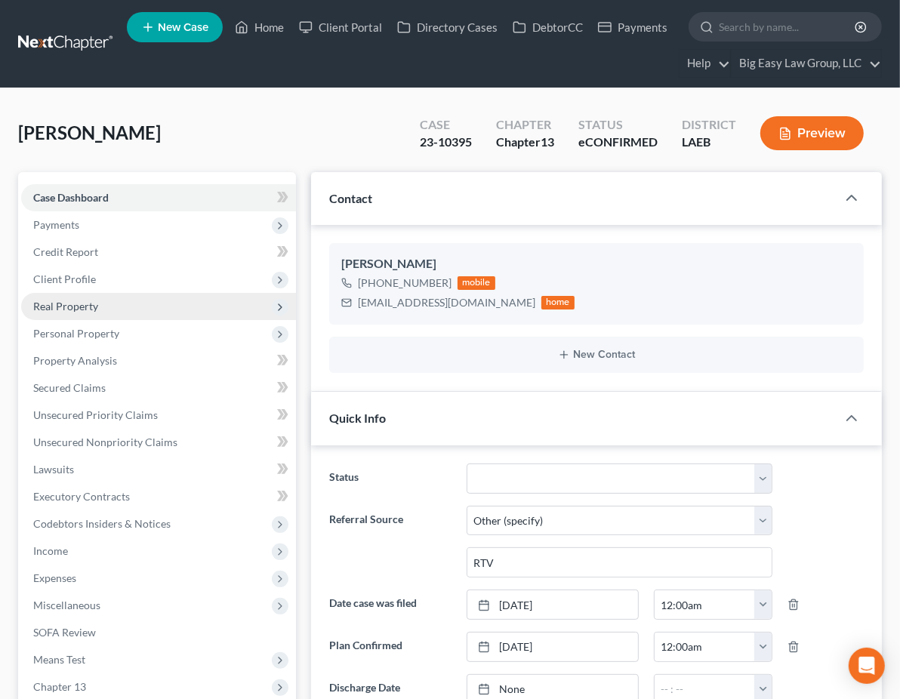
click at [88, 309] on span "Real Property" at bounding box center [65, 306] width 65 height 13
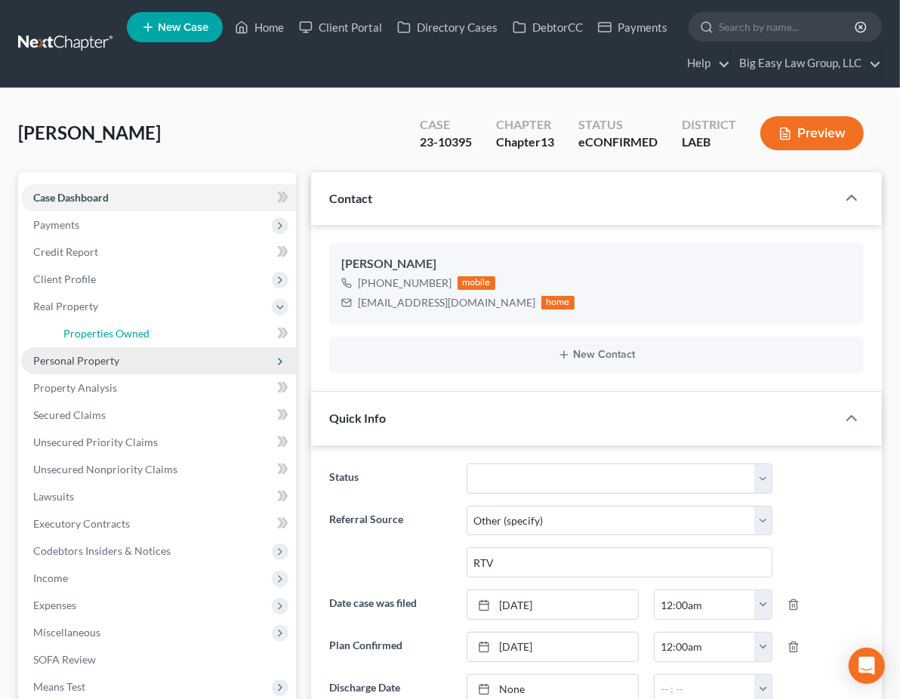
drag, startPoint x: 107, startPoint y: 328, endPoint x: 175, endPoint y: 349, distance: 71.4
click at [108, 328] on span "Properties Owned" at bounding box center [106, 333] width 86 height 13
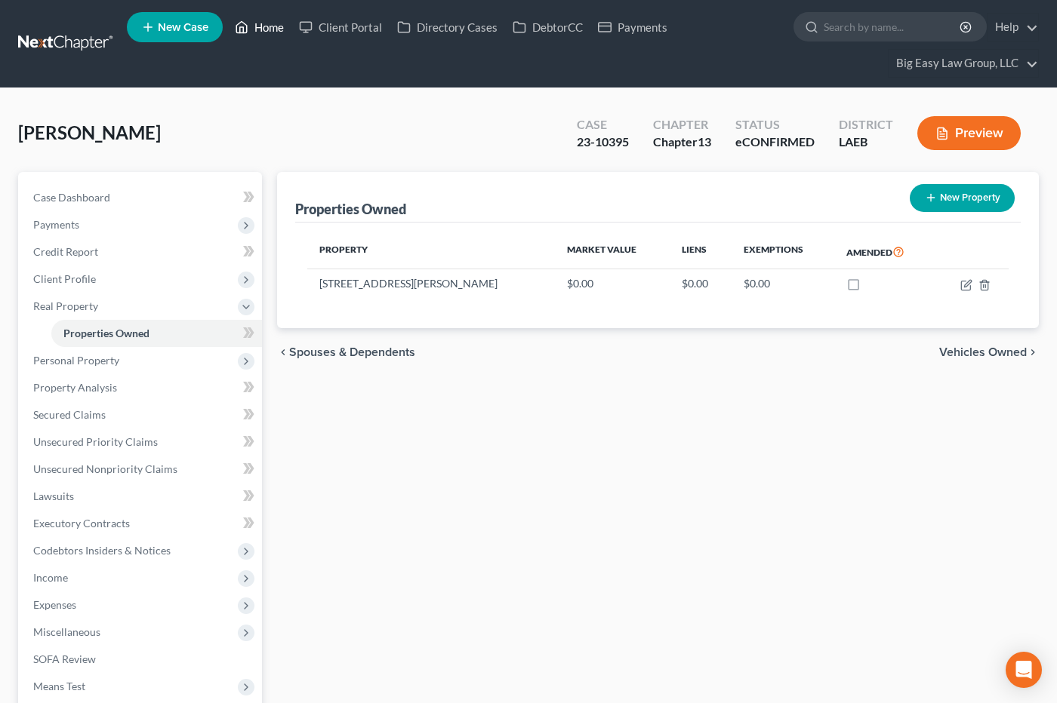
click at [265, 20] on link "Home" at bounding box center [259, 27] width 64 height 27
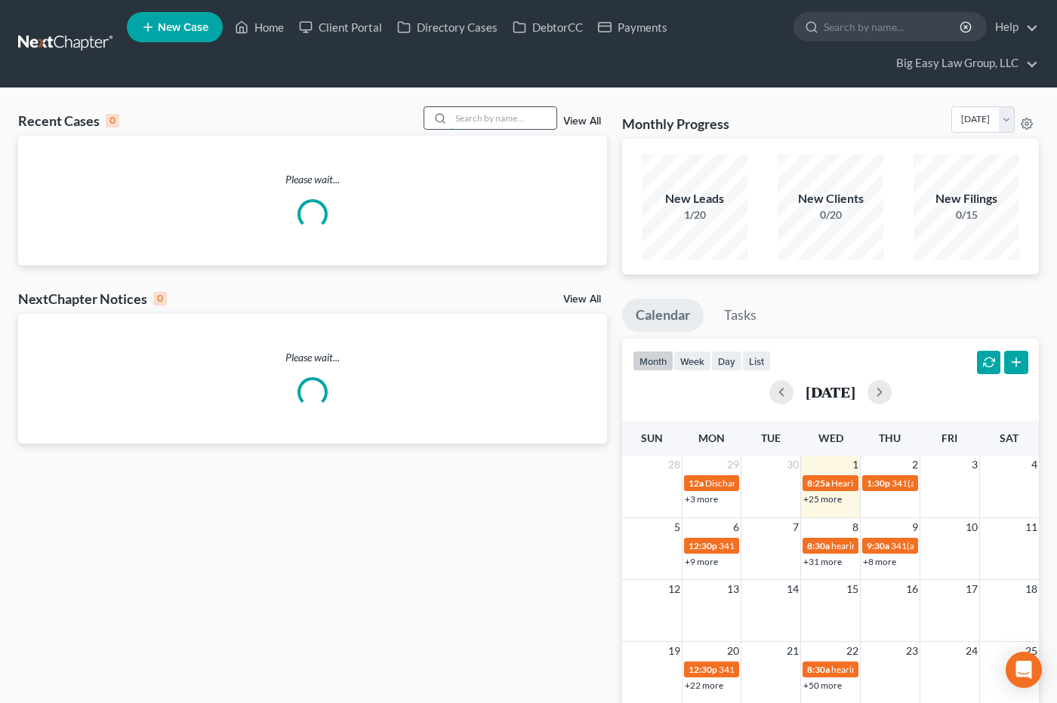
click at [460, 113] on input "search" at bounding box center [504, 118] width 106 height 22
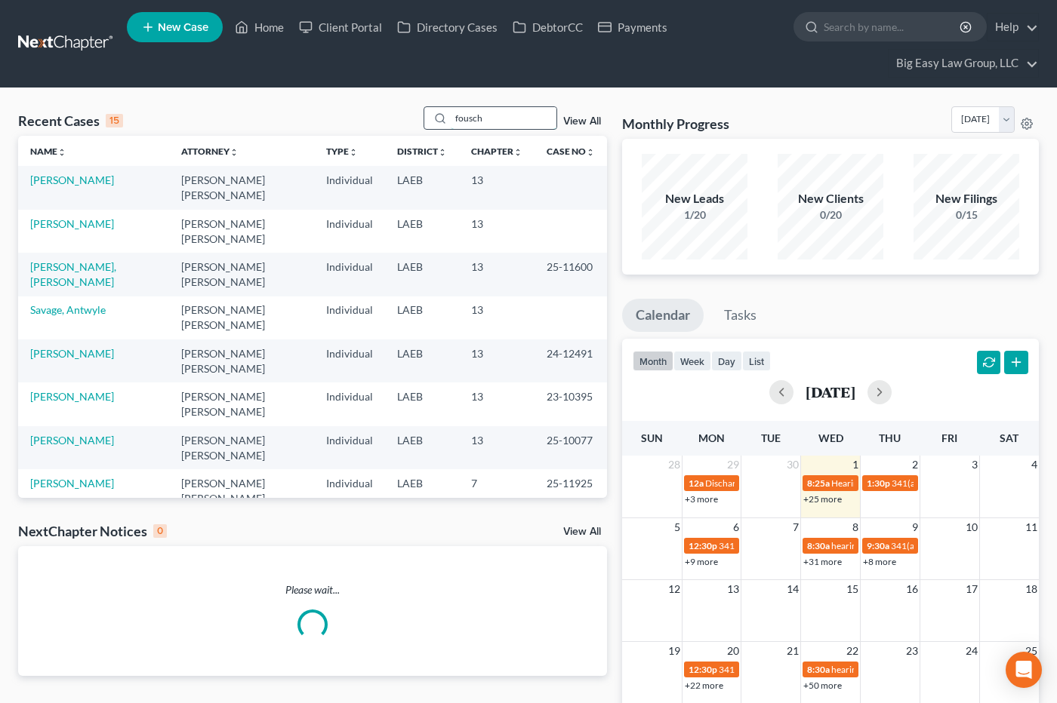
type input "fousch"
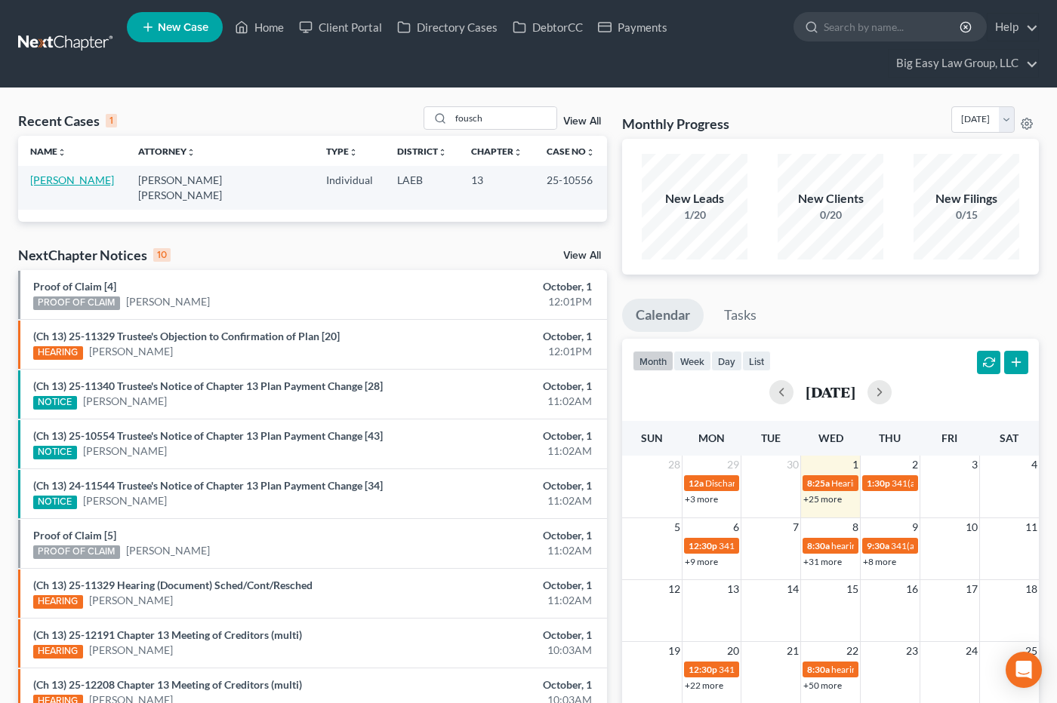
click at [72, 179] on link "[PERSON_NAME]" at bounding box center [72, 180] width 84 height 13
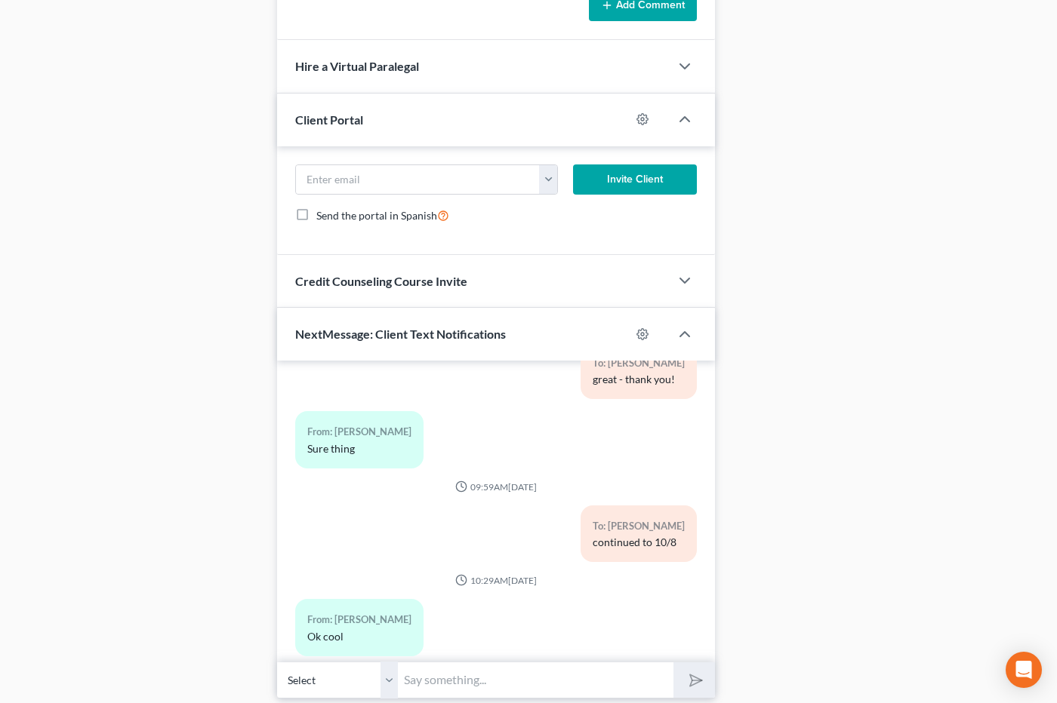
scroll to position [1142, 0]
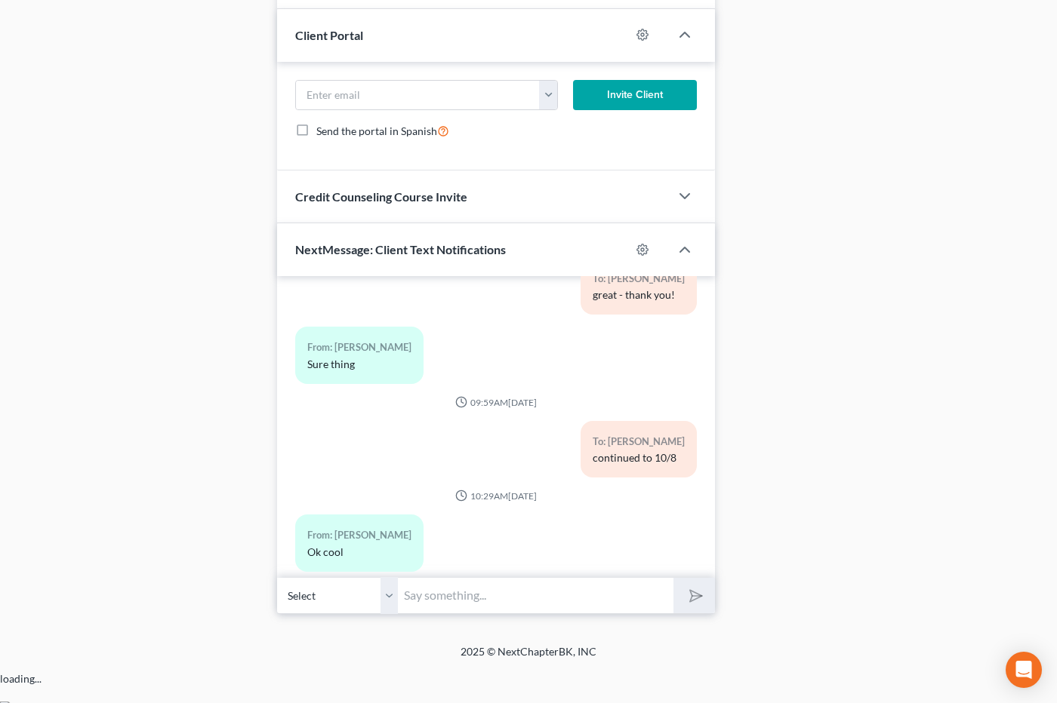
click at [506, 614] on input "text" at bounding box center [535, 595] width 275 height 37
drag, startPoint x: 567, startPoint y: 630, endPoint x: 614, endPoint y: 624, distance: 47.2
click at [567, 614] on input "OK - How much money can youhave by 10/8" at bounding box center [535, 595] width 275 height 37
click at [643, 614] on input "OK - How much money can you have by 10/8" at bounding box center [535, 595] width 275 height 37
click at [645, 614] on input "OK - How much money can you have by 10/8" at bounding box center [535, 595] width 275 height 37
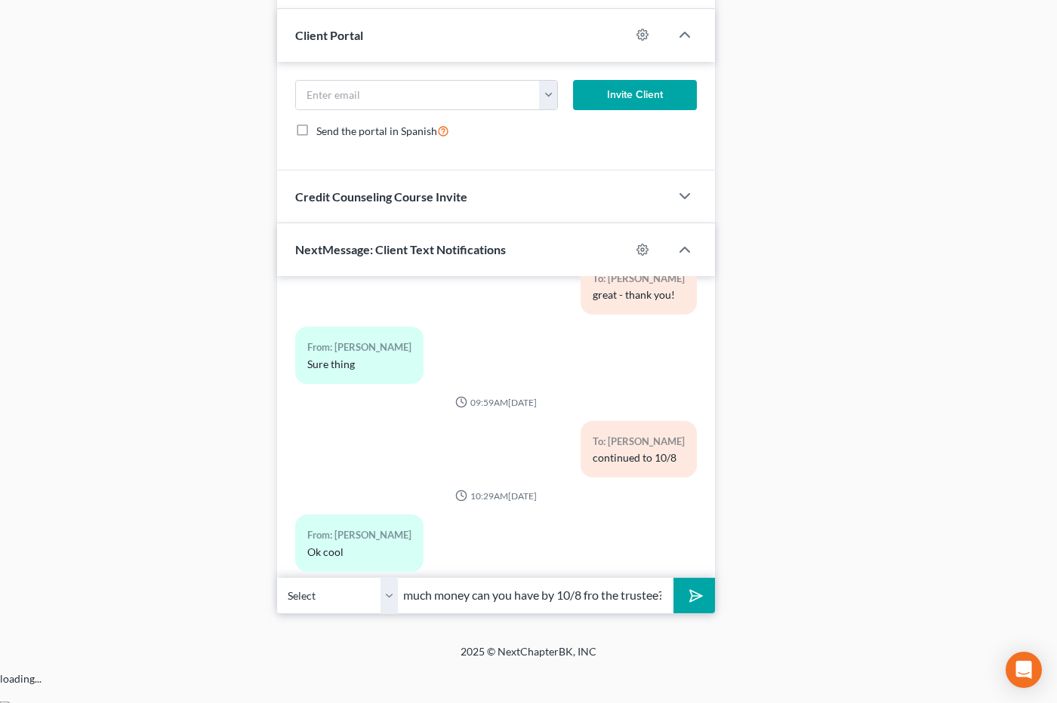
scroll to position [0, 62]
type input "OK - How much money can you have by 10/8 fro the trustee?"
click at [673, 578] on button "submit" at bounding box center [694, 595] width 42 height 35
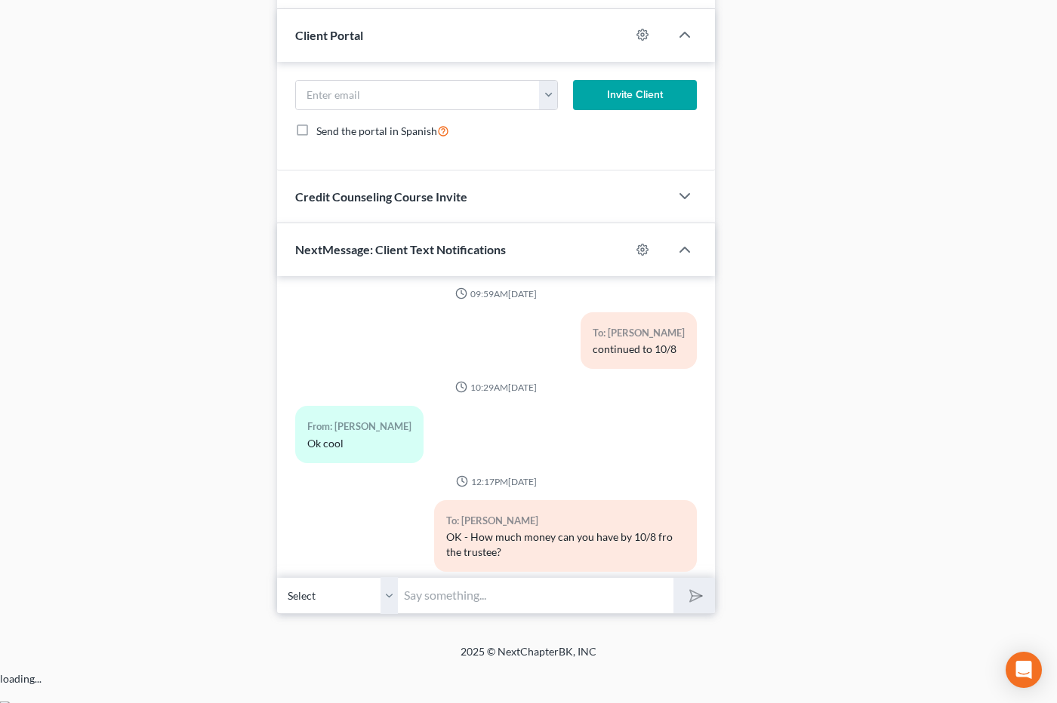
scroll to position [18874, 0]
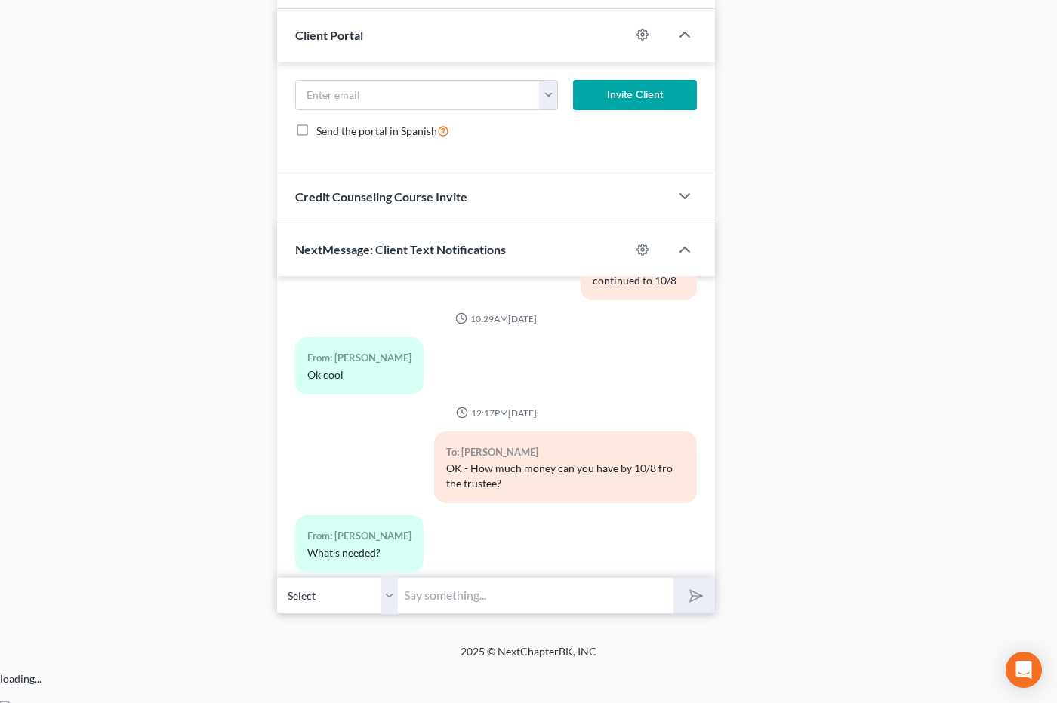
click at [555, 614] on input "text" at bounding box center [535, 595] width 275 height 37
type input "Ideally - $4000"
click at [673, 578] on button "submit" at bounding box center [694, 595] width 42 height 35
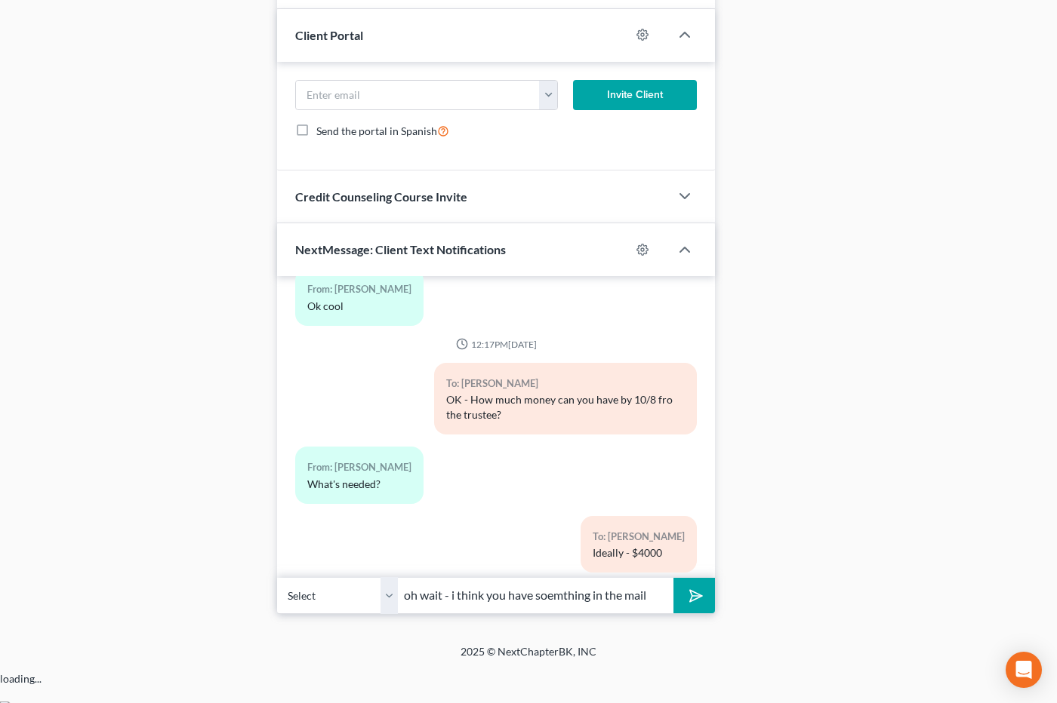
type input "oh wait - i think you have soemthing in the mail"
click at [673, 578] on button "submit" at bounding box center [694, 595] width 42 height 35
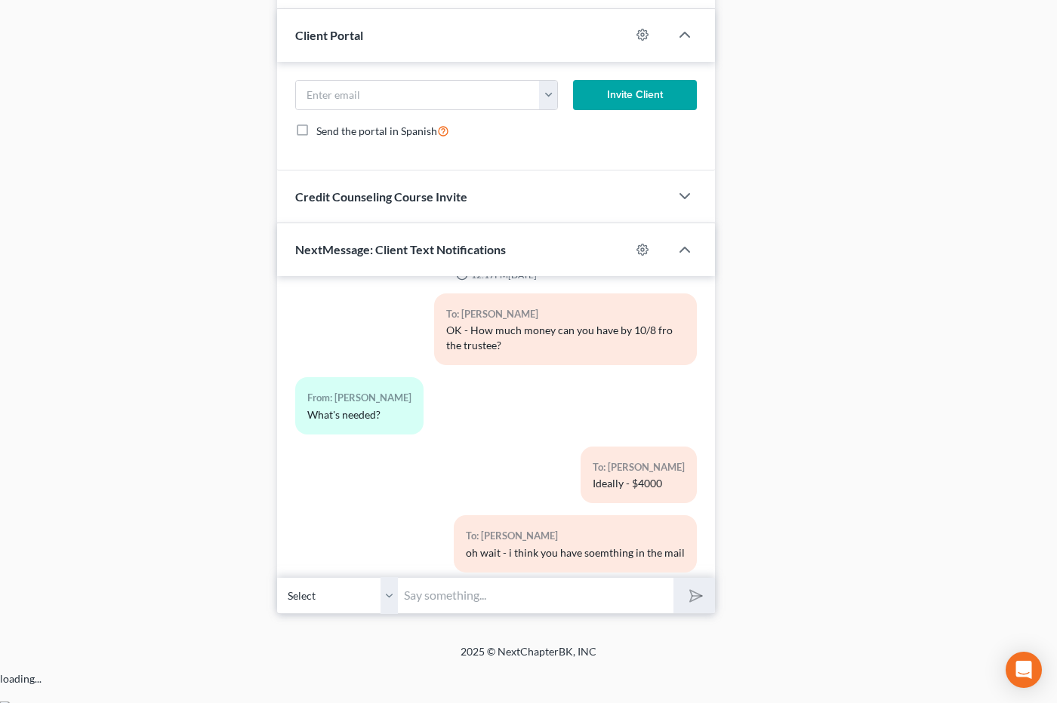
click at [557, 614] on input "text" at bounding box center [535, 595] width 275 height 37
type input "$2000"
click at [673, 578] on button "submit" at bounding box center [694, 595] width 42 height 35
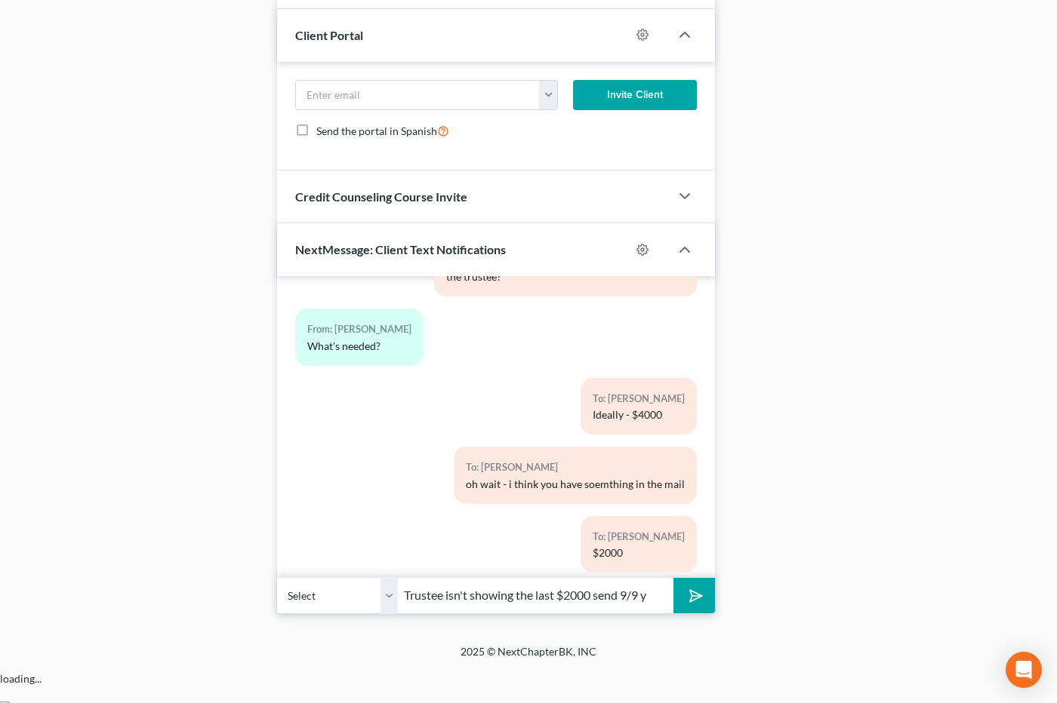
scroll to position [19150, 0]
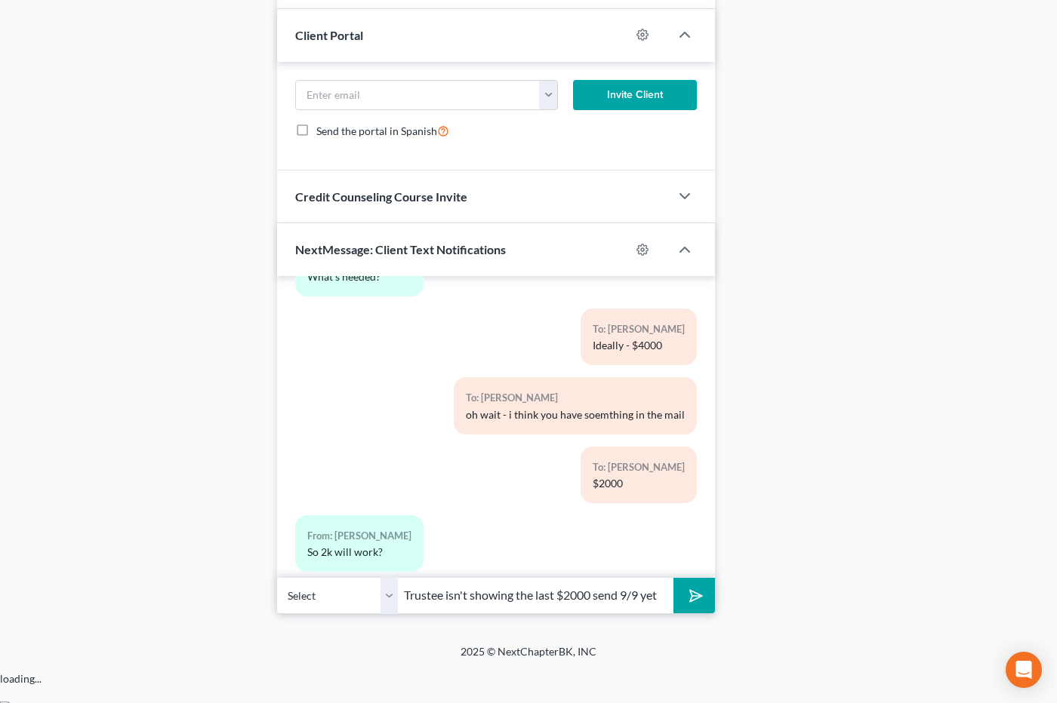
type input "Trustee isn't showing the last $2000 send 9/9 yet"
click at [673, 578] on button "submit" at bounding box center [694, 595] width 42 height 35
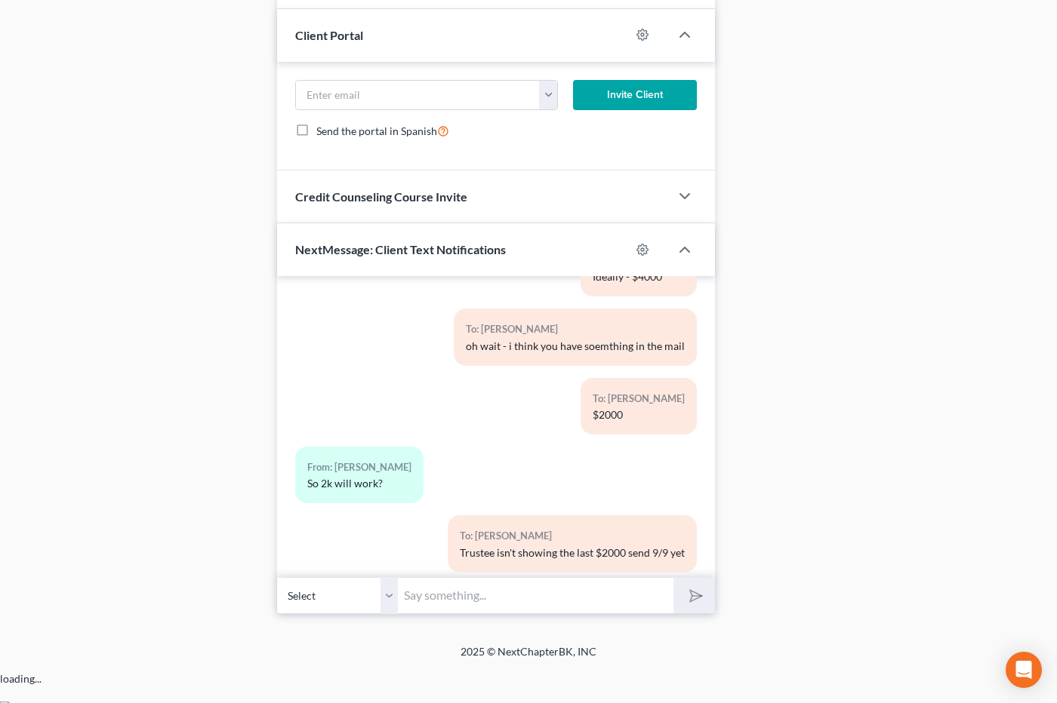
click at [602, 614] on input "text" at bounding box center [535, 595] width 275 height 37
type input "O"
type input "It will"
click at [673, 578] on button "submit" at bounding box center [694, 595] width 42 height 35
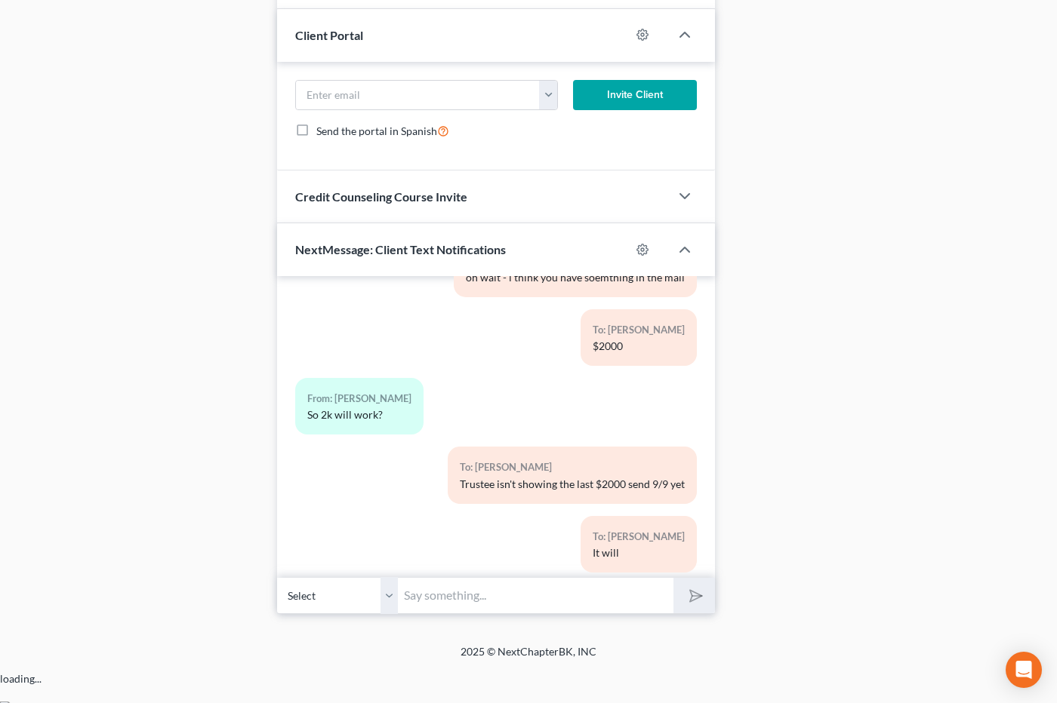
scroll to position [19371, 0]
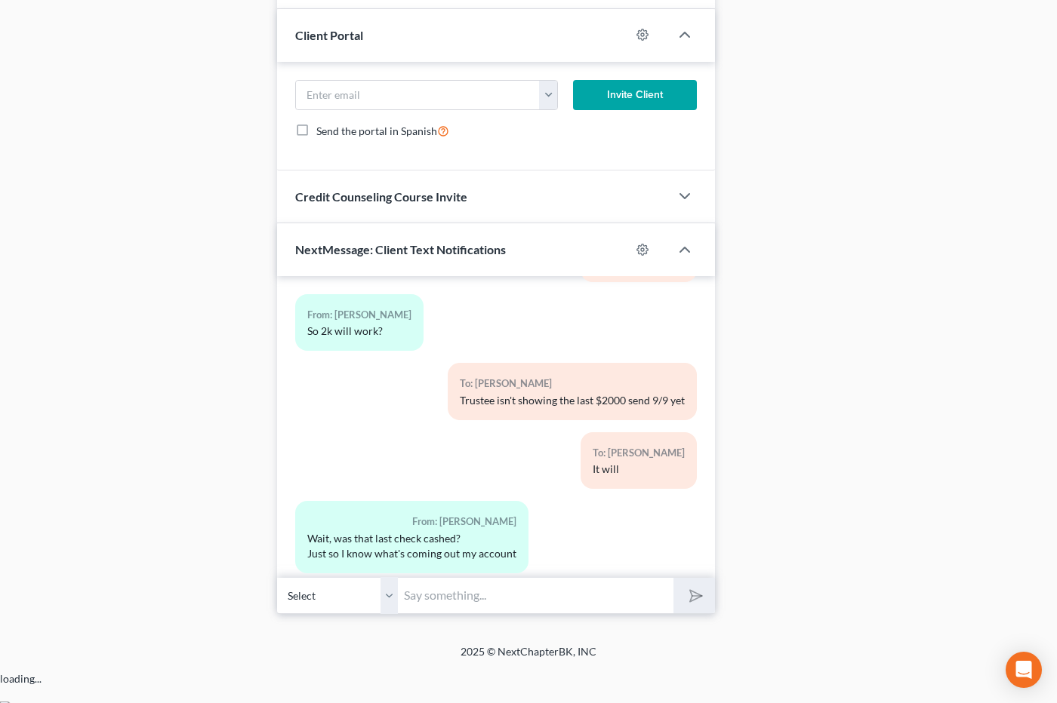
click at [522, 614] on input "text" at bounding box center [535, 595] width 275 height 37
click at [538, 614] on input "text" at bounding box center [535, 595] width 275 height 37
click at [541, 614] on input "text" at bounding box center [535, 595] width 275 height 37
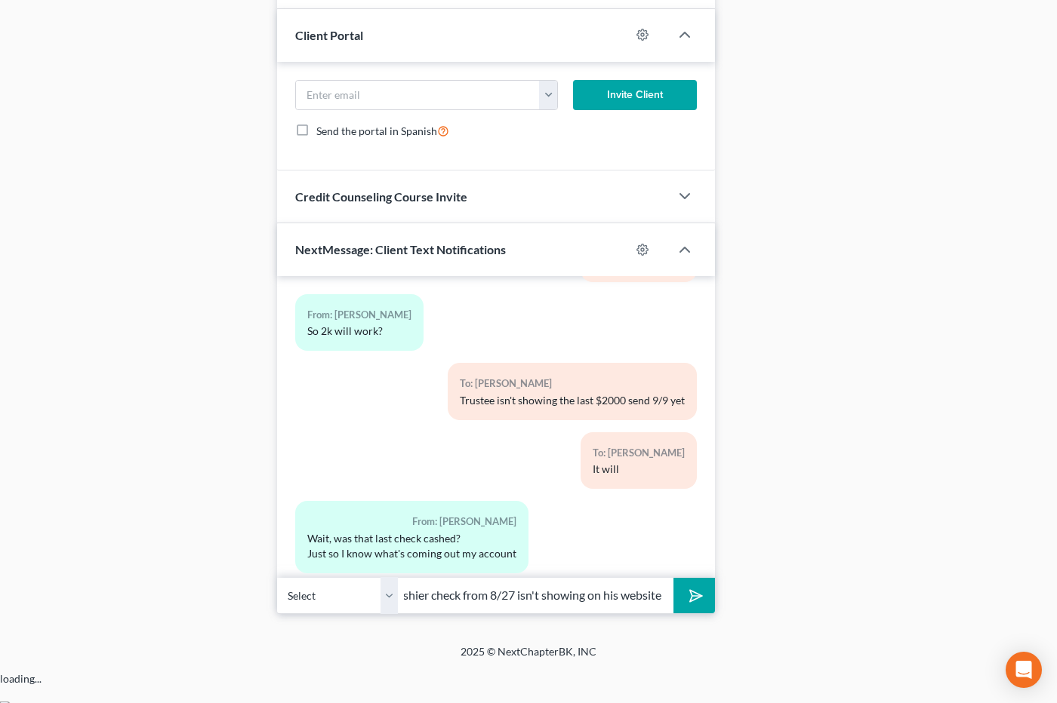
type input "So it look slike the 9/9 check cleared but the cashier check from 8/27 isn't sh…"
click at [673, 578] on button "submit" at bounding box center [694, 595] width 42 height 35
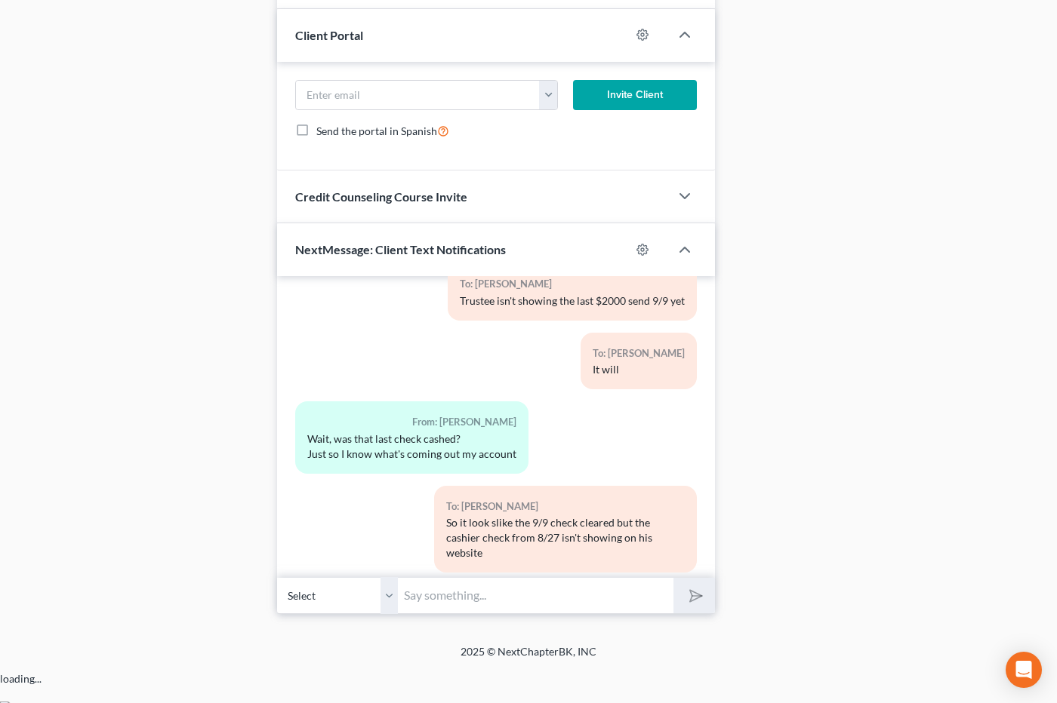
scroll to position [19571, 0]
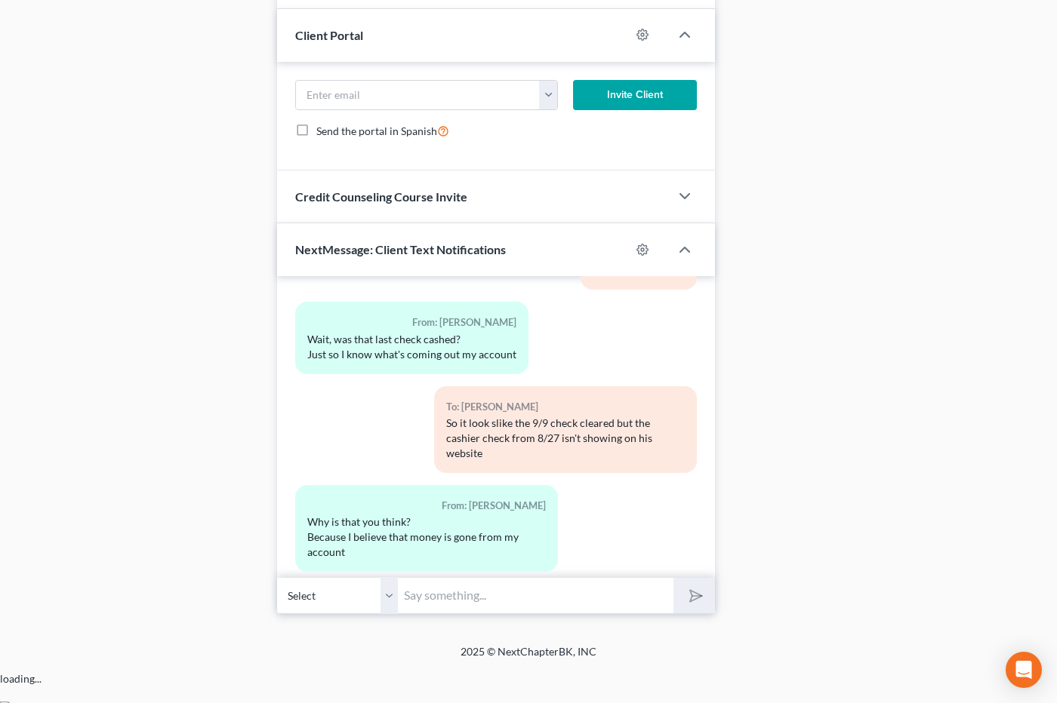
click at [473, 614] on input "text" at bounding box center [535, 595] width 275 height 37
type input "the check number is 700205536 - it was a cashier's check so the money come sout…"
click at [673, 578] on button "submit" at bounding box center [694, 595] width 42 height 35
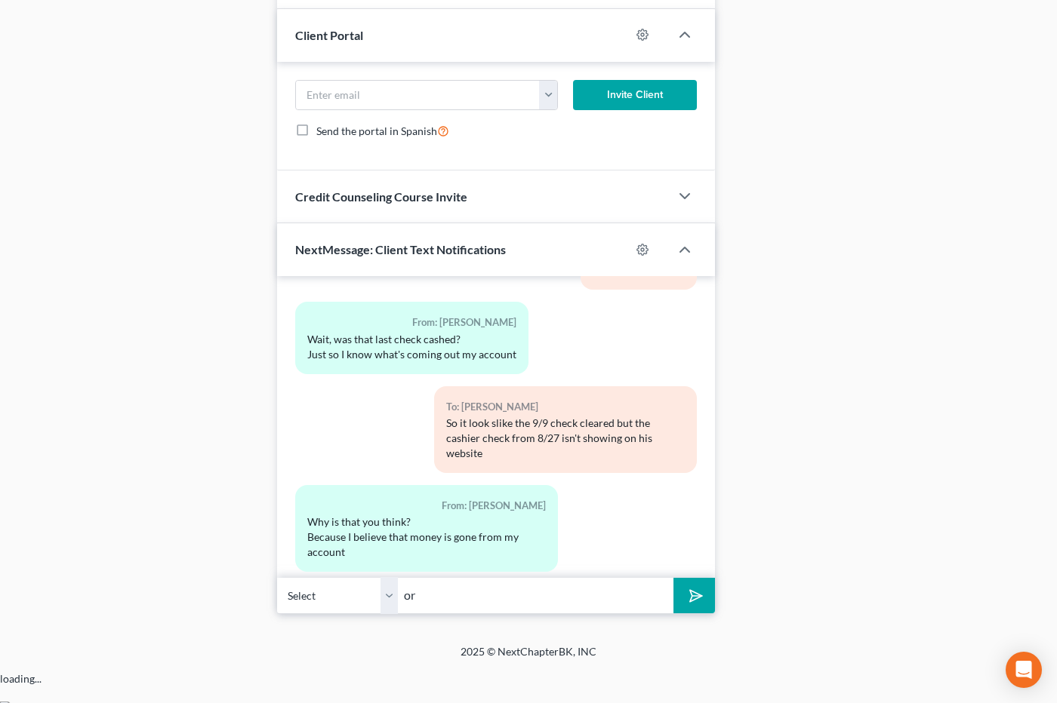
scroll to position [19685, 0]
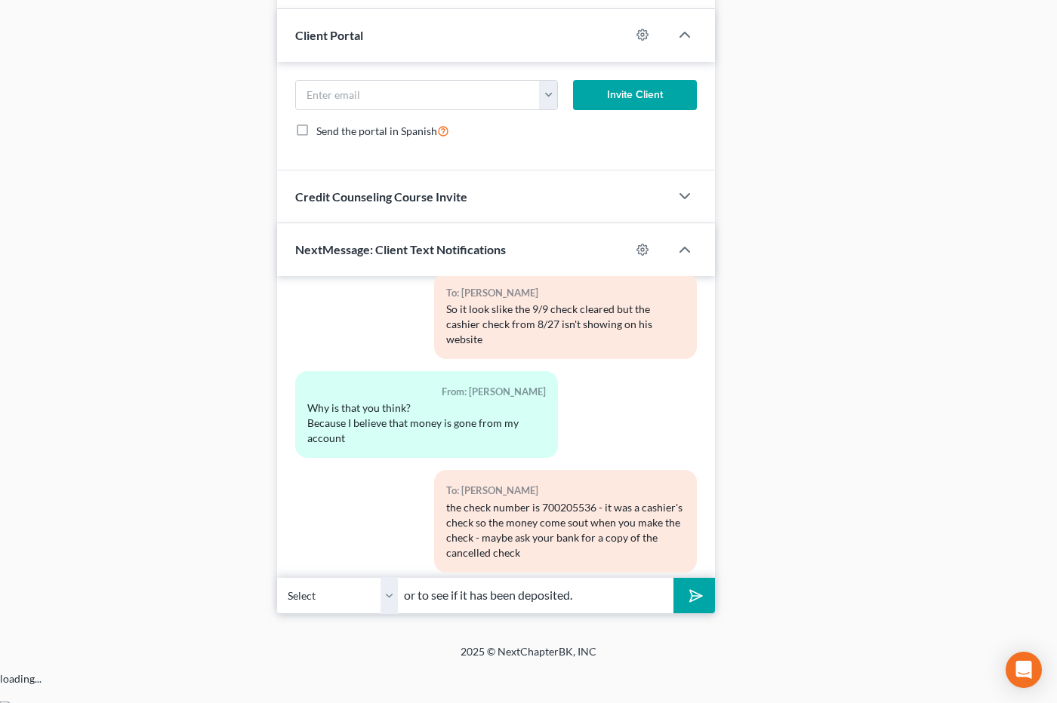
type input "or to see if it has been deposited."
click at [673, 578] on button "submit" at bounding box center [694, 595] width 42 height 35
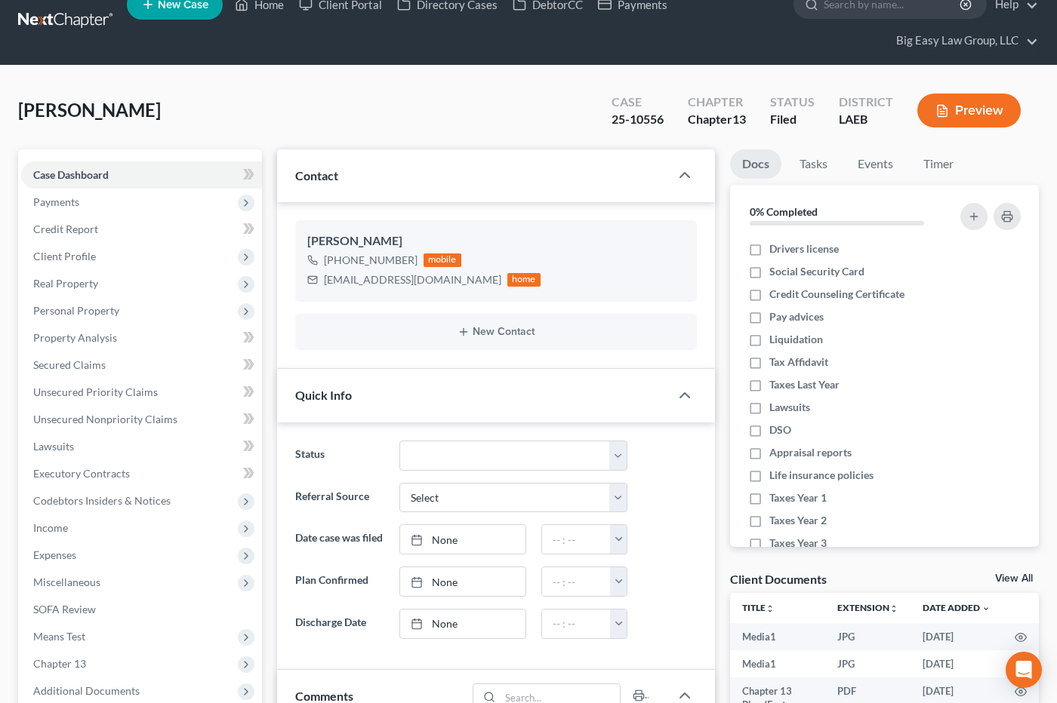
scroll to position [0, 0]
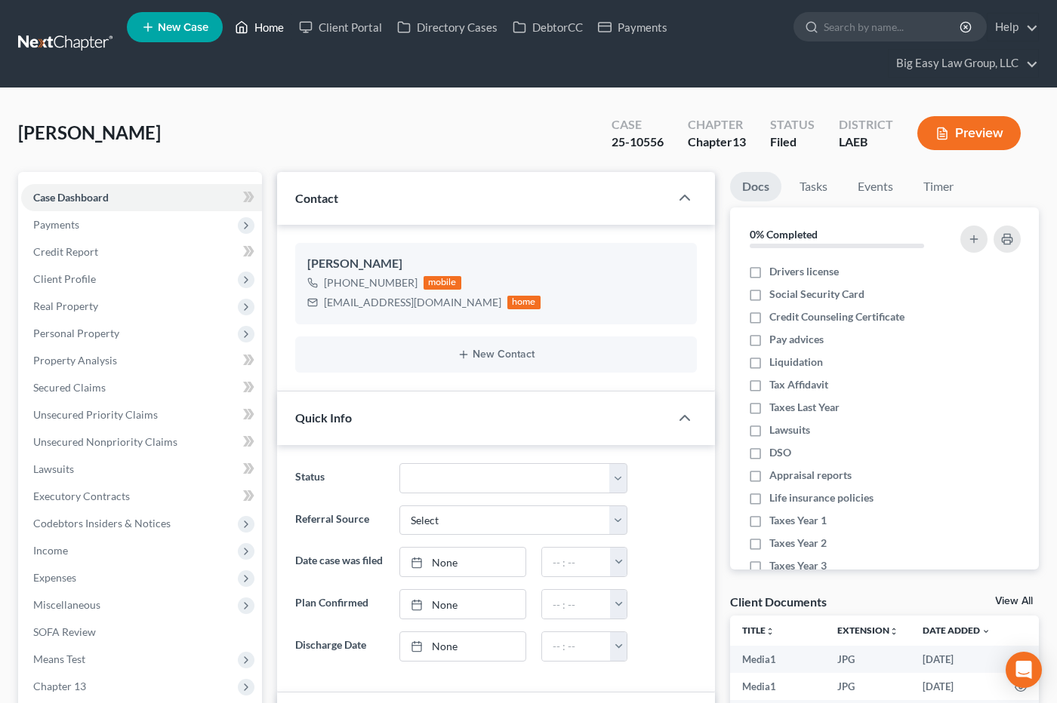
click at [266, 28] on link "Home" at bounding box center [259, 27] width 64 height 27
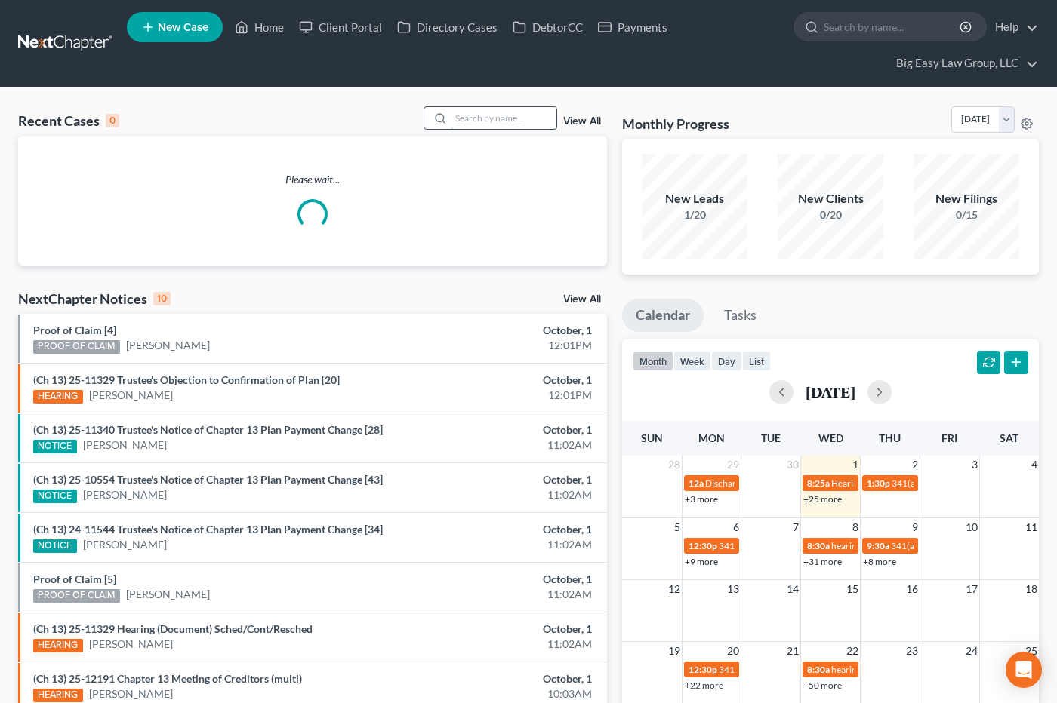
click at [496, 121] on input "search" at bounding box center [504, 118] width 106 height 22
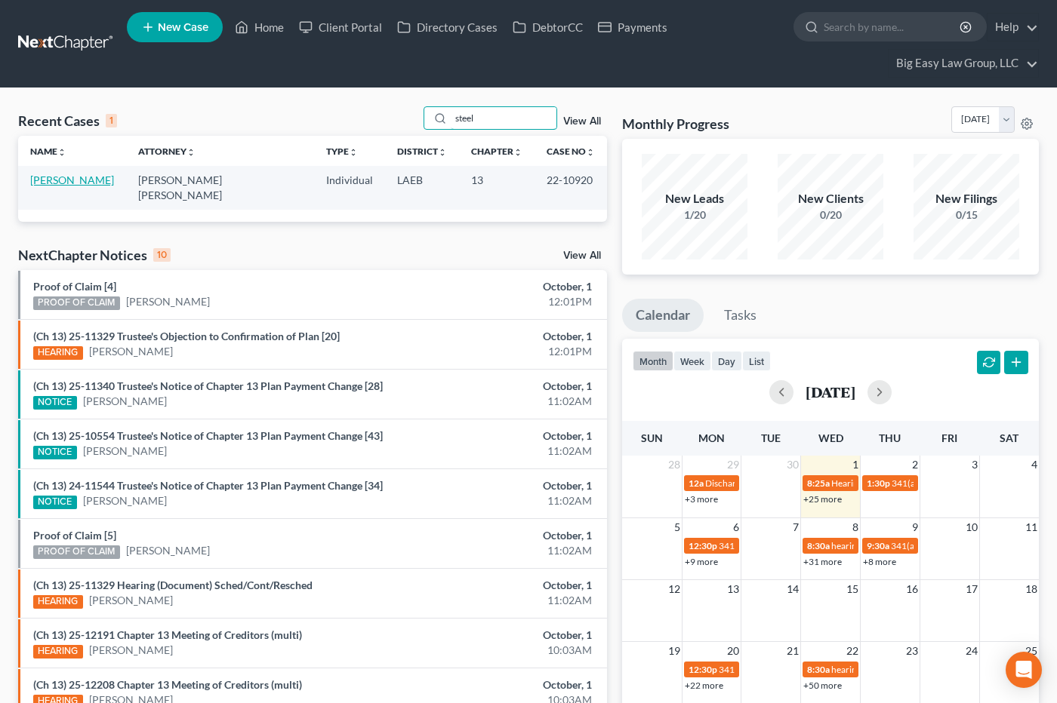
type input "steel"
click at [71, 178] on link "[PERSON_NAME]" at bounding box center [72, 180] width 84 height 13
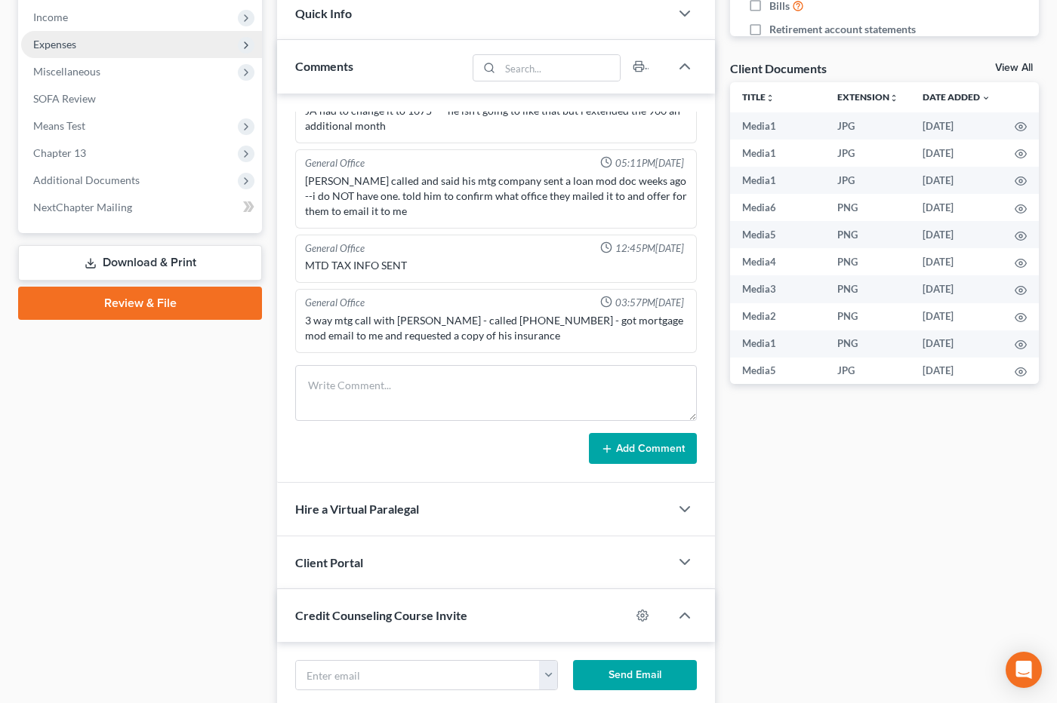
scroll to position [511, 0]
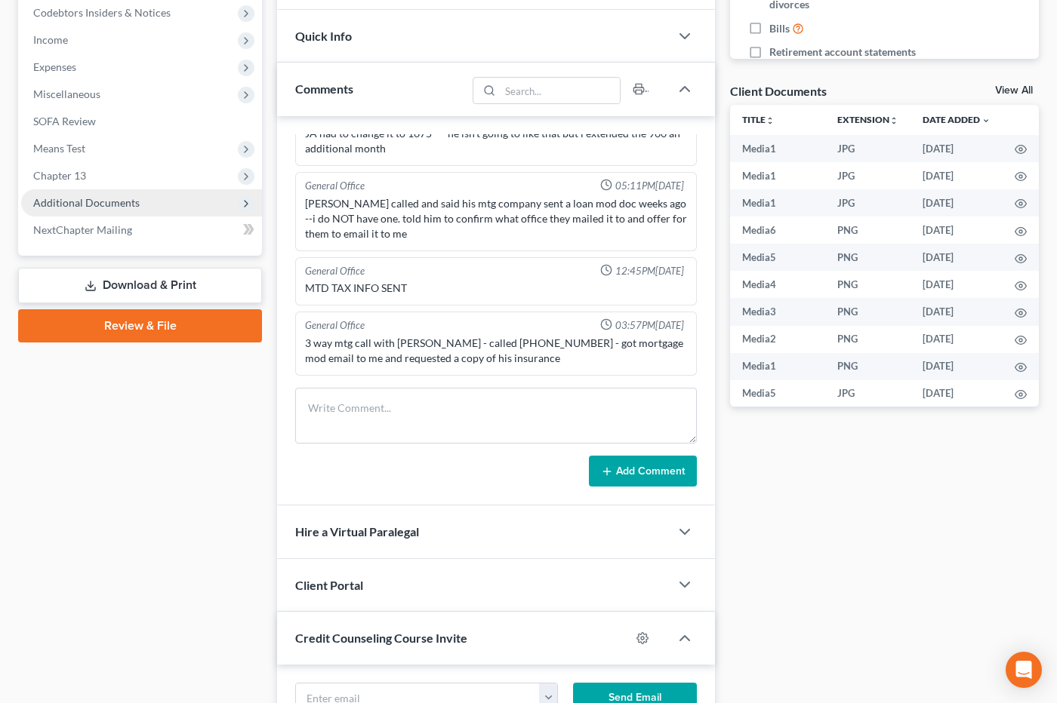
click at [171, 196] on span "Additional Documents" at bounding box center [141, 202] width 241 height 27
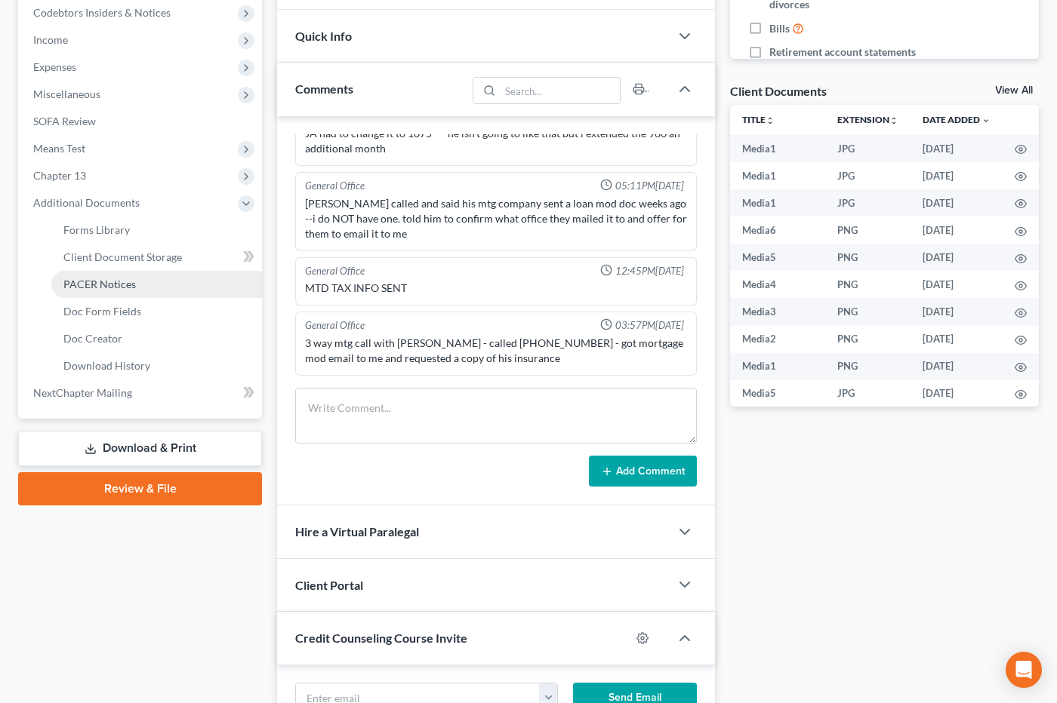
click at [180, 288] on link "PACER Notices" at bounding box center [156, 284] width 211 height 27
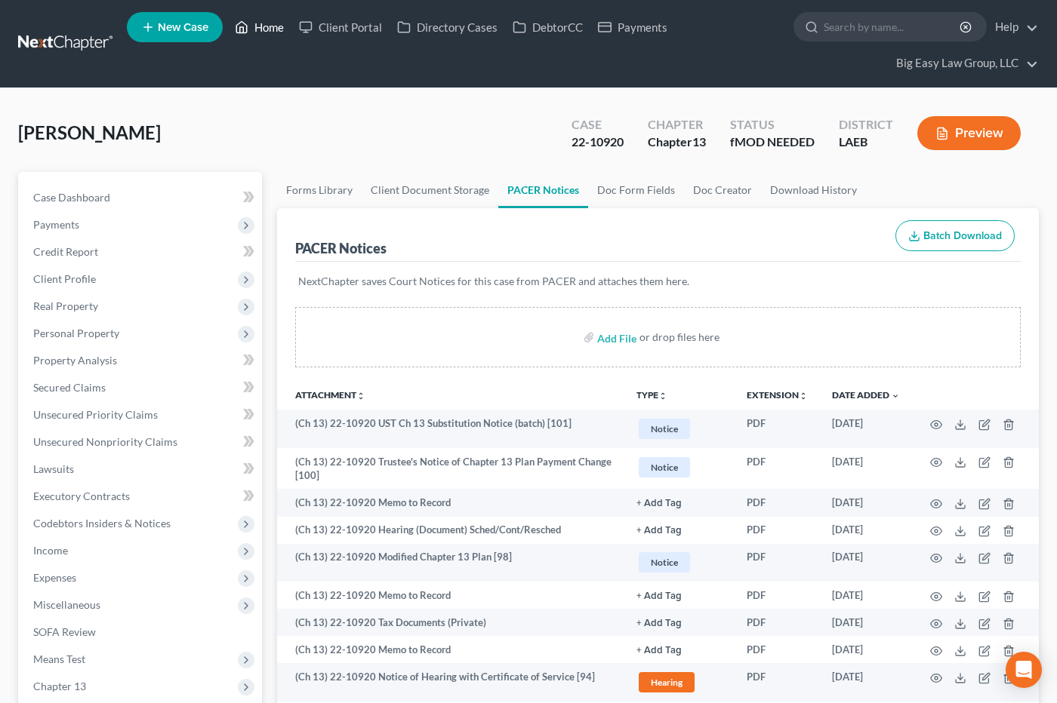
drag, startPoint x: 279, startPoint y: 31, endPoint x: 274, endPoint y: 38, distance: 8.8
click at [279, 32] on link "Home" at bounding box center [259, 27] width 64 height 27
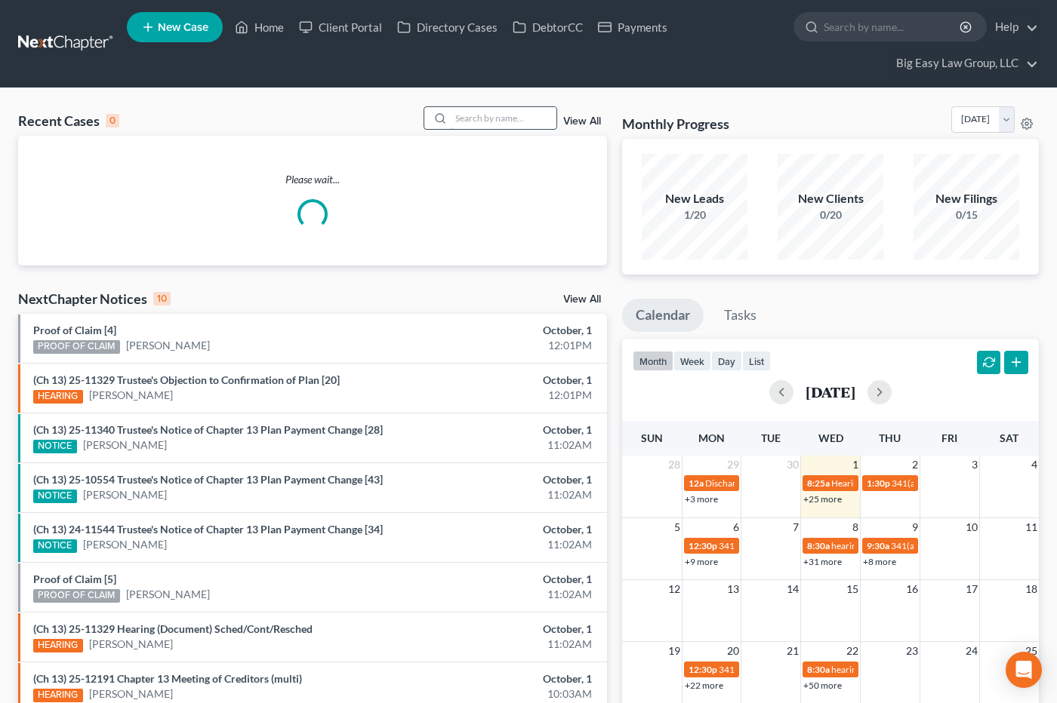
click at [527, 116] on input "search" at bounding box center [504, 118] width 106 height 22
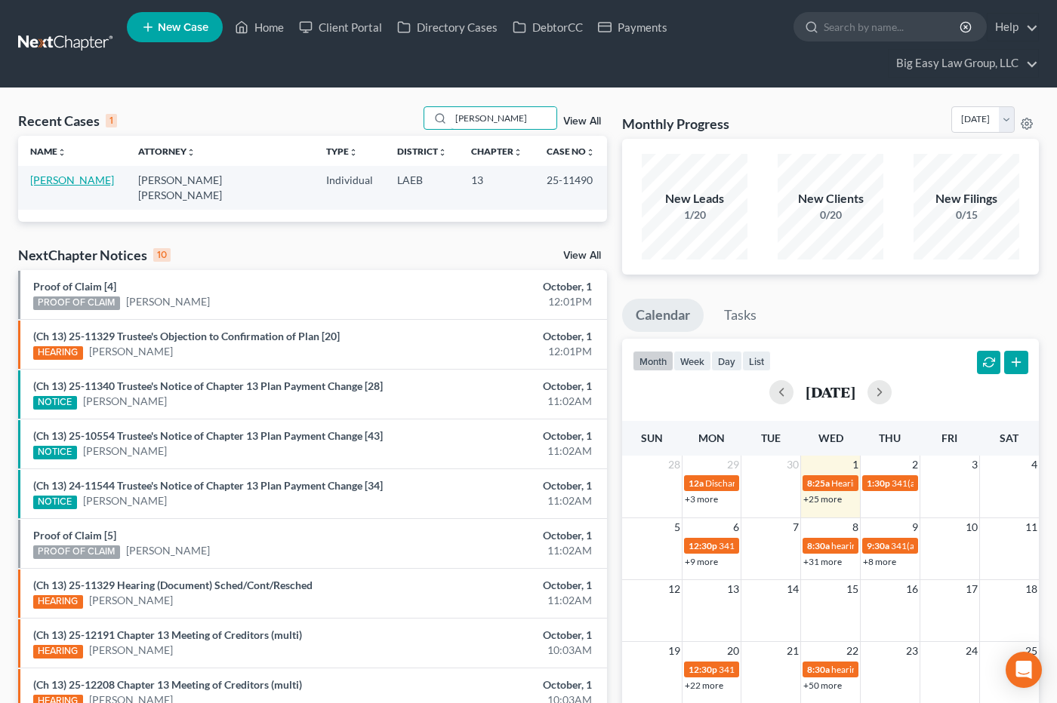
type input "[PERSON_NAME]"
drag, startPoint x: 68, startPoint y: 177, endPoint x: 158, endPoint y: 210, distance: 95.5
click at [68, 177] on link "[PERSON_NAME]" at bounding box center [72, 180] width 84 height 13
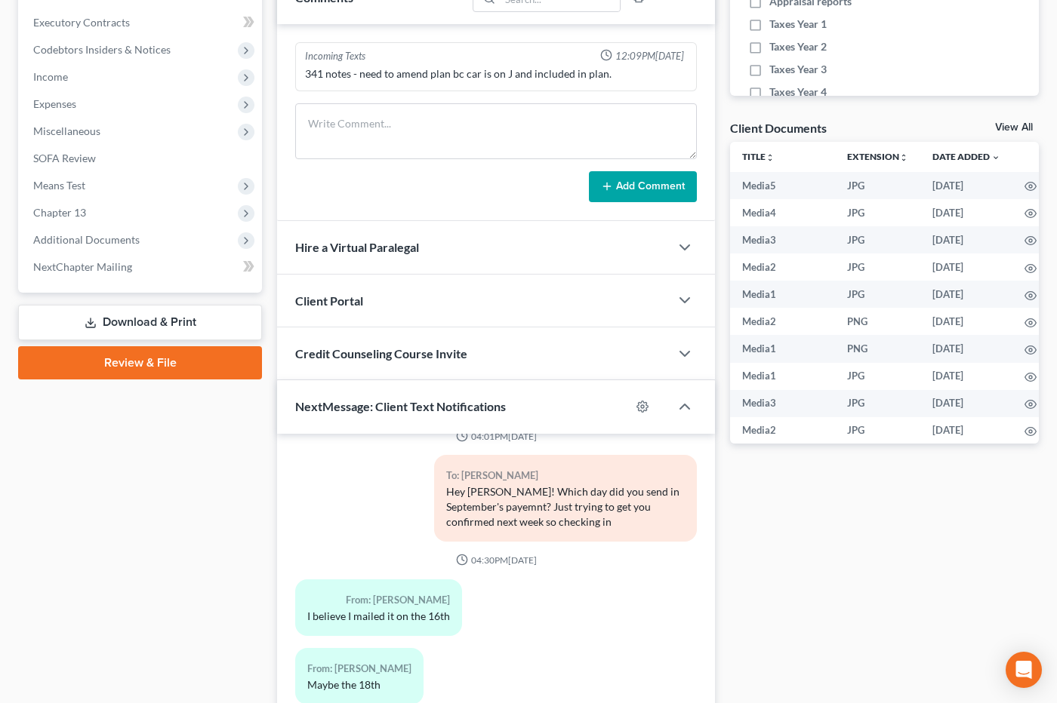
scroll to position [600, 0]
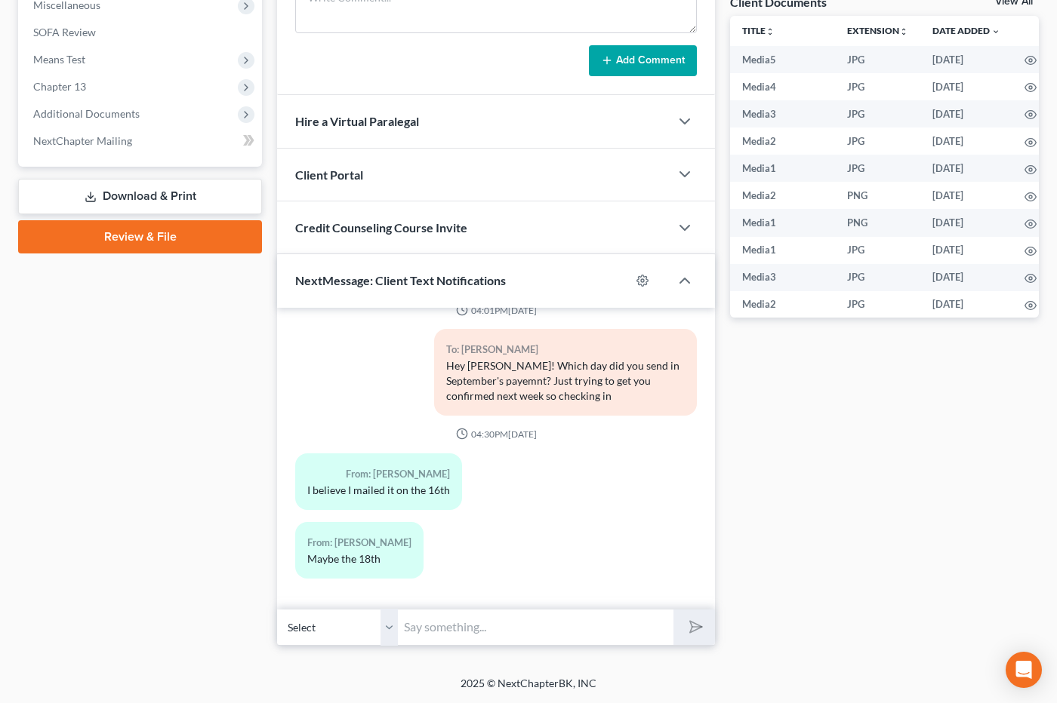
click at [538, 627] on input "text" at bounding box center [535, 627] width 275 height 37
type input "H"
click at [421, 624] on input "ALex - this is [PERSON_NAME]" at bounding box center [535, 627] width 275 height 37
click at [499, 622] on input "[PERSON_NAME] - this is [PERSON_NAME]" at bounding box center [535, 627] width 275 height 37
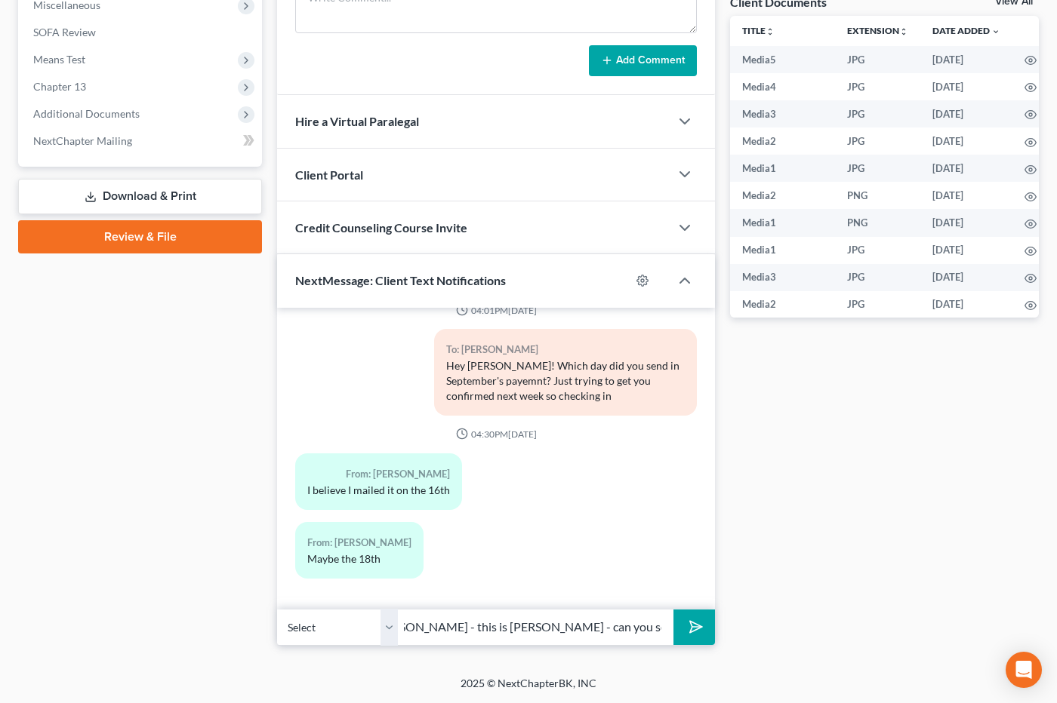
click at [572, 625] on input "[PERSON_NAME] - this is [PERSON_NAME] - can you send me a statement from" at bounding box center [535, 627] width 275 height 37
click at [627, 623] on input "[PERSON_NAME] - this is [PERSON_NAME] - can you send me a pic of a statement fr…" at bounding box center [535, 627] width 275 height 37
click at [546, 617] on input "[PERSON_NAME] - this is [PERSON_NAME] - can you send me a pic of a statement fr…" at bounding box center [535, 627] width 275 height 37
click at [547, 617] on input "[PERSON_NAME] - this is [PERSON_NAME] - can you send me a pic of a statement fr…" at bounding box center [535, 627] width 275 height 37
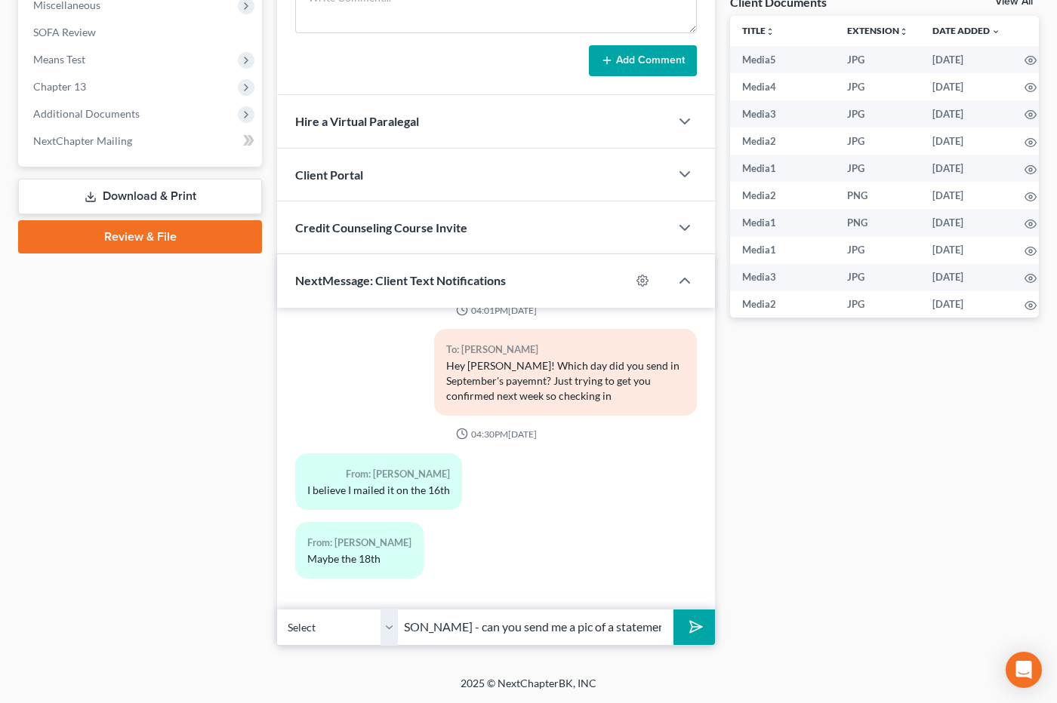
scroll to position [0, 168]
type input "[PERSON_NAME] - this is [PERSON_NAME] - can you send me a pic of a statement fr…"
drag, startPoint x: 716, startPoint y: 632, endPoint x: 701, endPoint y: 629, distance: 14.5
click at [716, 632] on div "Updates & News × [US_STATE] [GEOGRAPHIC_DATA] Notes: Take a look at NextChapter…" at bounding box center [495, 109] width 453 height 1074
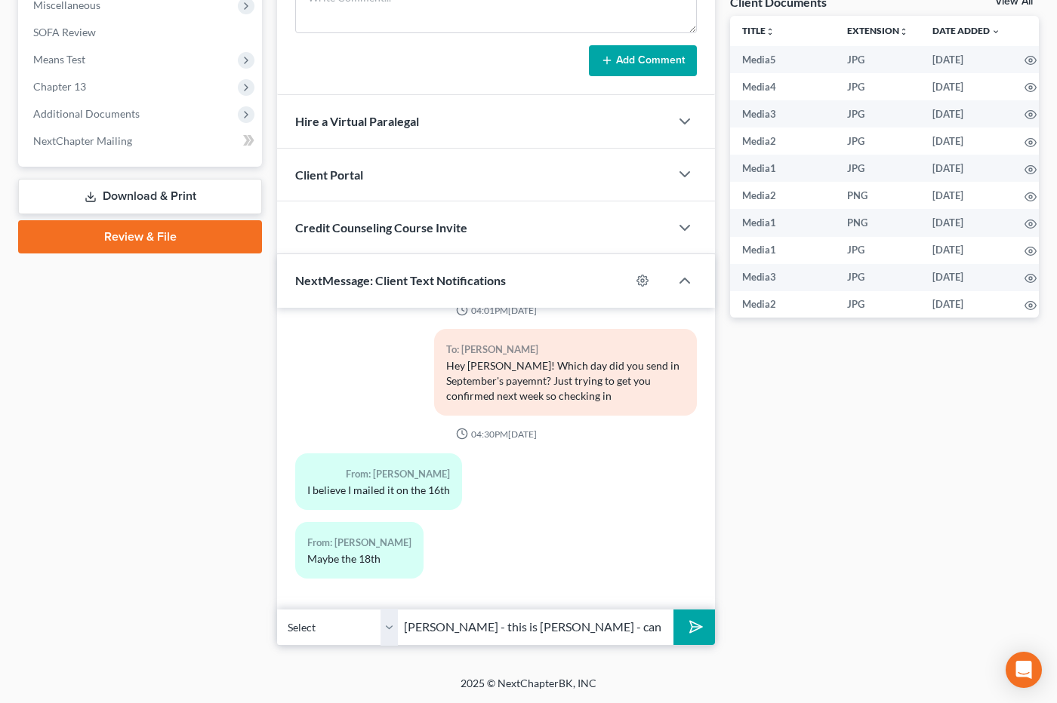
click at [700, 629] on icon "submit" at bounding box center [692, 627] width 21 height 21
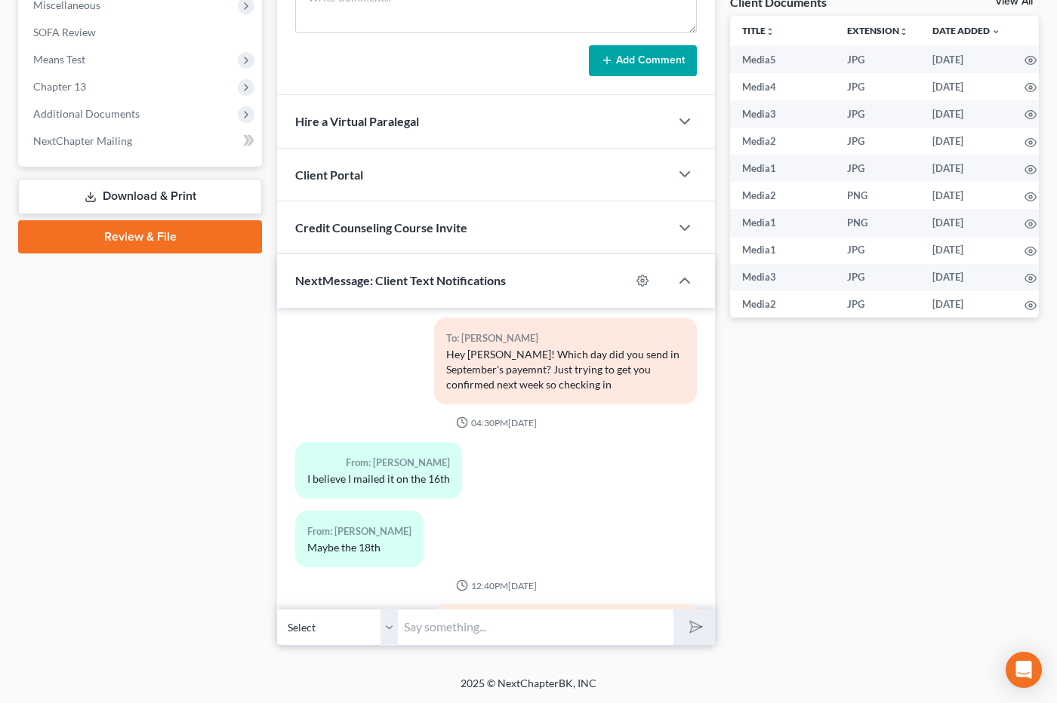
click at [451, 628] on input "text" at bounding box center [535, 627] width 275 height 37
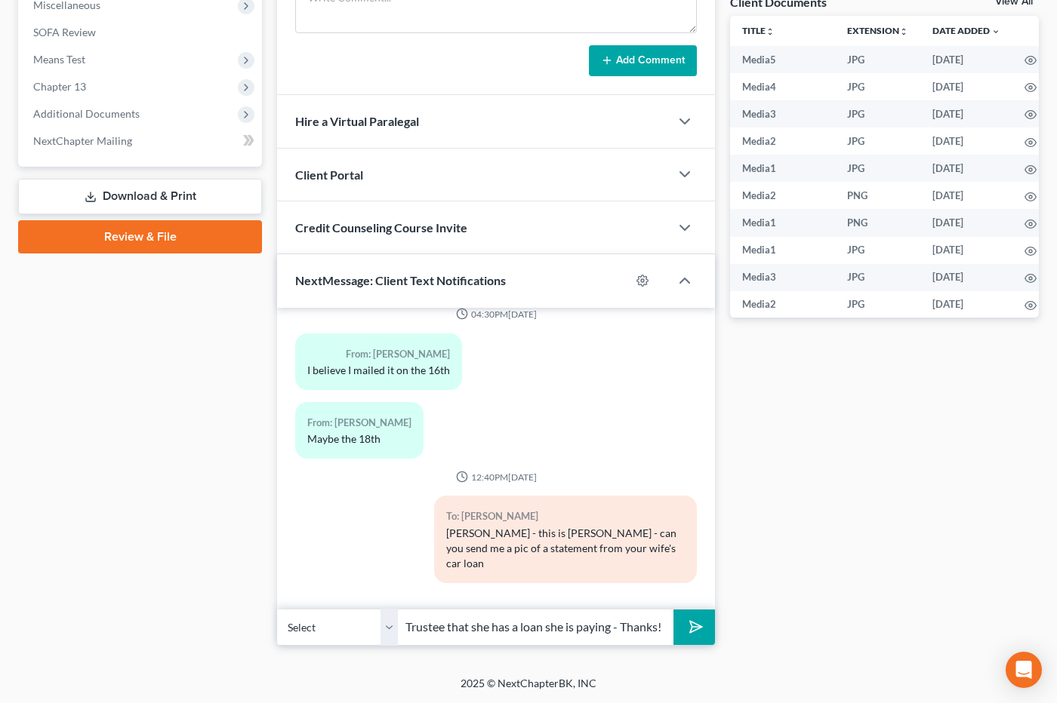
scroll to position [0, 111]
type input "need to prove to the Trustee that she has a loan she is paying - Thanks!"
click at [673, 610] on button "submit" at bounding box center [694, 627] width 42 height 35
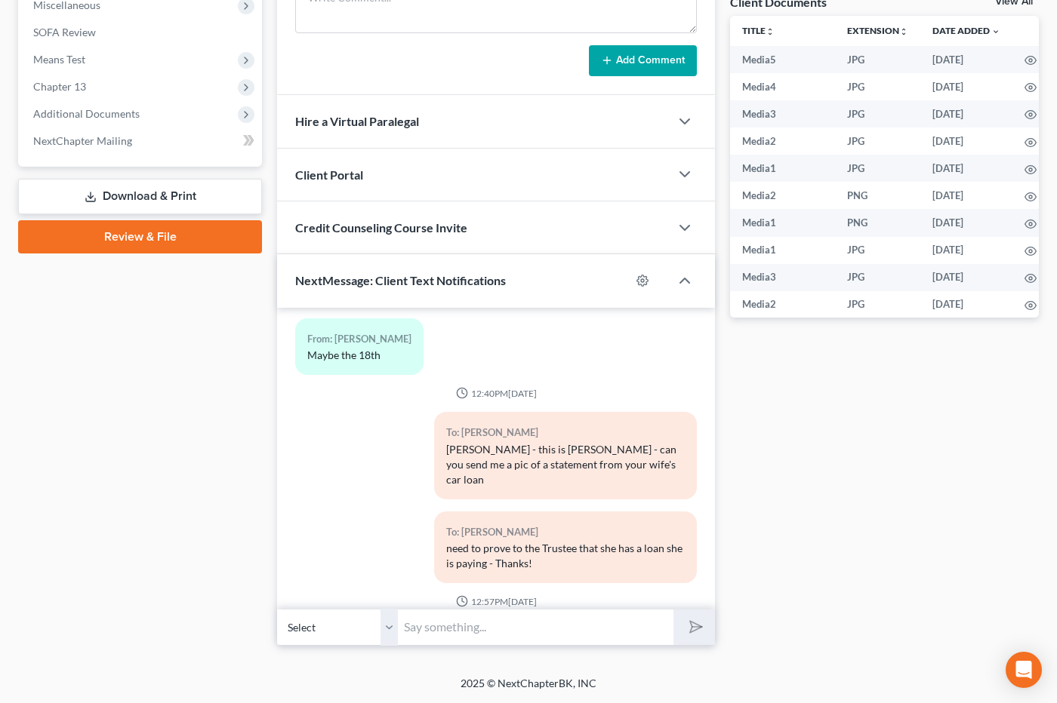
scroll to position [7570, 0]
